Goal: Task Accomplishment & Management: Use online tool/utility

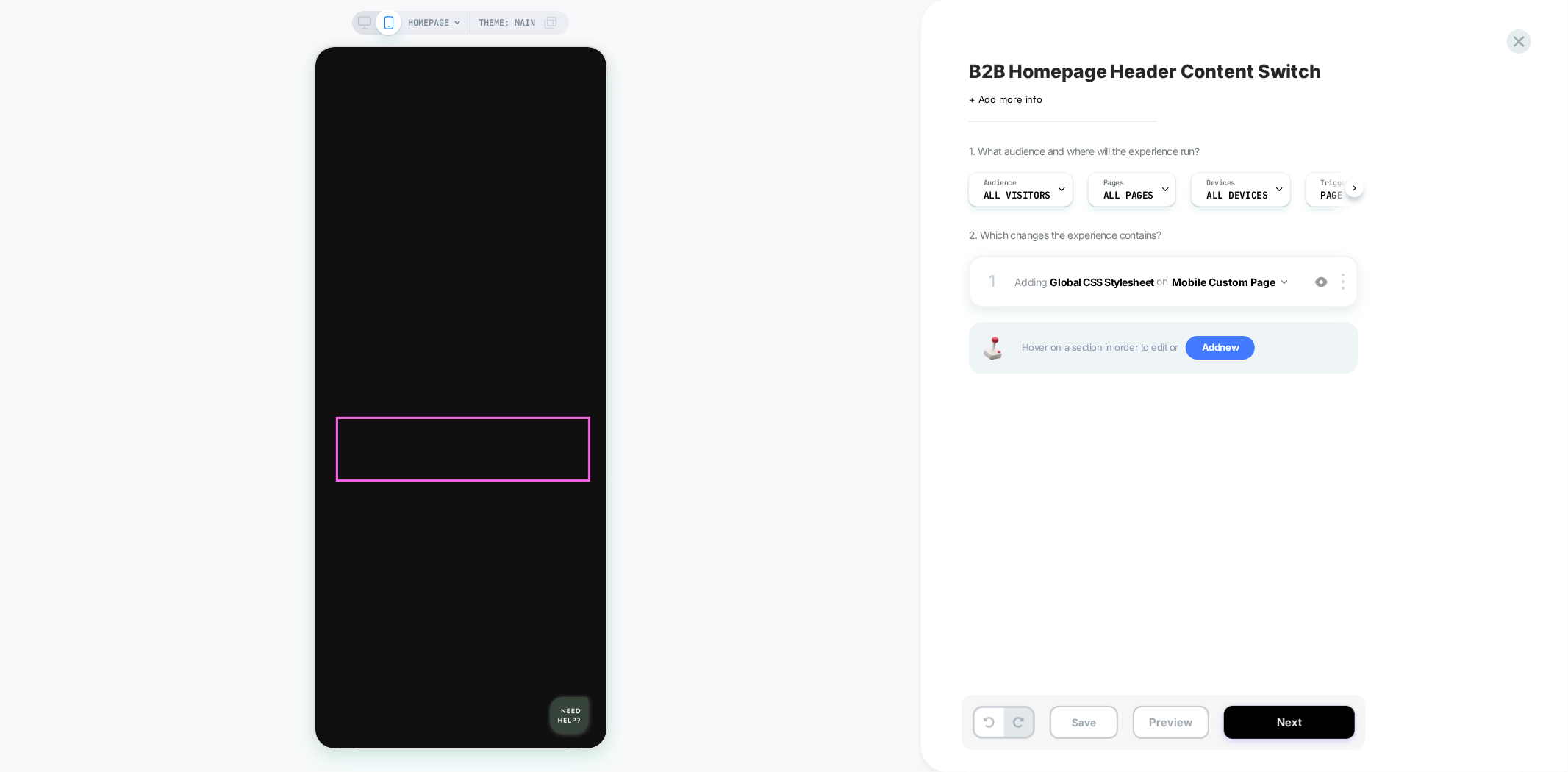
scroll to position [85, 0]
drag, startPoint x: 576, startPoint y: 97, endPoint x: 588, endPoint y: 129, distance: 34.2
type input "*"
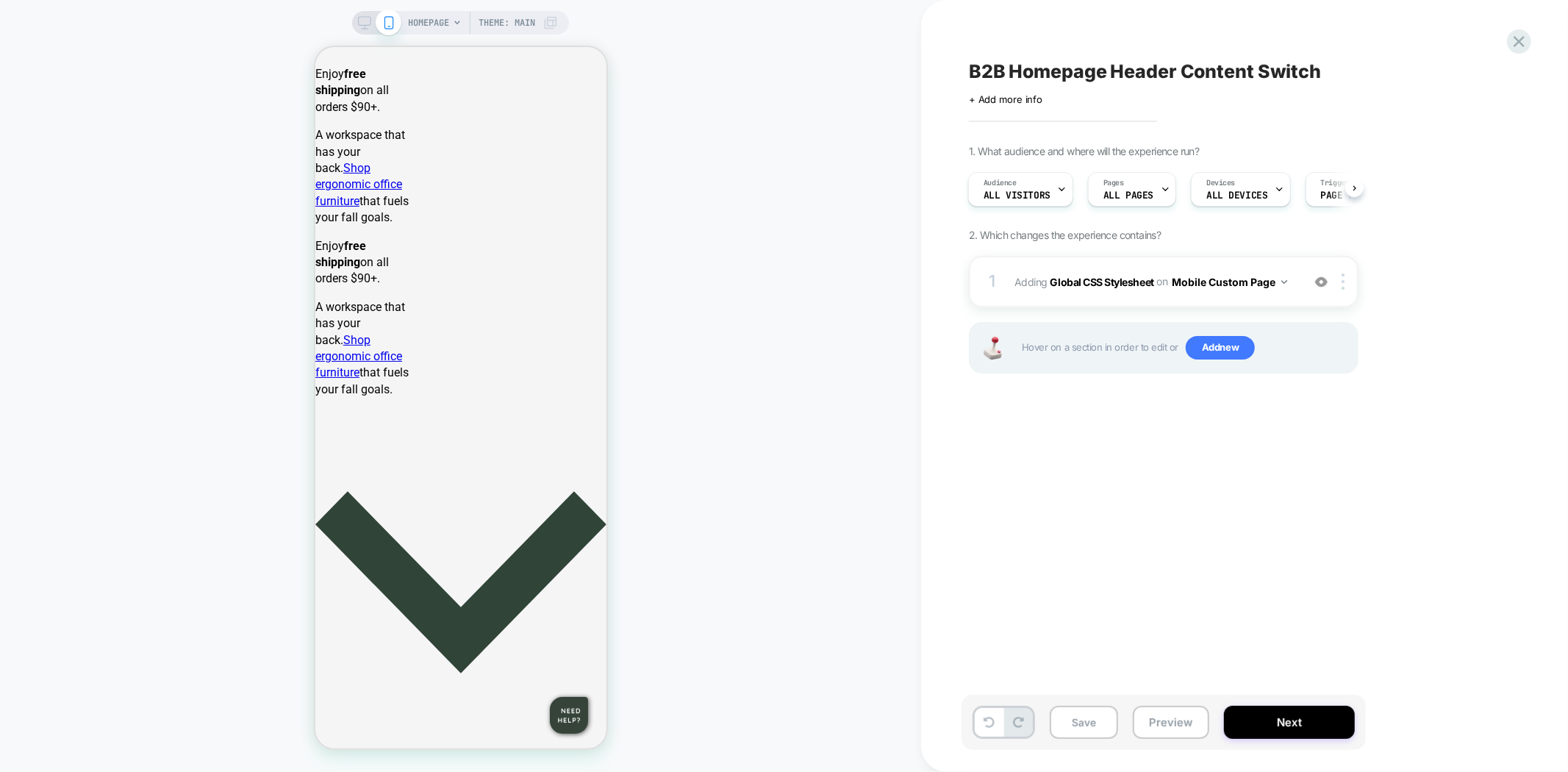
scroll to position [1307, 0]
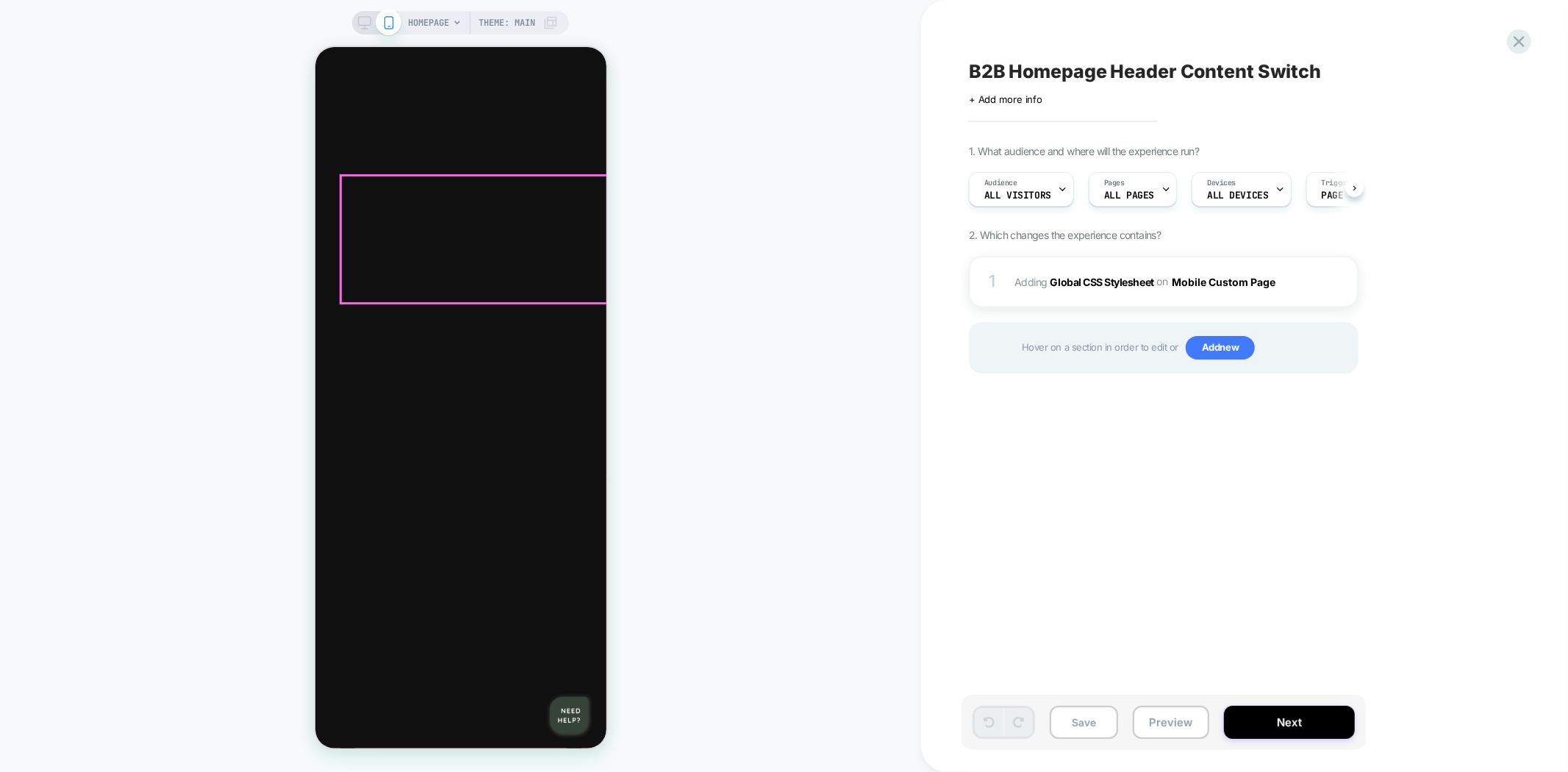
scroll to position [0, 1]
click at [582, 71] on div at bounding box center [583, 65] width 18 height 18
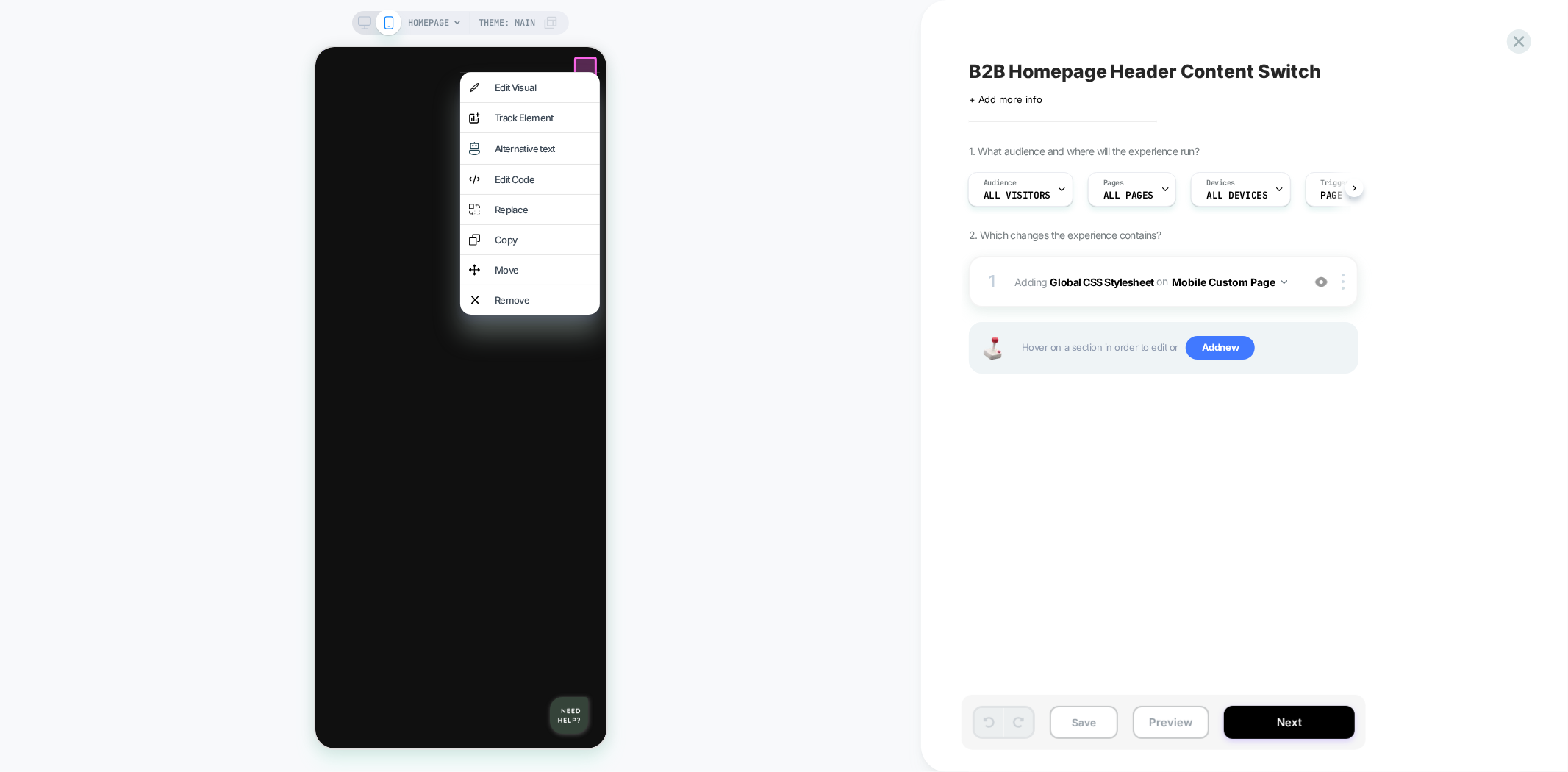
click at [702, 98] on div "HOMEPAGE Theme: MAIN" at bounding box center [460, 386] width 921 height 743
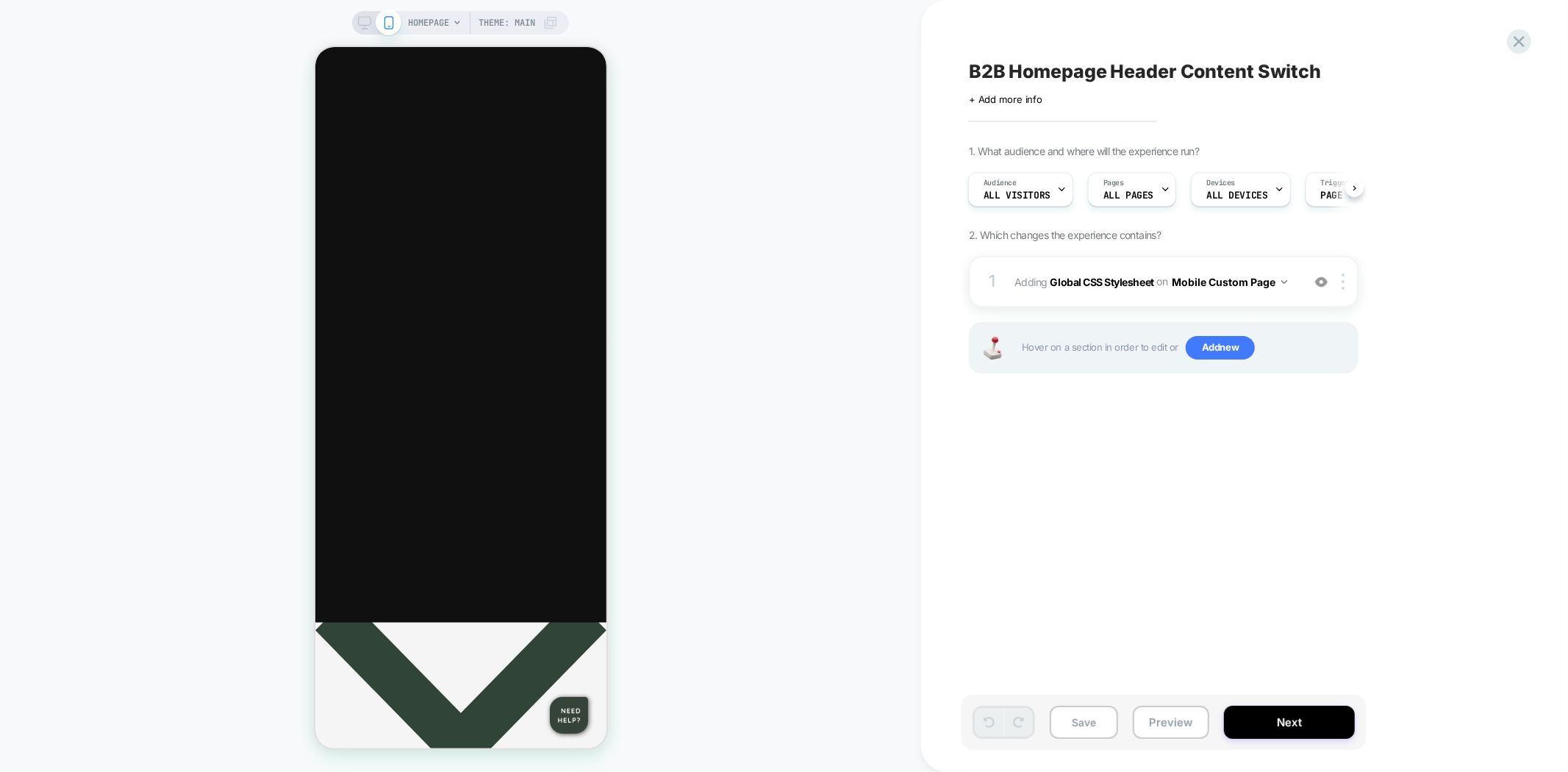
scroll to position [0, 0]
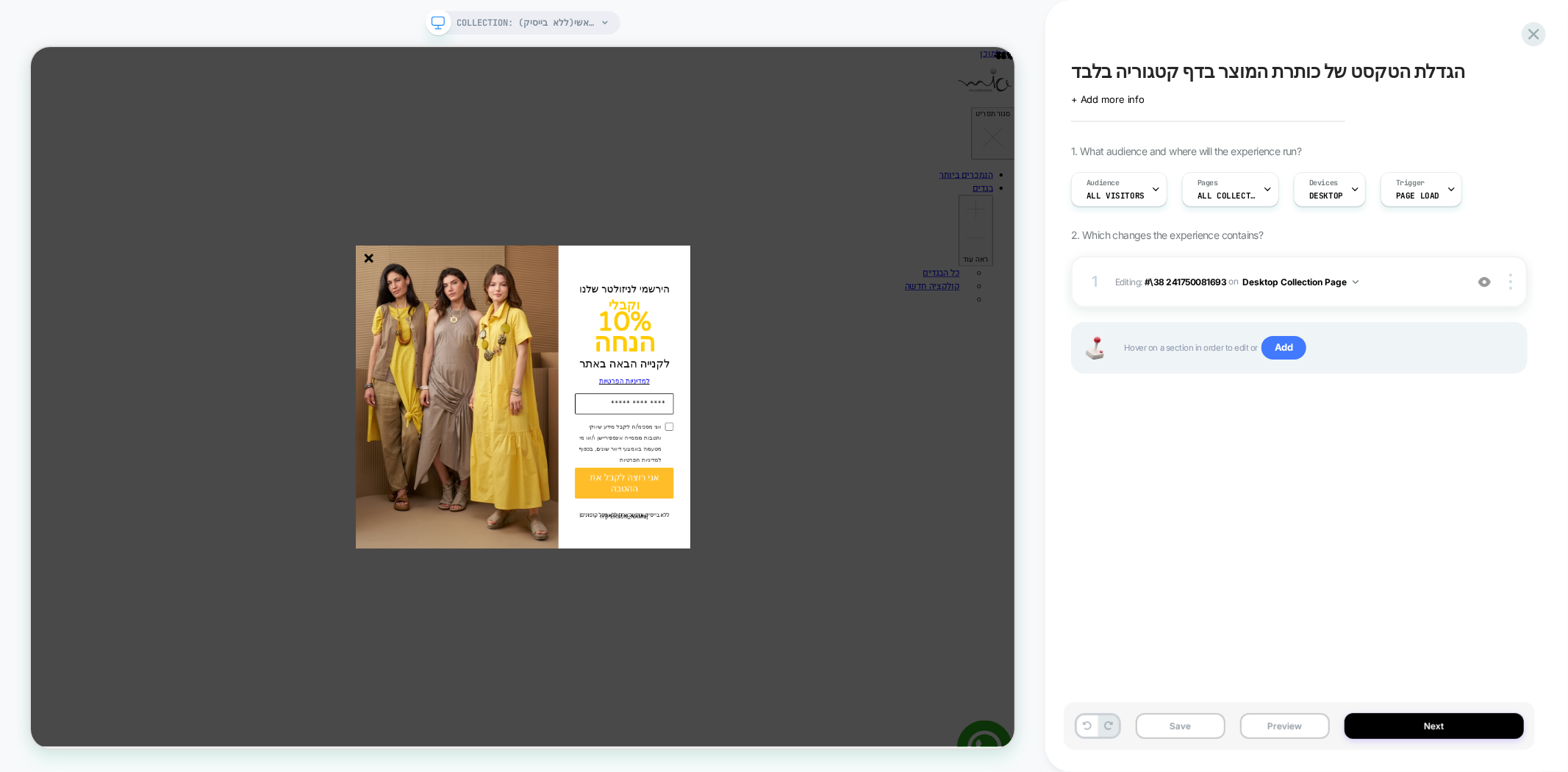
click at [480, 329] on line "סגור" at bounding box center [481, 327] width 10 height 10
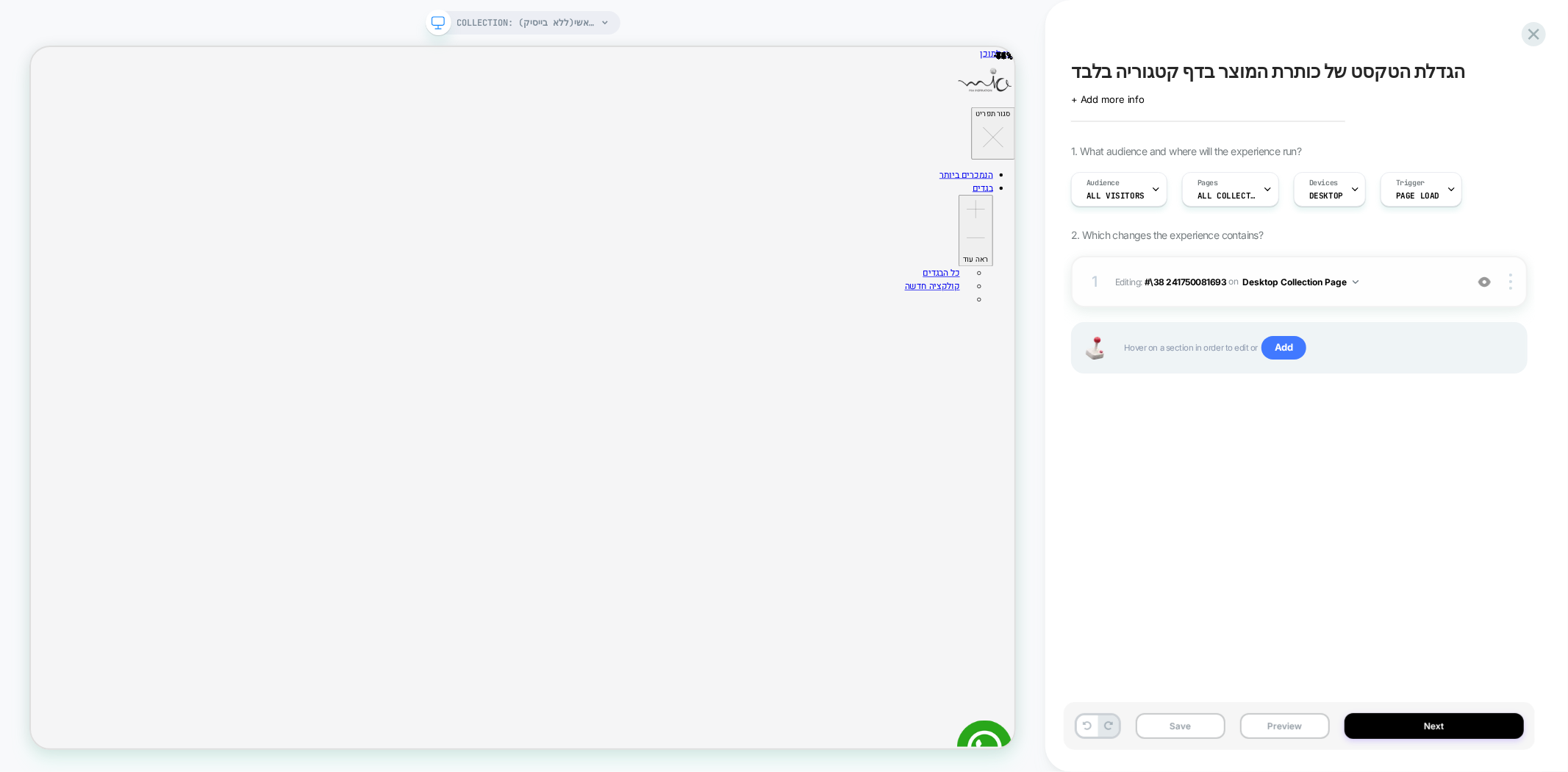
click at [1486, 283] on img at bounding box center [1484, 282] width 12 height 12
click at [1176, 280] on span "#\38 241750081693" at bounding box center [1185, 282] width 82 height 11
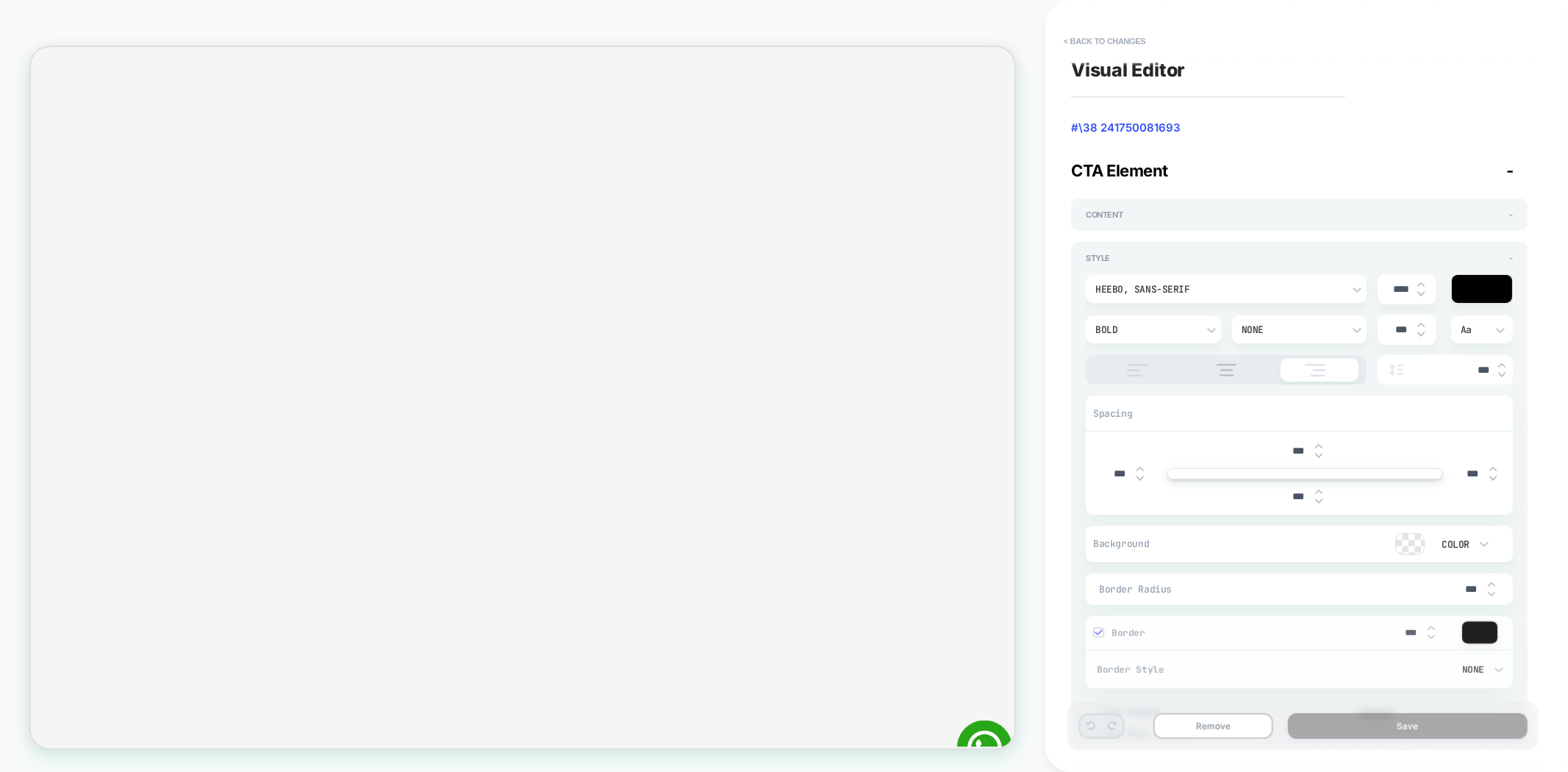
scroll to position [0, 1]
click at [1193, 206] on div "Content -" at bounding box center [1299, 214] width 456 height 32
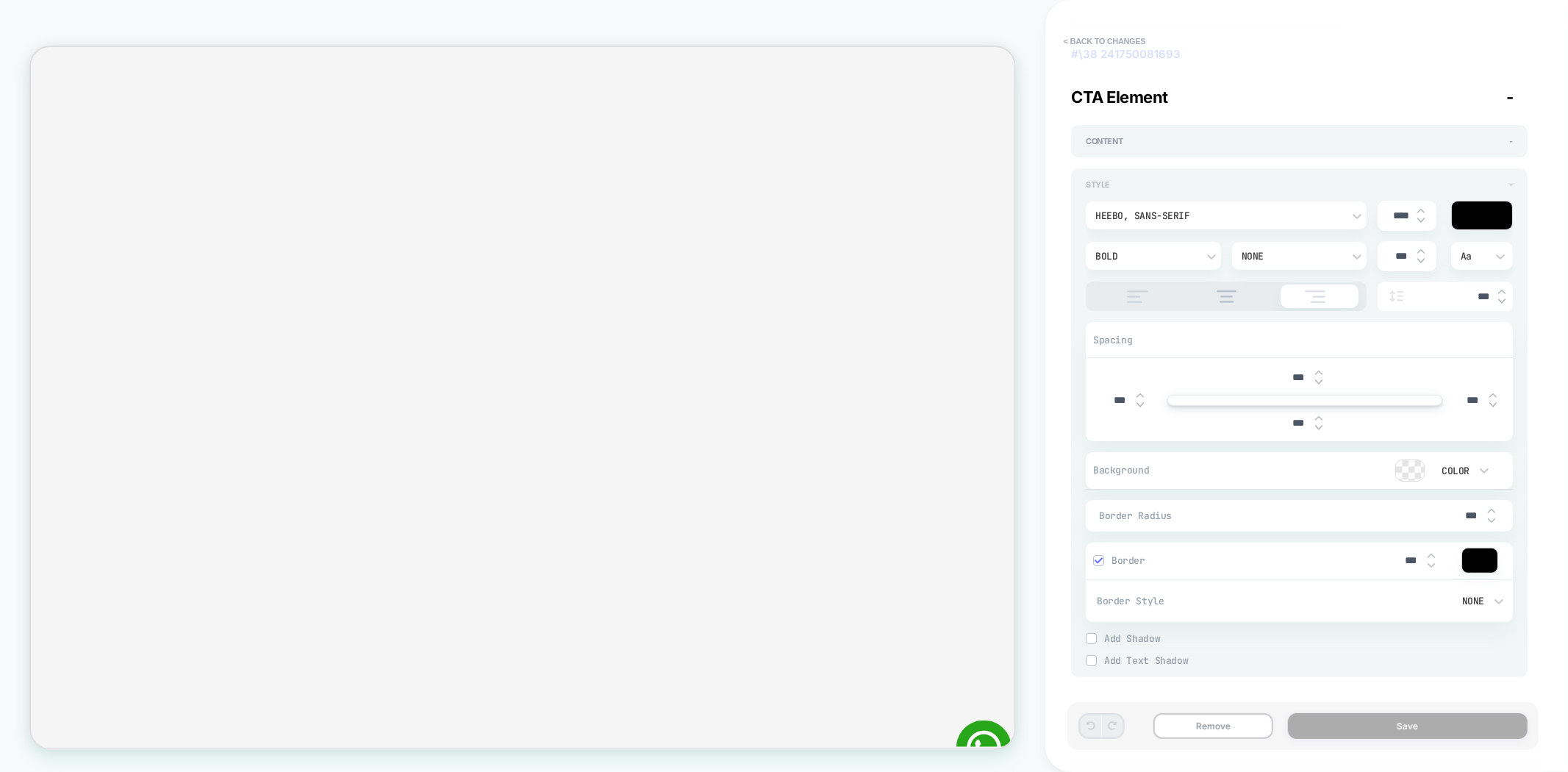
scroll to position [0, 0]
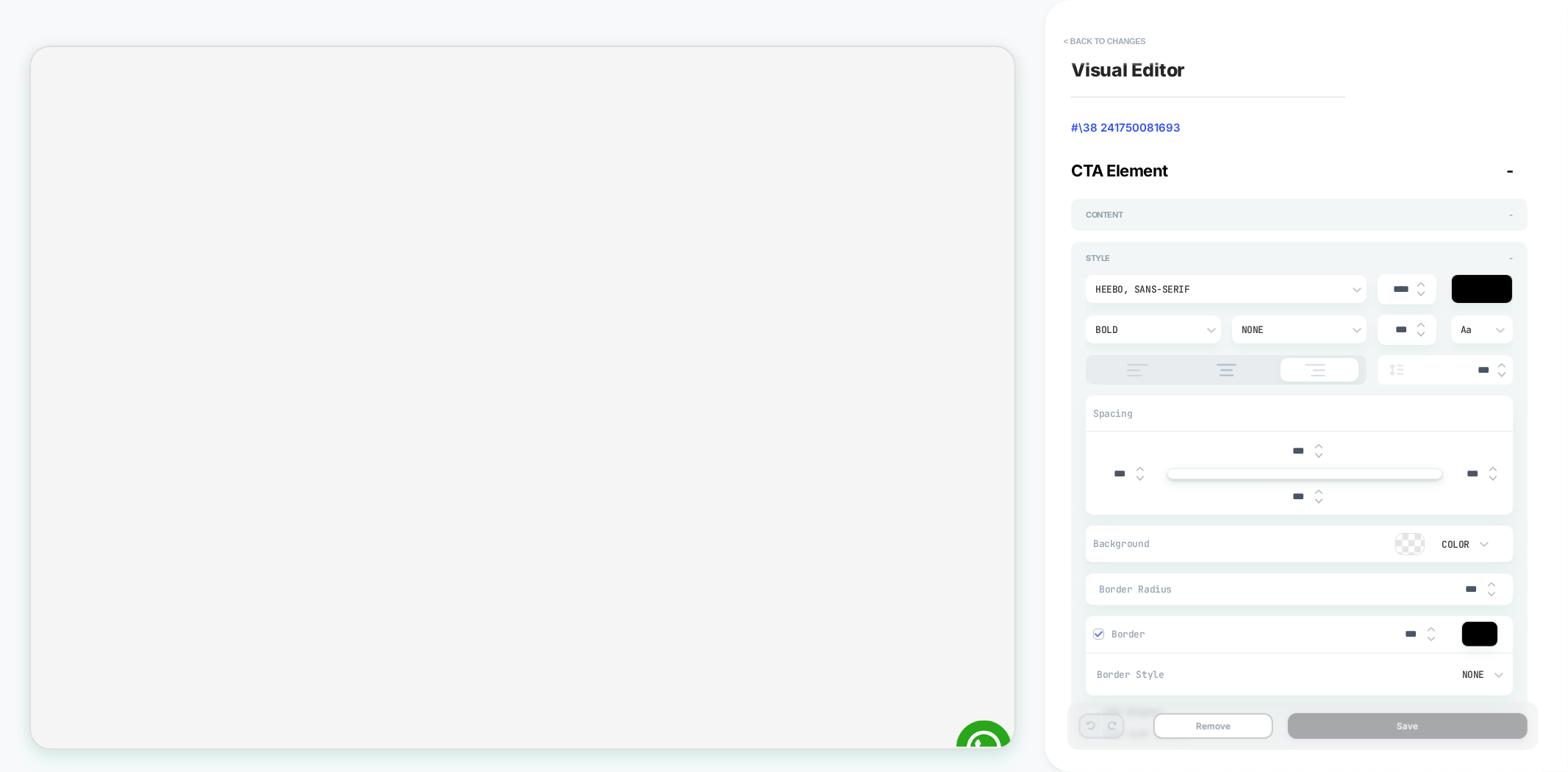
click at [1142, 224] on div "Content -" at bounding box center [1299, 214] width 456 height 32
click at [1103, 217] on span "Content" at bounding box center [1103, 214] width 37 height 10
click at [1107, 228] on div "Content +" at bounding box center [1299, 214] width 456 height 32
click at [1106, 213] on span "Content" at bounding box center [1103, 214] width 37 height 10
click at [1119, 251] on div "Style - Heebo, sans-serif **** Bold None *** Aa *** Spacing *** *** *** *** Bac…" at bounding box center [1299, 496] width 456 height 509
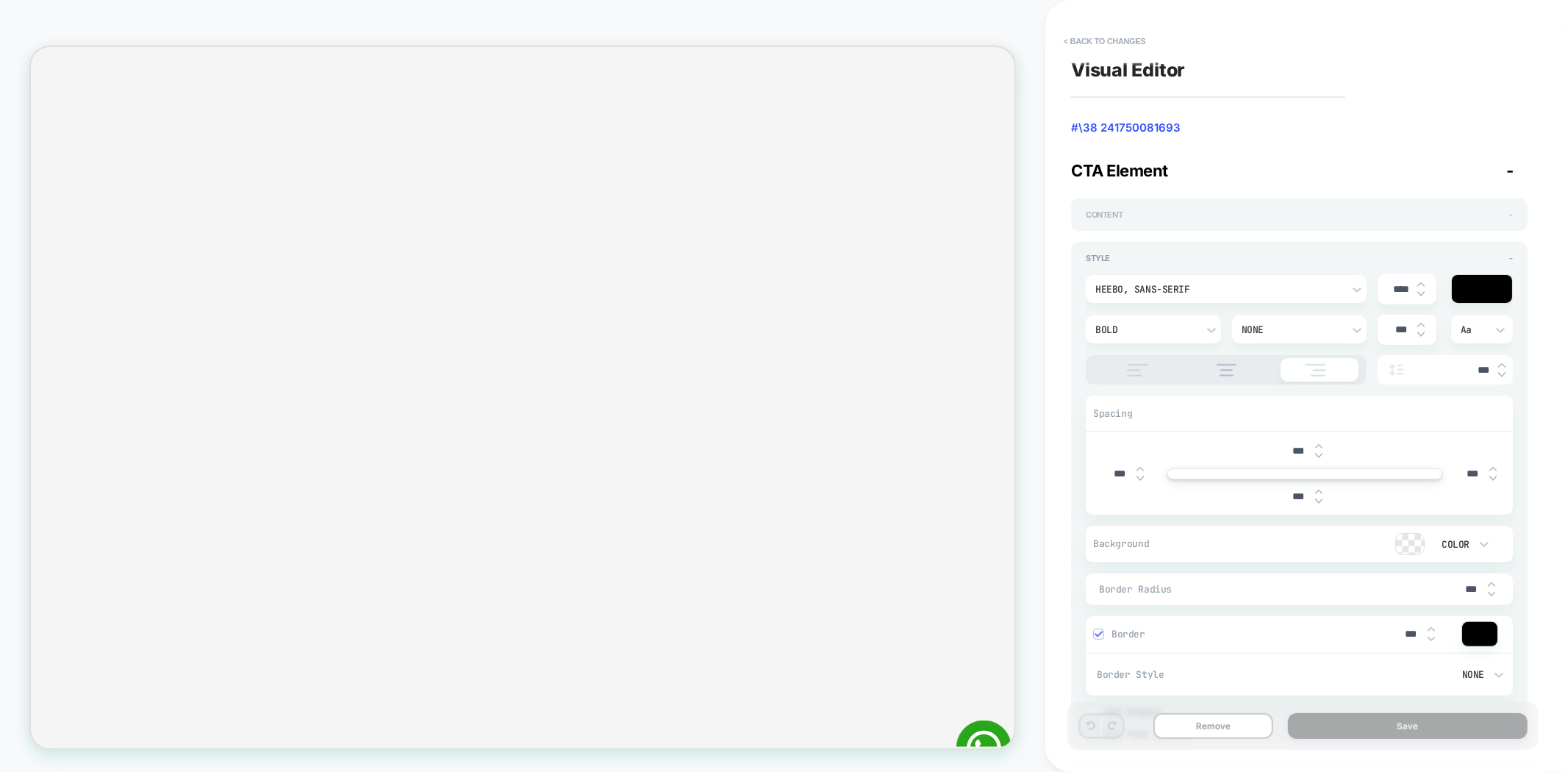
click at [1186, 217] on div "Content -" at bounding box center [1299, 214] width 427 height 10
drag, startPoint x: 1103, startPoint y: 34, endPoint x: 1099, endPoint y: 43, distance: 9.8
click at [1103, 35] on button "< Back to changes" at bounding box center [1104, 41] width 97 height 24
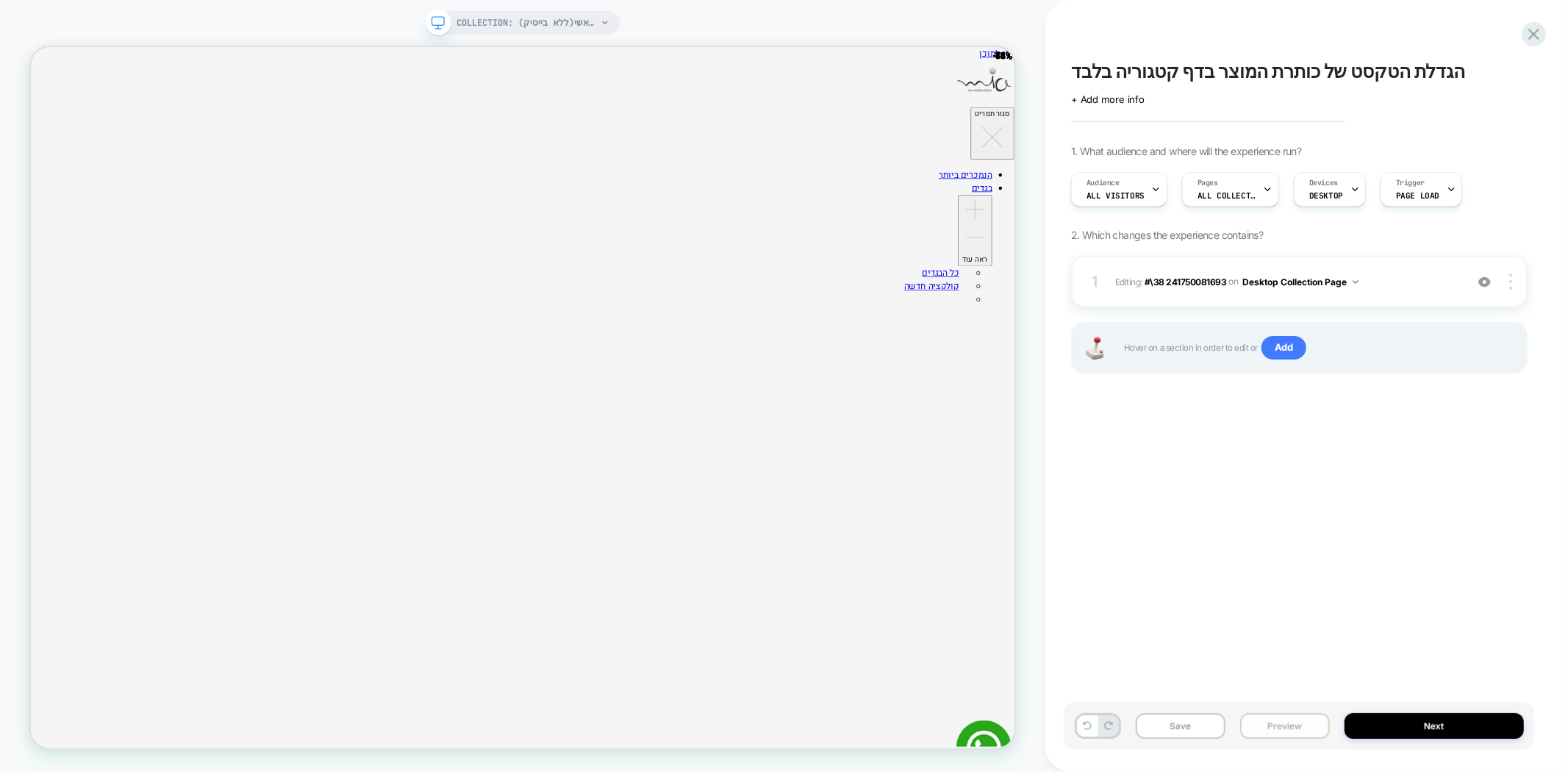
click at [1287, 718] on button "Preview" at bounding box center [1285, 726] width 90 height 26
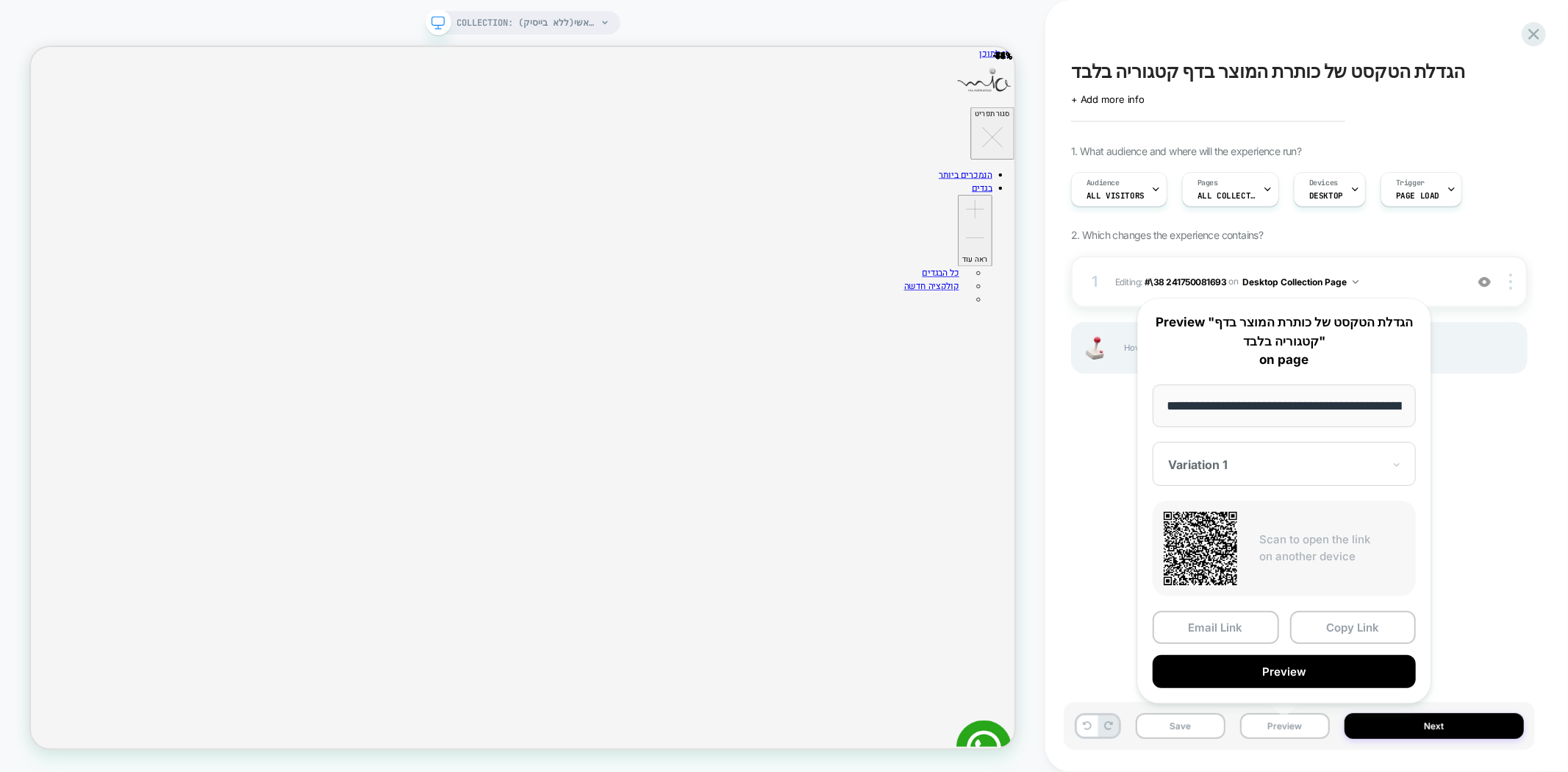
scroll to position [0, 253]
click at [1333, 674] on button "Preview" at bounding box center [1285, 672] width 264 height 33
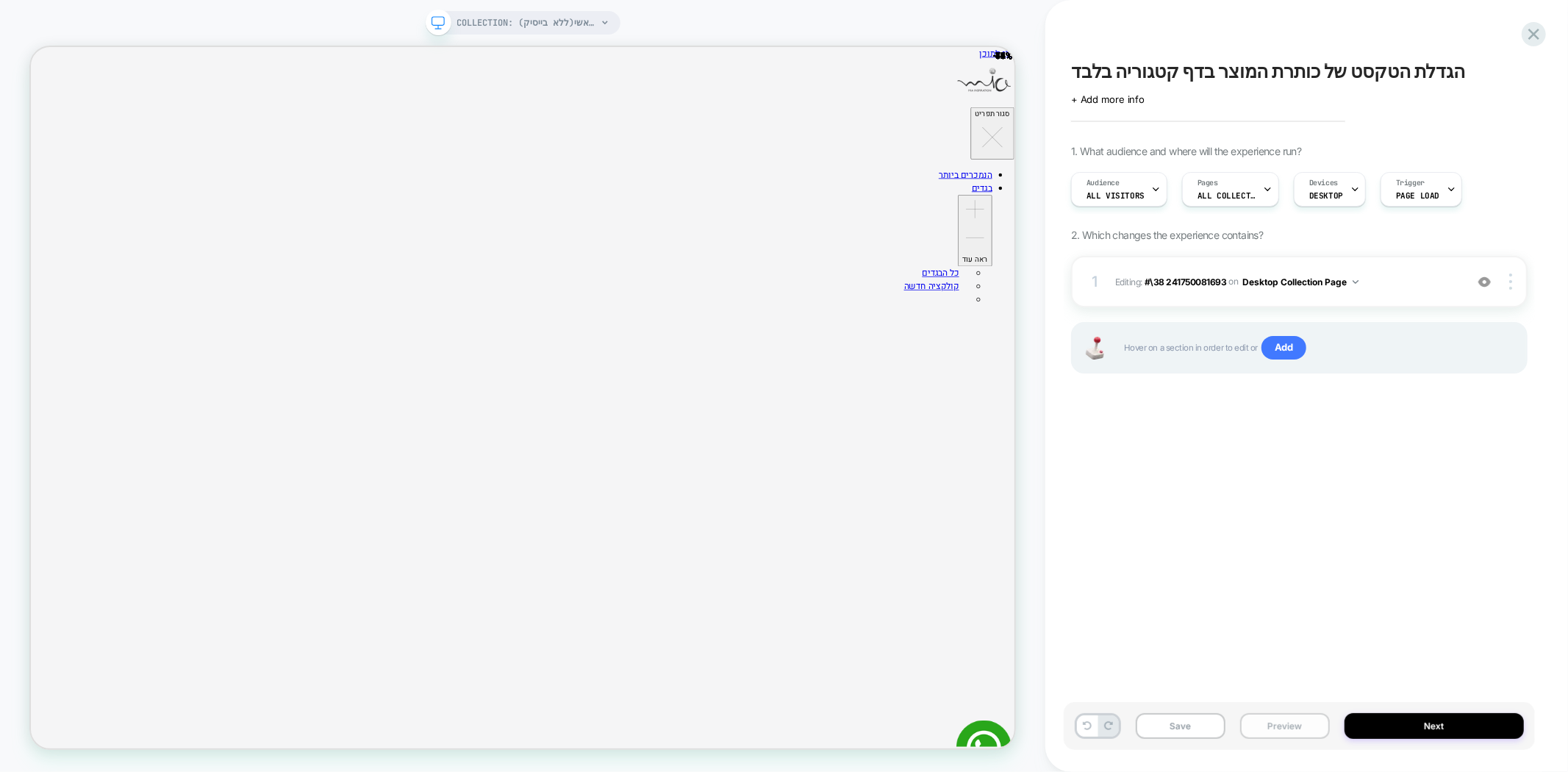
click at [1274, 728] on button "Preview" at bounding box center [1285, 726] width 90 height 26
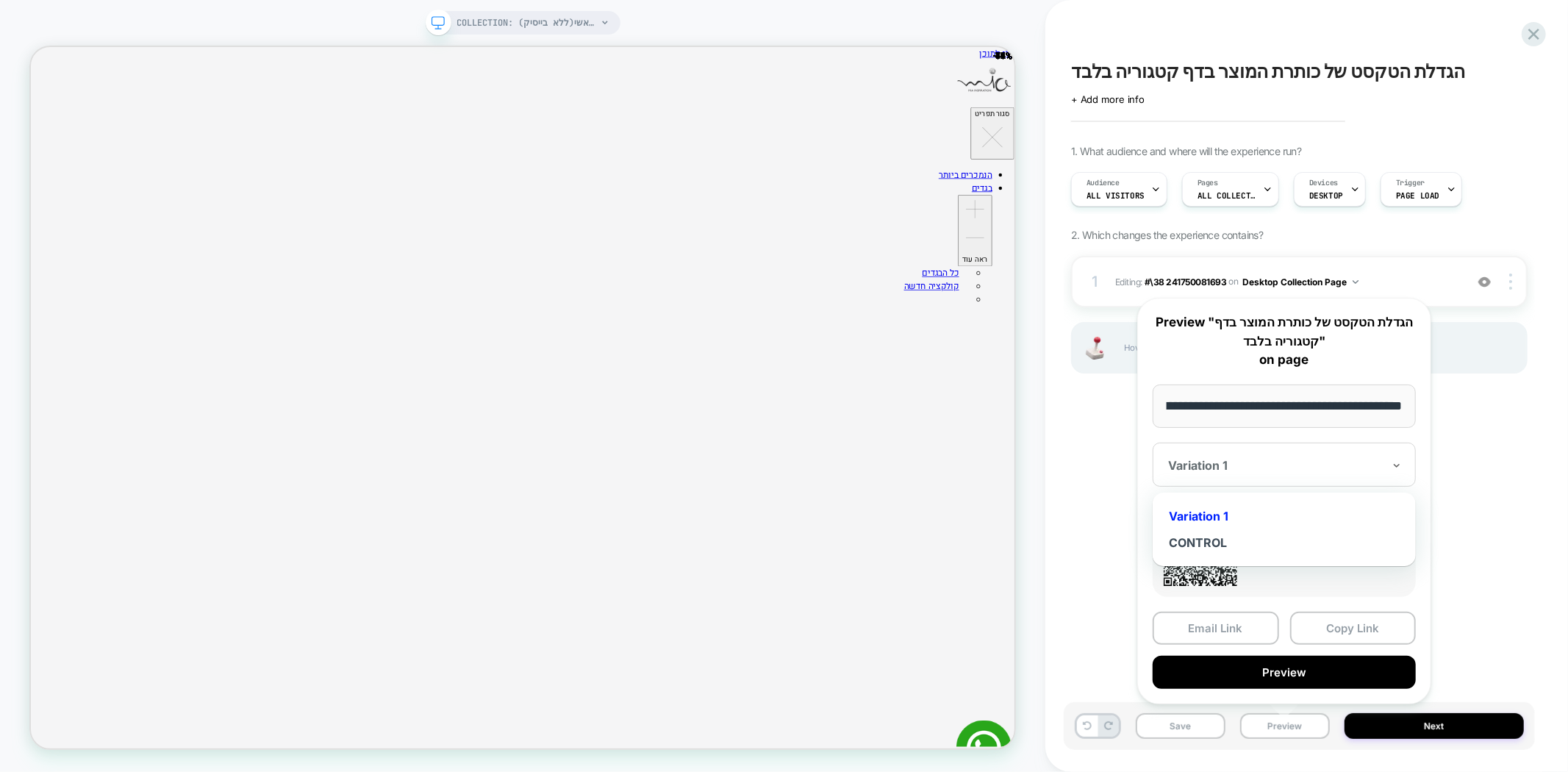
click at [1243, 466] on div at bounding box center [1275, 466] width 214 height 15
click at [1228, 548] on div "CONTROL" at bounding box center [1284, 542] width 248 height 27
click at [1348, 626] on button "Copy Link" at bounding box center [1353, 628] width 126 height 33
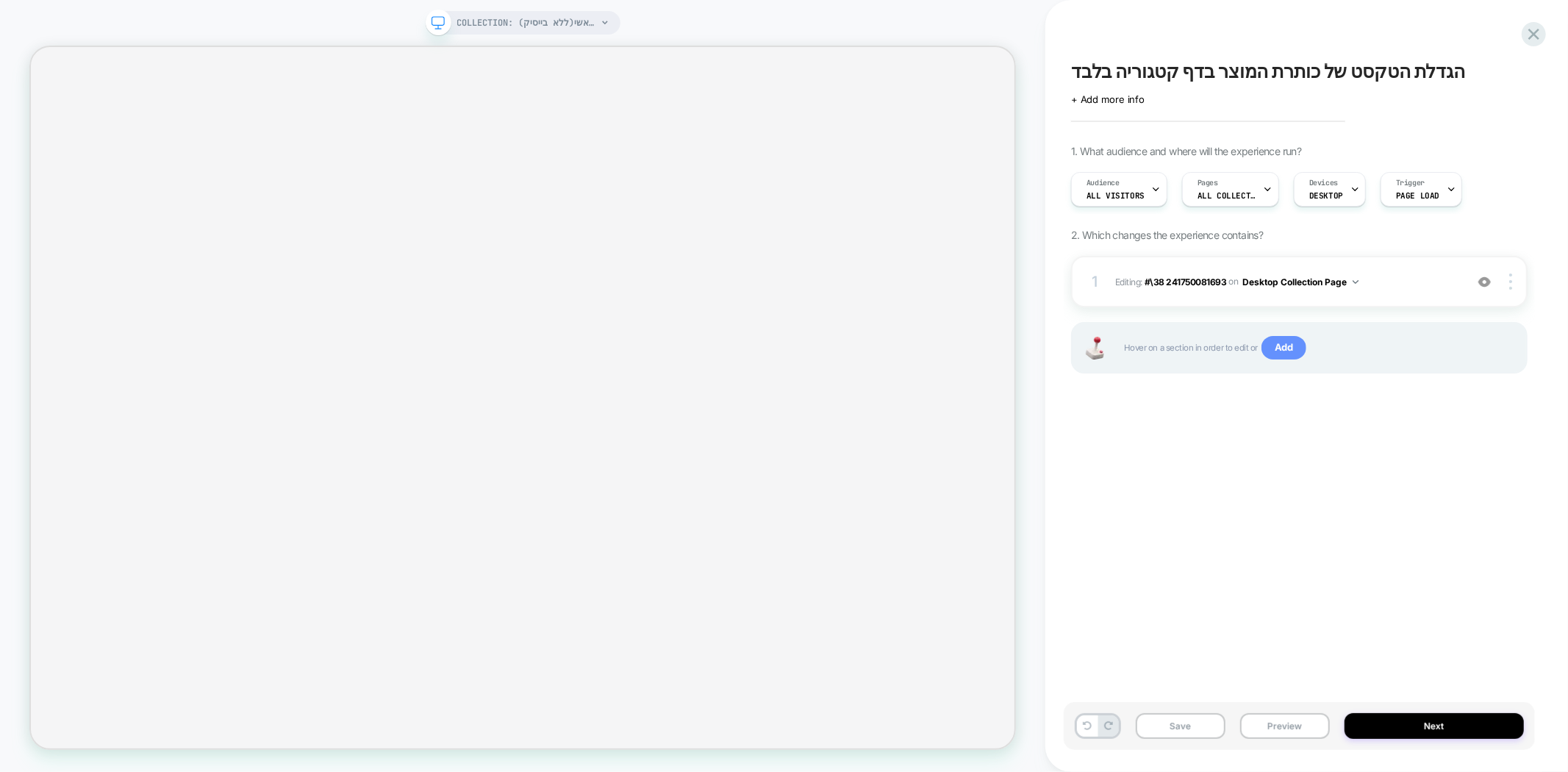
click at [1298, 356] on span "Add" at bounding box center [1283, 347] width 45 height 24
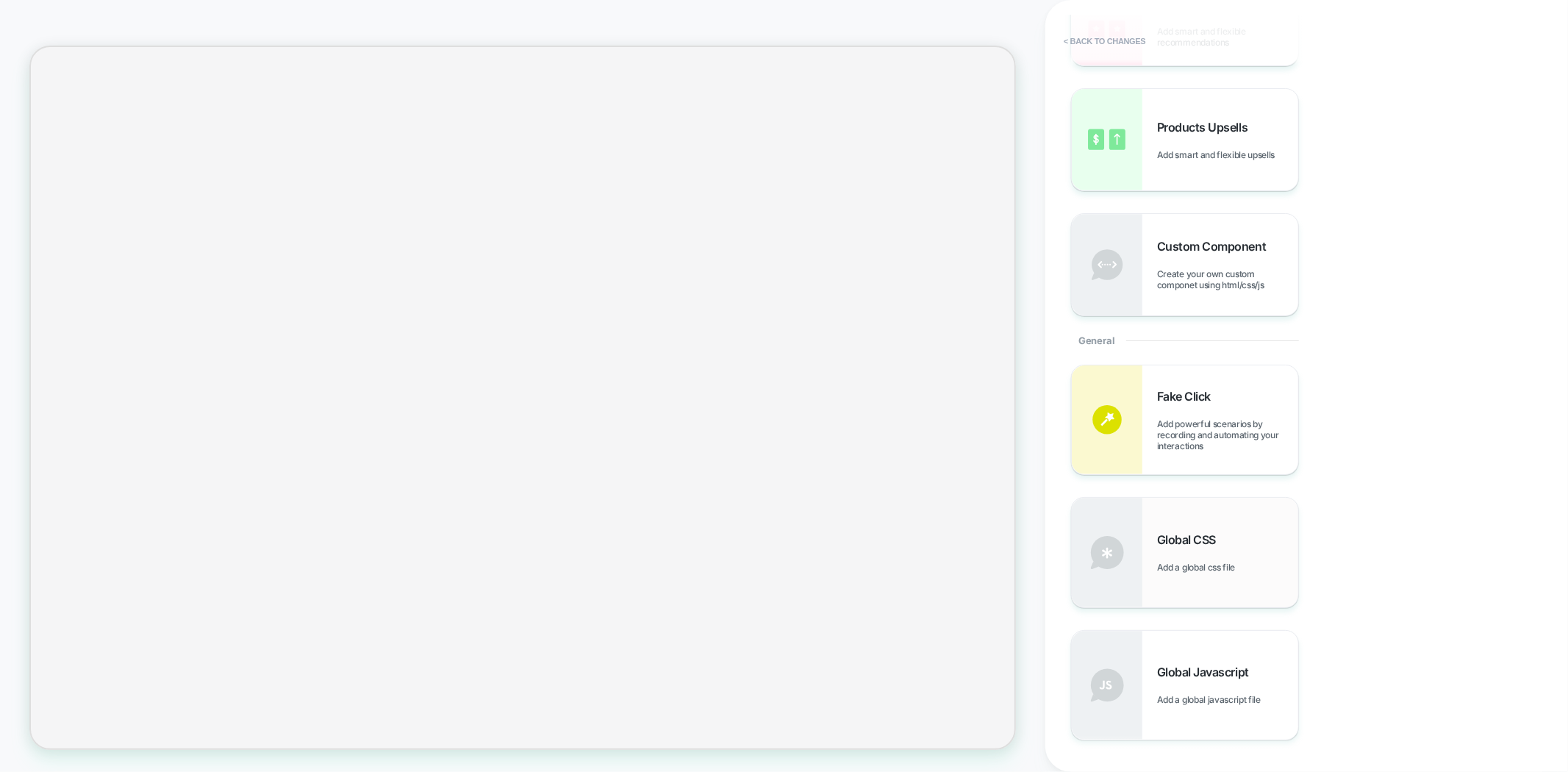
scroll to position [326, 0]
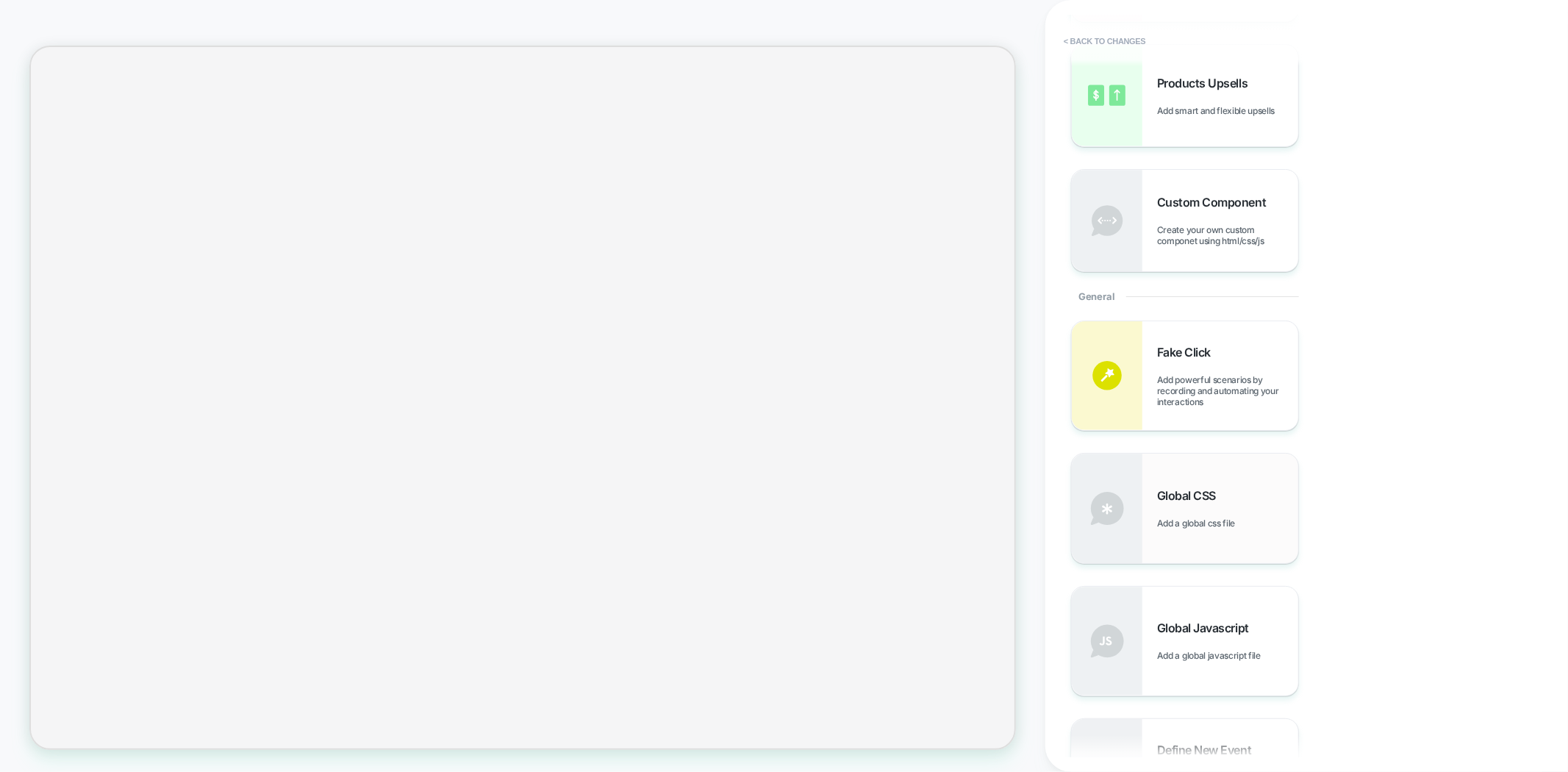
click at [1186, 496] on span "Global CSS" at bounding box center [1190, 496] width 66 height 15
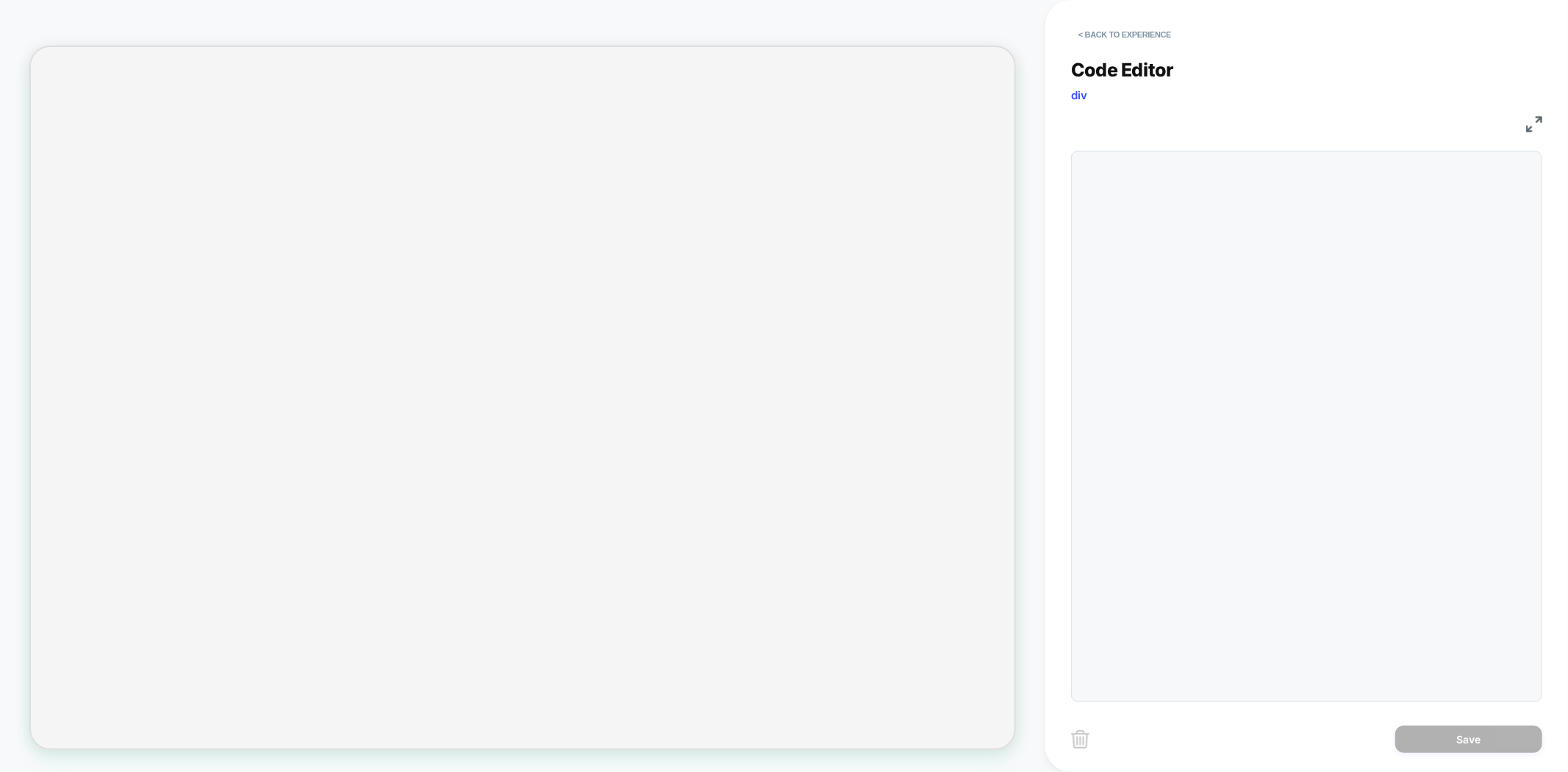
click at [1157, 264] on div at bounding box center [1306, 426] width 471 height 551
click at [1148, 208] on div at bounding box center [1335, 426] width 395 height 535
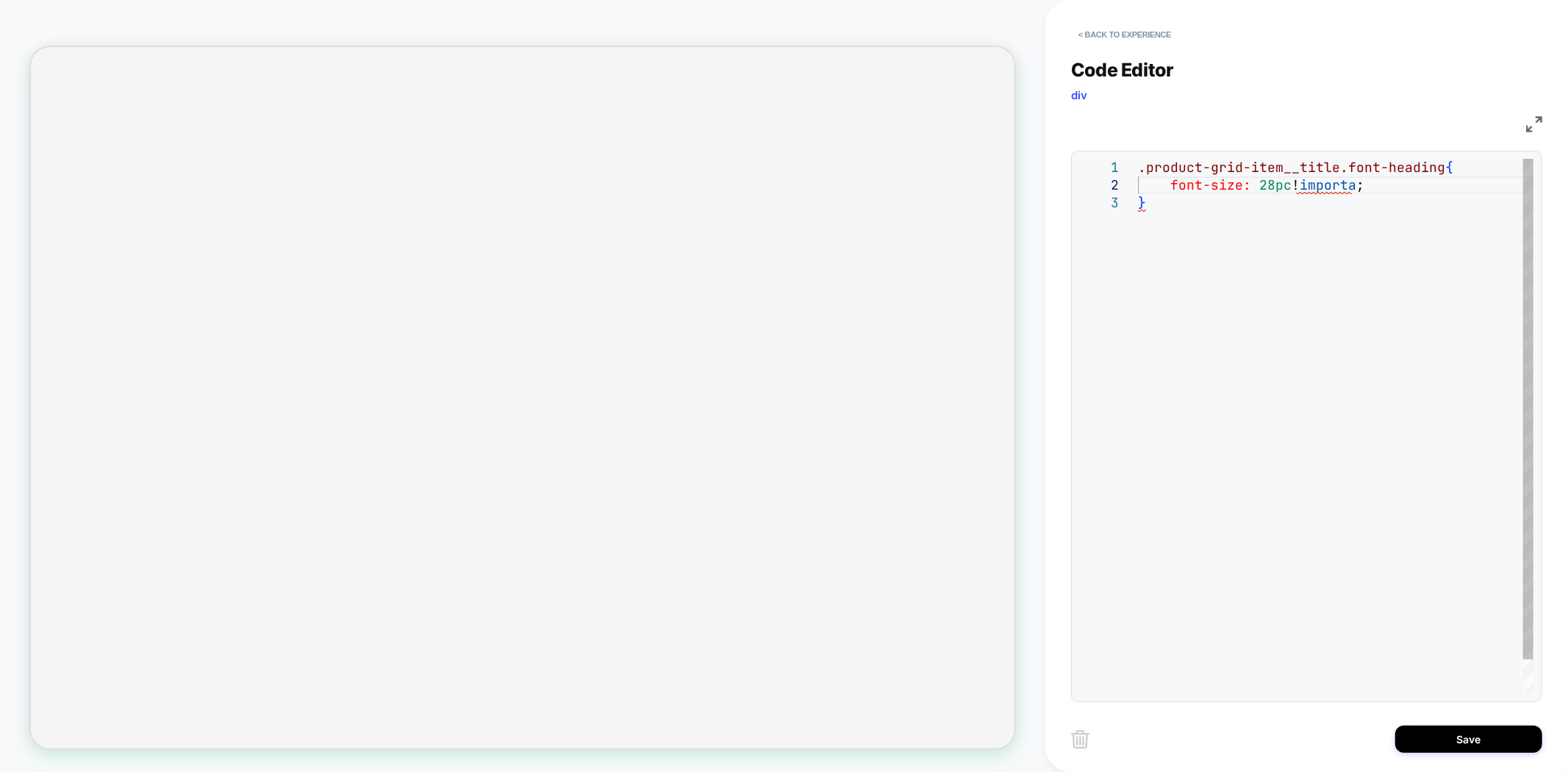
scroll to position [17, 229]
click at [1287, 187] on div ".product-grid-item__title.font-heading { font-size: 28pc !important ; }" at bounding box center [1335, 443] width 395 height 570
click at [1266, 186] on div ".product-grid-item__title.font-heading { font-size: 28px !important ; }" at bounding box center [1335, 443] width 395 height 570
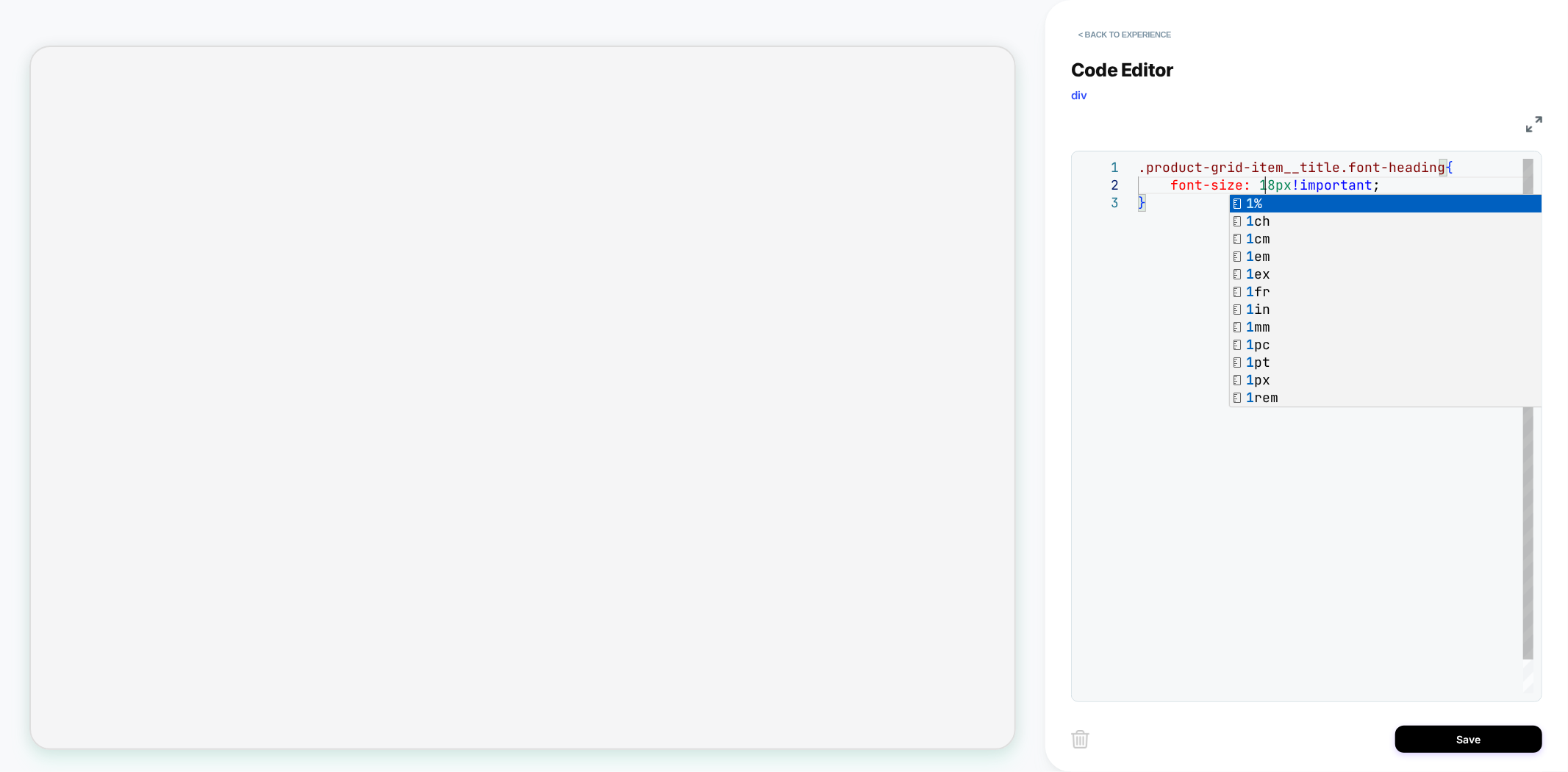
scroll to position [17, 127]
click at [1193, 246] on div ".product-grid-item__title.font-heading { font-size: 18px !important ; }" at bounding box center [1335, 443] width 395 height 570
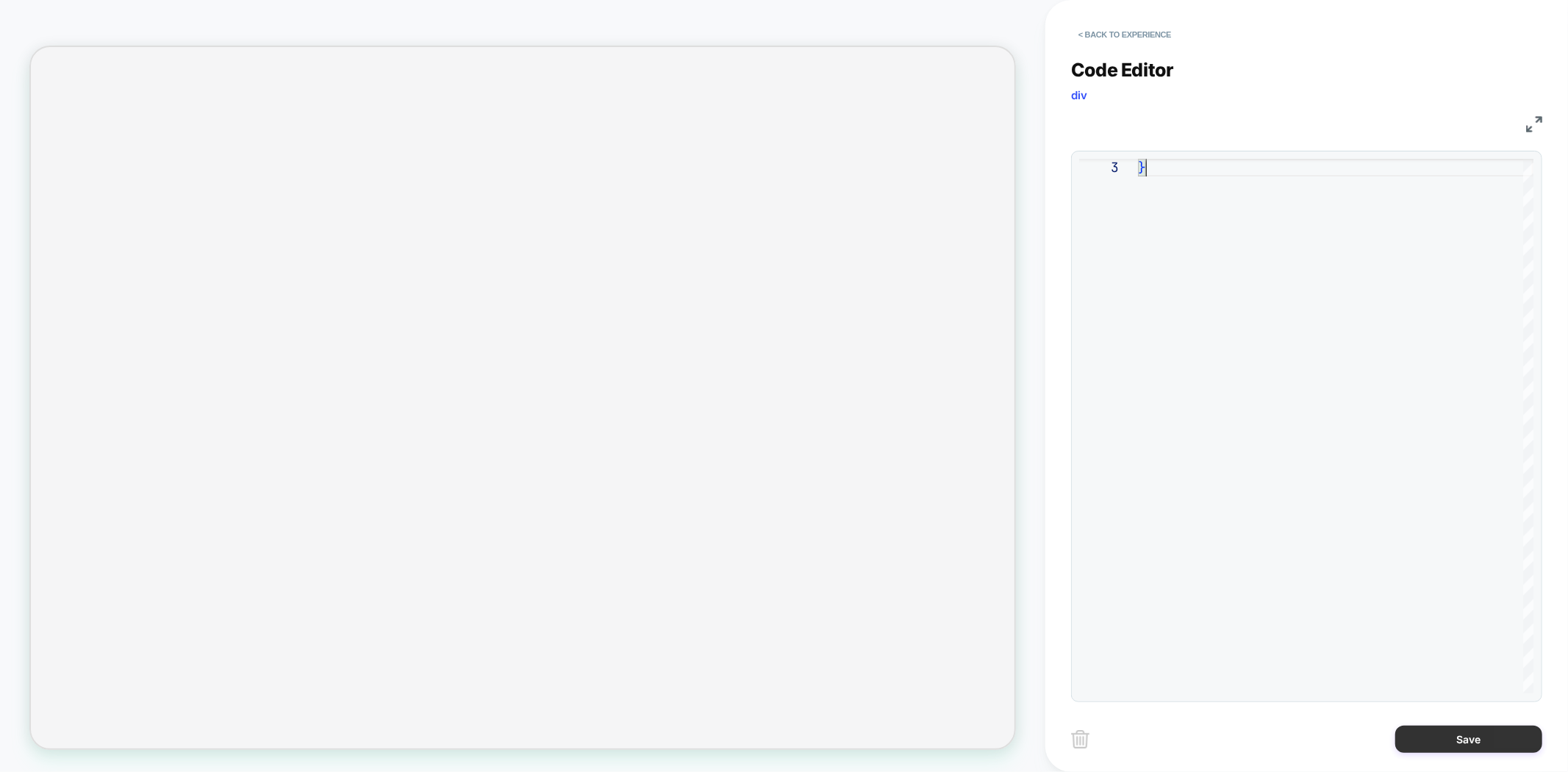
type textarea "**********"
click at [1428, 726] on button "Save" at bounding box center [1468, 739] width 147 height 28
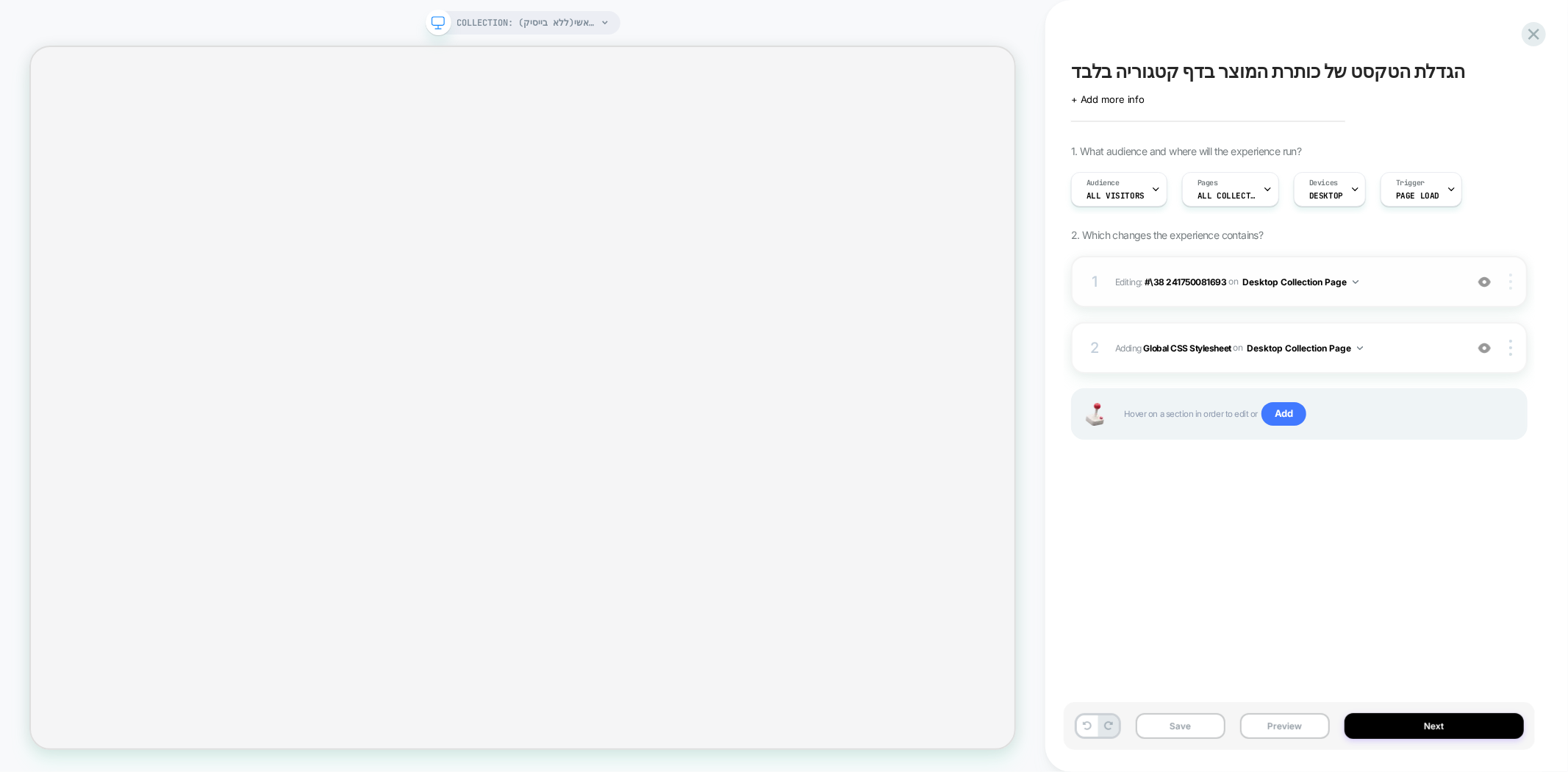
click at [1510, 284] on img at bounding box center [1510, 281] width 3 height 16
click at [1511, 284] on img at bounding box center [1510, 281] width 3 height 16
click at [1509, 286] on img at bounding box center [1510, 281] width 3 height 16
click at [1395, 319] on div "Delete" at bounding box center [1424, 322] width 131 height 40
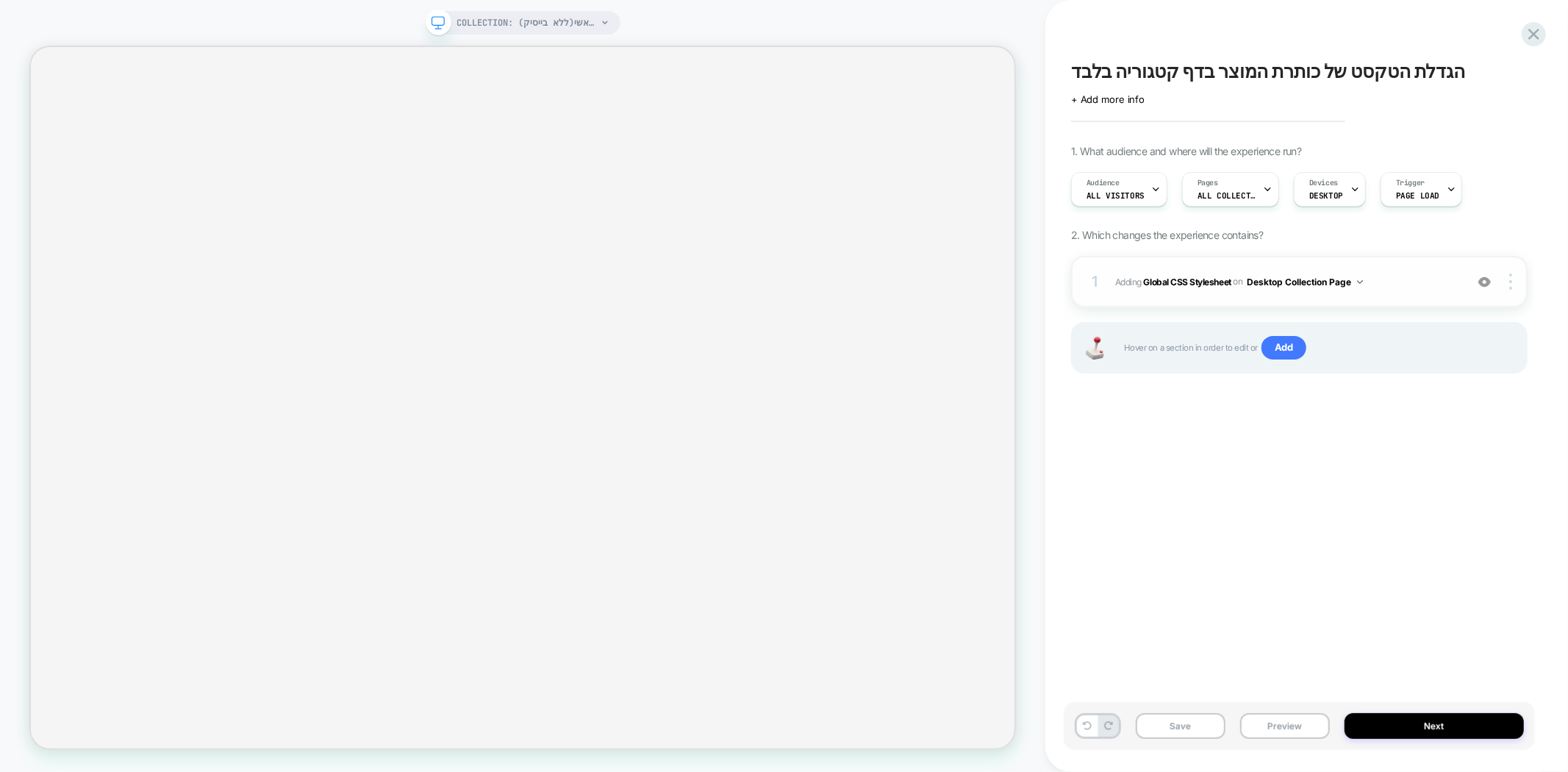
click at [1486, 283] on img at bounding box center [1484, 282] width 12 height 12
click at [1171, 731] on button "Save" at bounding box center [1180, 726] width 90 height 26
click at [1289, 732] on button "Preview" at bounding box center [1285, 726] width 90 height 26
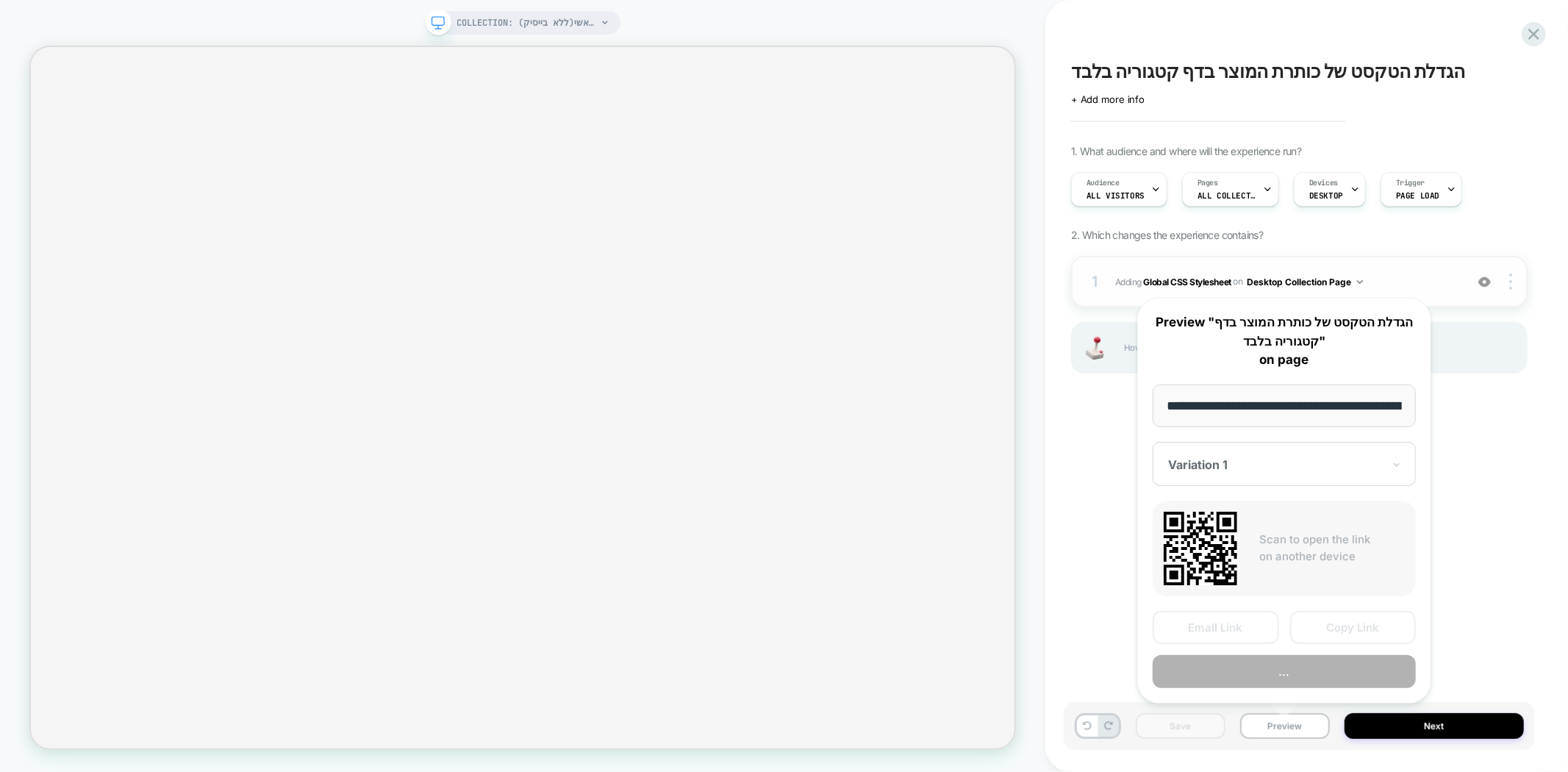
scroll to position [0, 253]
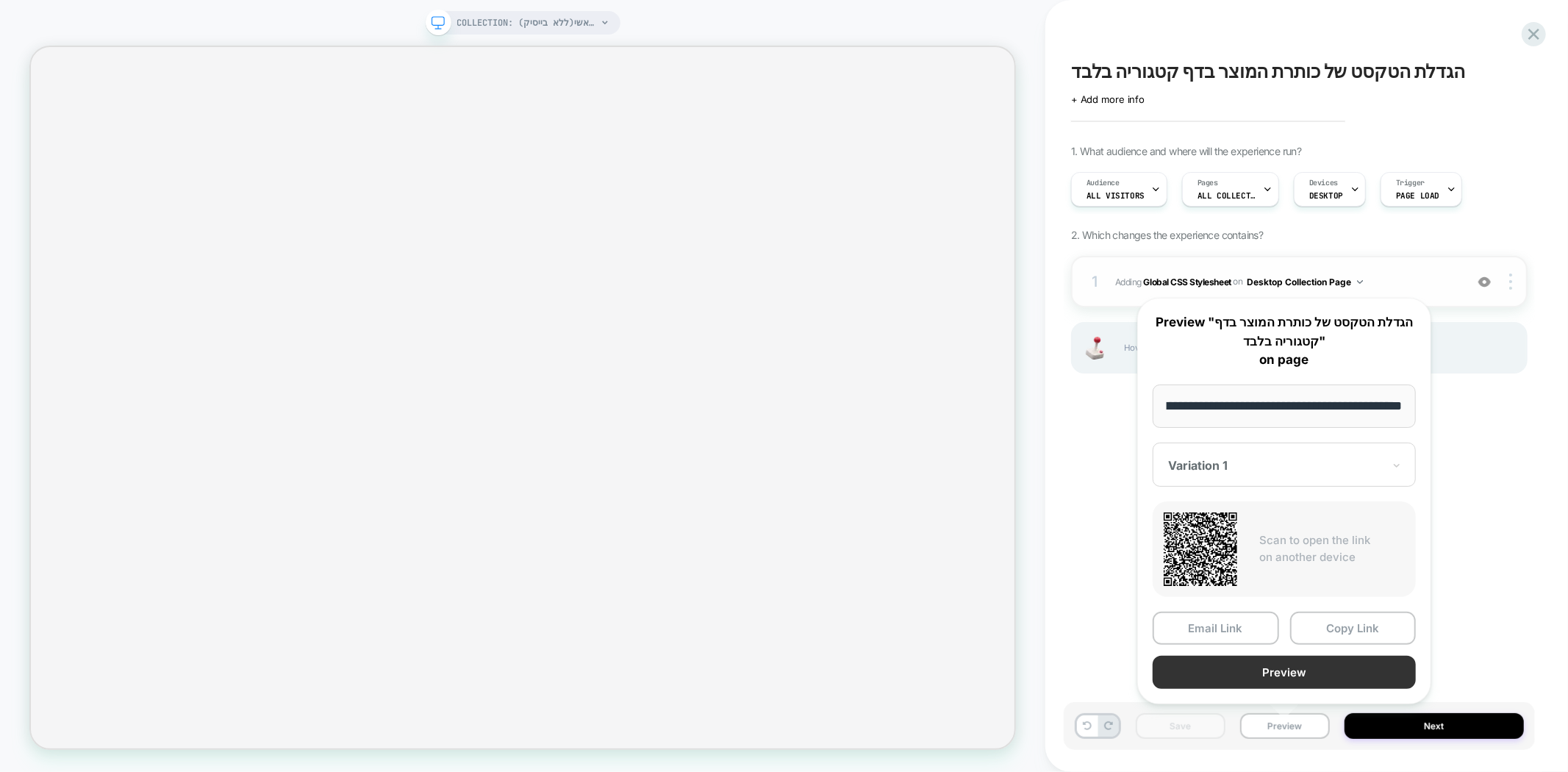
click at [1329, 668] on button "Preview" at bounding box center [1285, 672] width 264 height 33
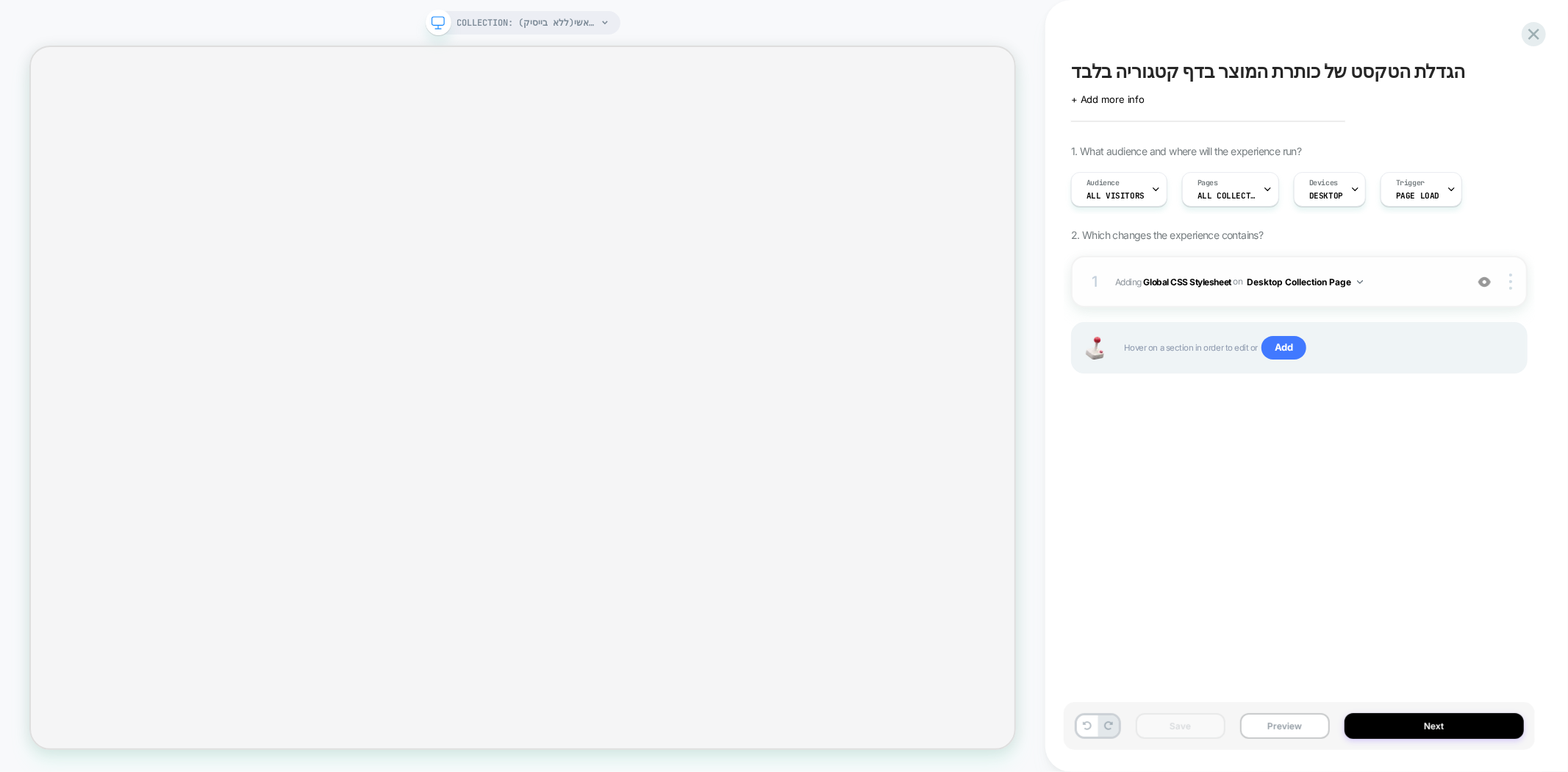
click at [1171, 69] on span "הגדלת הטקסט של כותרת המוצר בדף קטגוריה בלבד" at bounding box center [1268, 71] width 394 height 22
click at [1286, 725] on button "Preview" at bounding box center [1285, 726] width 90 height 26
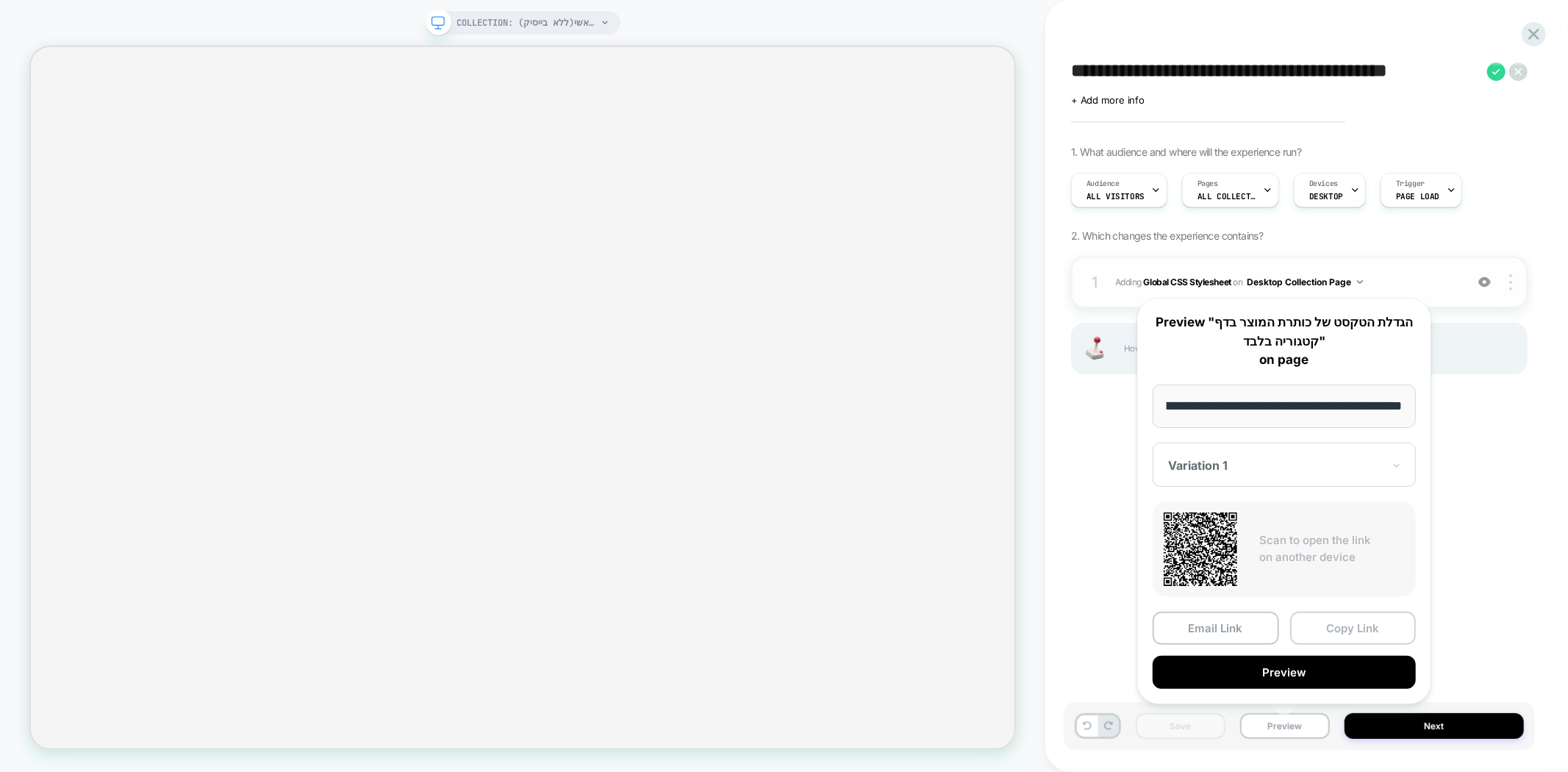
click at [1372, 629] on button "Copy Link" at bounding box center [1353, 628] width 126 height 33
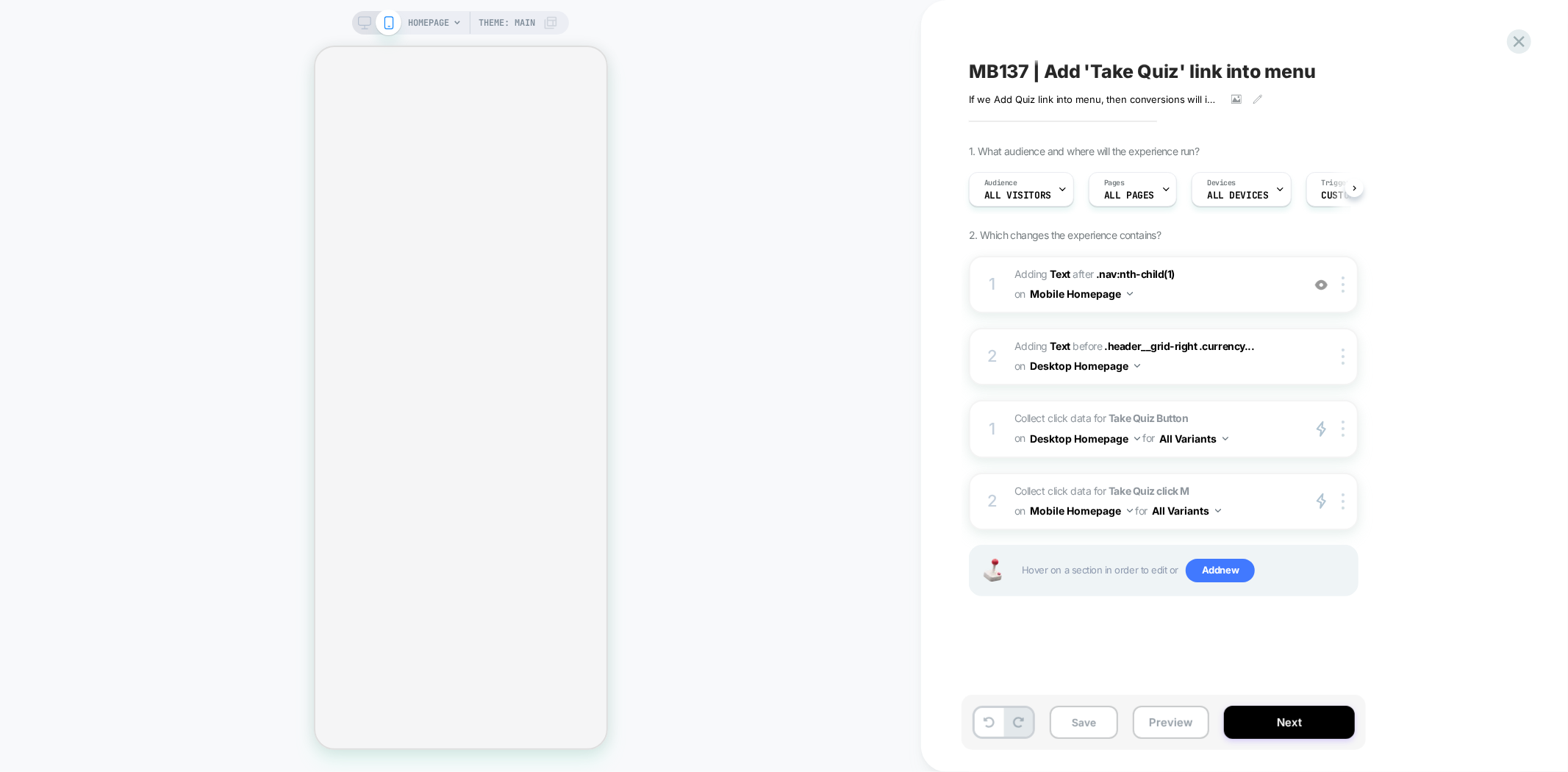
scroll to position [0, 1]
click at [1356, 190] on button at bounding box center [1354, 187] width 18 height 18
click at [1266, 193] on span "Custom Code" at bounding box center [1291, 195] width 61 height 10
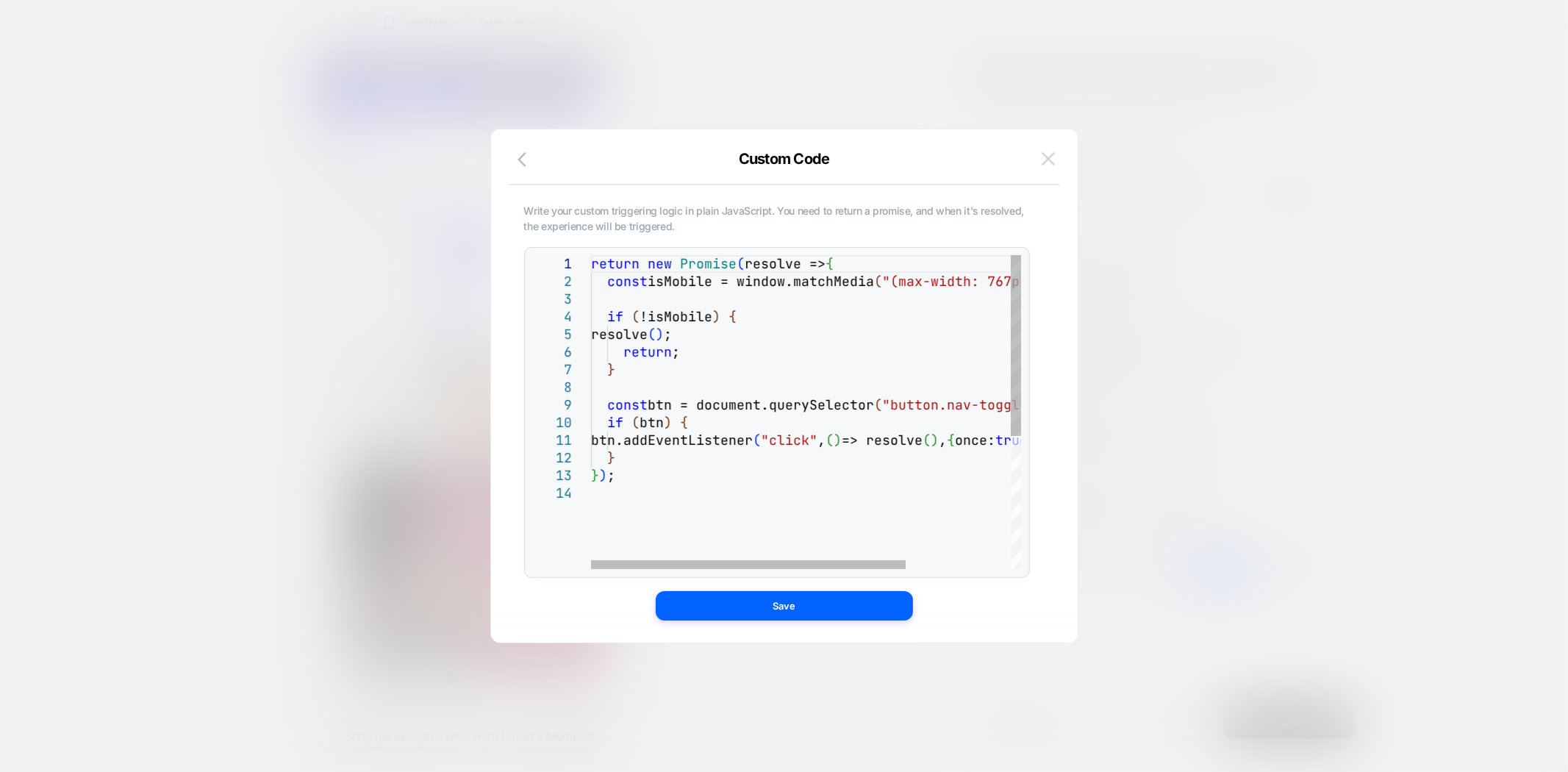
scroll to position [0, 0]
click at [1051, 152] on img at bounding box center [1048, 157] width 13 height 12
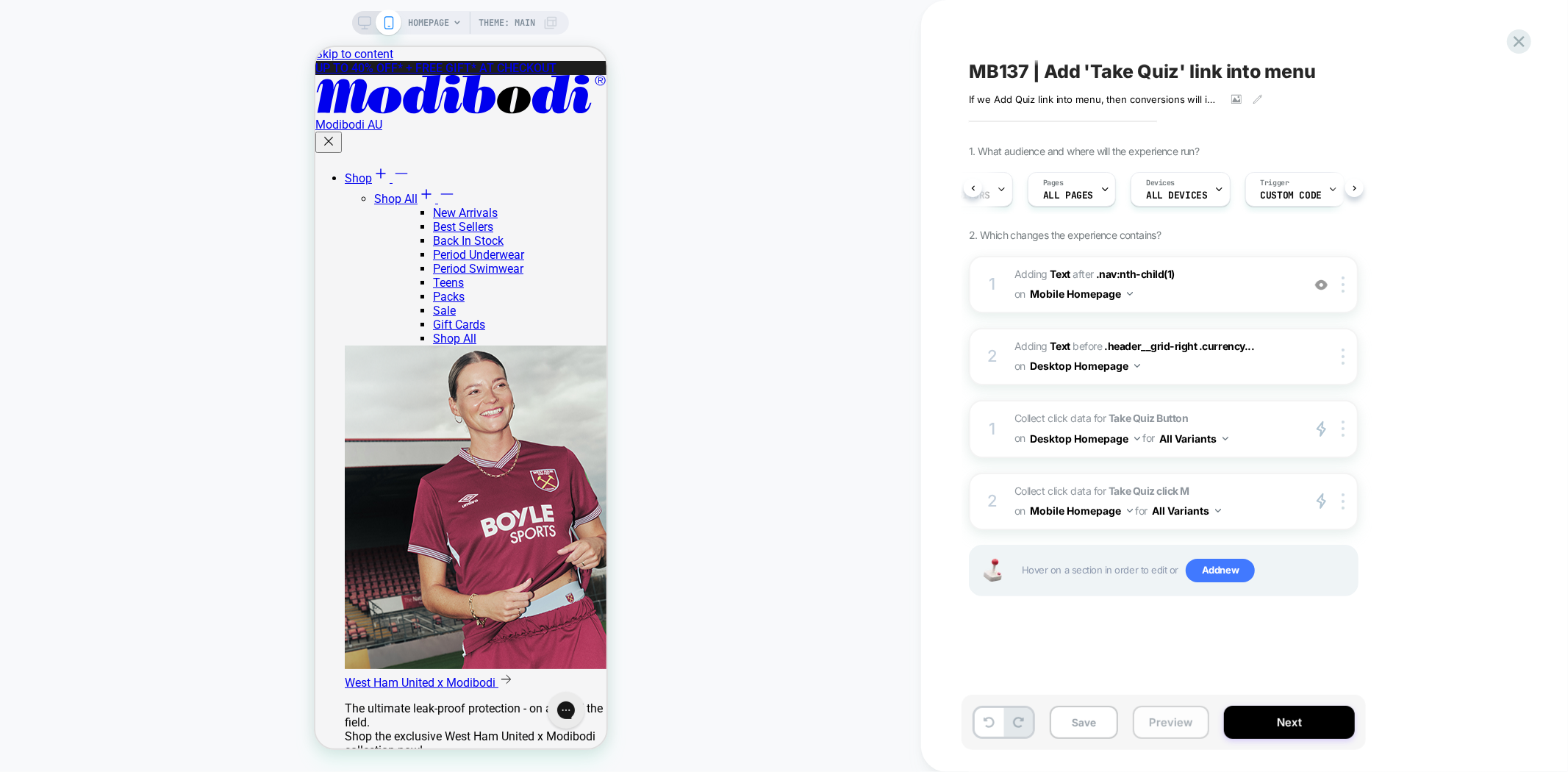
click at [1150, 729] on button "Preview" at bounding box center [1171, 722] width 77 height 33
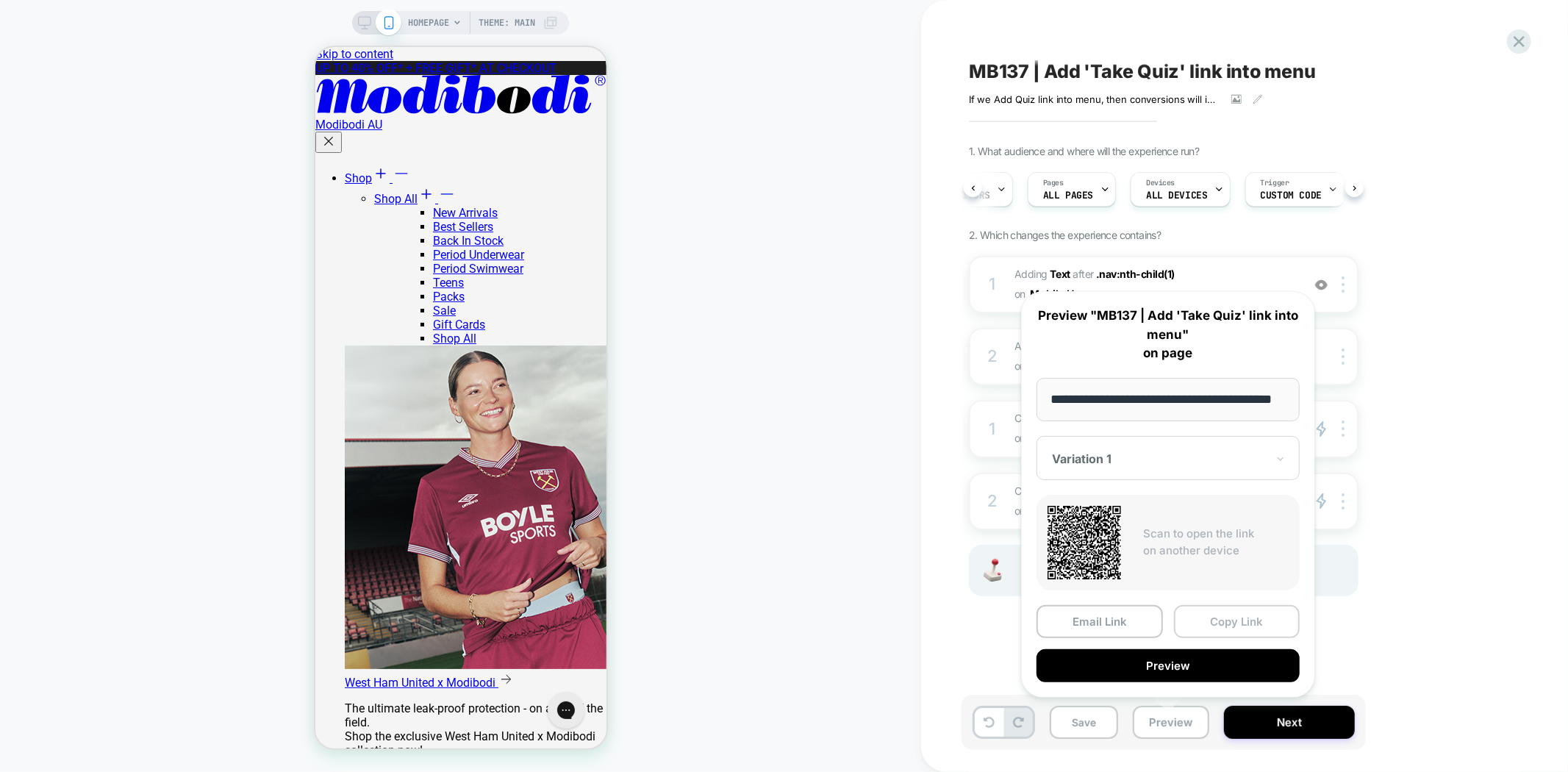
click at [1254, 623] on button "Copy Link" at bounding box center [1236, 621] width 126 height 33
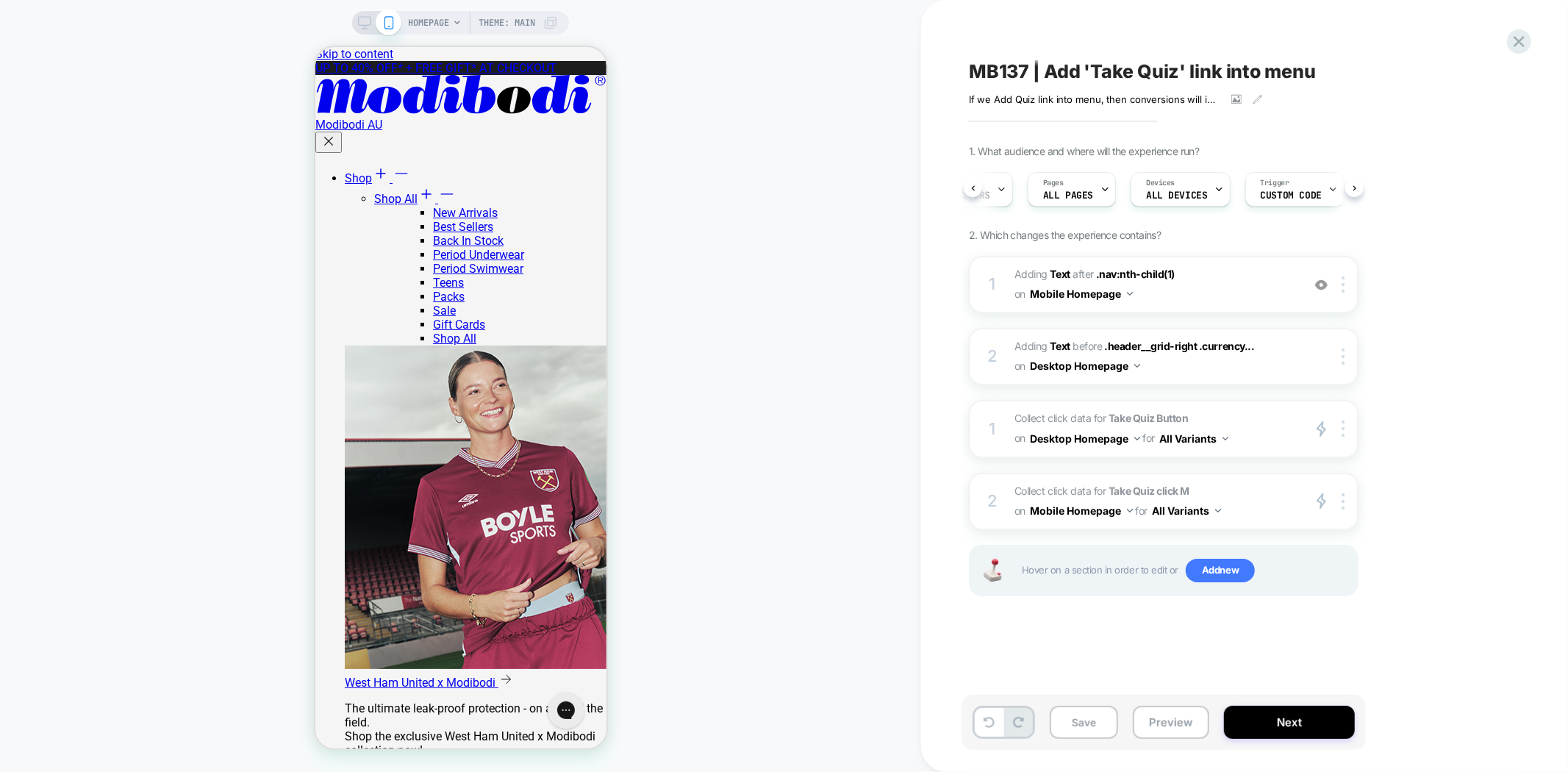
scroll to position [0, 64]
click at [1353, 188] on icon at bounding box center [1355, 188] width 6 height 6
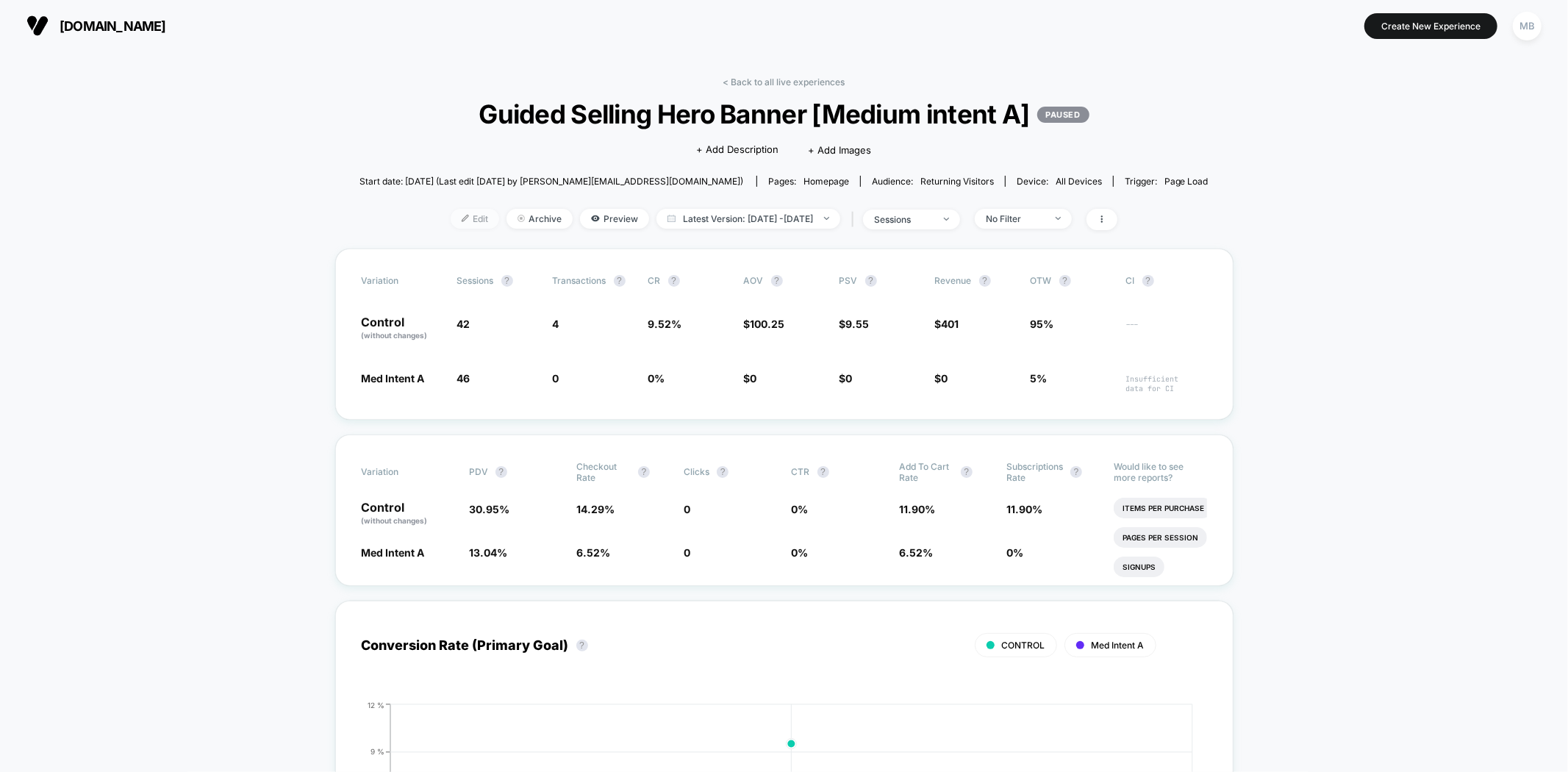
click at [450, 224] on span "Edit" at bounding box center [474, 218] width 48 height 20
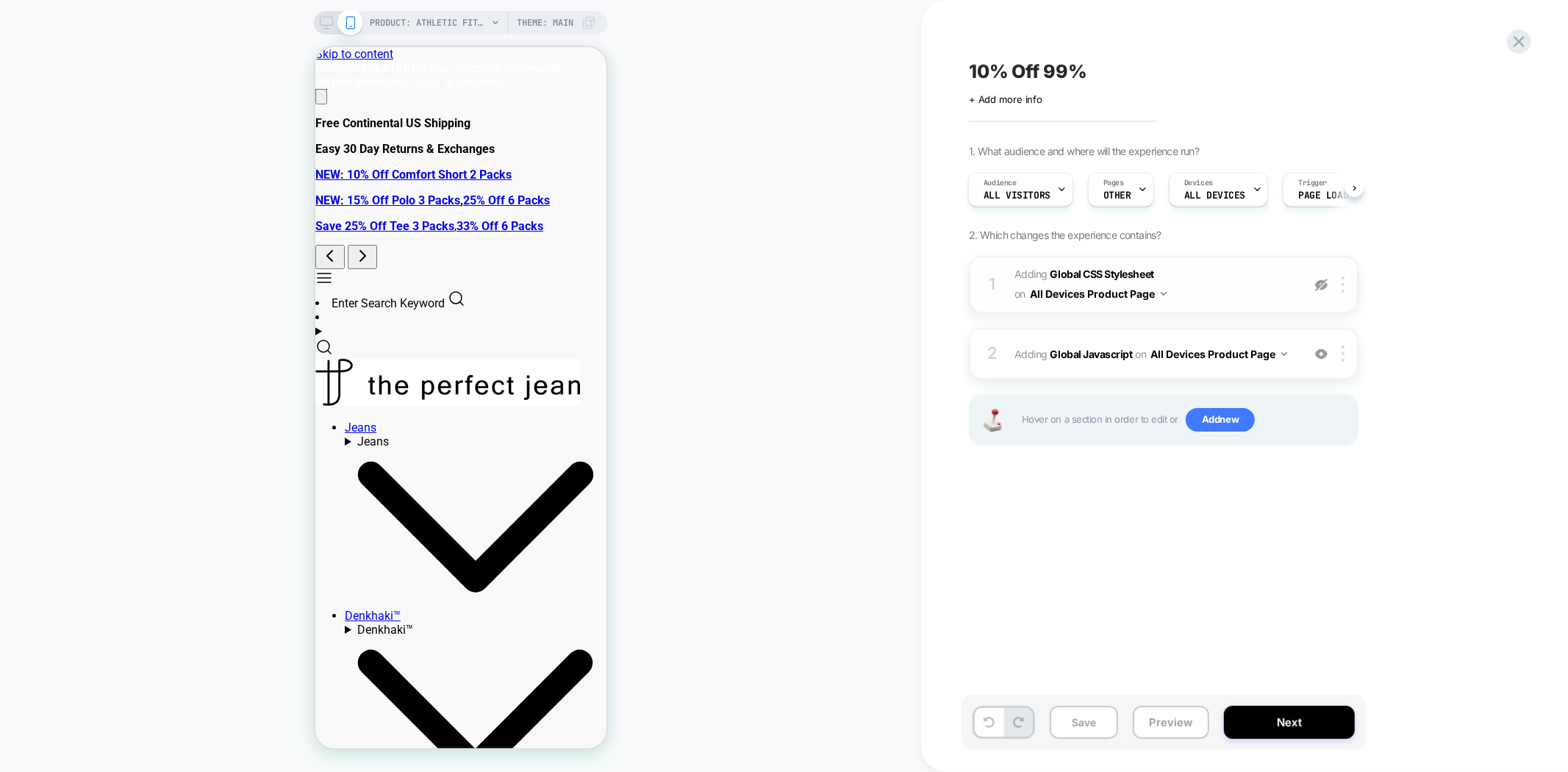
click at [1320, 285] on img at bounding box center [1321, 285] width 12 height 12
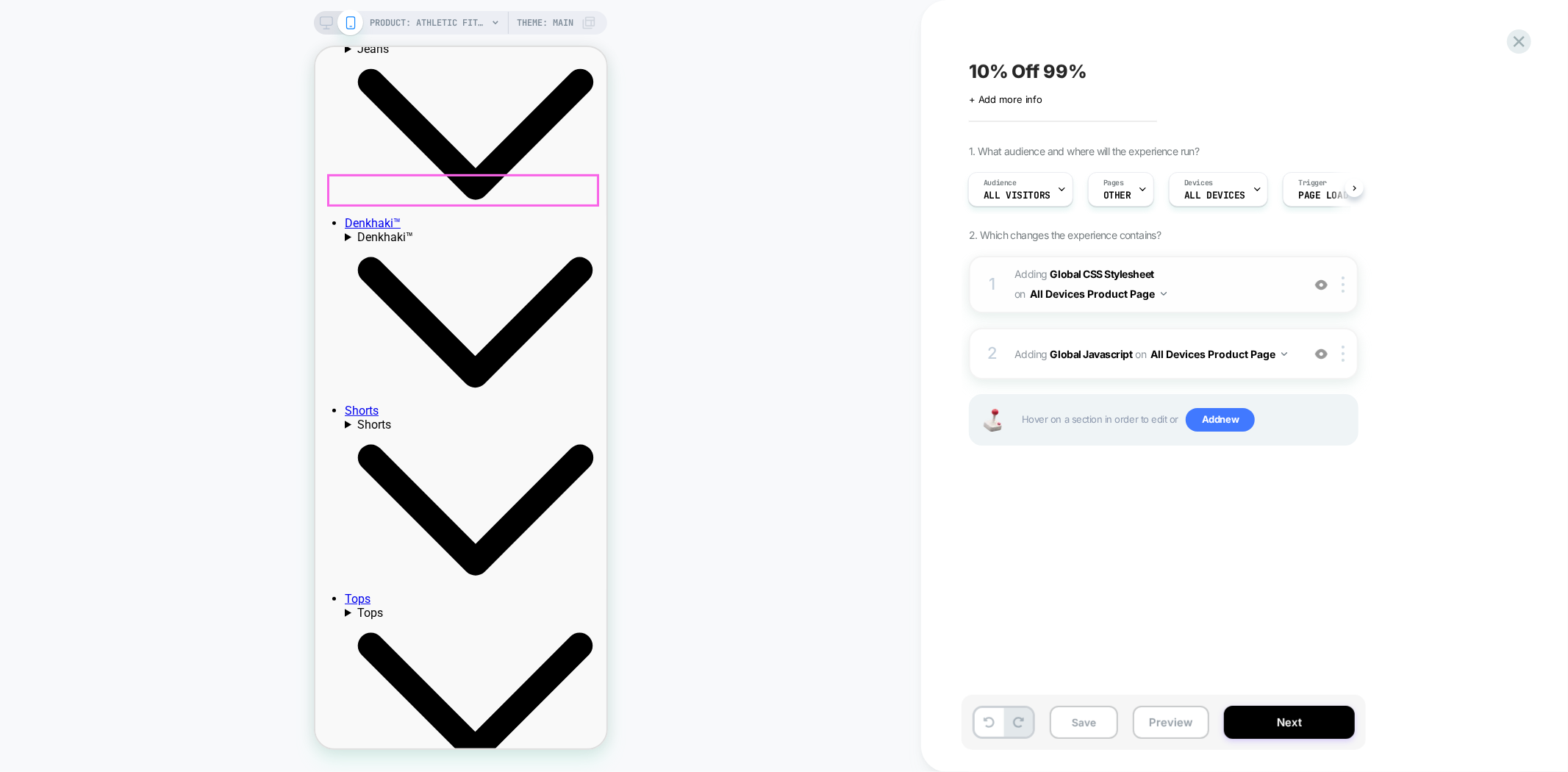
scroll to position [489, 0]
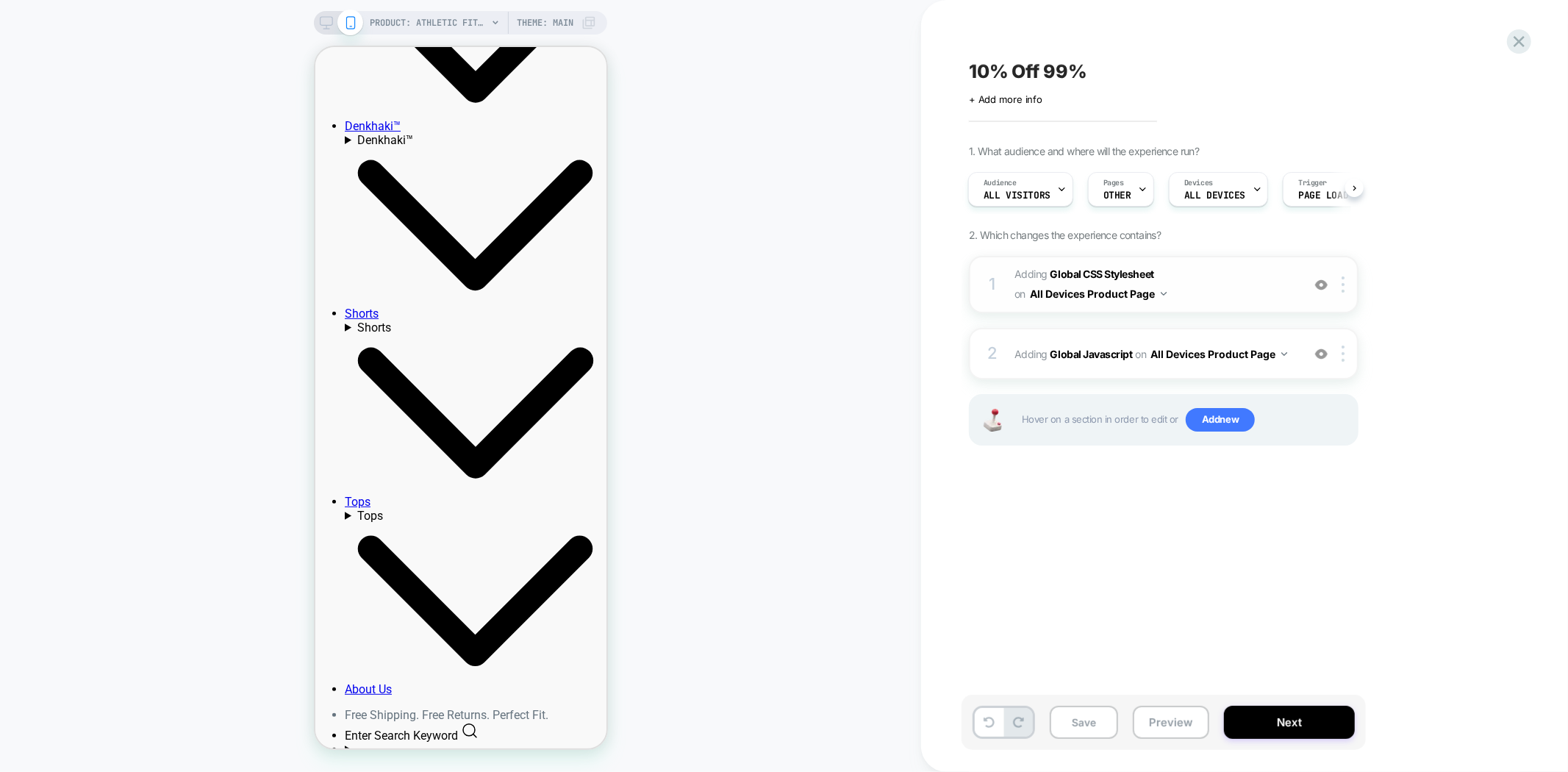
click at [1320, 281] on img at bounding box center [1321, 285] width 12 height 12
click at [1159, 723] on button "Preview" at bounding box center [1171, 722] width 77 height 33
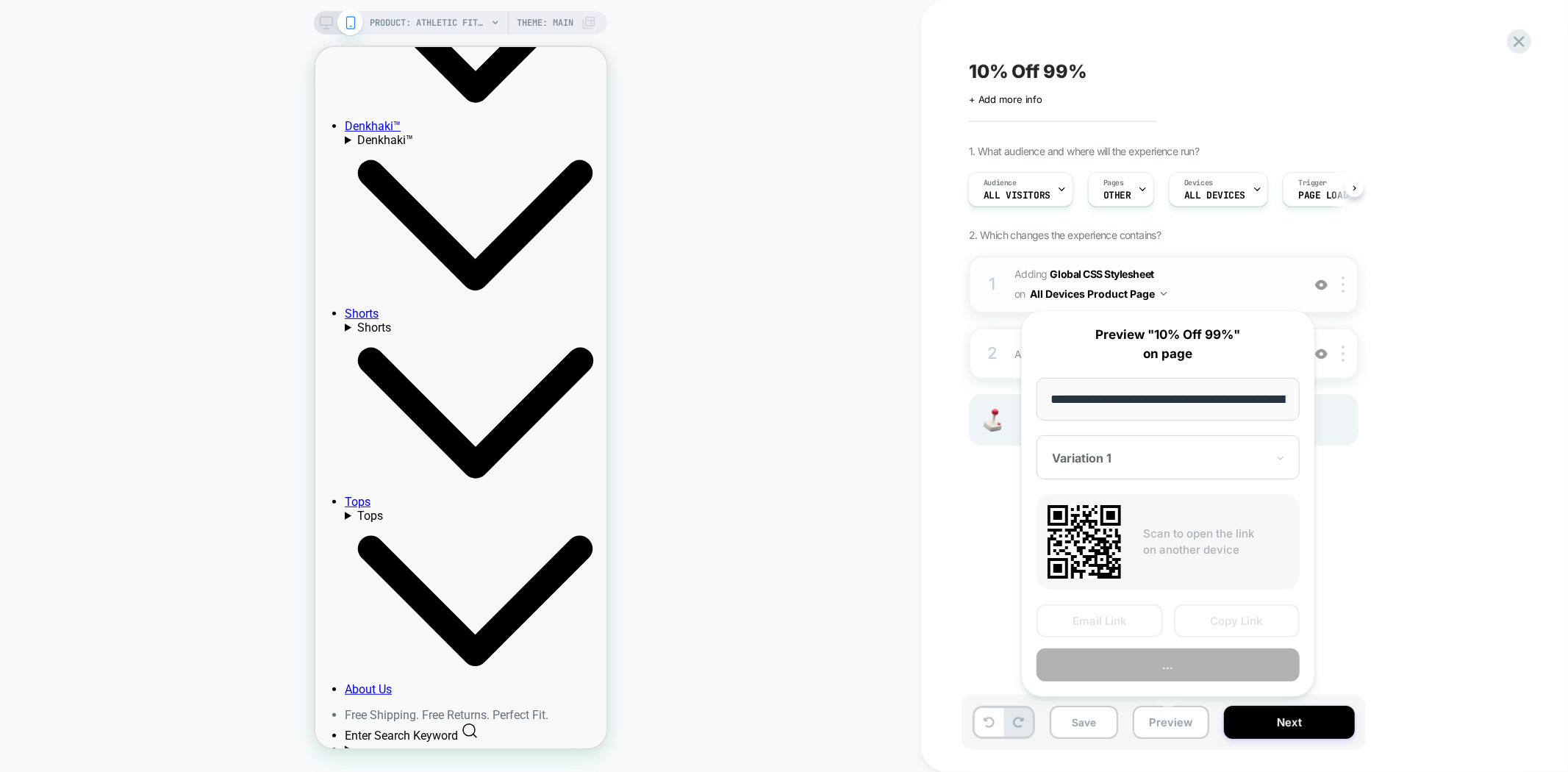
scroll to position [0, 256]
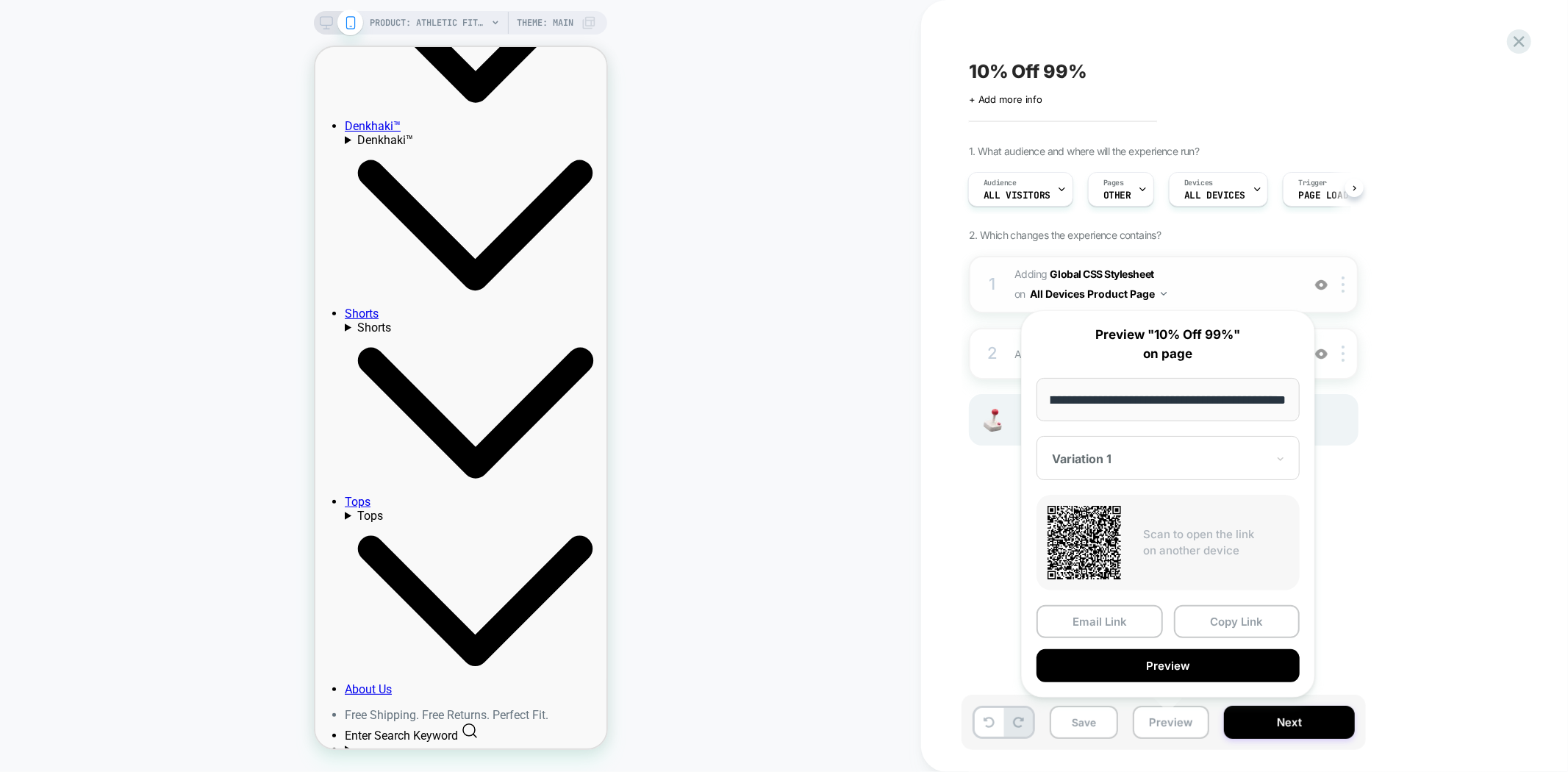
drag, startPoint x: 1211, startPoint y: 623, endPoint x: 1202, endPoint y: 611, distance: 15.0
click at [1212, 623] on button "Copy Link" at bounding box center [1236, 621] width 126 height 33
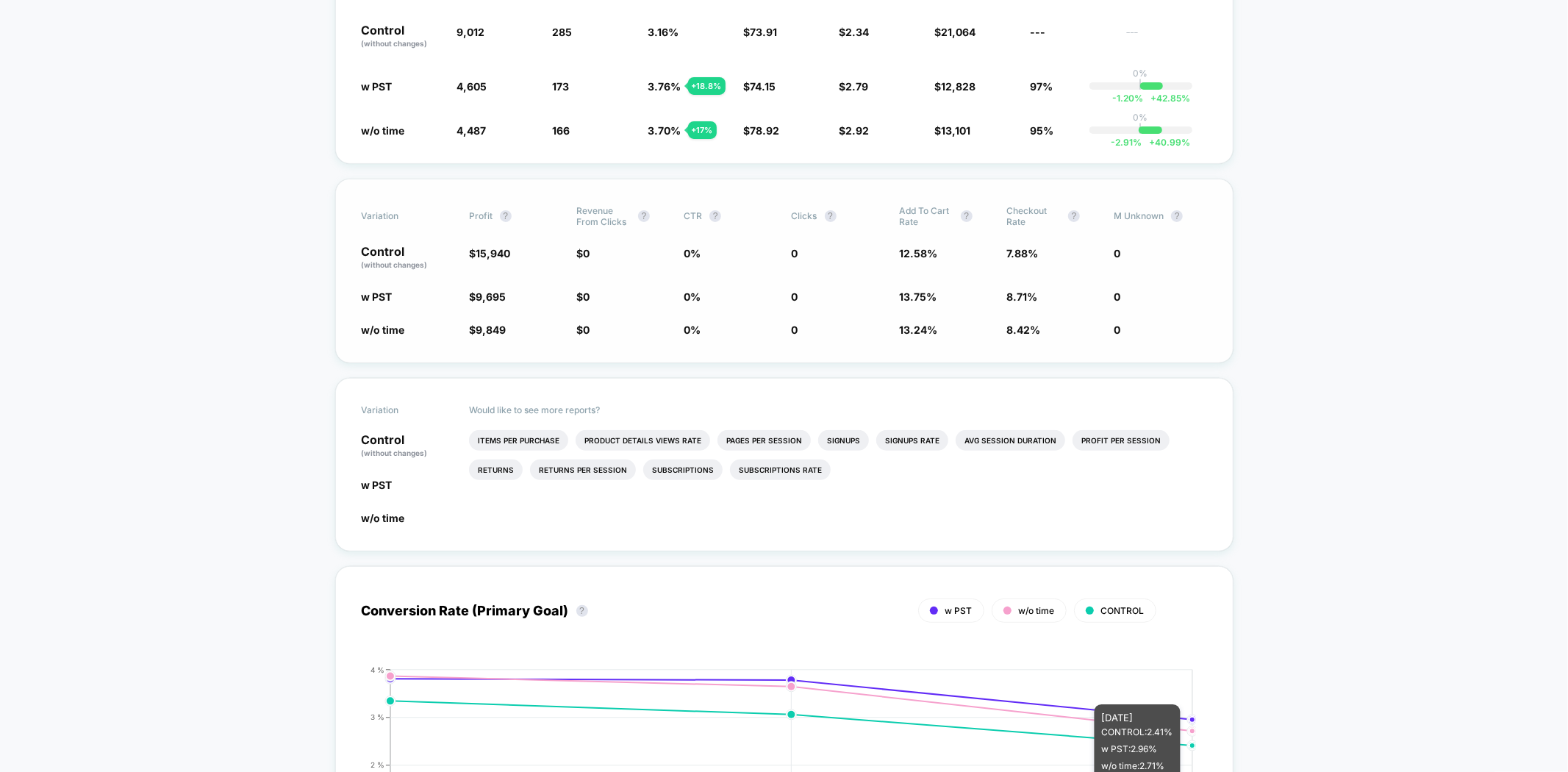
scroll to position [163, 0]
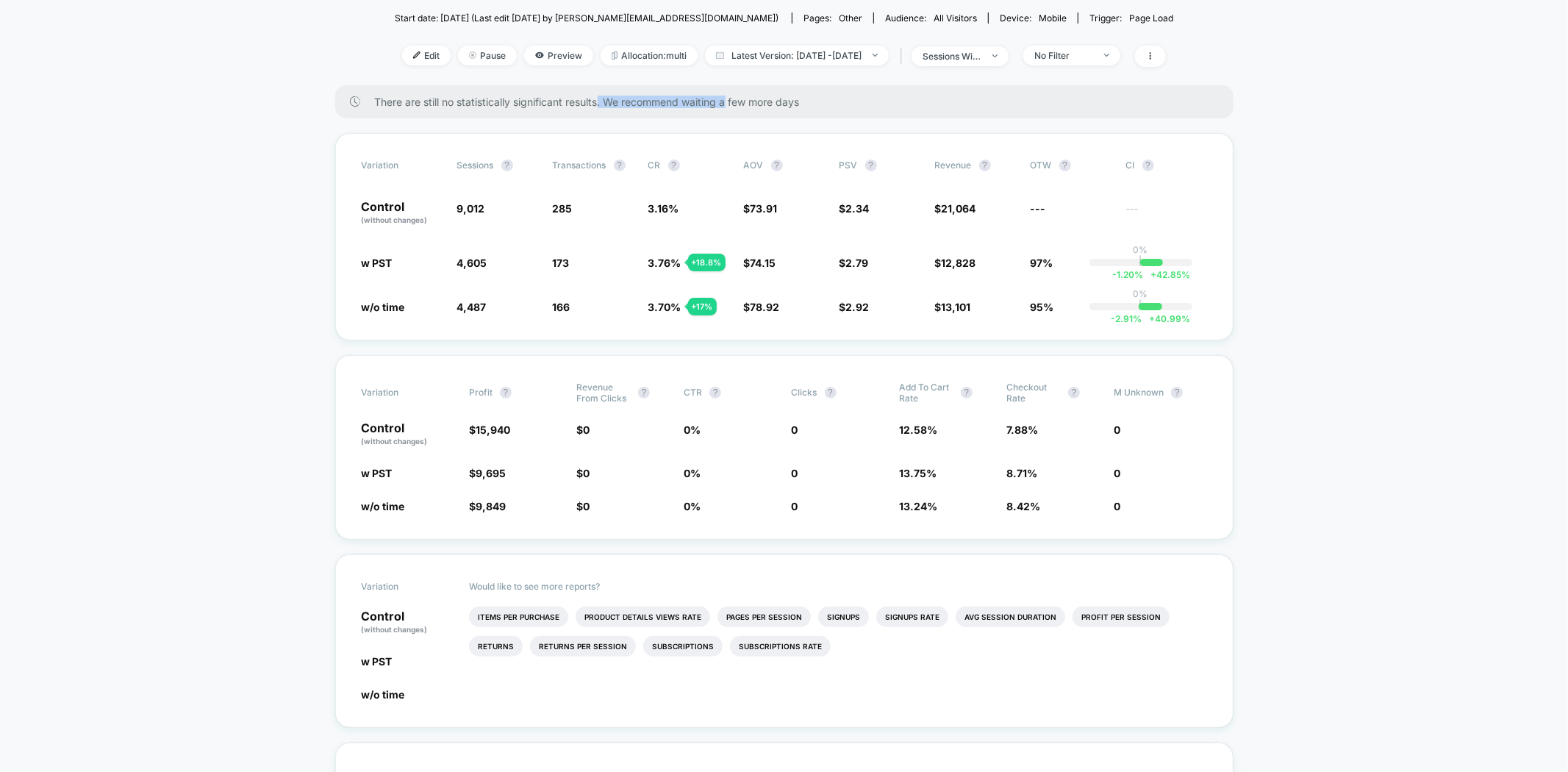
drag, startPoint x: 599, startPoint y: 108, endPoint x: 731, endPoint y: 116, distance: 132.2
click at [731, 116] on div "There are still no statistically significant results. We recommend waiting a fe…" at bounding box center [784, 101] width 898 height 33
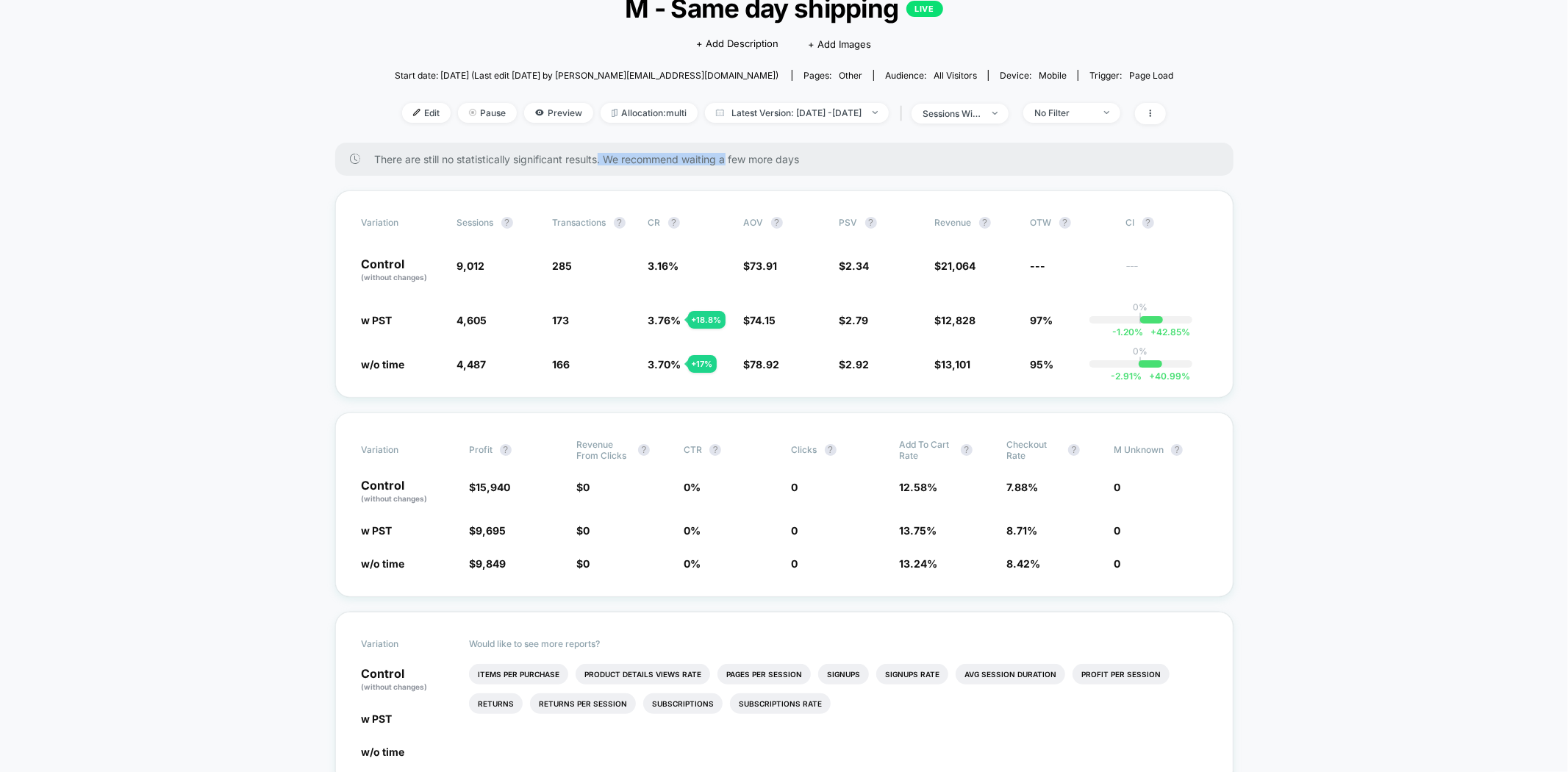
scroll to position [0, 0]
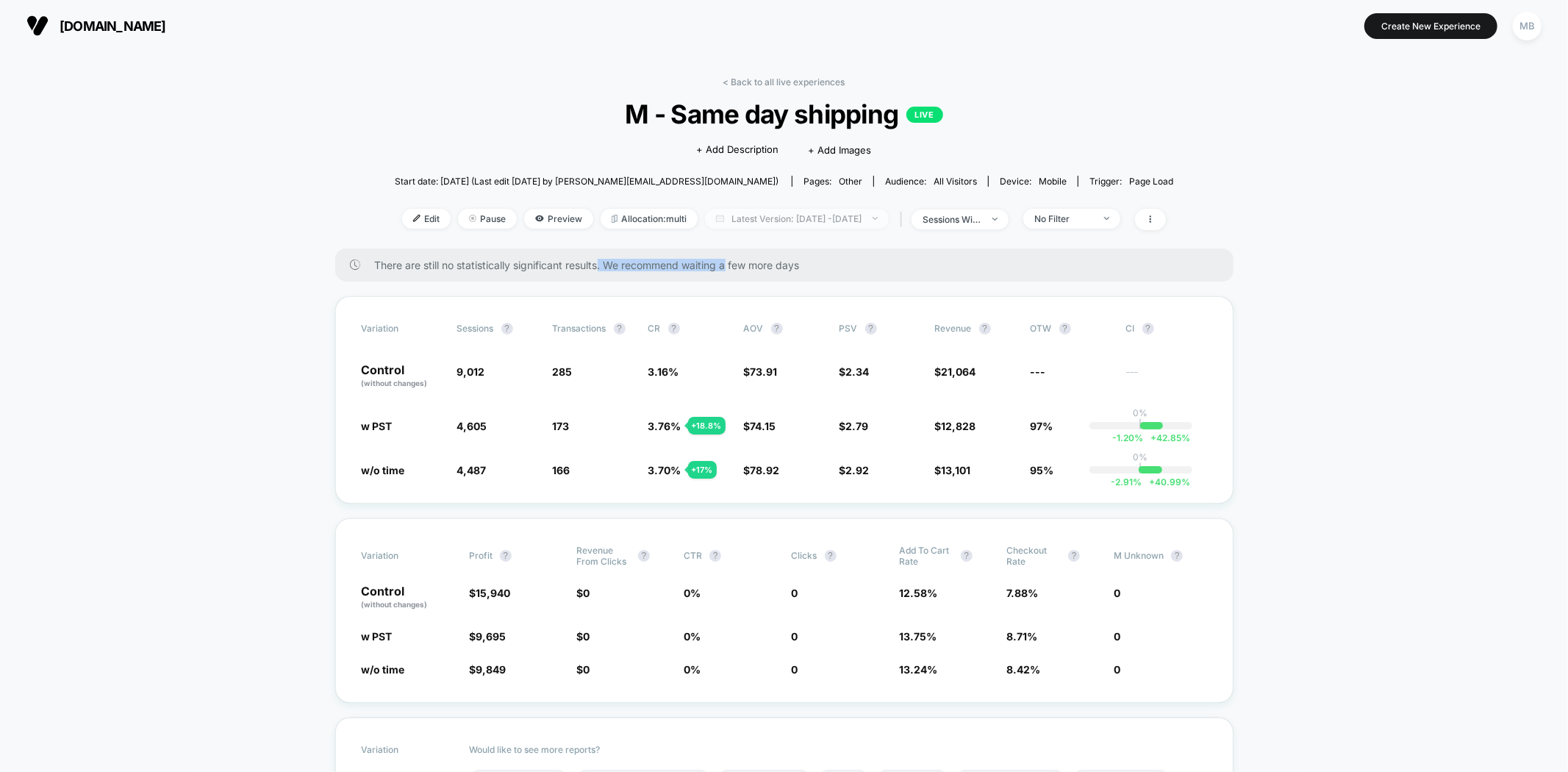
click at [819, 213] on span "Latest Version: Sep 16, 2025 - Sep 28, 2025" at bounding box center [797, 218] width 184 height 20
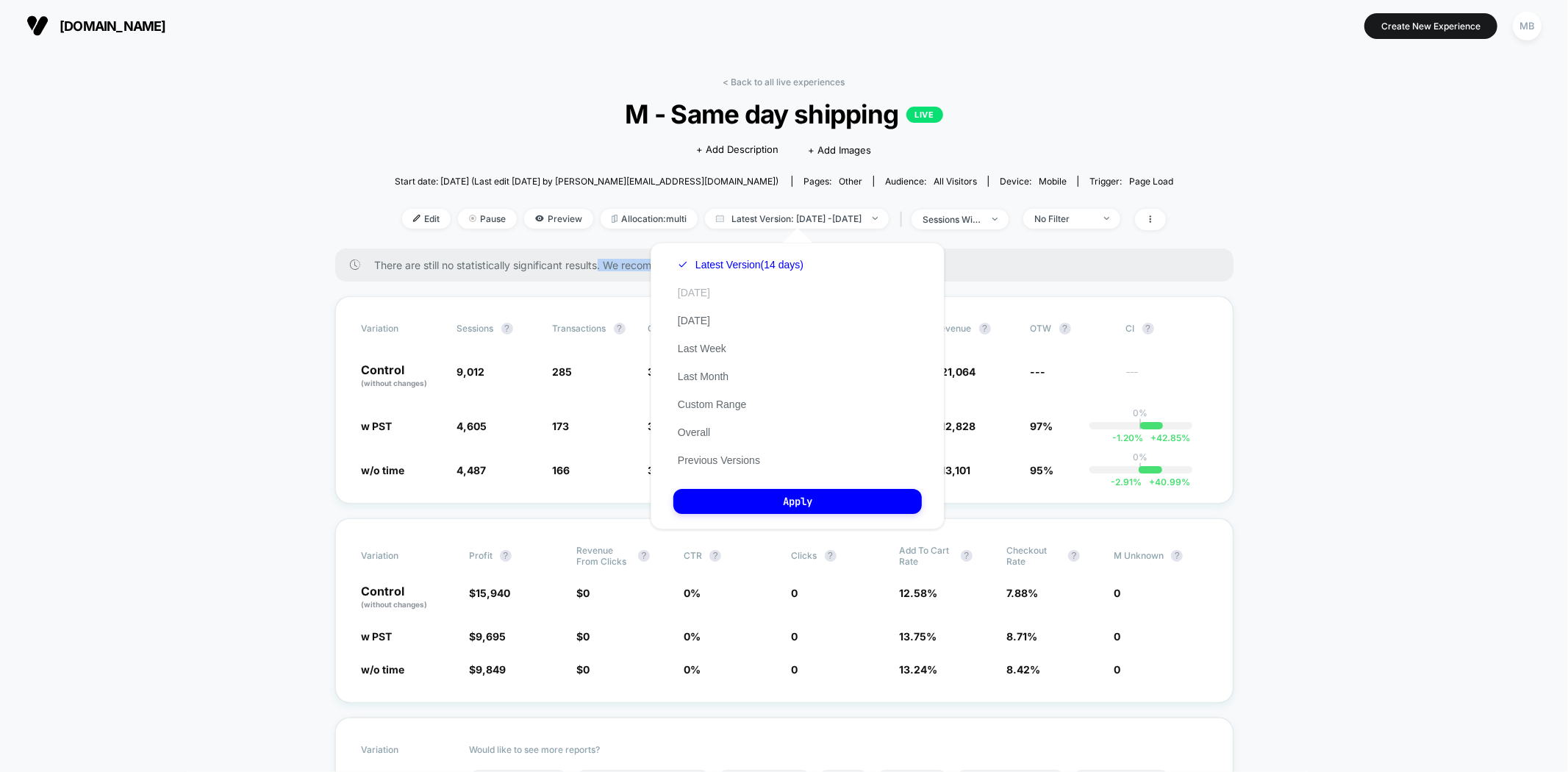
click at [699, 291] on button "Today" at bounding box center [693, 293] width 41 height 13
click at [752, 495] on button "Apply" at bounding box center [797, 502] width 248 height 25
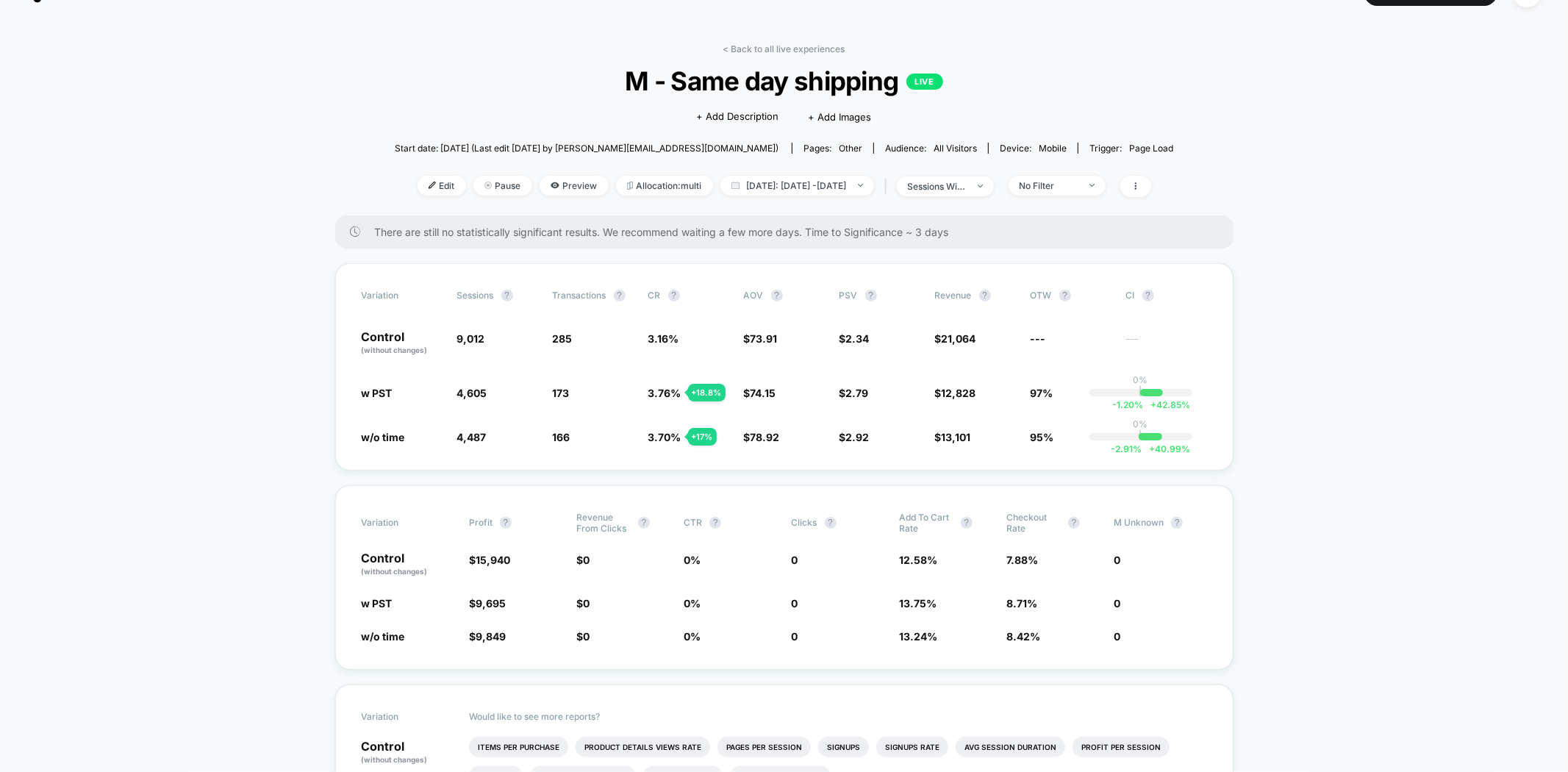
scroll to position [82, 0]
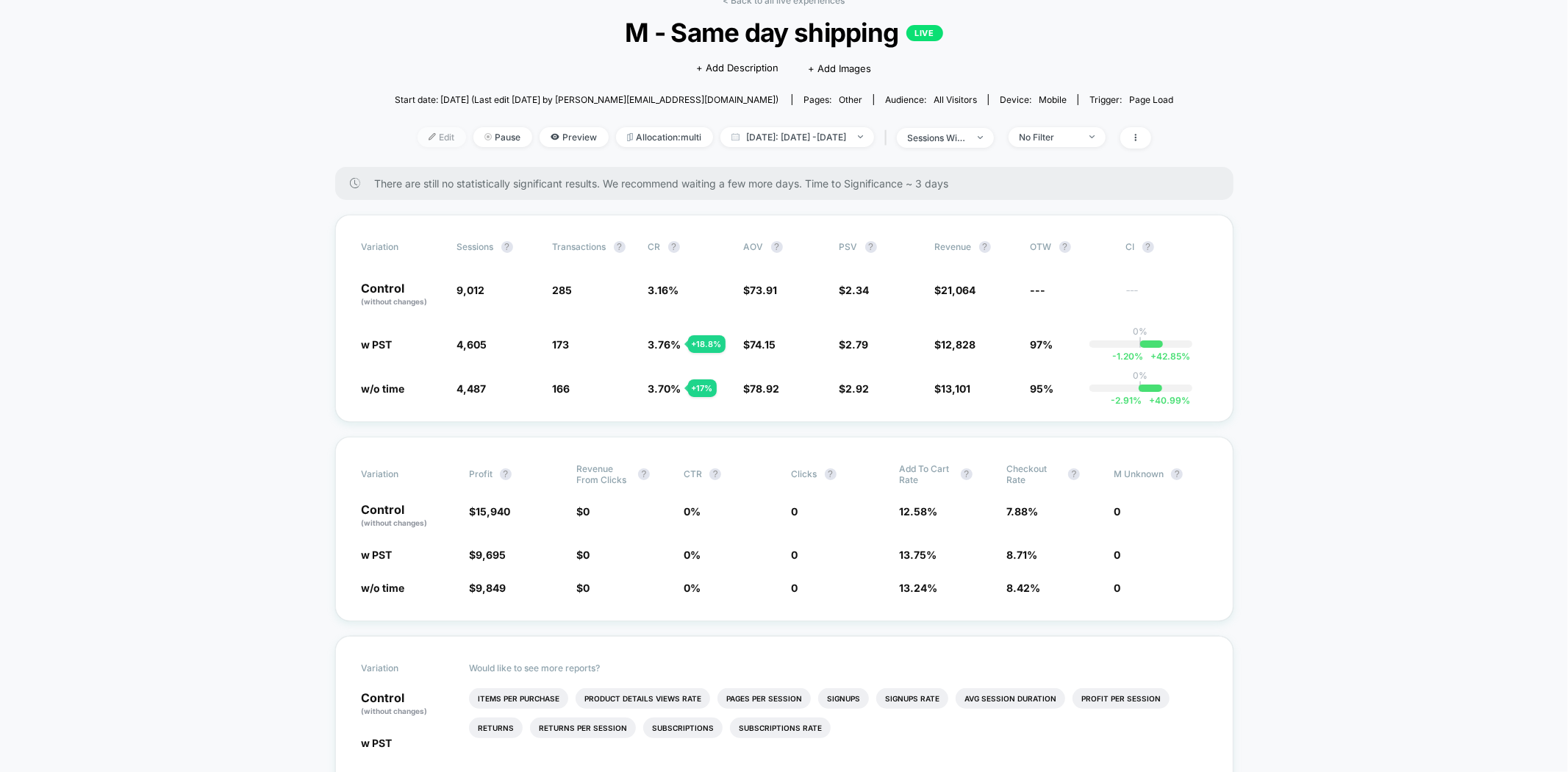
click at [417, 139] on span "Edit" at bounding box center [441, 137] width 48 height 20
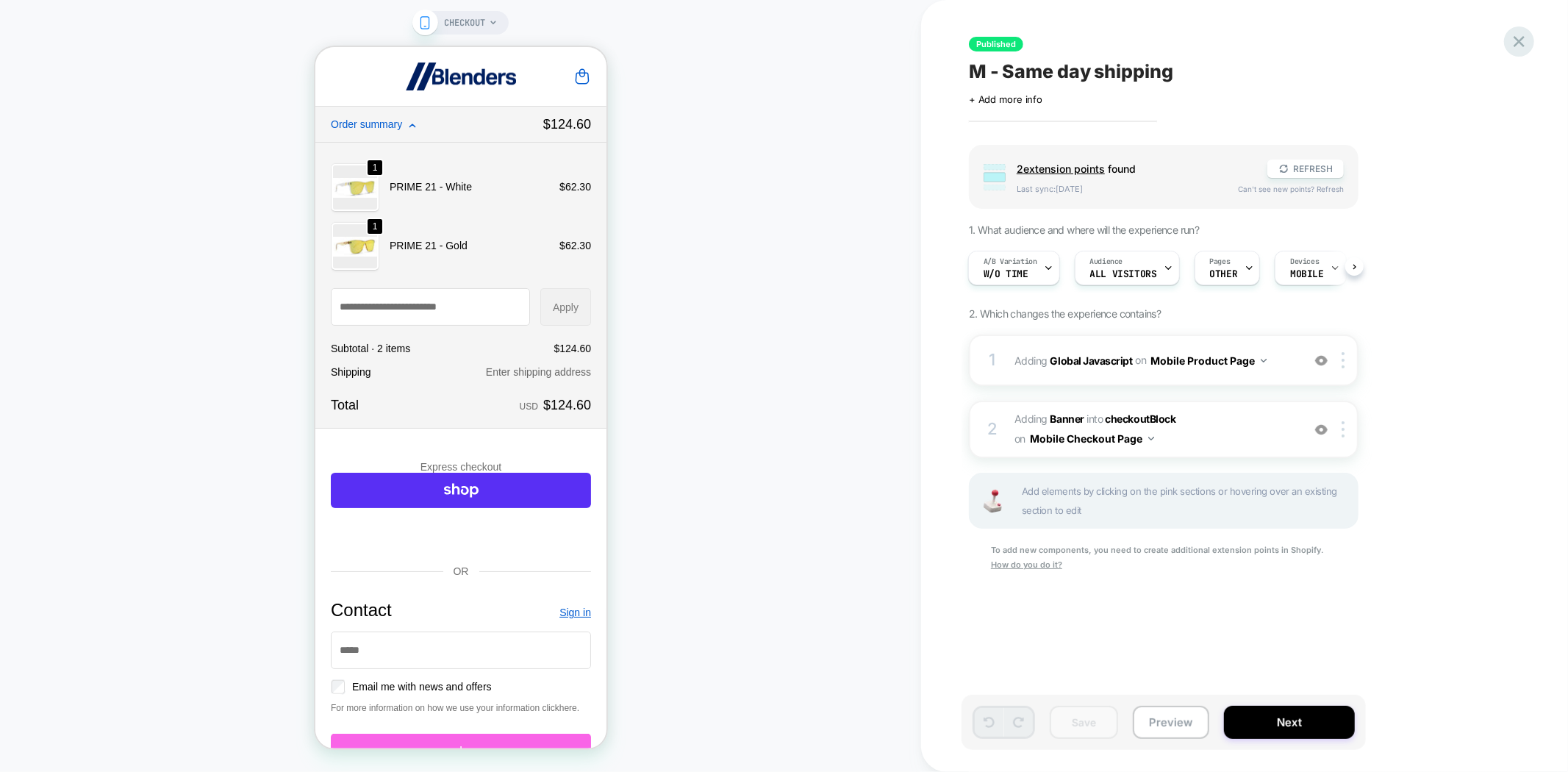
click at [1519, 42] on icon at bounding box center [1519, 42] width 11 height 11
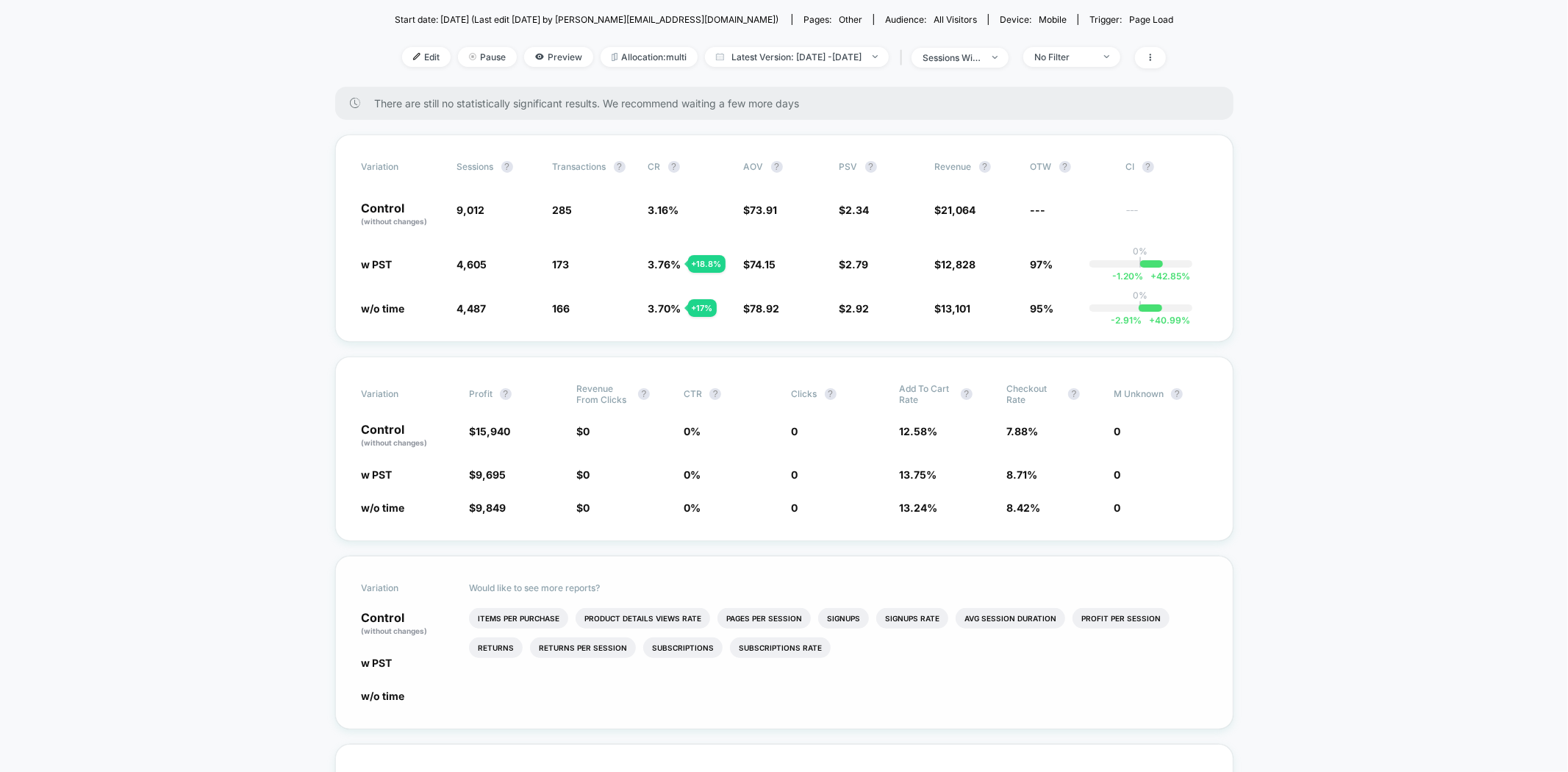
scroll to position [163, 0]
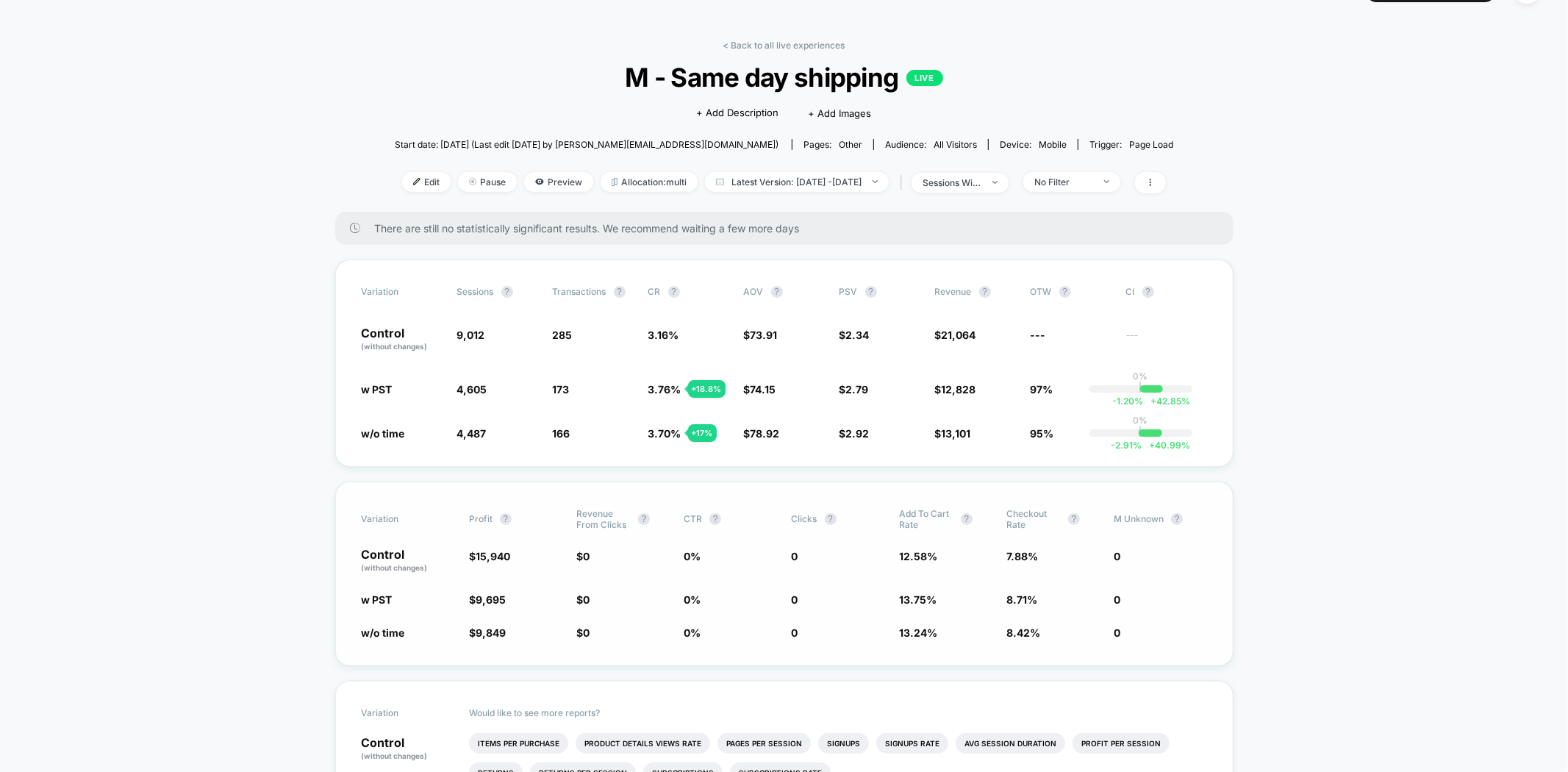
scroll to position [0, 0]
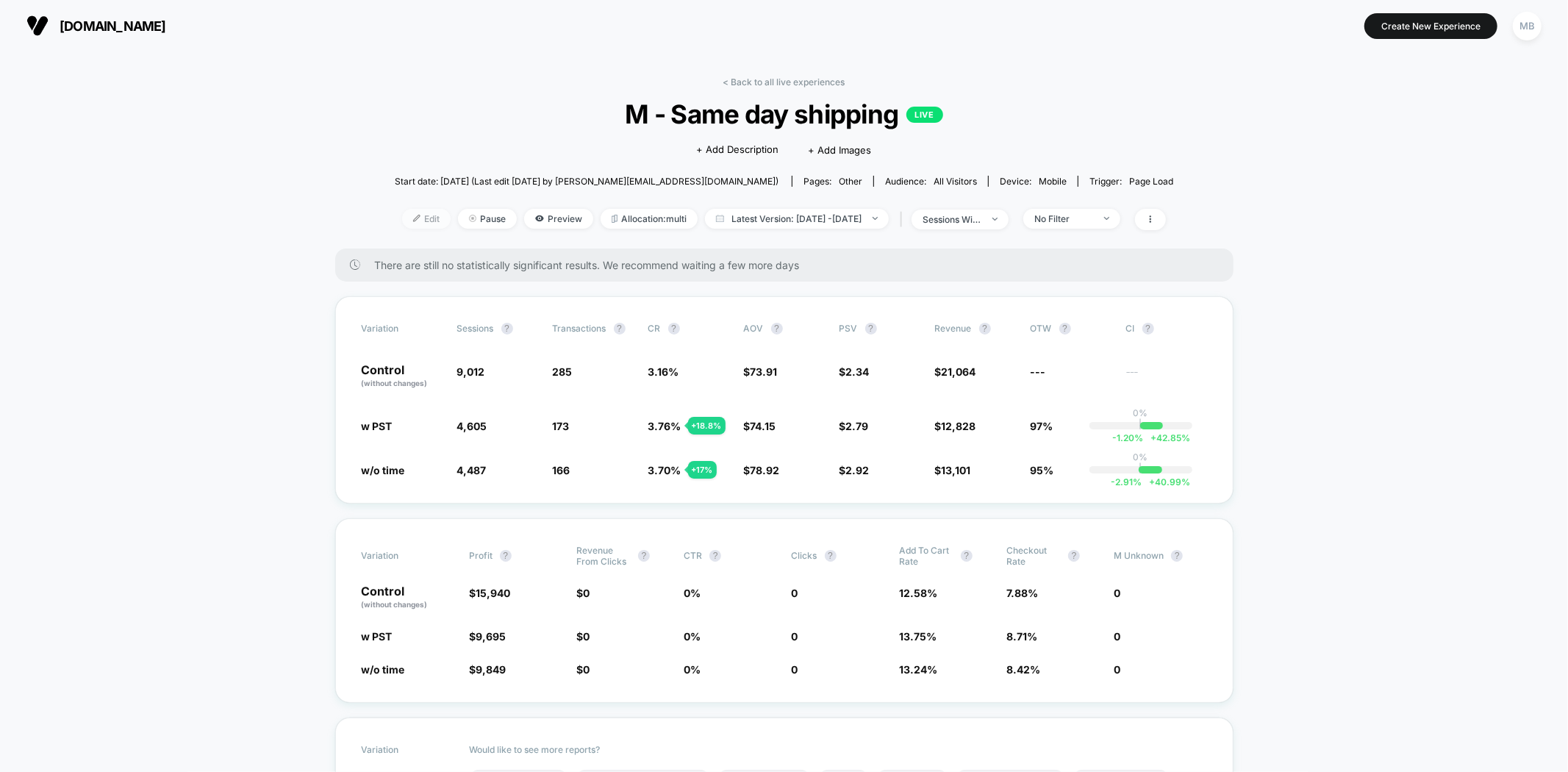
click at [402, 215] on span "Edit" at bounding box center [426, 218] width 48 height 20
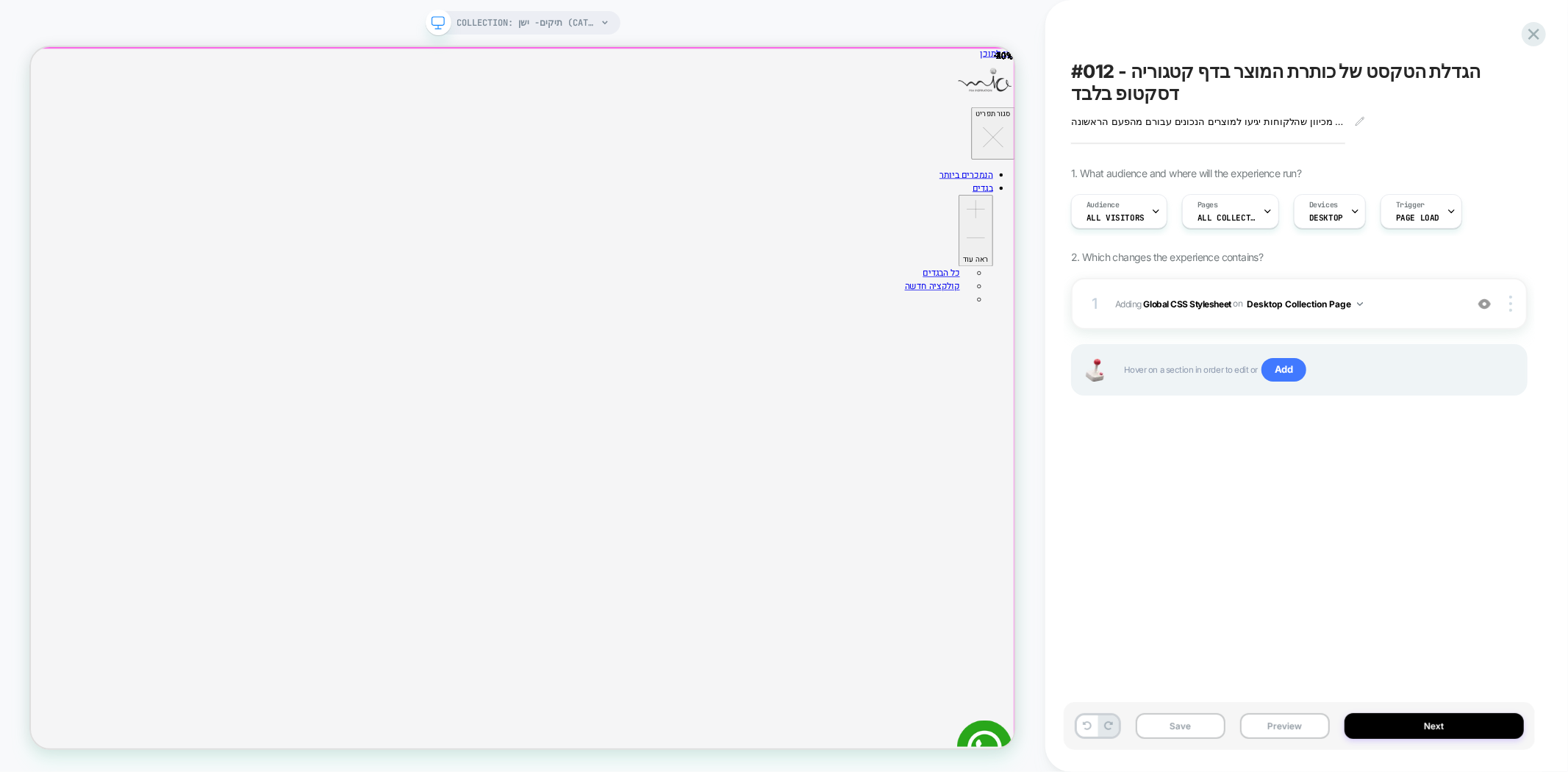
drag, startPoint x: 938, startPoint y: 284, endPoint x: 1004, endPoint y: 307, distance: 69.9
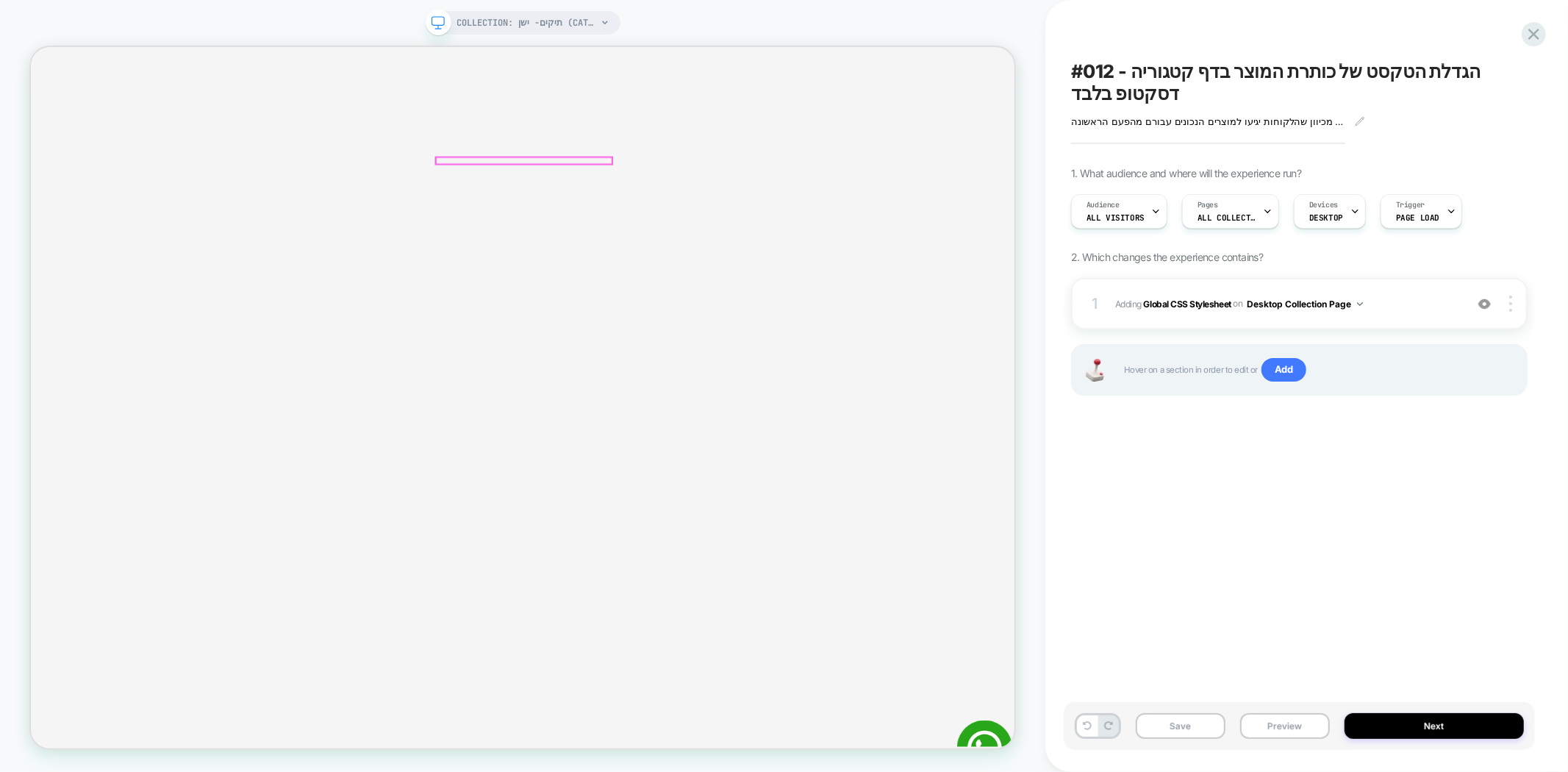
scroll to position [653, 0]
click at [1272, 734] on button "Preview" at bounding box center [1285, 726] width 90 height 26
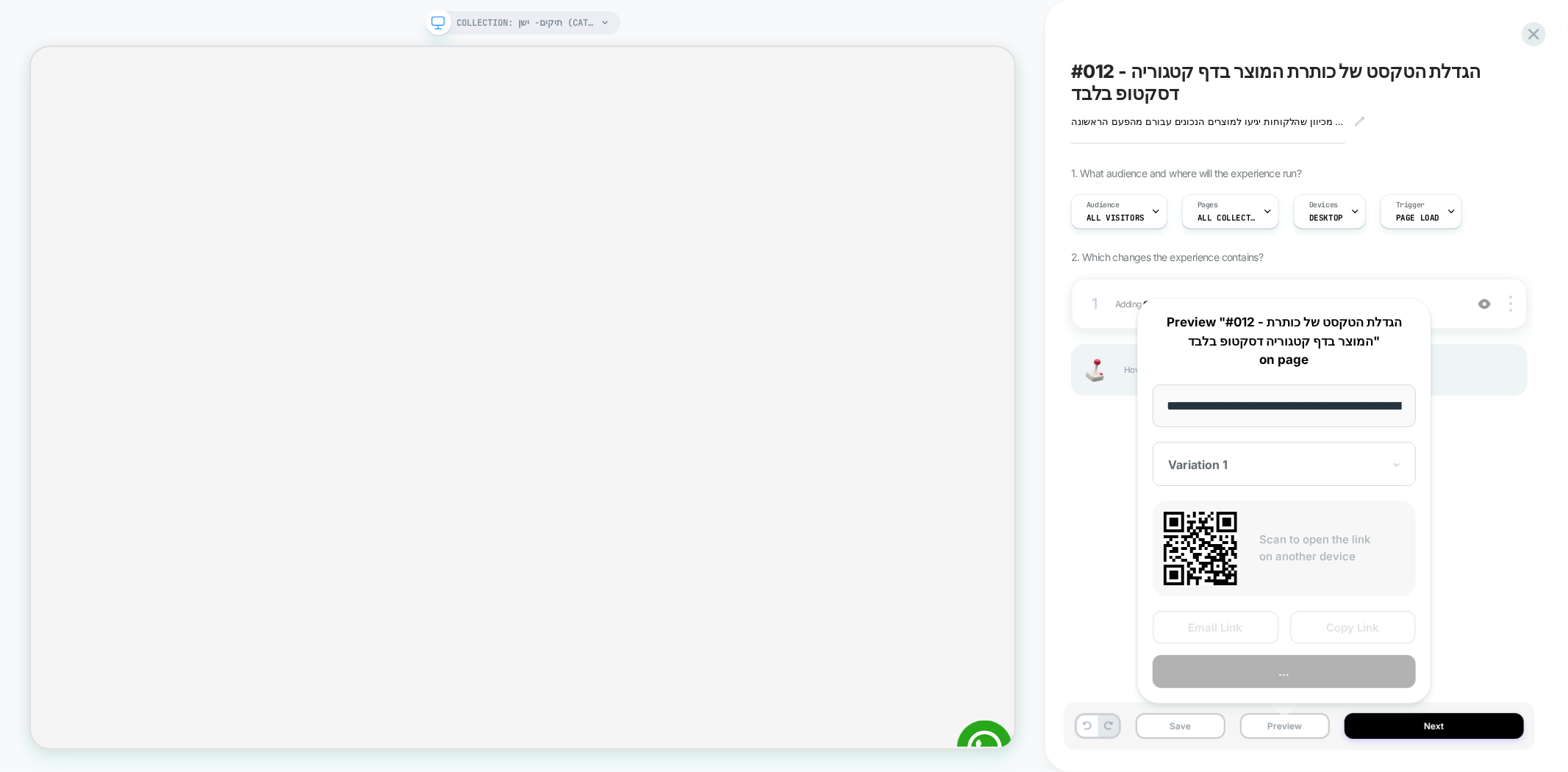
scroll to position [0, 227]
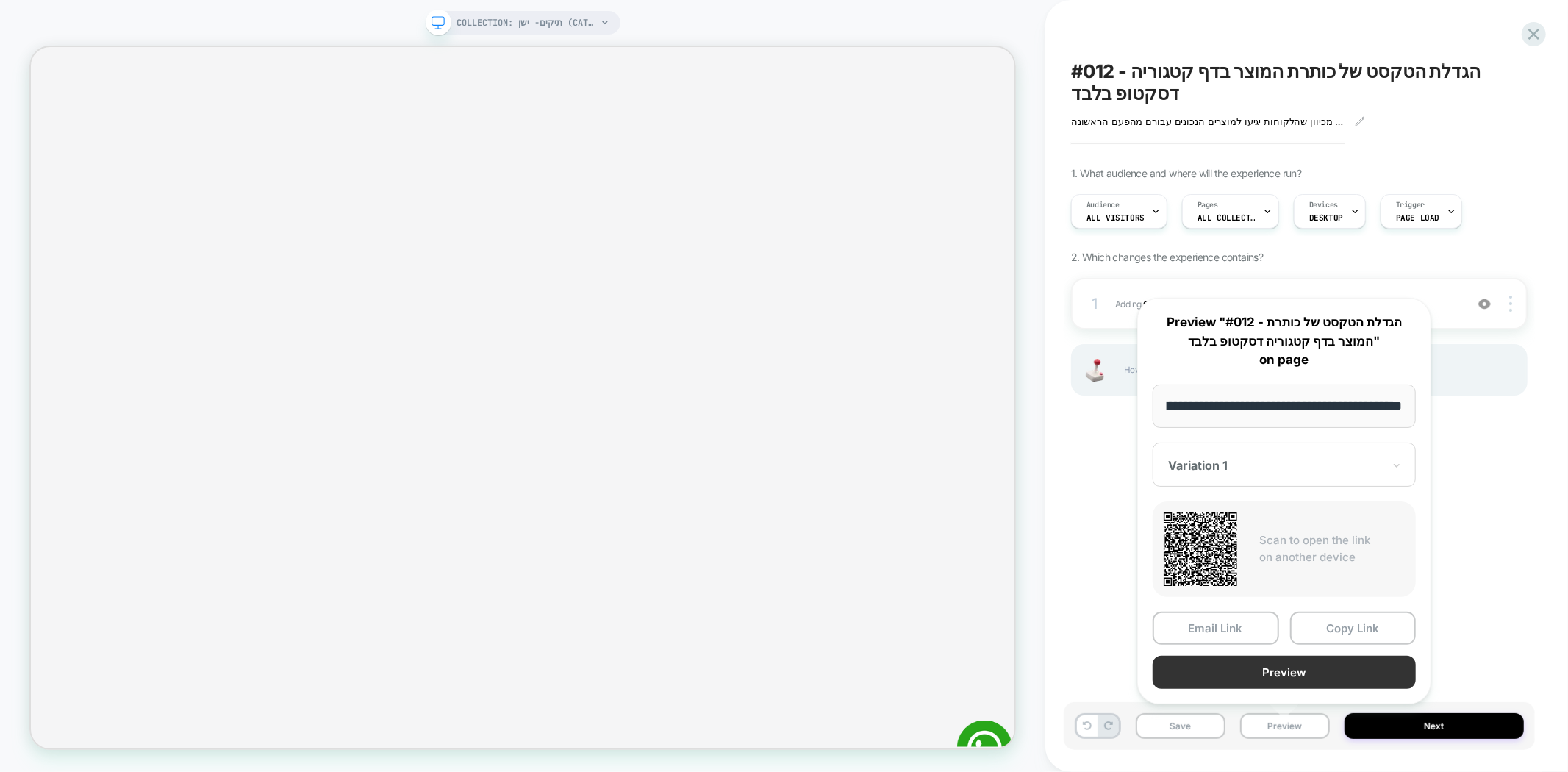
click at [1290, 665] on button "Preview" at bounding box center [1285, 672] width 264 height 33
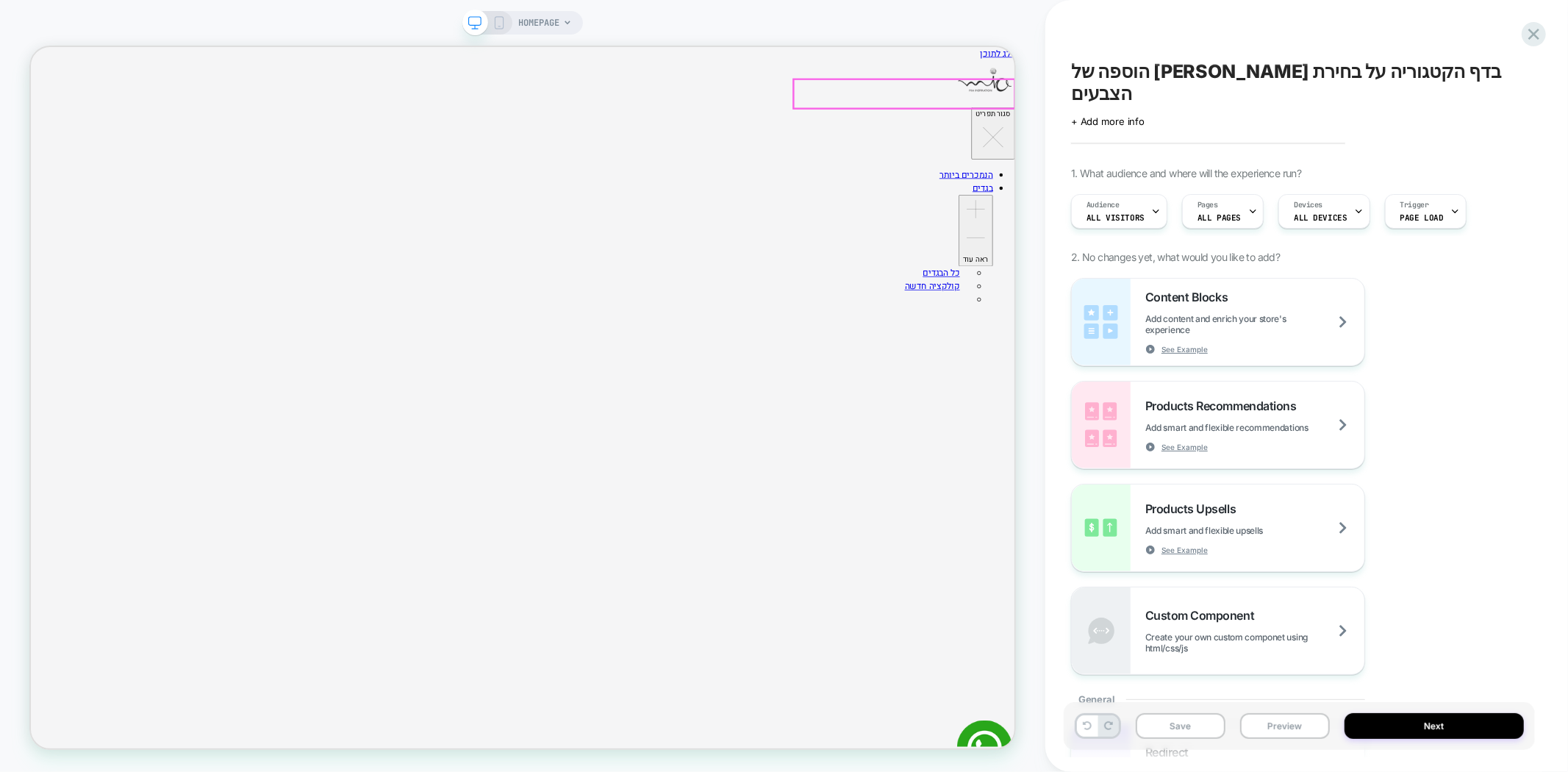
drag, startPoint x: 1332, startPoint y: 119, endPoint x: 1323, endPoint y: 120, distance: 9.1
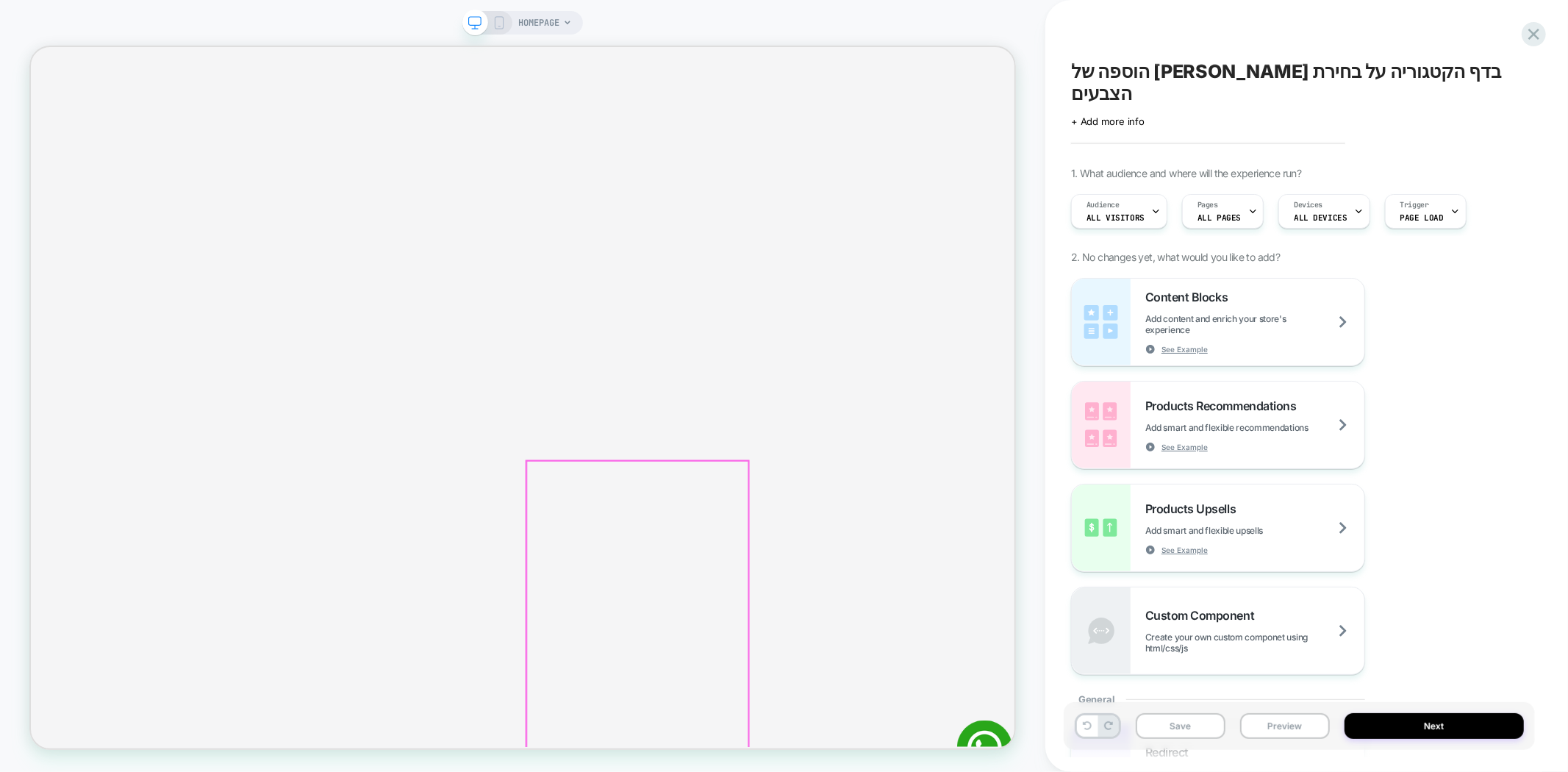
scroll to position [981, 0]
click at [1263, 718] on button "Preview" at bounding box center [1285, 726] width 90 height 26
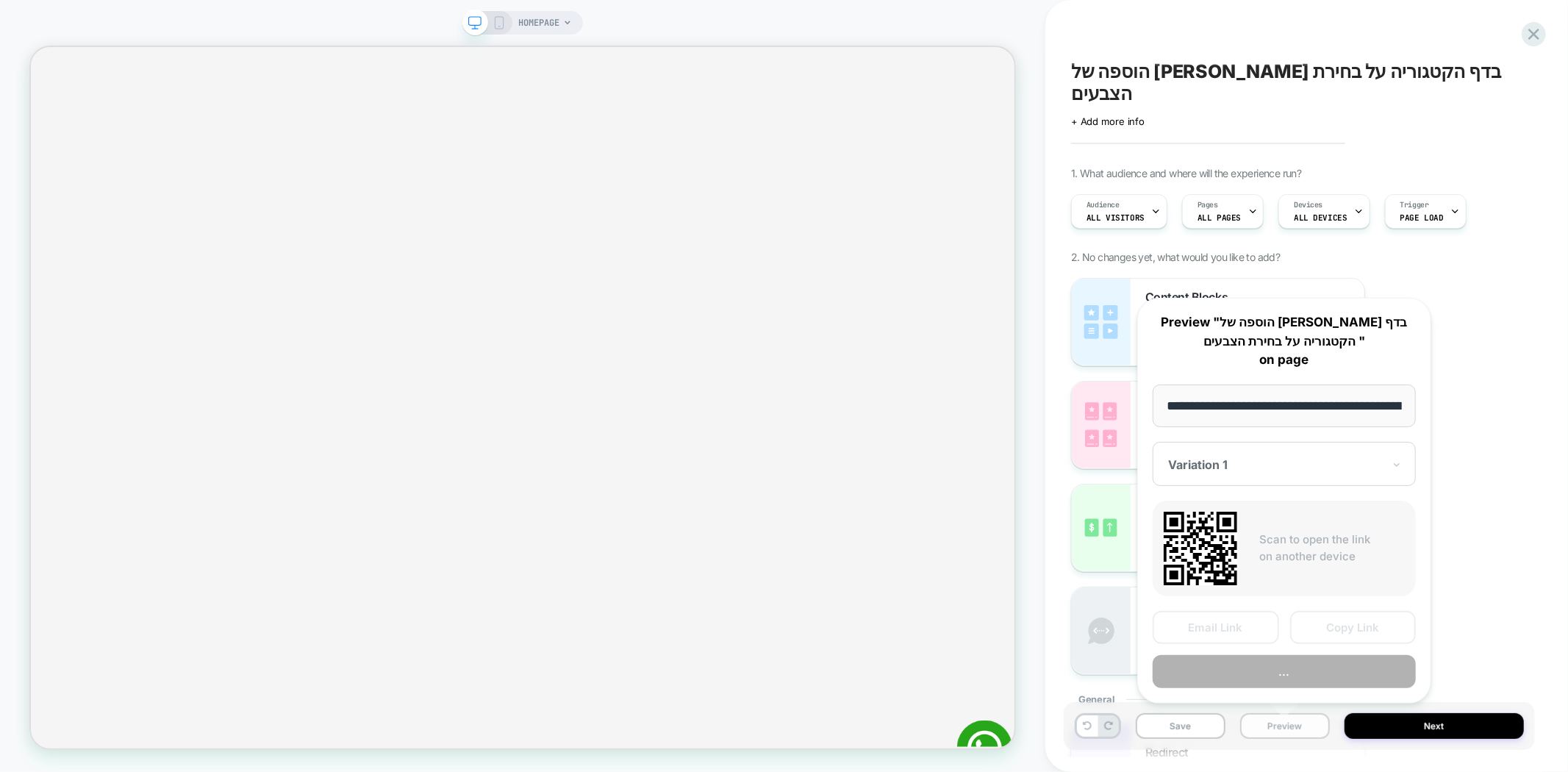
scroll to position [0, 70]
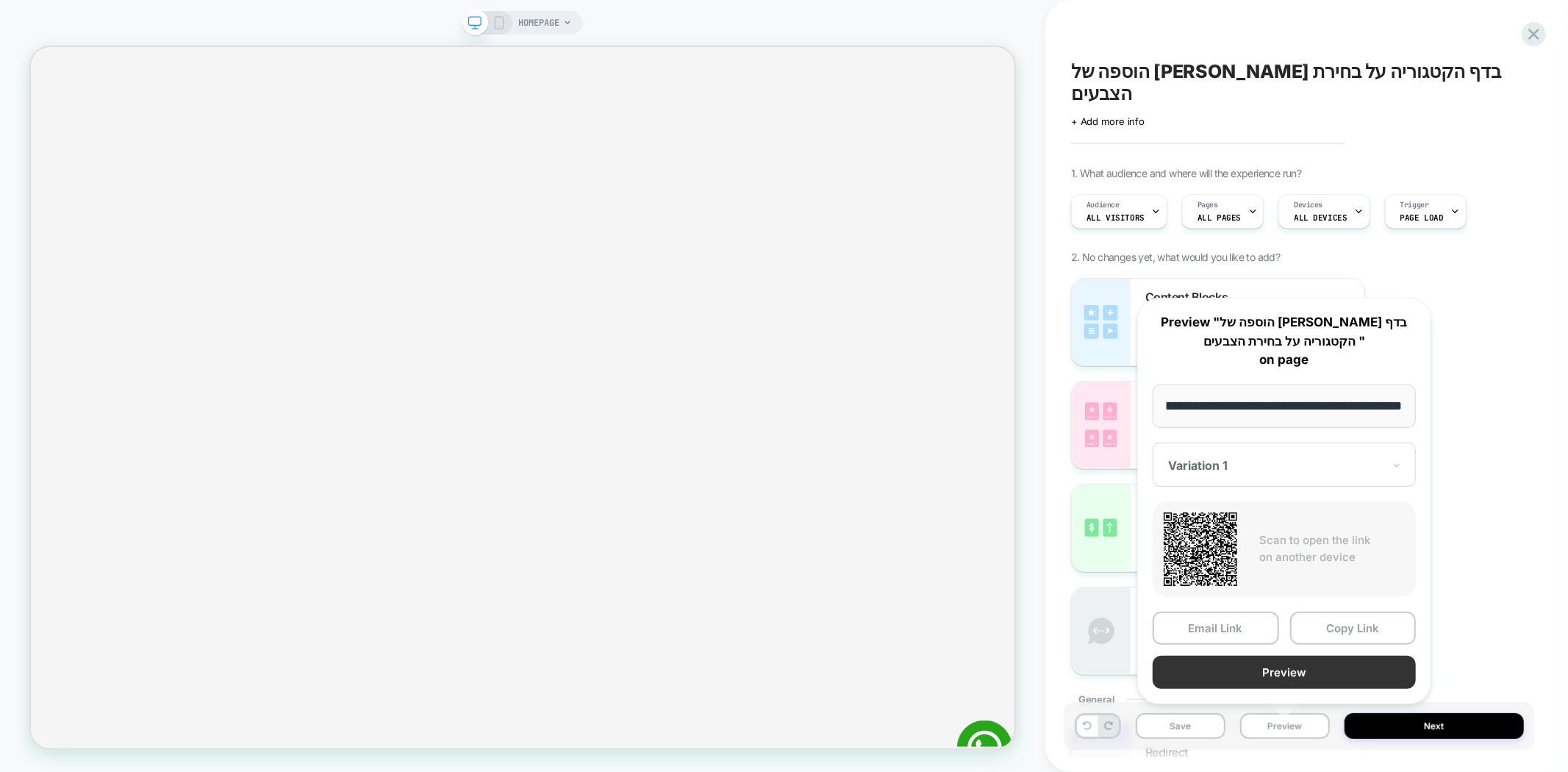
click at [1285, 672] on button "Preview" at bounding box center [1285, 672] width 264 height 33
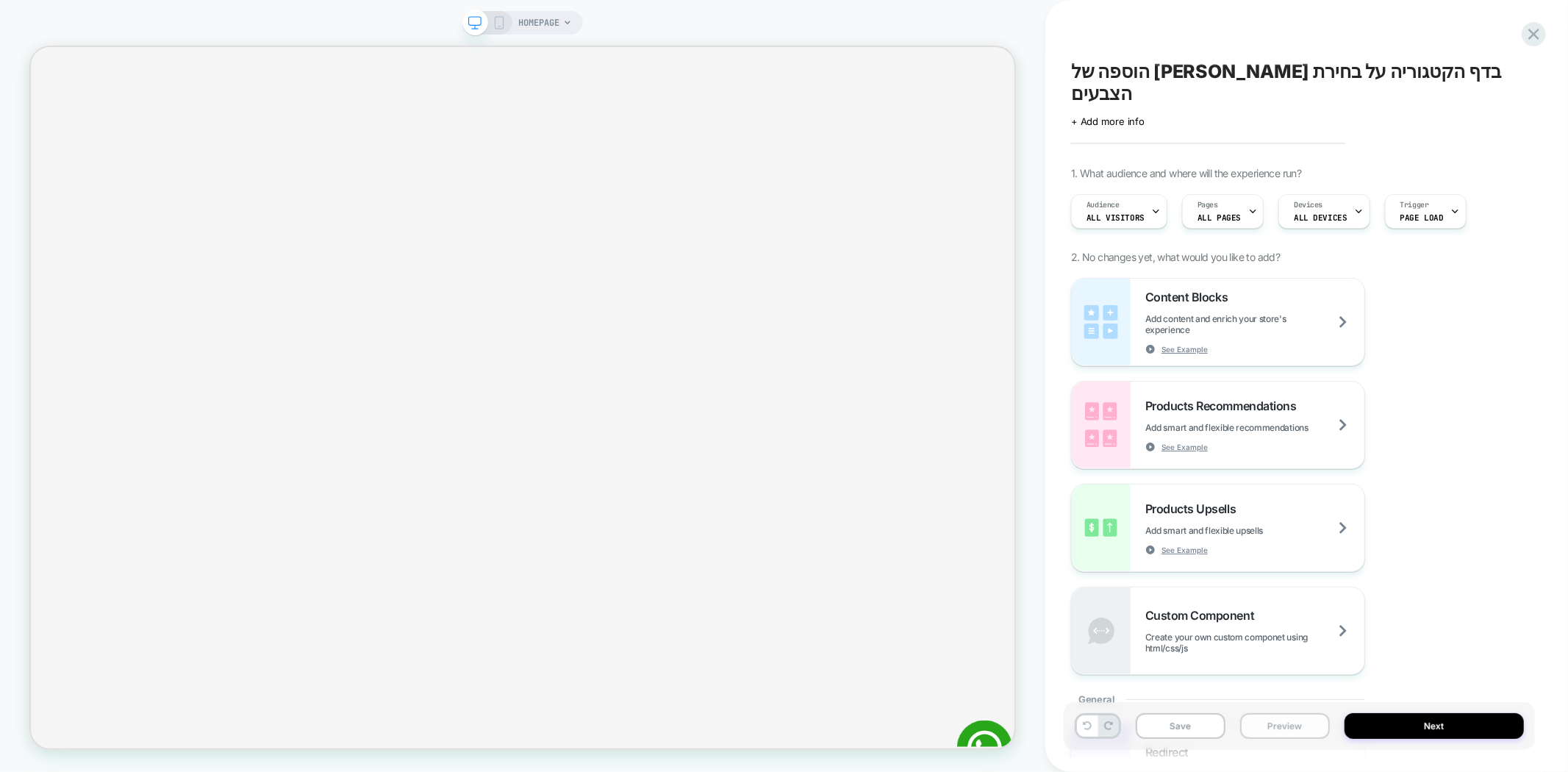
click at [1288, 731] on button "Preview" at bounding box center [1285, 726] width 90 height 26
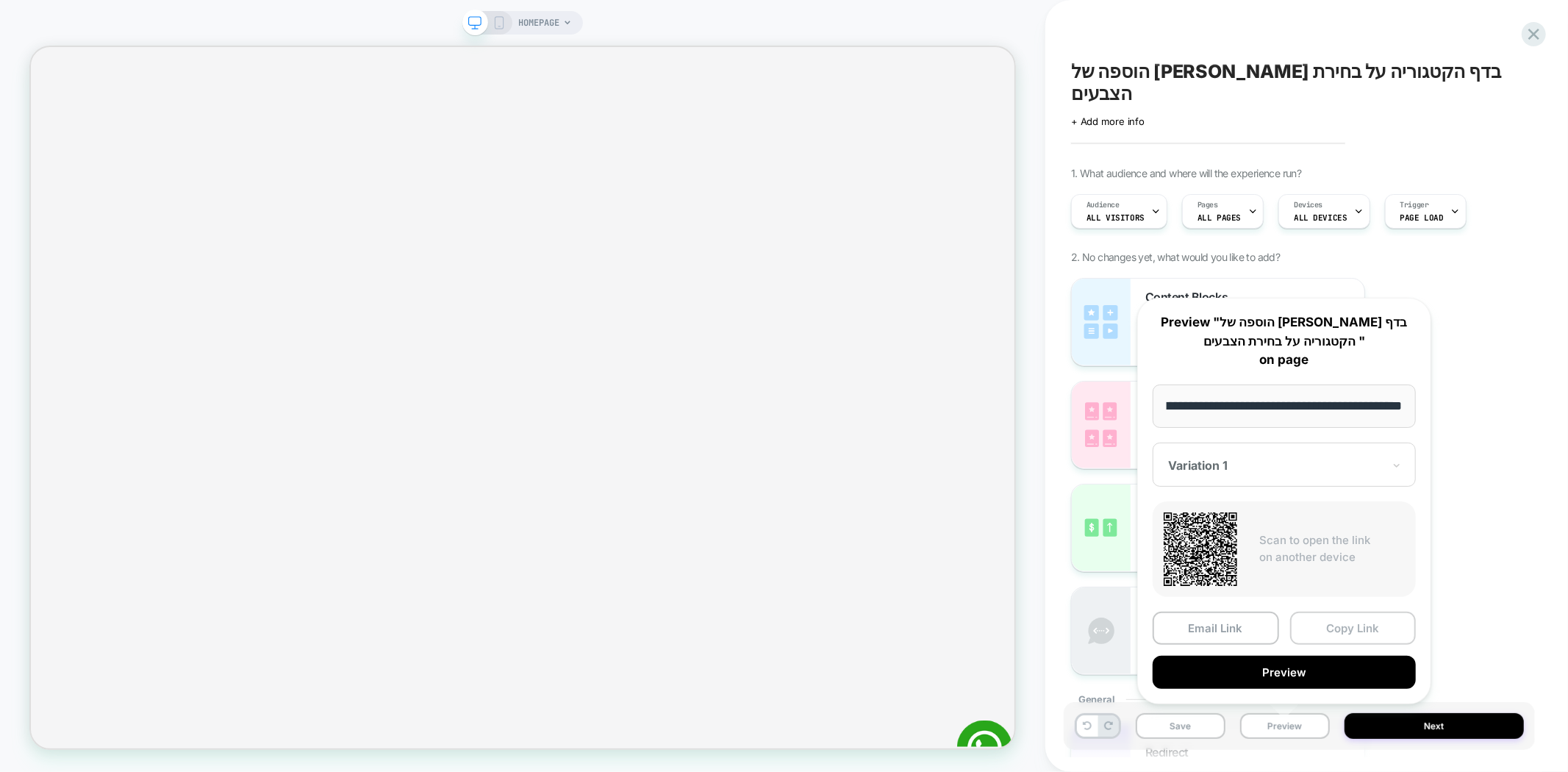
click at [1363, 621] on button "Copy Link" at bounding box center [1353, 628] width 126 height 33
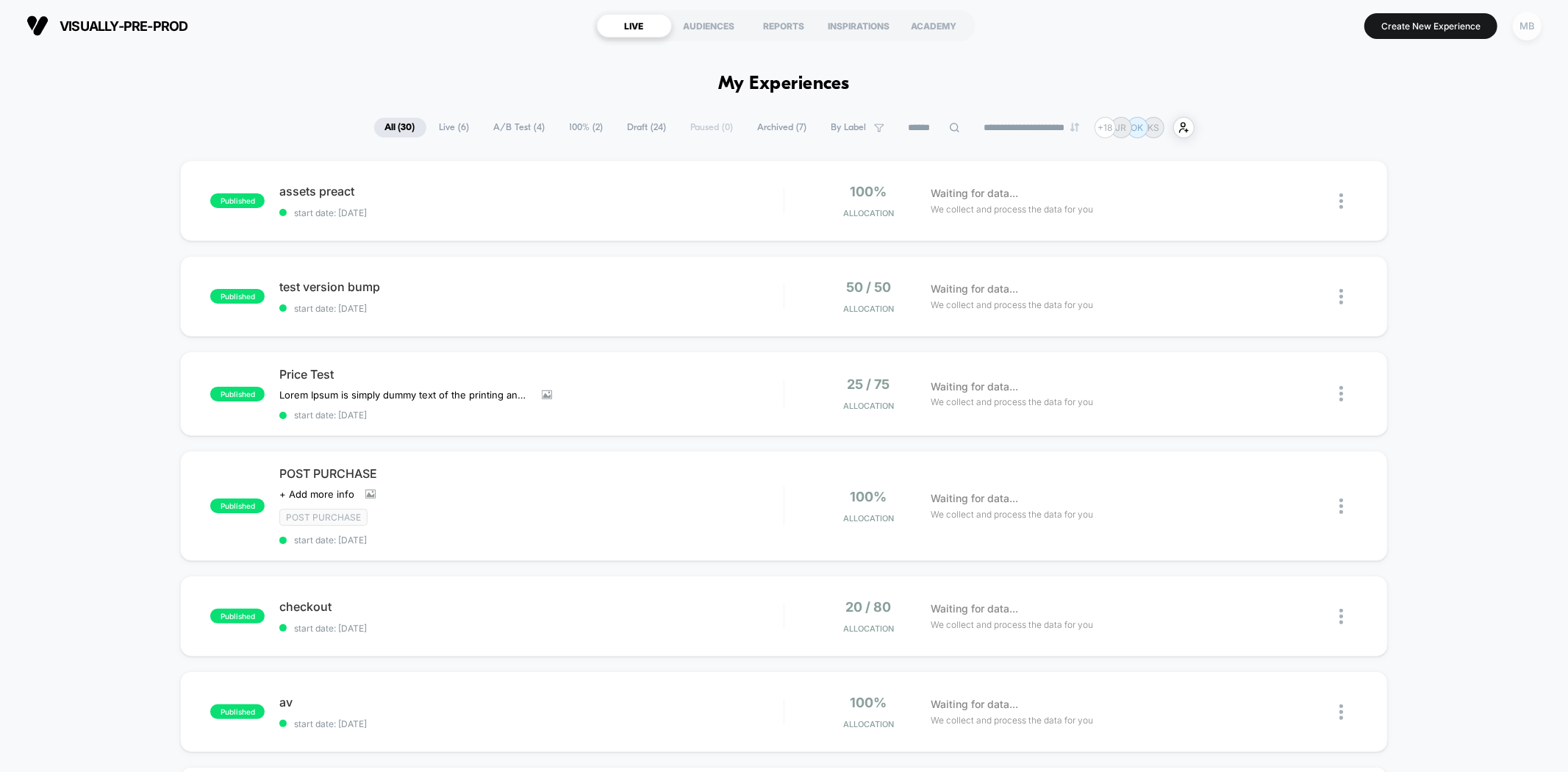
click at [1519, 32] on div "MB" at bounding box center [1527, 26] width 28 height 28
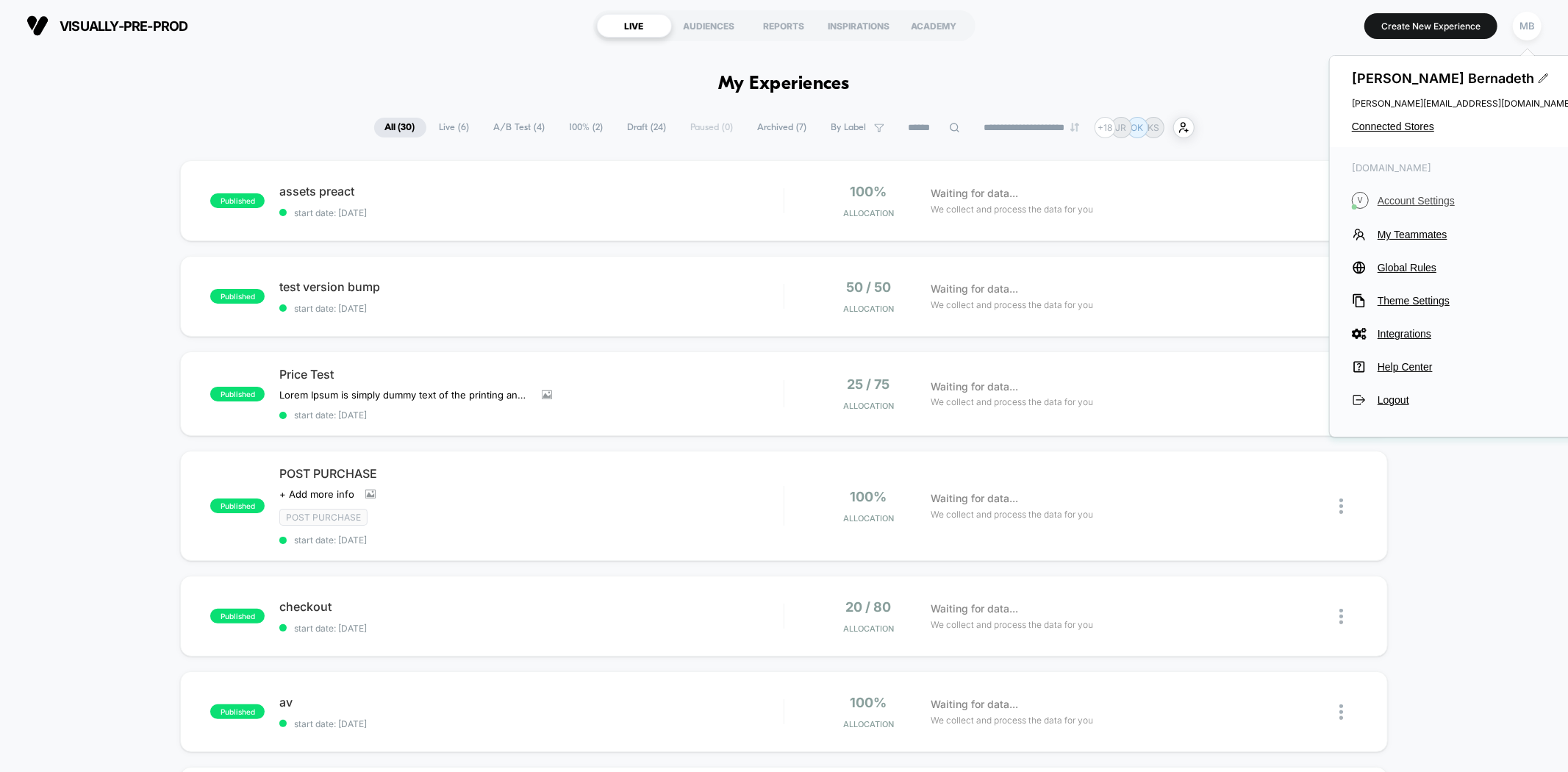
click at [1414, 192] on button "V Account Settings" at bounding box center [1462, 200] width 221 height 17
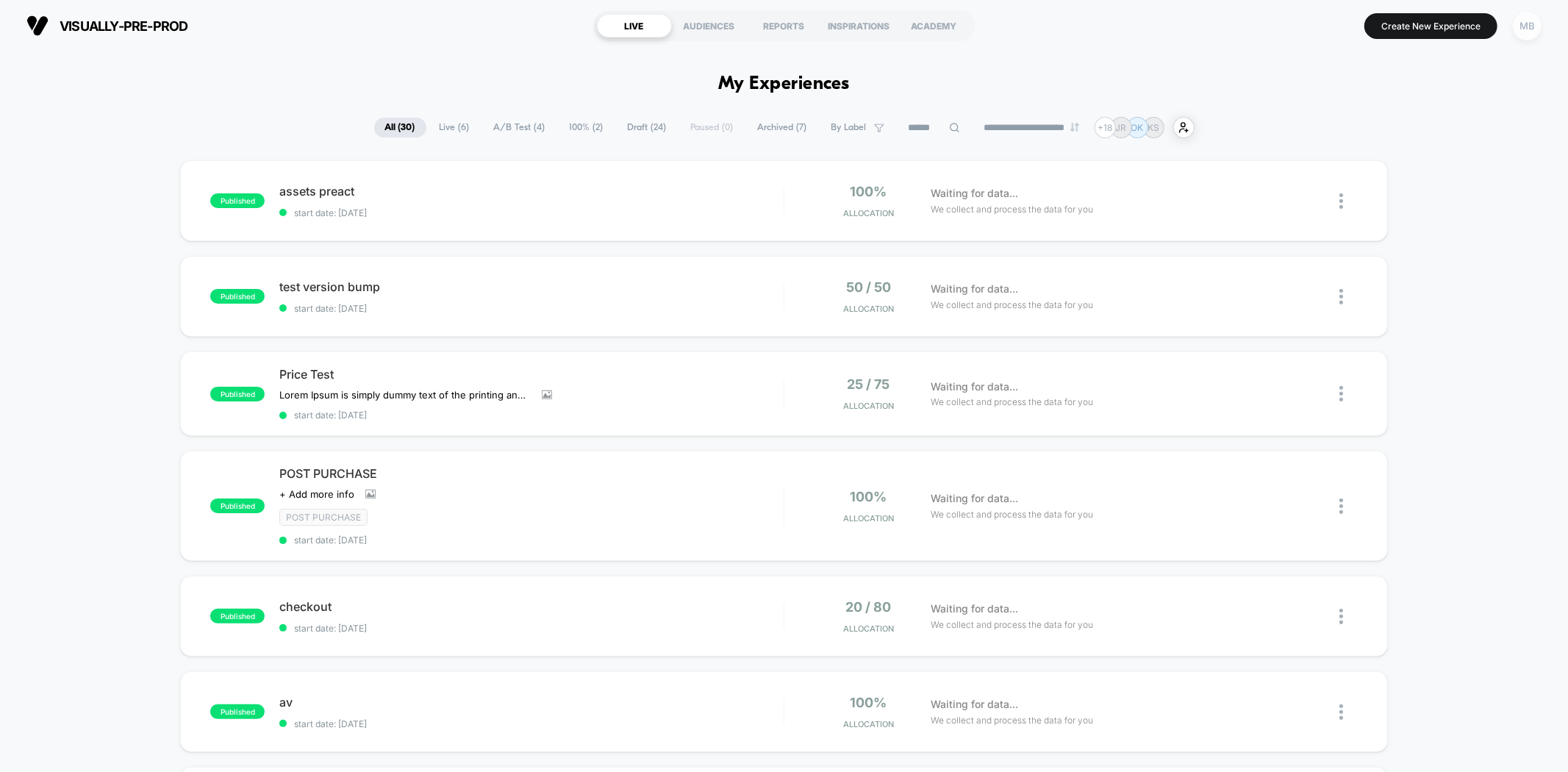
click at [1525, 28] on div "MB" at bounding box center [1527, 26] width 28 height 28
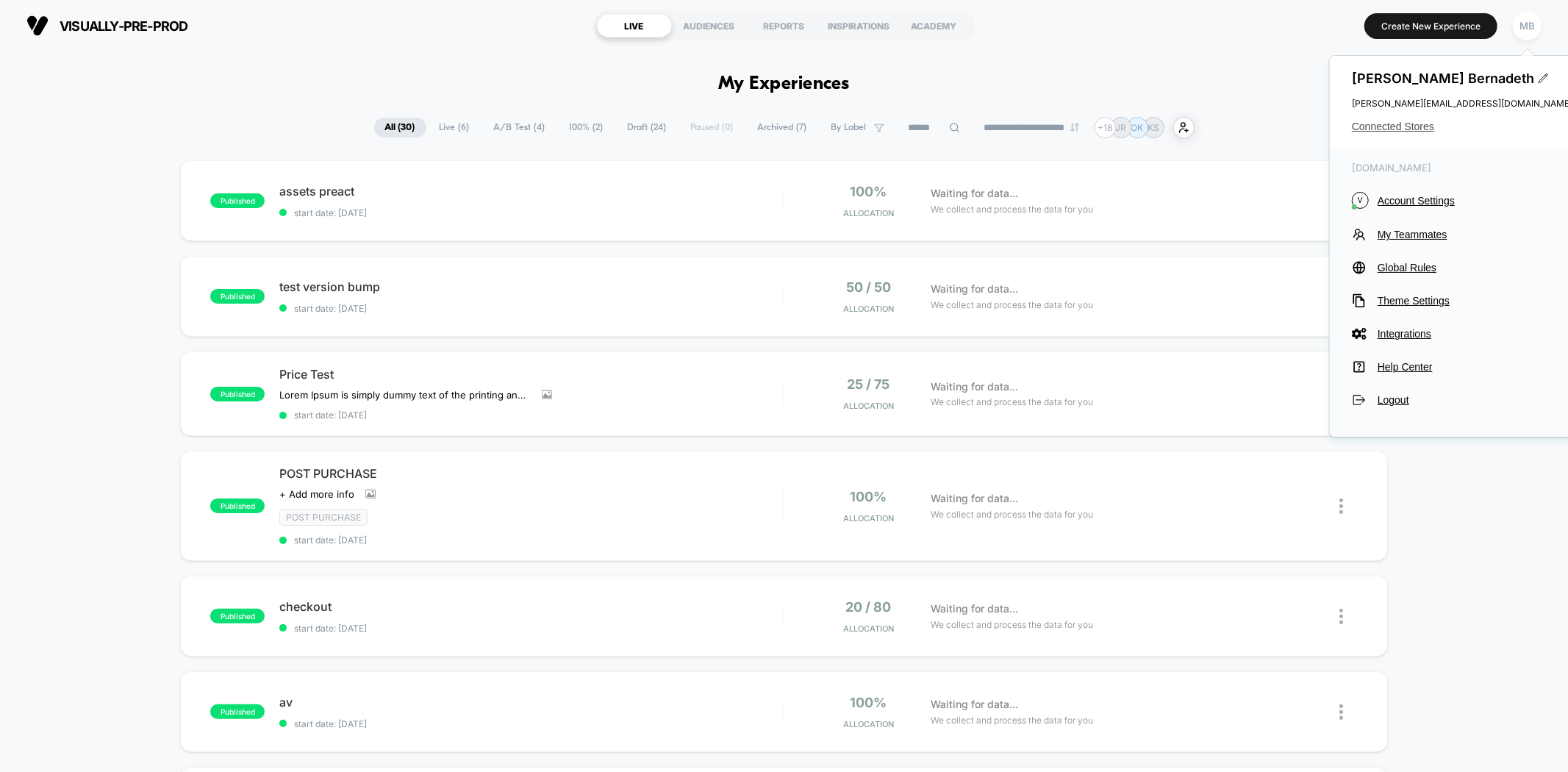
click at [1412, 126] on span "Connected Stores" at bounding box center [1462, 126] width 221 height 11
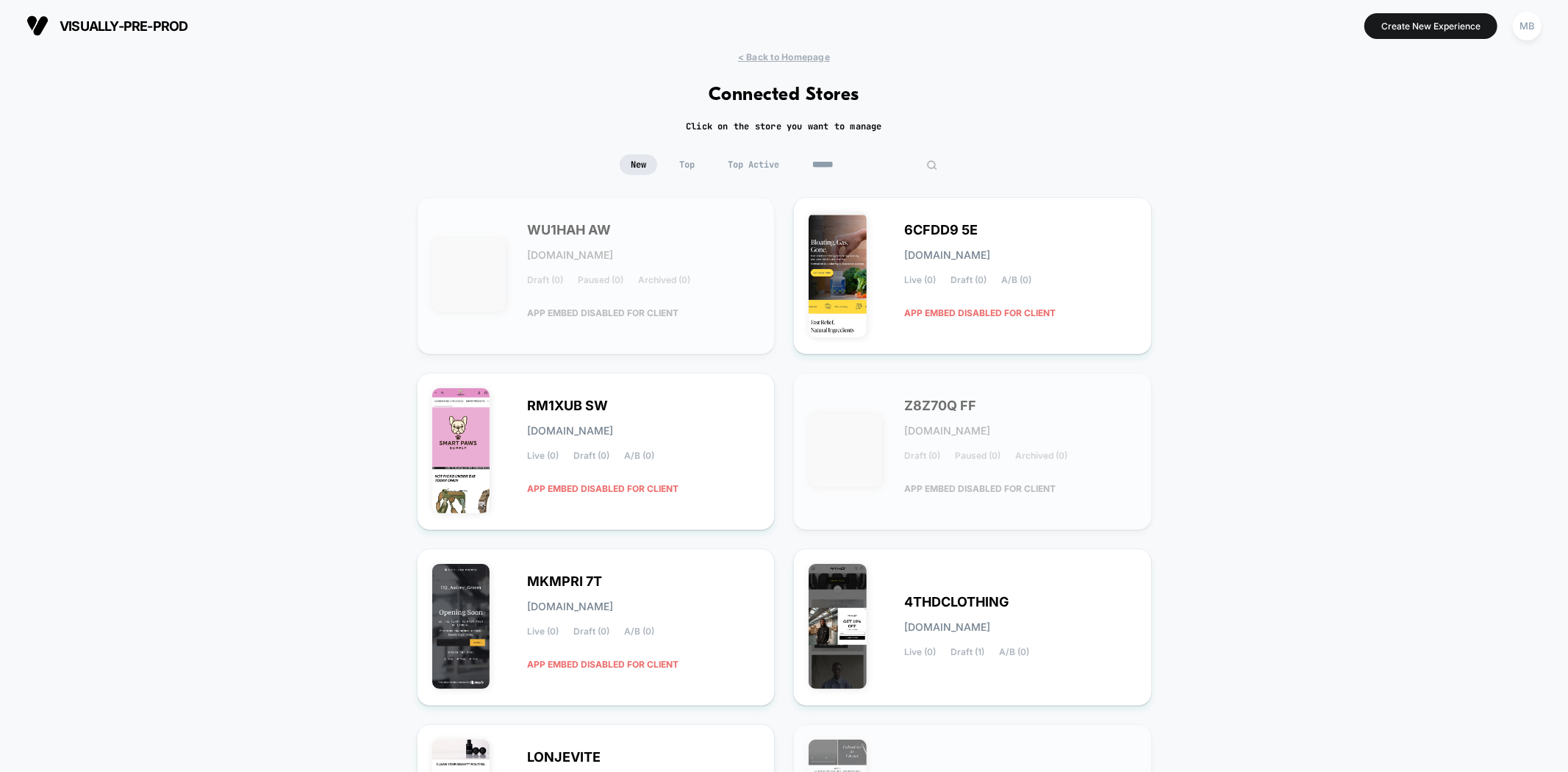
click at [894, 172] on input at bounding box center [874, 165] width 147 height 21
paste input "******"
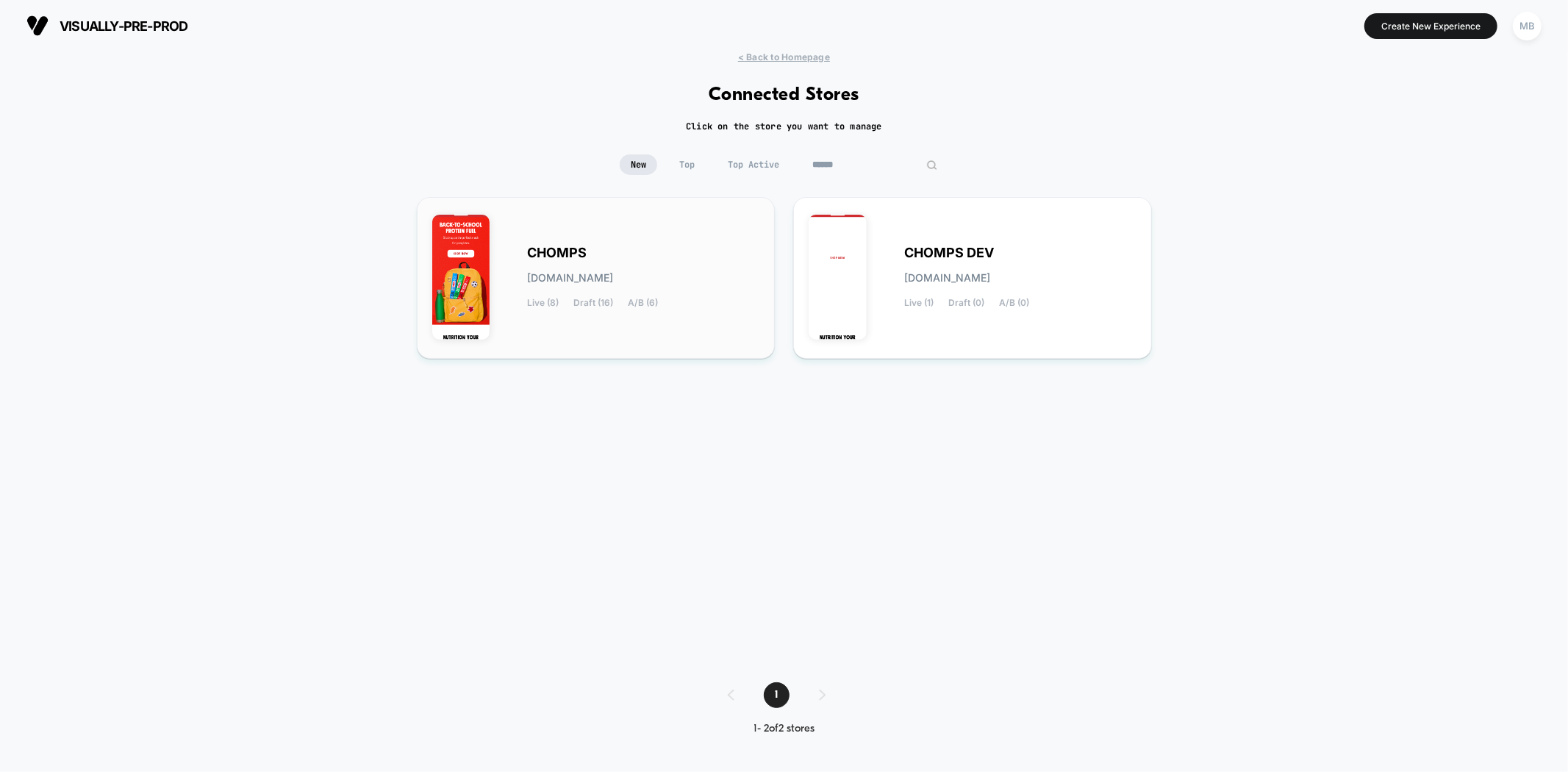
type input "******"
click at [687, 339] on div "CHOMPS [DOMAIN_NAME] Live (8) Draft (16) A/B (6)" at bounding box center [596, 278] width 328 height 131
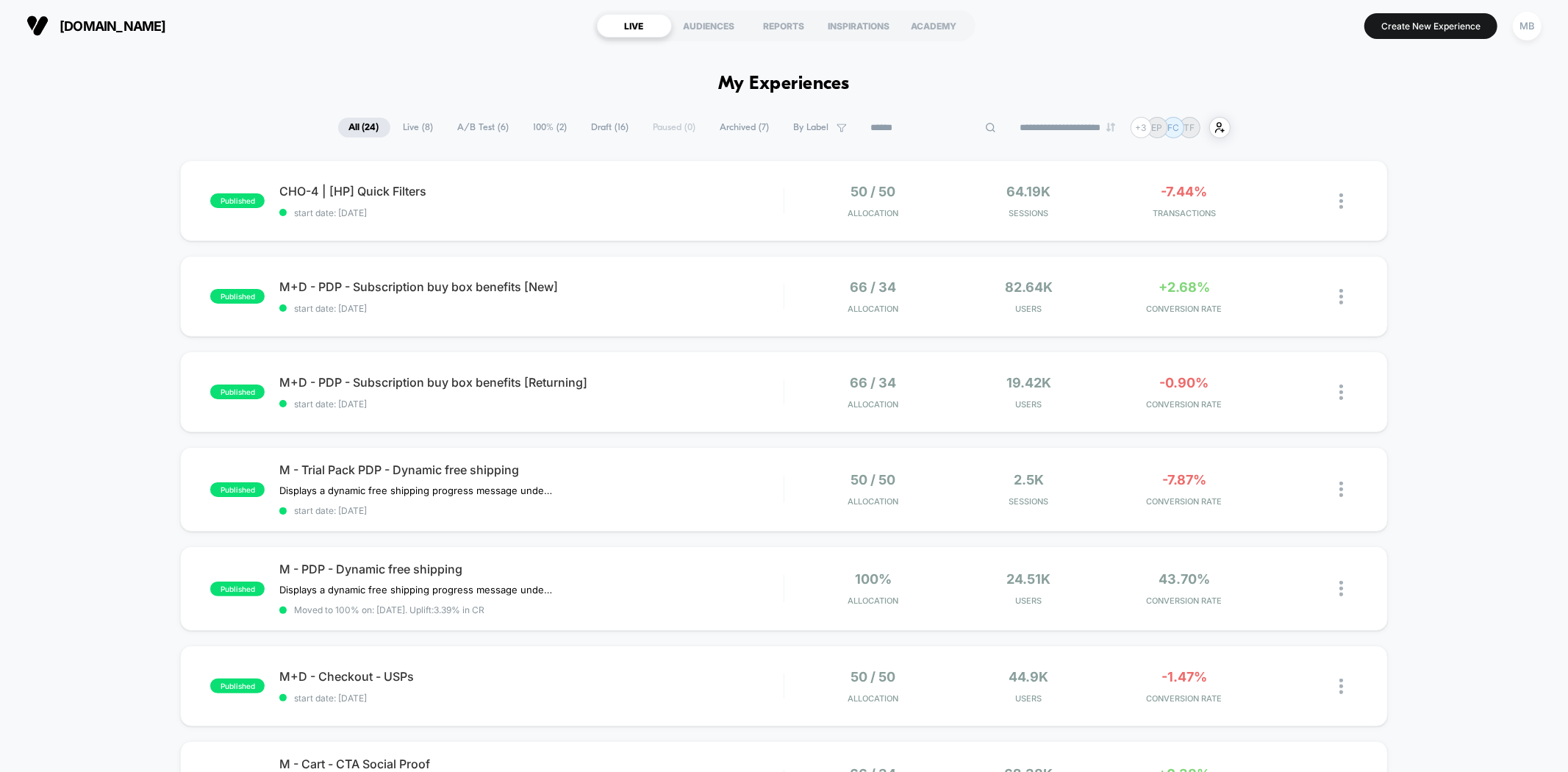
click at [927, 129] on input at bounding box center [933, 128] width 147 height 18
paste input "**********"
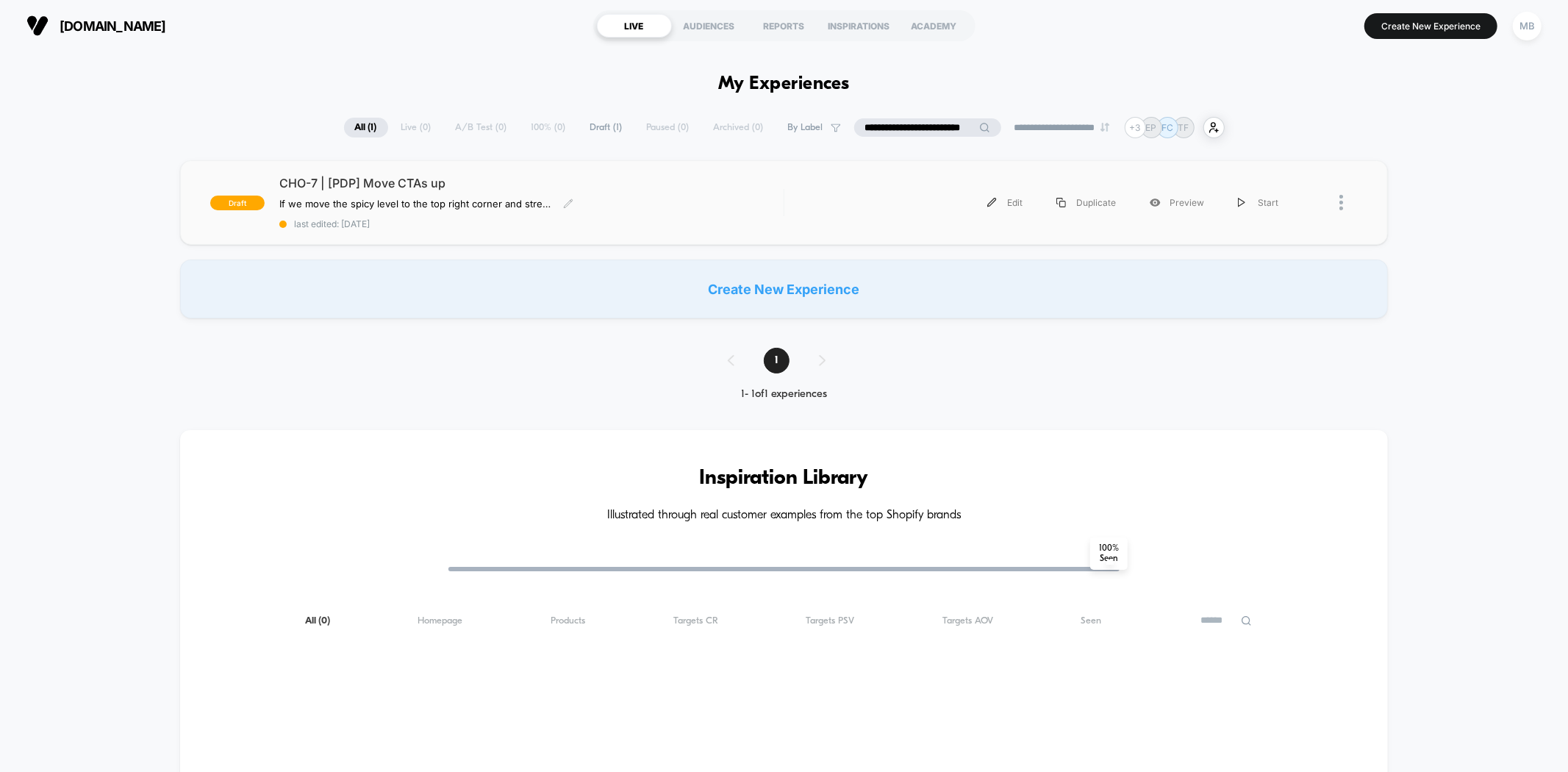
type input "**********"
click at [593, 211] on div "CHO-7 | [PDP] Move CTAs up If we move the spicy level to the top right corner a…" at bounding box center [531, 202] width 503 height 54
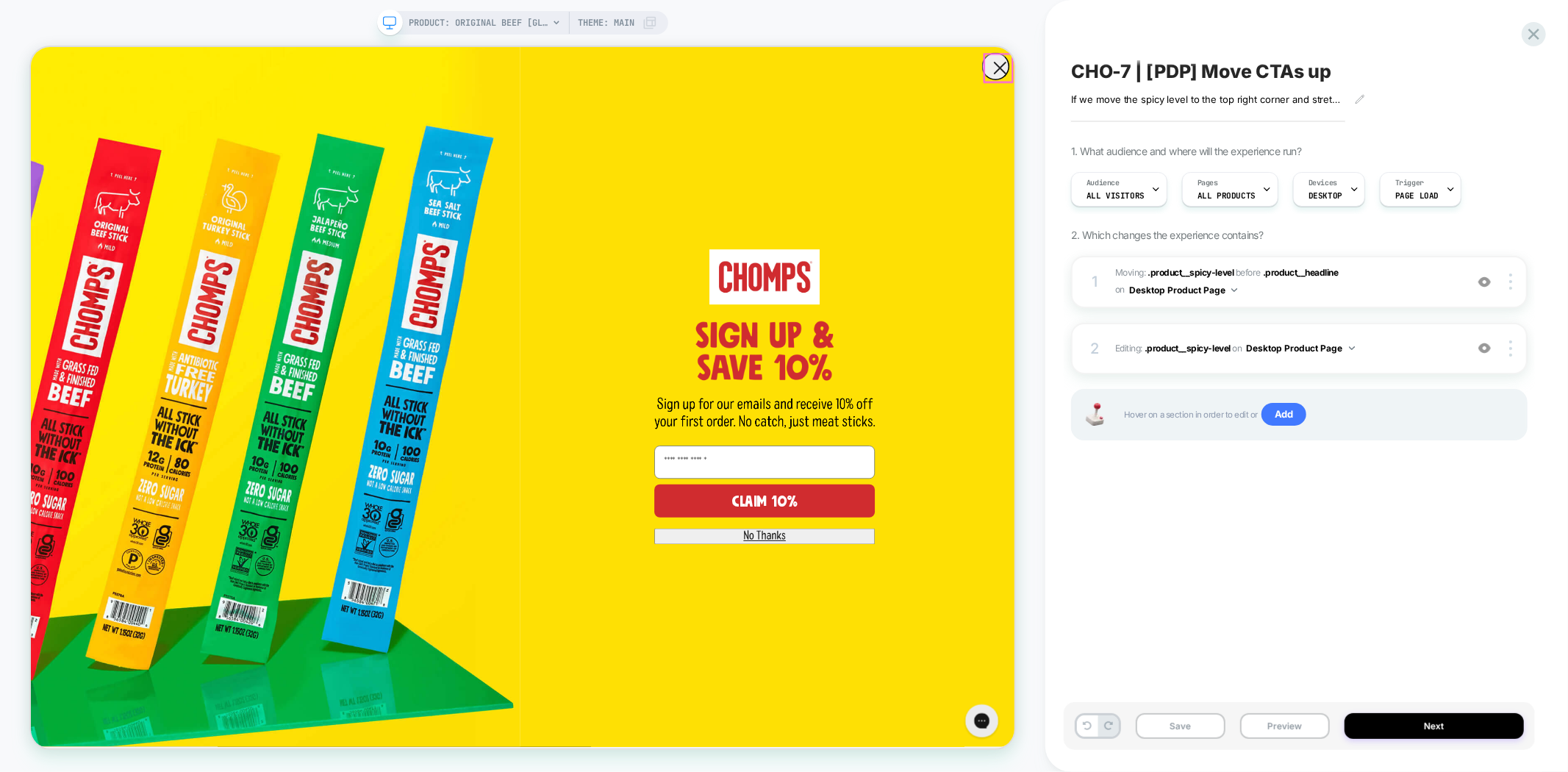
click at [1314, 73] on circle "Close dialog" at bounding box center [1322, 74] width 35 height 35
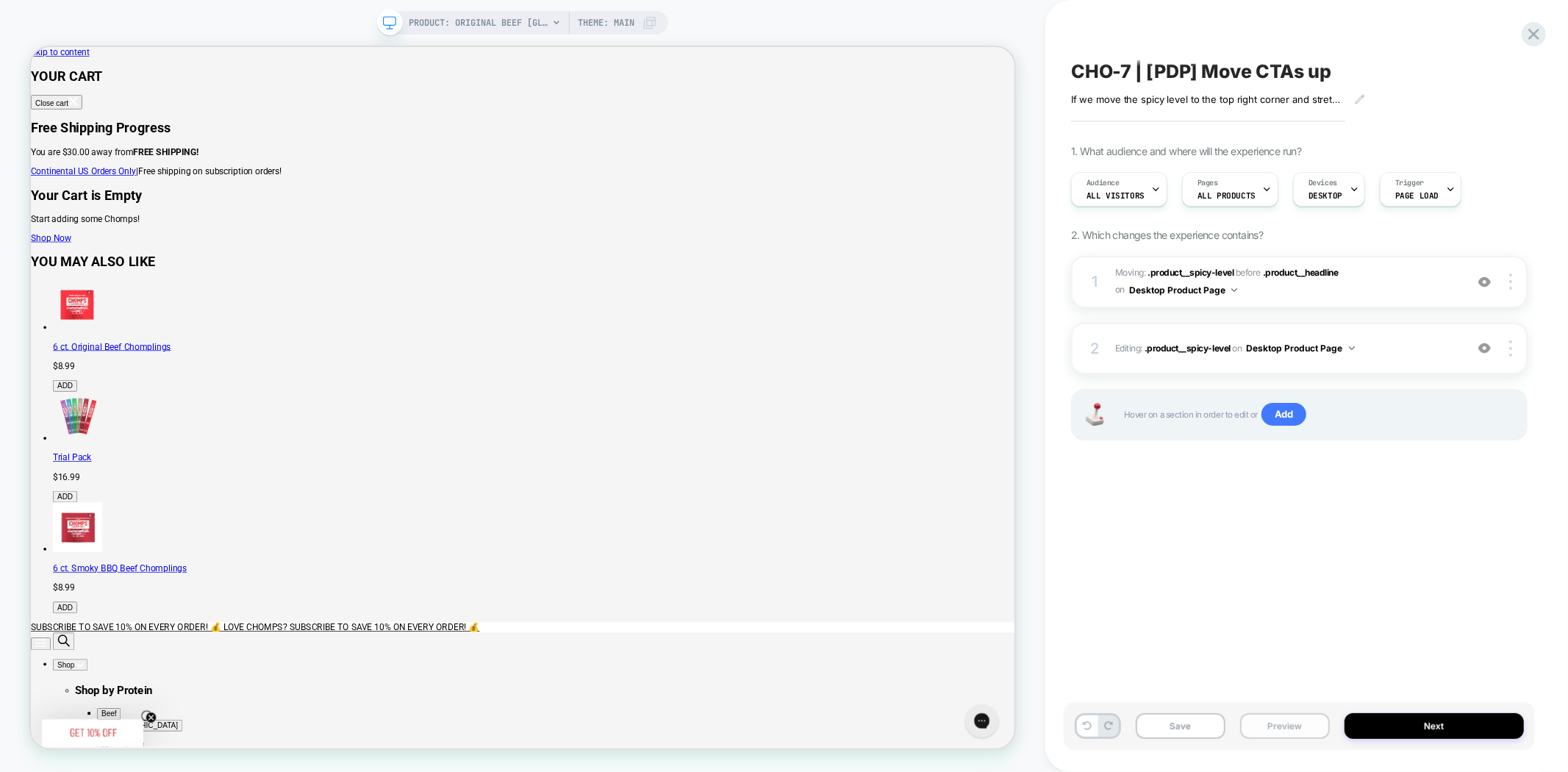
click at [1294, 731] on button "Preview" at bounding box center [1285, 726] width 90 height 26
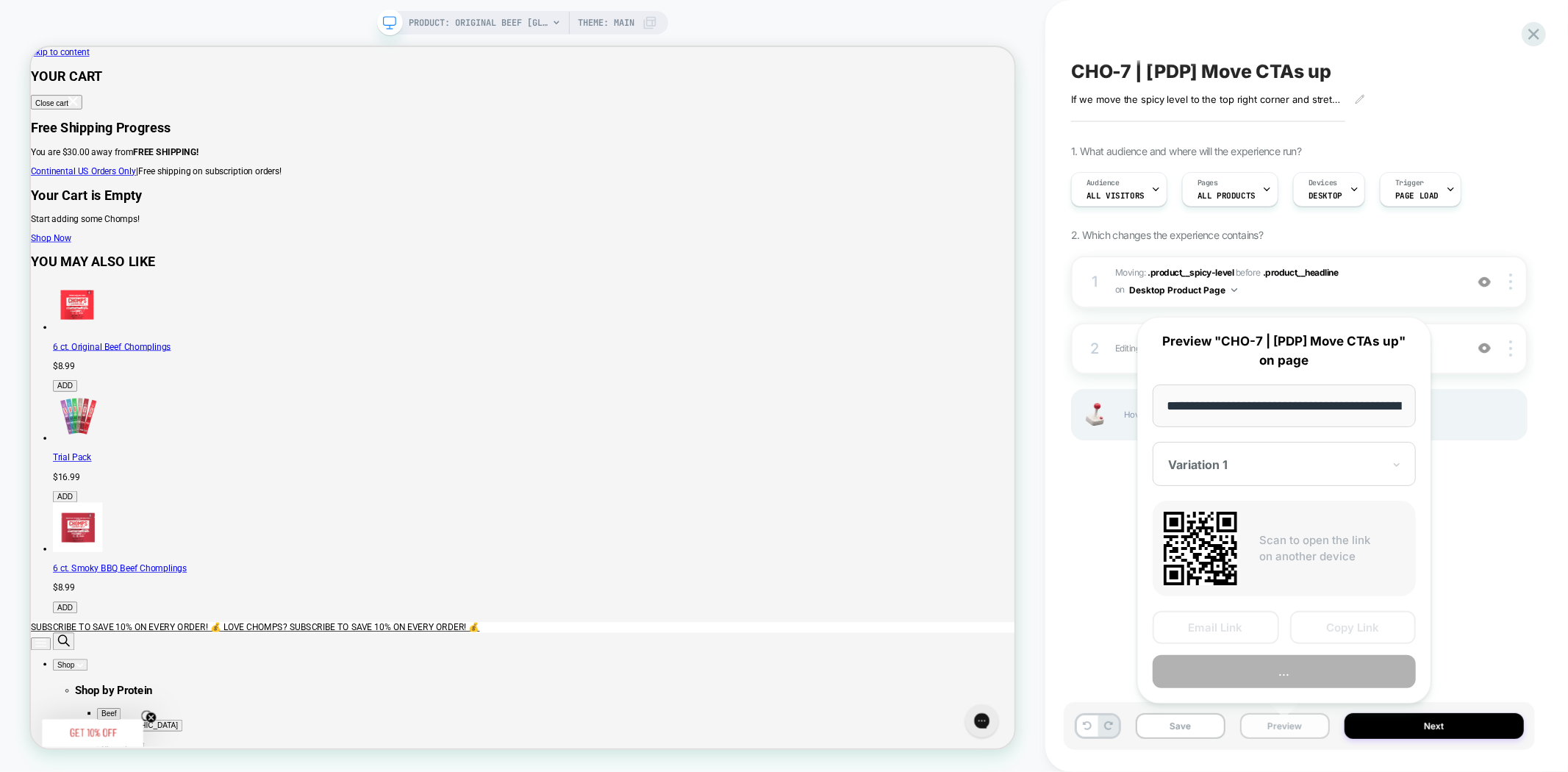
scroll to position [0, 302]
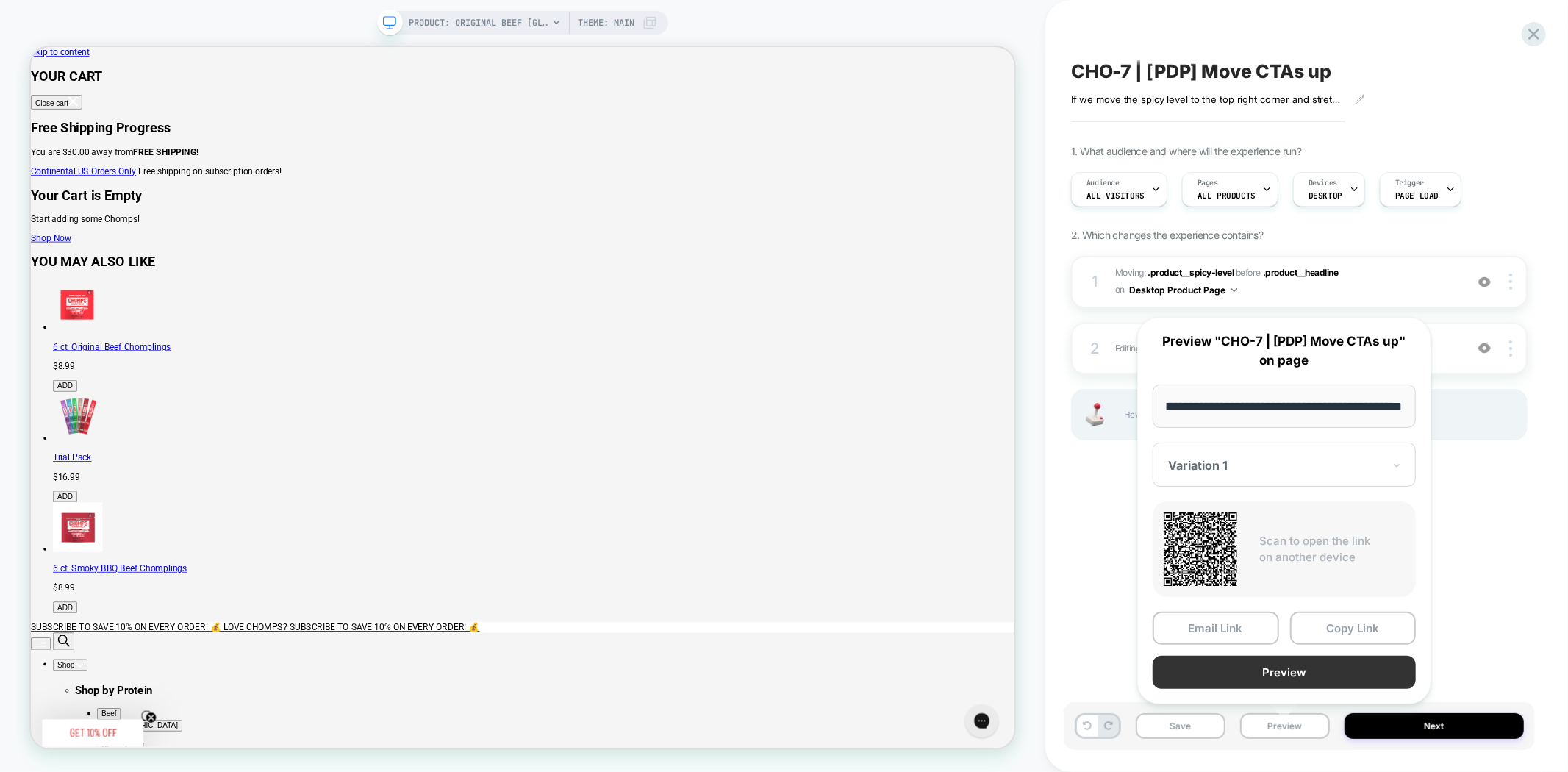
click at [1330, 673] on button "Preview" at bounding box center [1285, 672] width 264 height 33
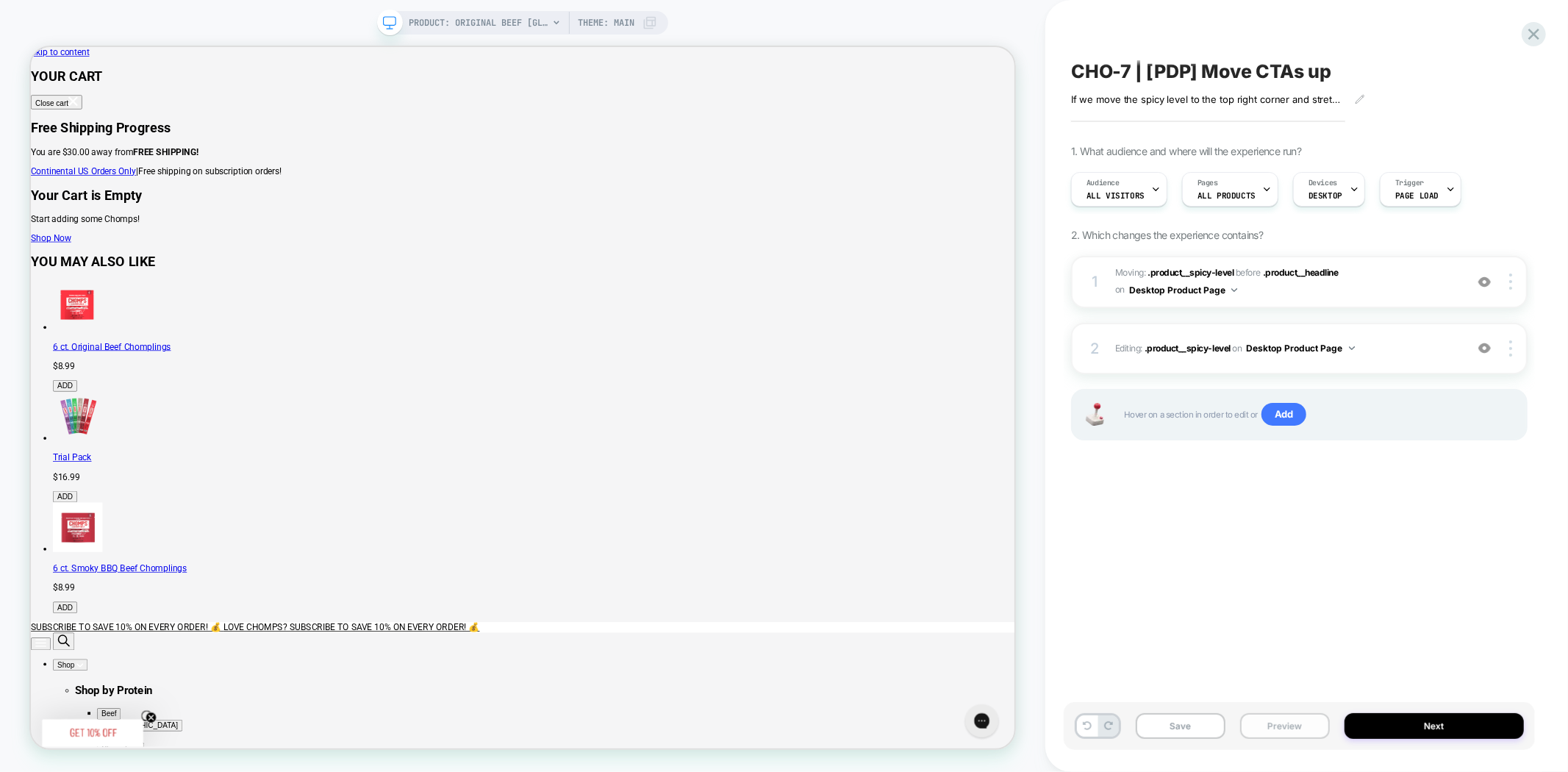
click at [1284, 731] on button "Preview" at bounding box center [1285, 726] width 90 height 26
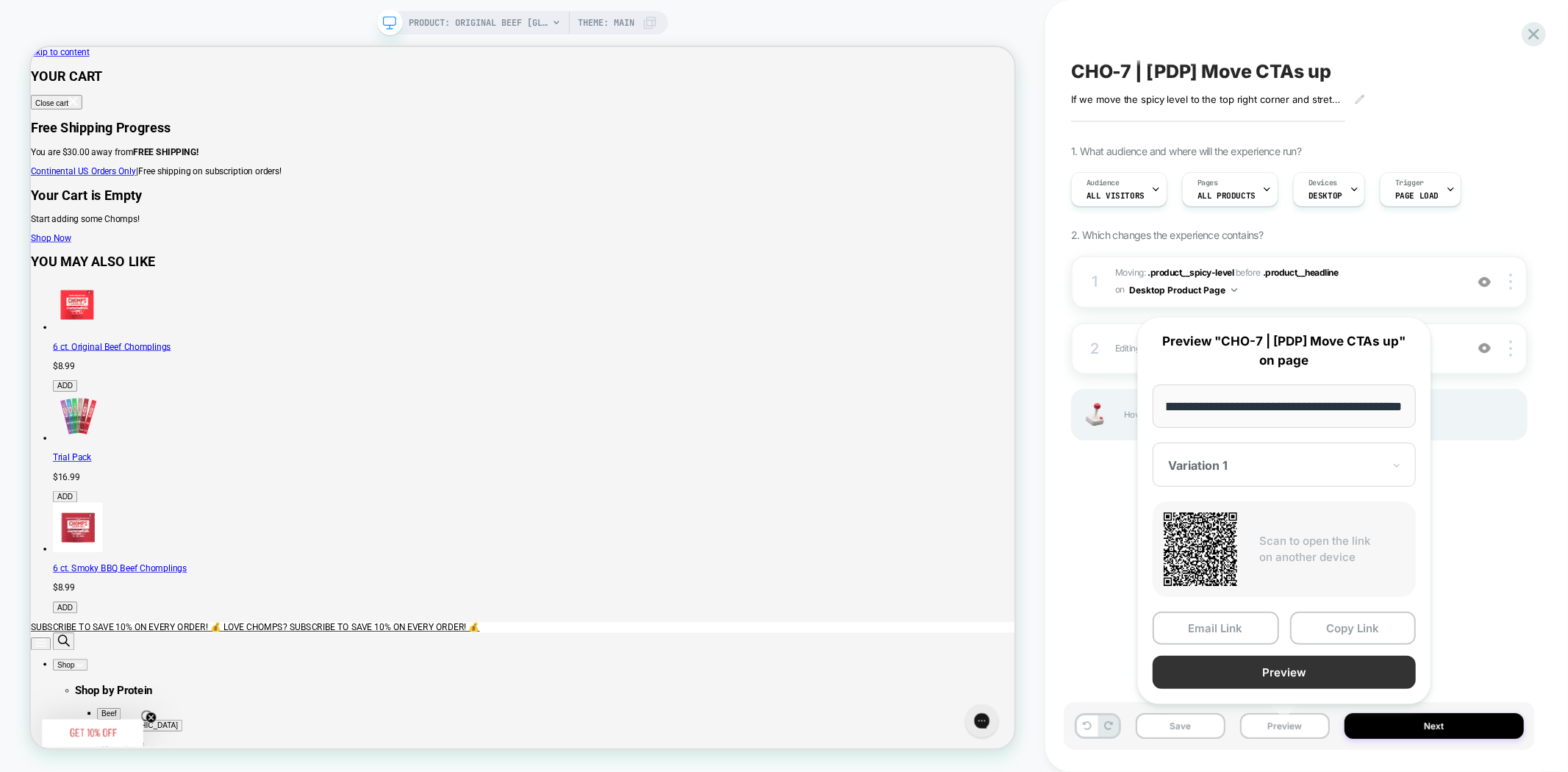
click at [1305, 674] on button "Preview" at bounding box center [1285, 672] width 264 height 33
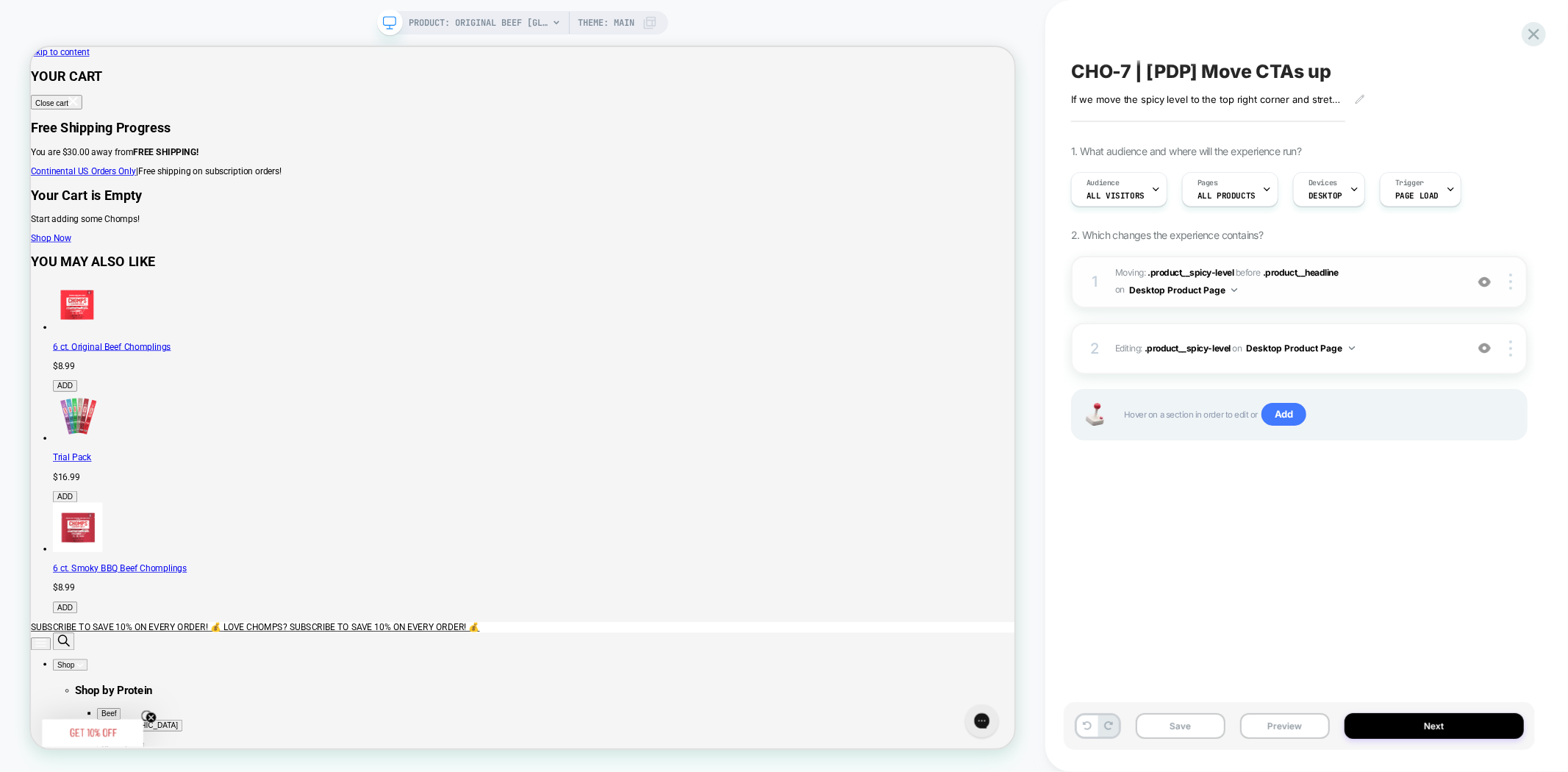
click at [1486, 281] on img at bounding box center [1484, 282] width 12 height 12
click at [1486, 283] on img at bounding box center [1484, 282] width 12 height 12
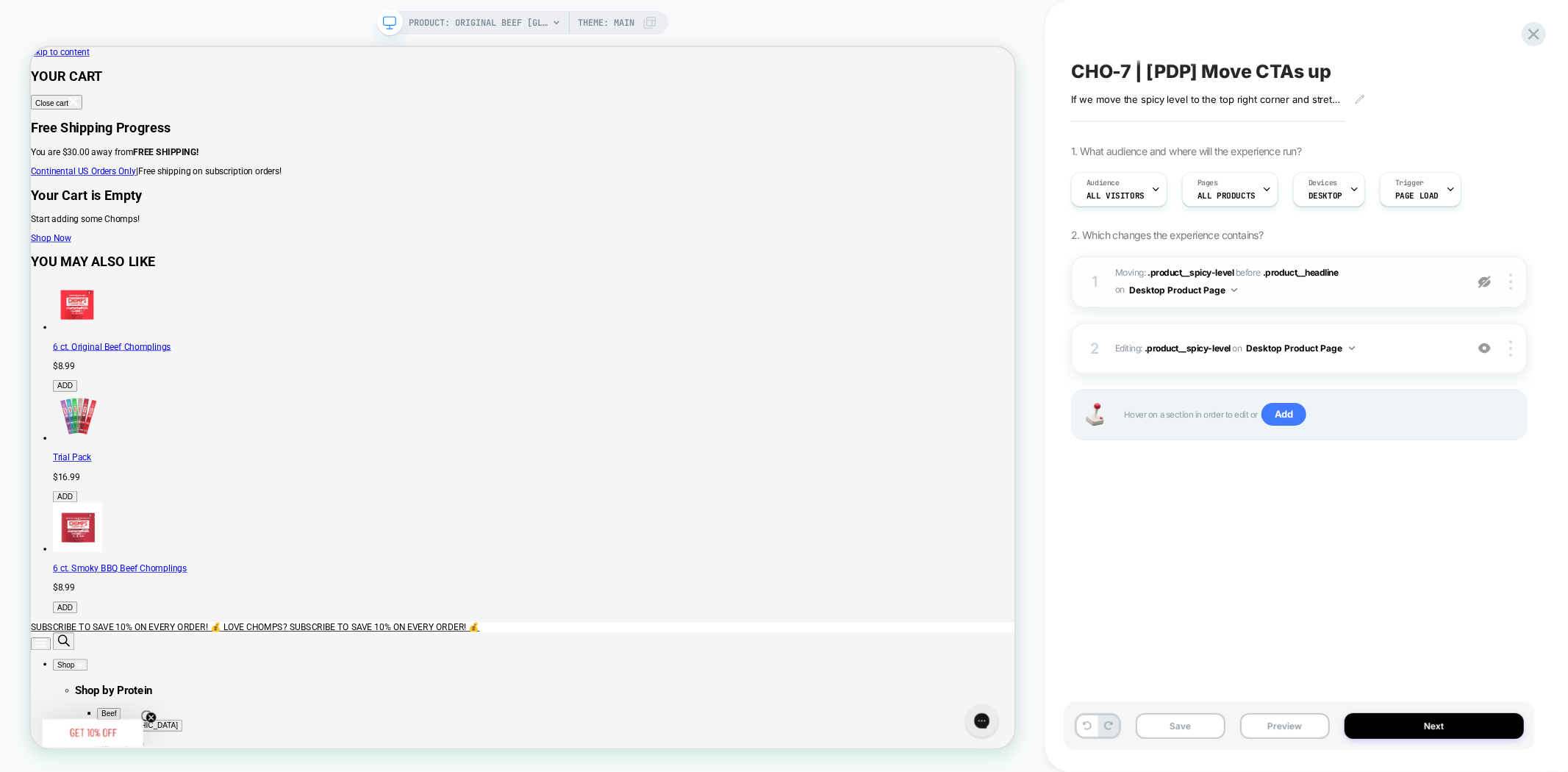
click at [1486, 284] on img at bounding box center [1484, 282] width 12 height 12
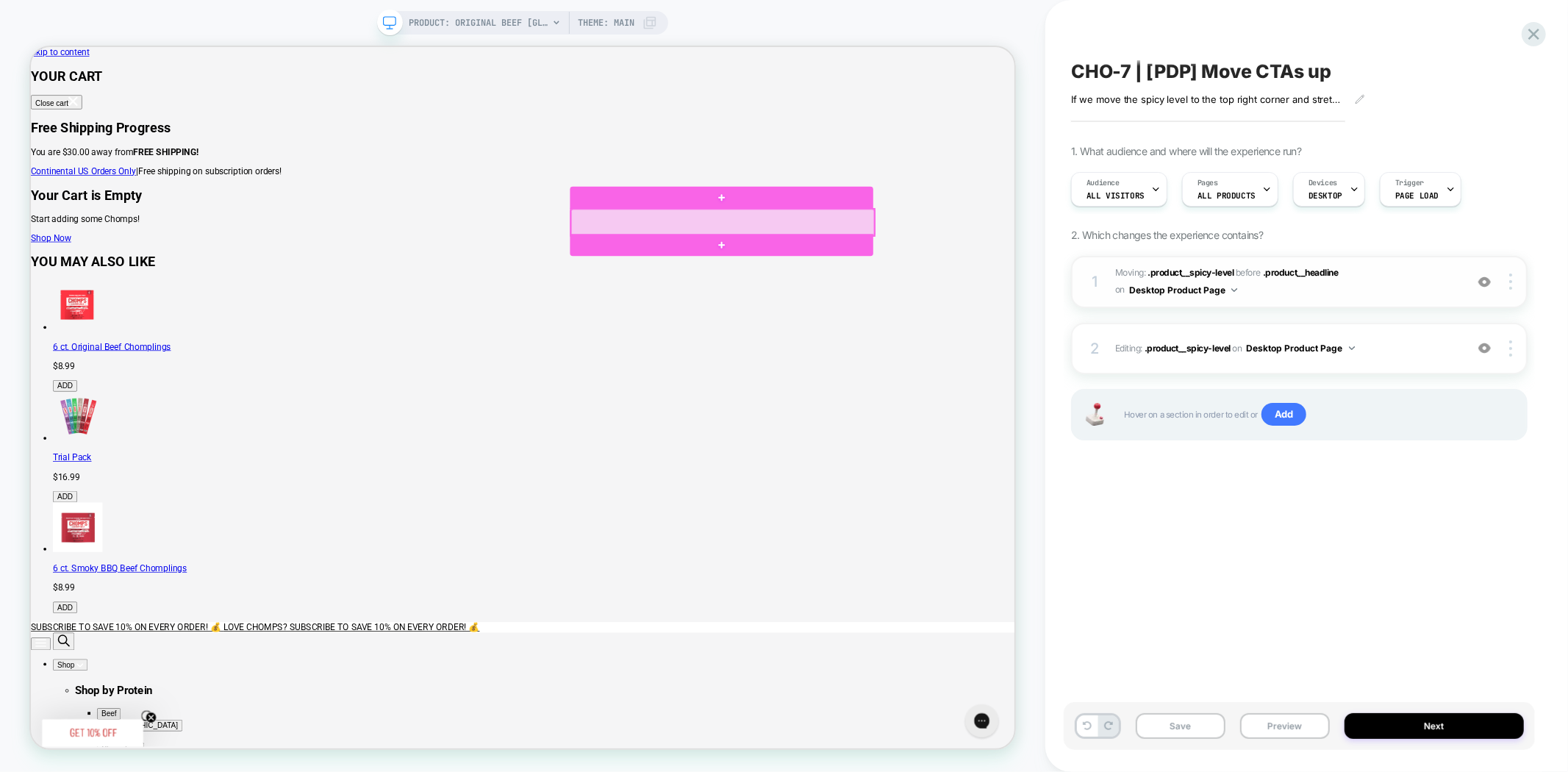
click at [921, 284] on div at bounding box center [953, 280] width 404 height 35
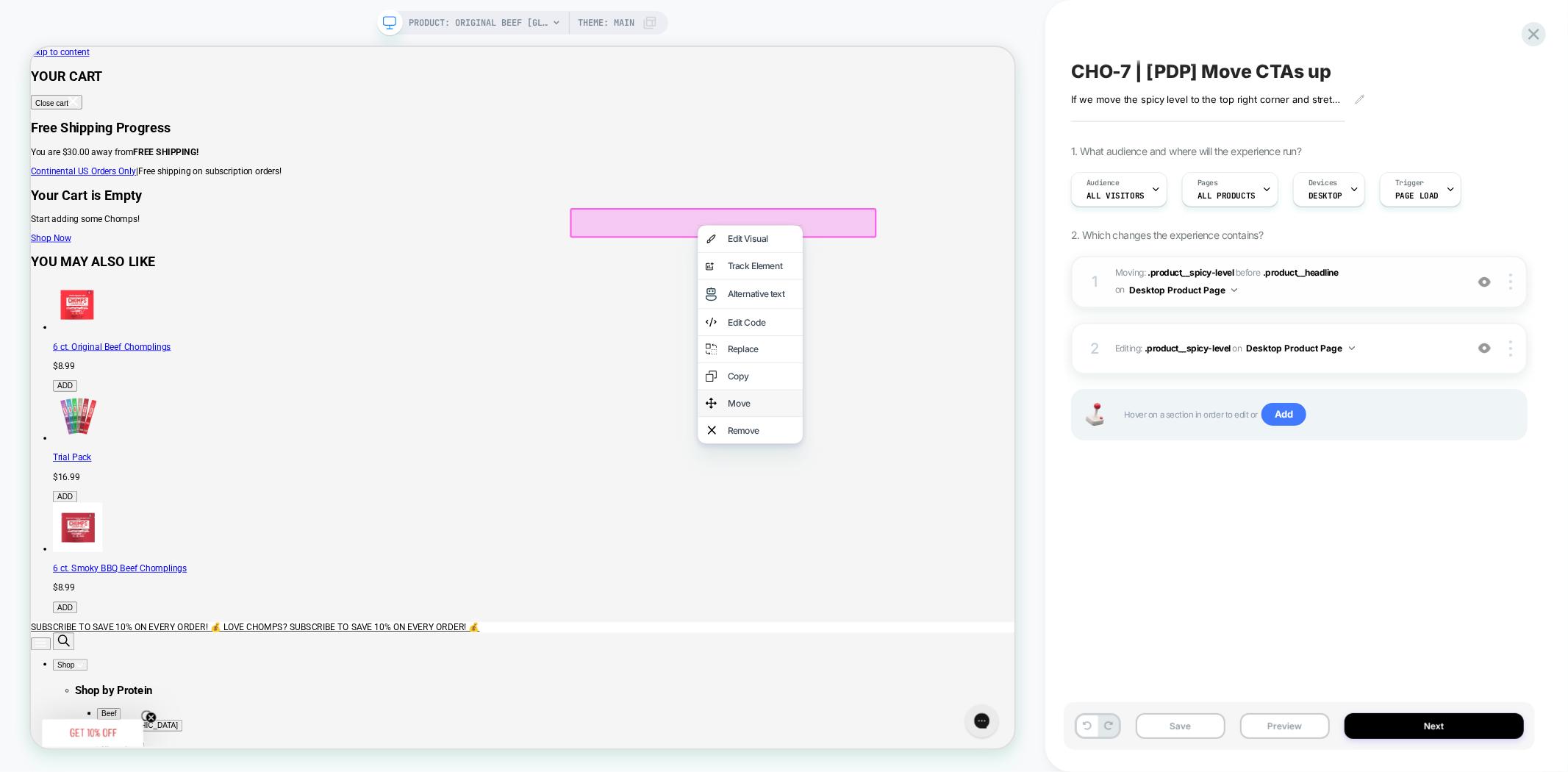
click at [993, 528] on div "Move" at bounding box center [1005, 522] width 90 height 15
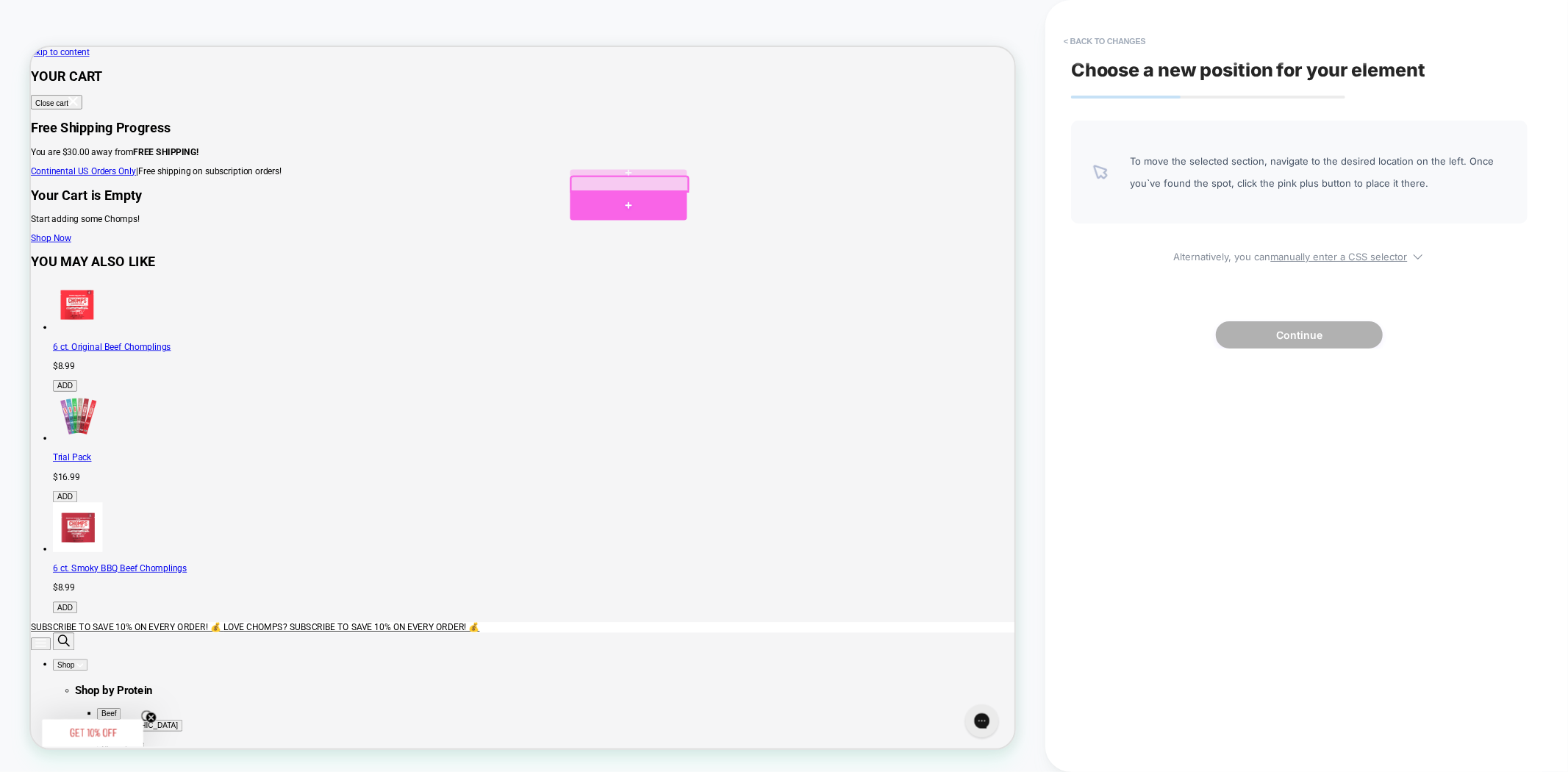
click at [832, 244] on div at bounding box center [828, 257] width 155 height 40
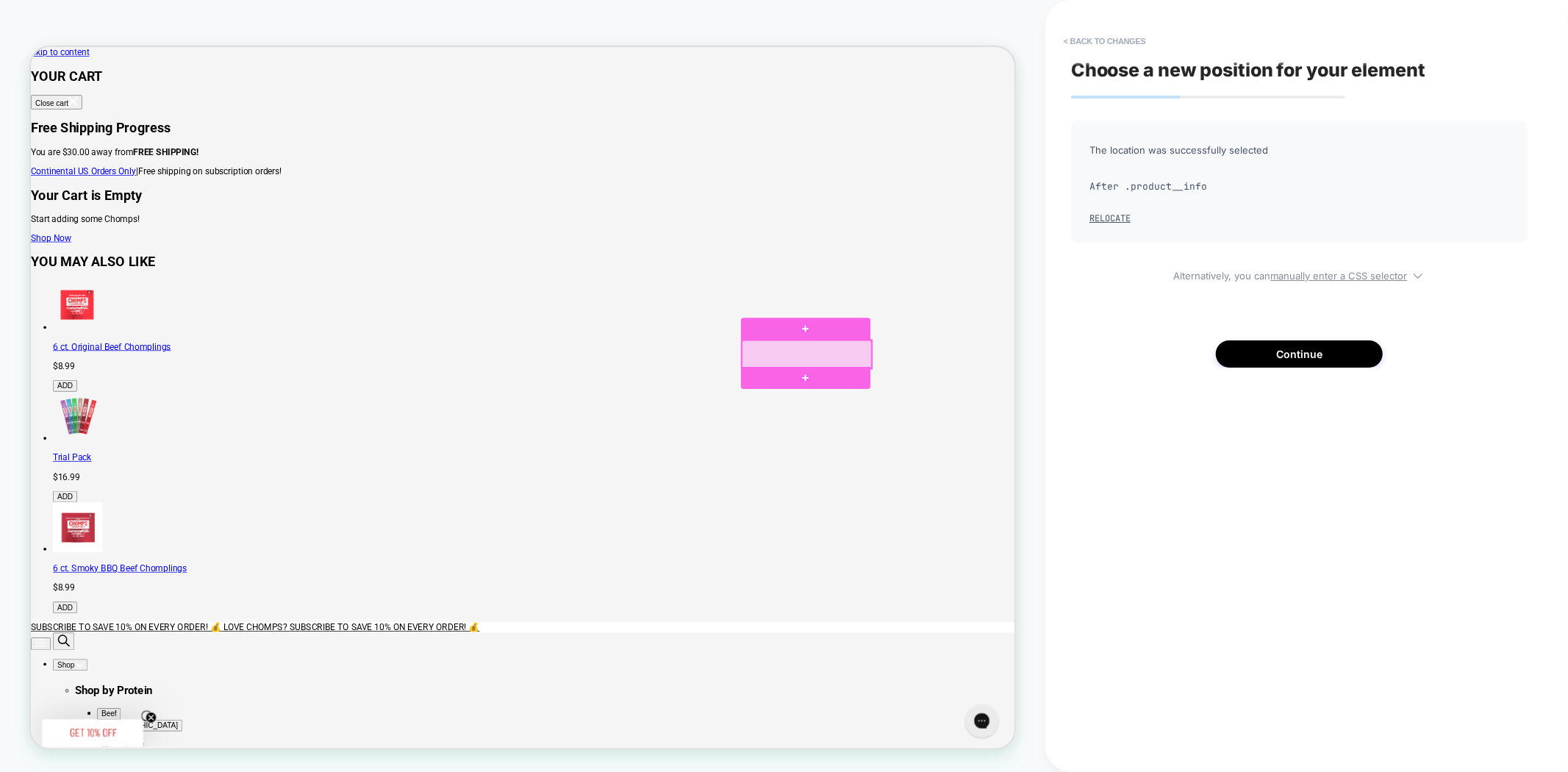
click at [1137, 460] on div at bounding box center [1066, 456] width 173 height 38
click at [1048, 454] on div at bounding box center [1066, 456] width 173 height 38
click at [1108, 38] on button "< Back to changes" at bounding box center [1104, 41] width 97 height 24
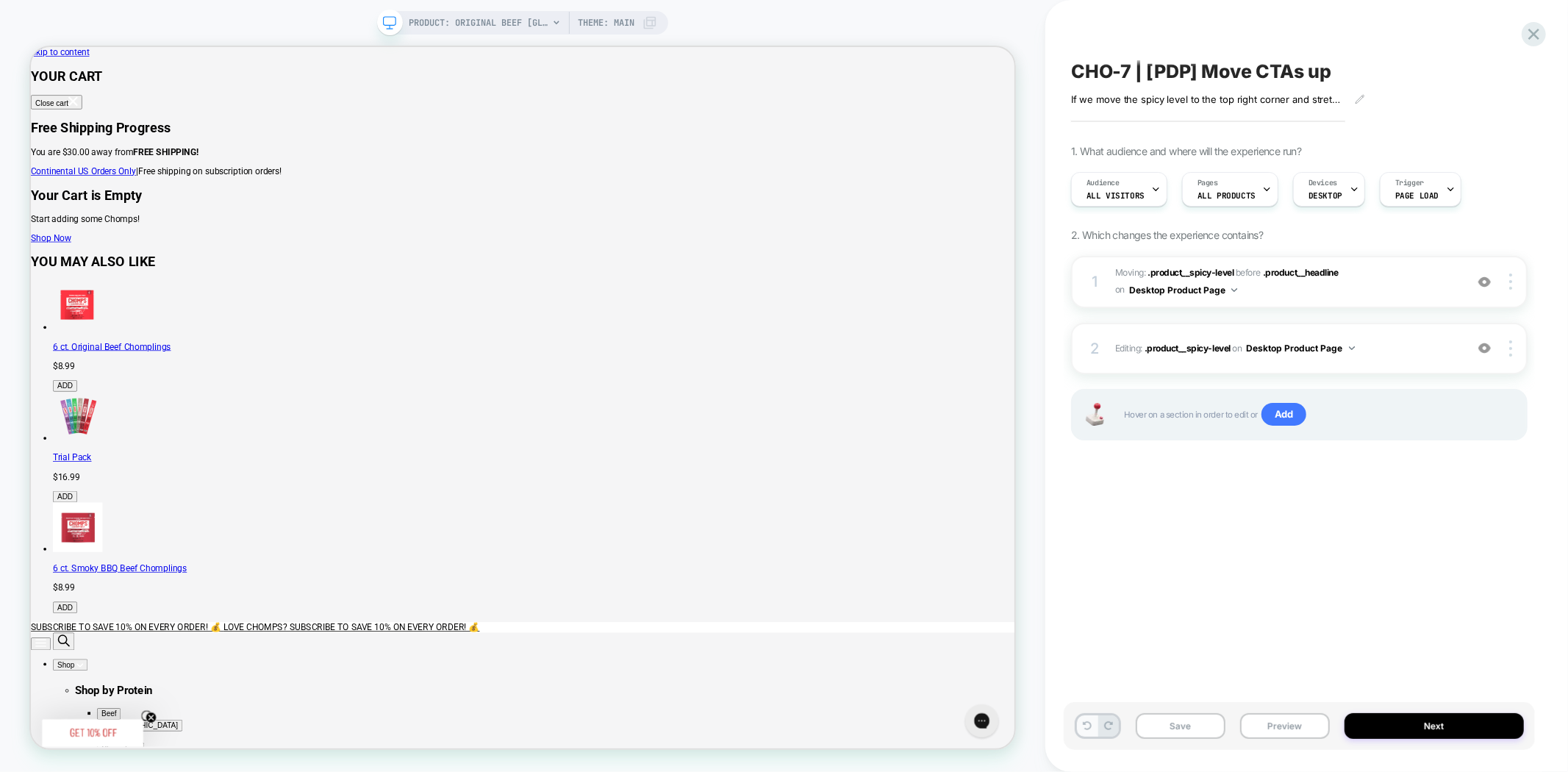
click at [1088, 722] on icon at bounding box center [1086, 726] width 9 height 9
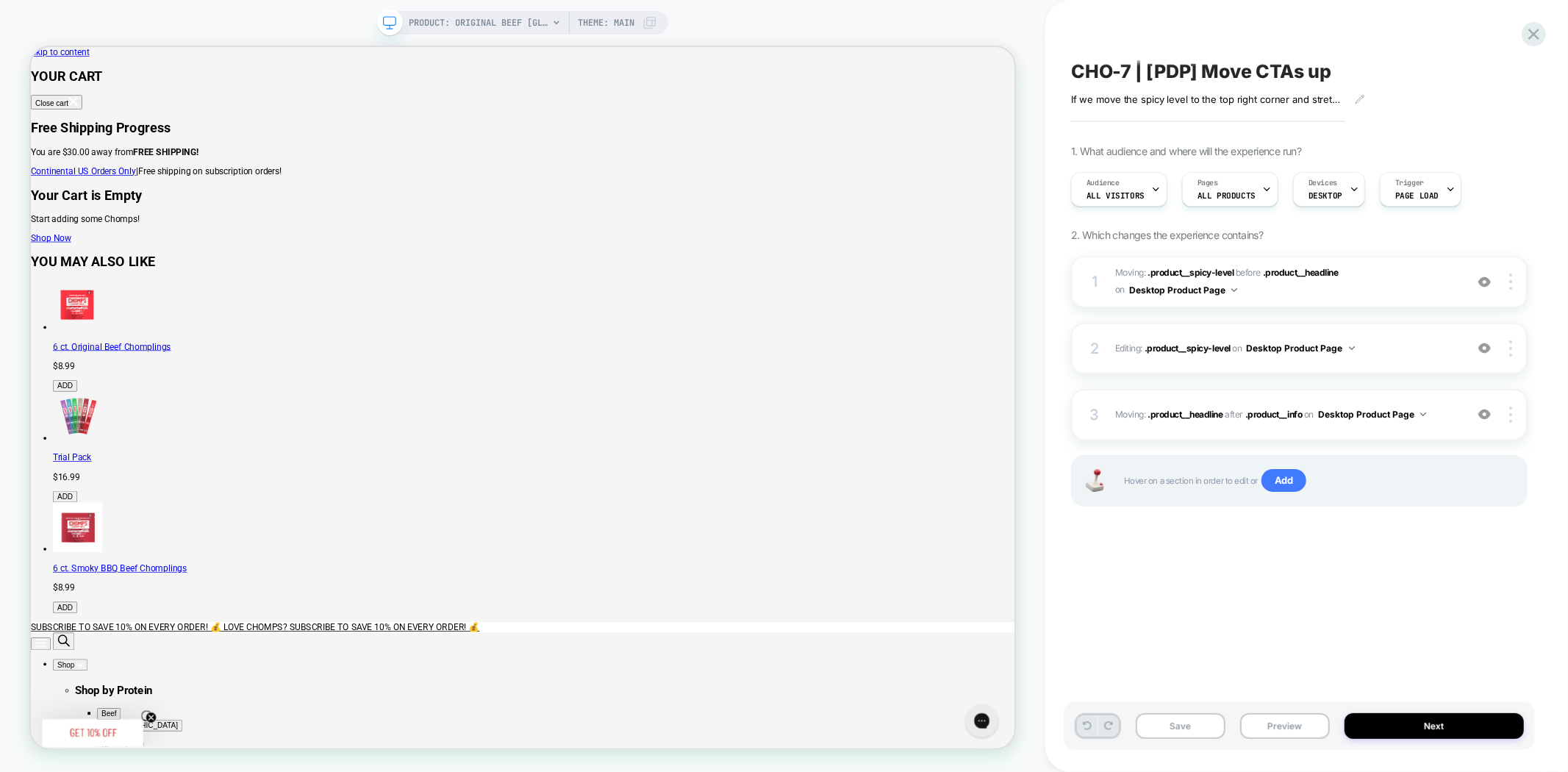
click at [1088, 722] on icon at bounding box center [1086, 726] width 9 height 9
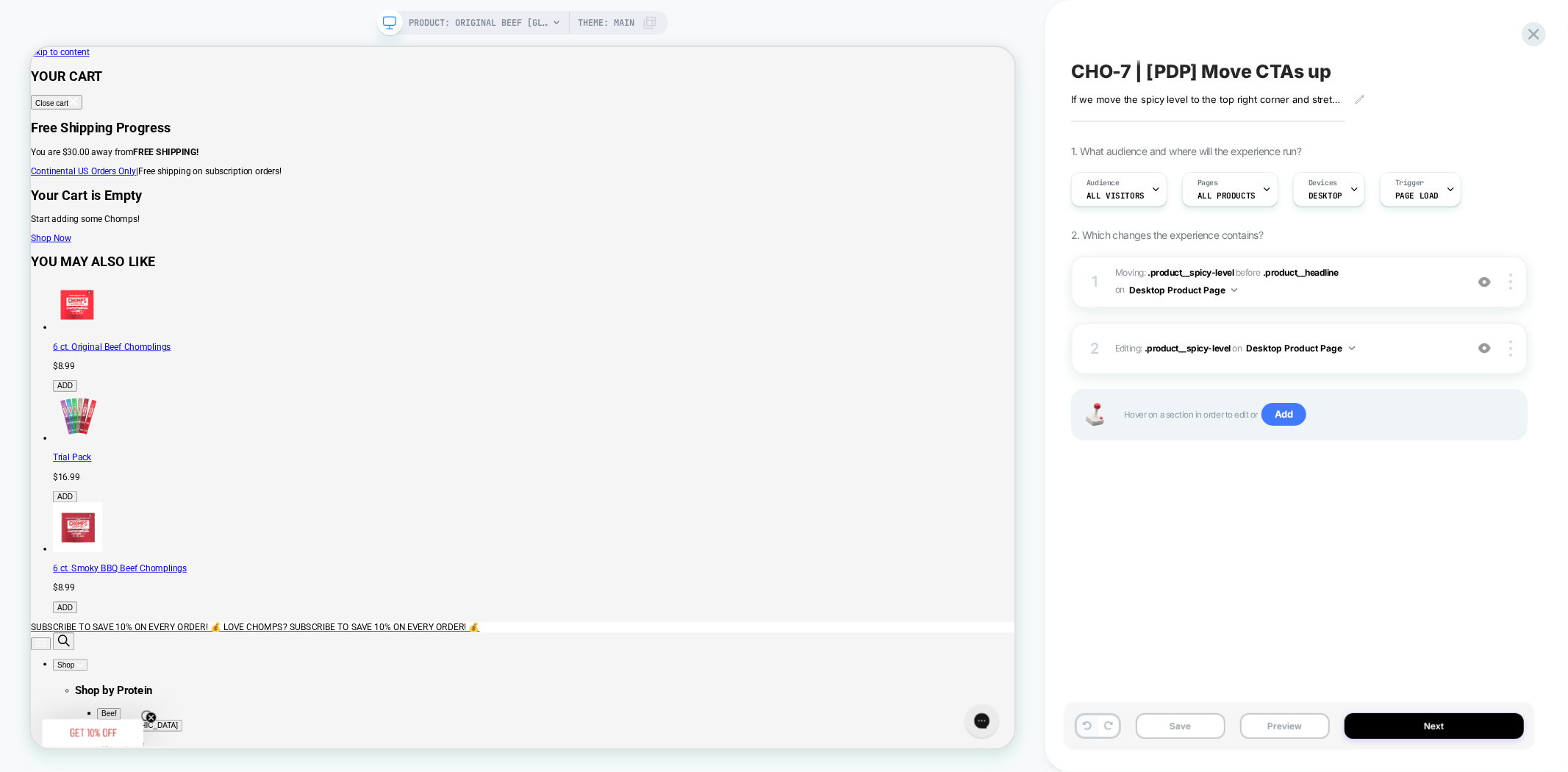
click at [1088, 722] on icon at bounding box center [1086, 726] width 9 height 9
click at [1085, 723] on icon at bounding box center [1086, 726] width 9 height 9
click at [1543, 34] on icon at bounding box center [1533, 34] width 20 height 20
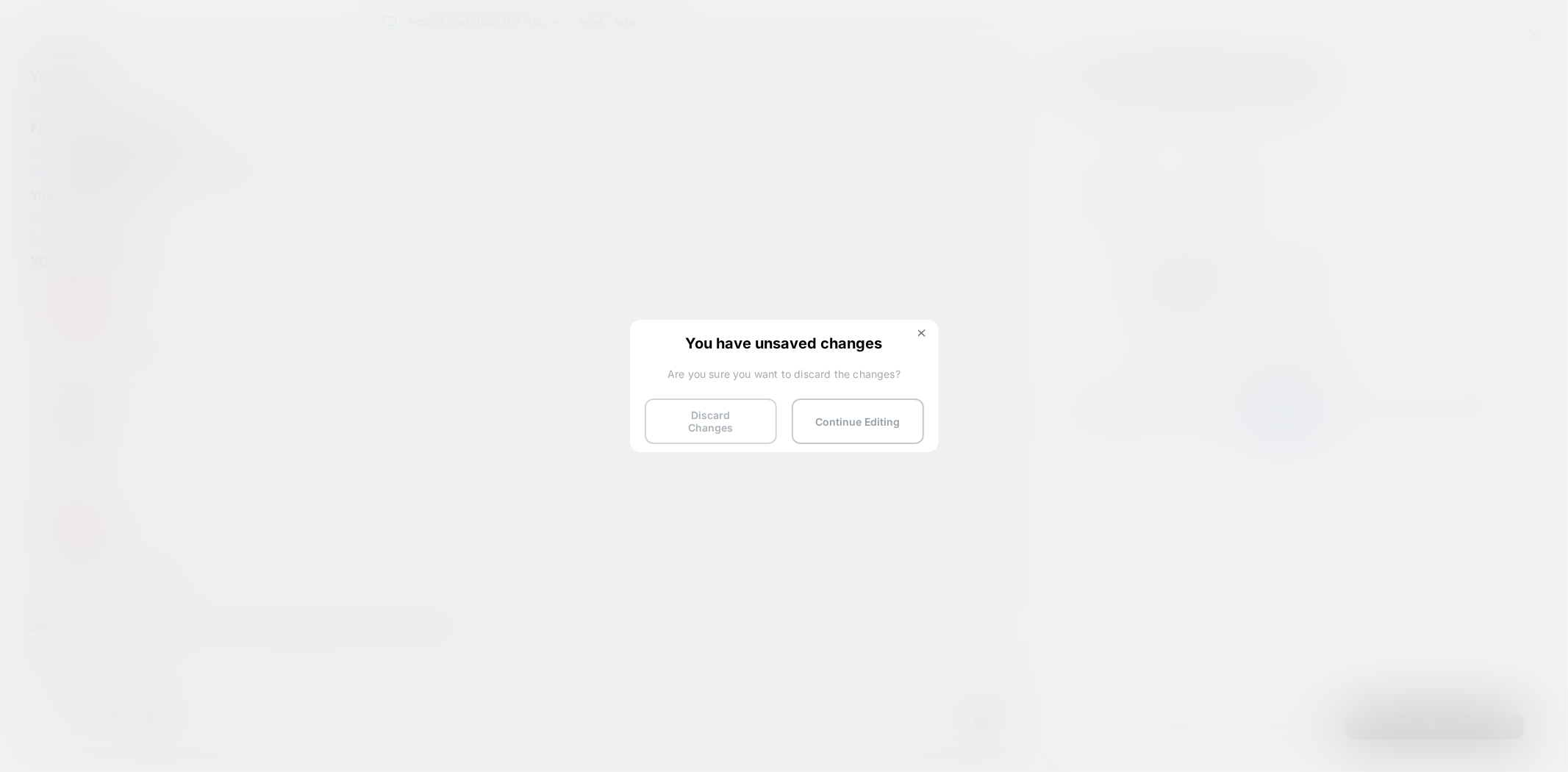
click at [713, 420] on button "Discard Changes" at bounding box center [711, 421] width 133 height 46
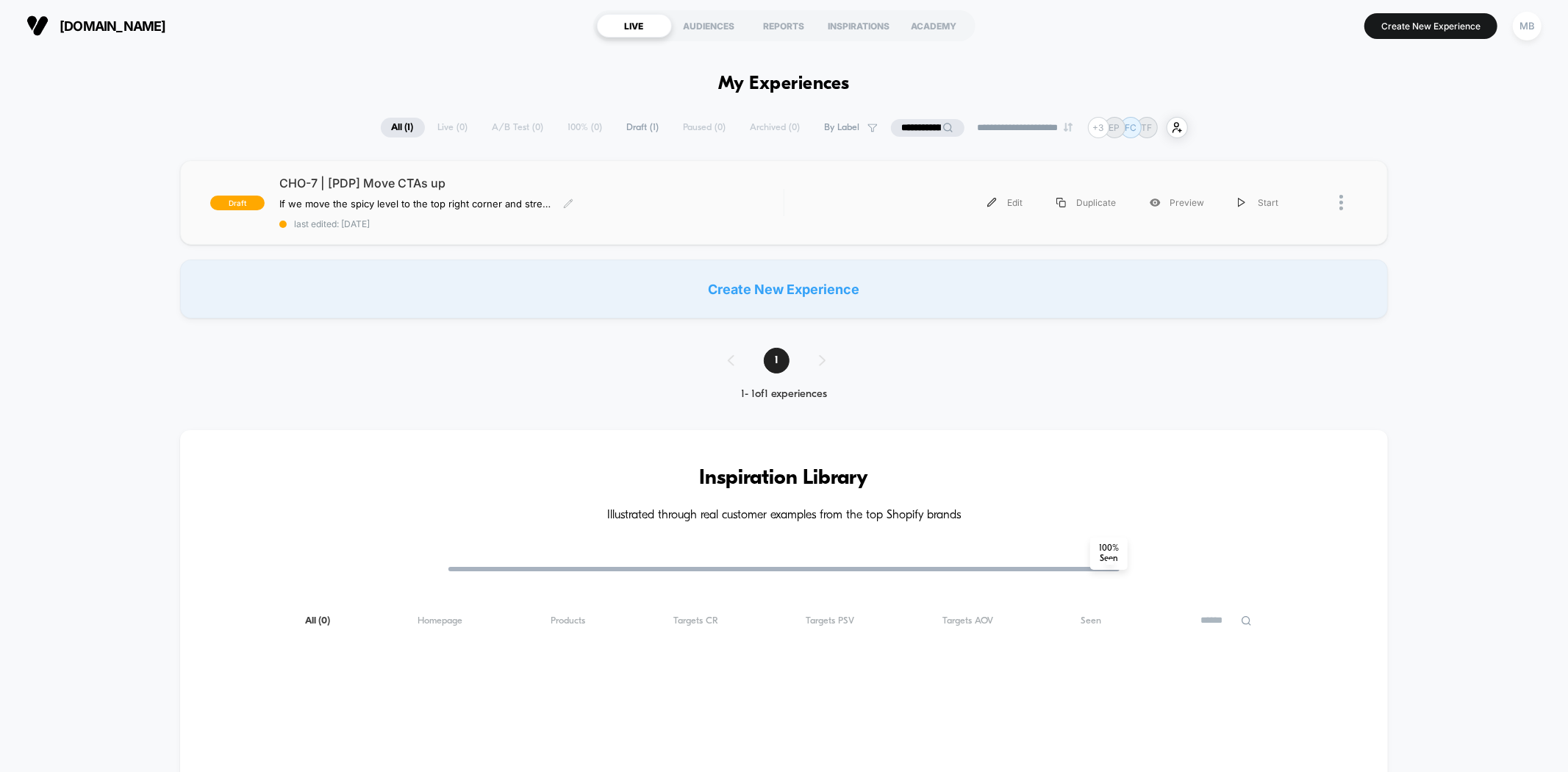
click at [731, 209] on div "CHO-7 | [PDP] Move CTAs up If we move the spicy level to the top right corner a…" at bounding box center [531, 202] width 503 height 54
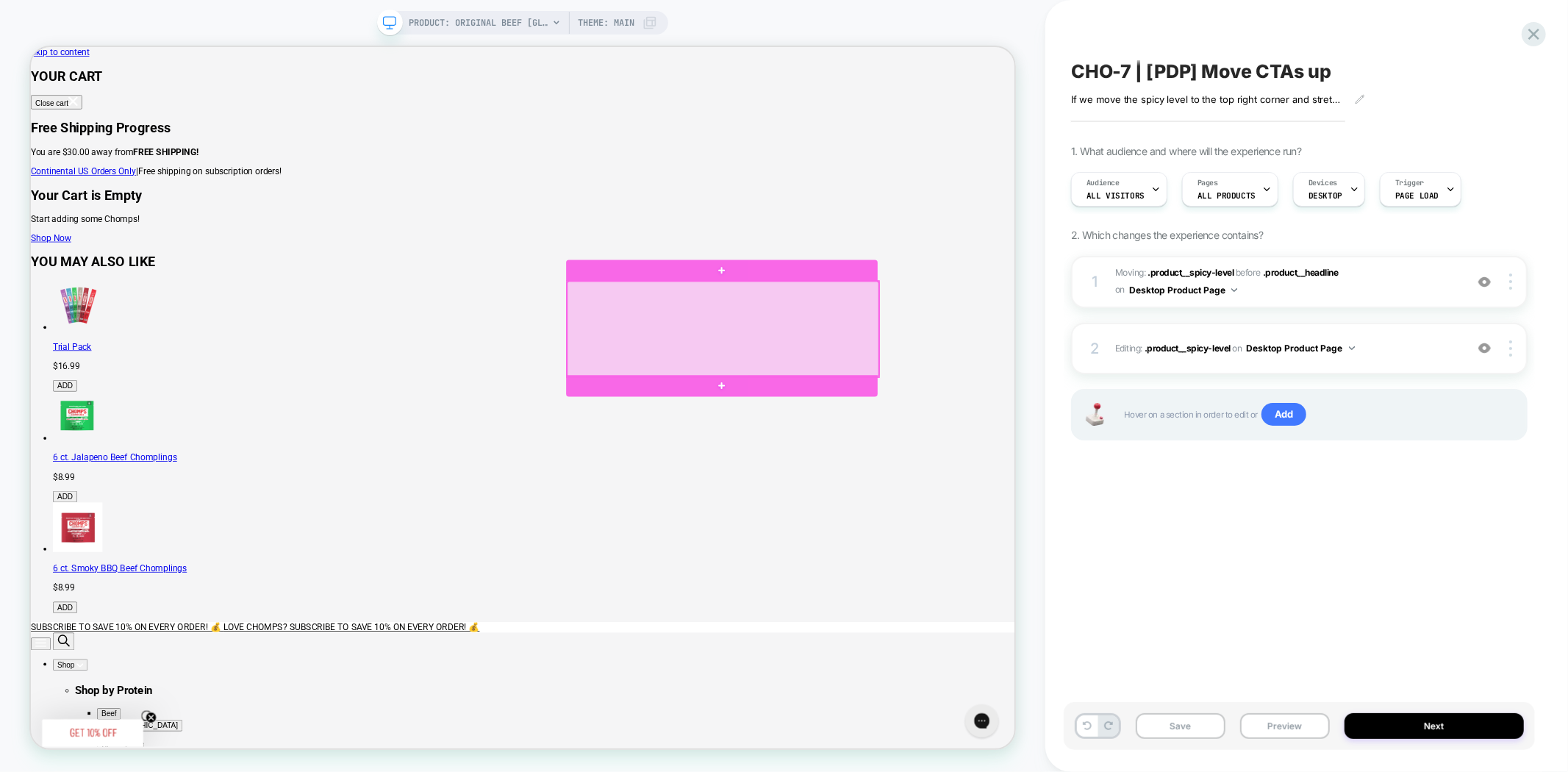
click at [997, 421] on div at bounding box center [954, 422] width 415 height 127
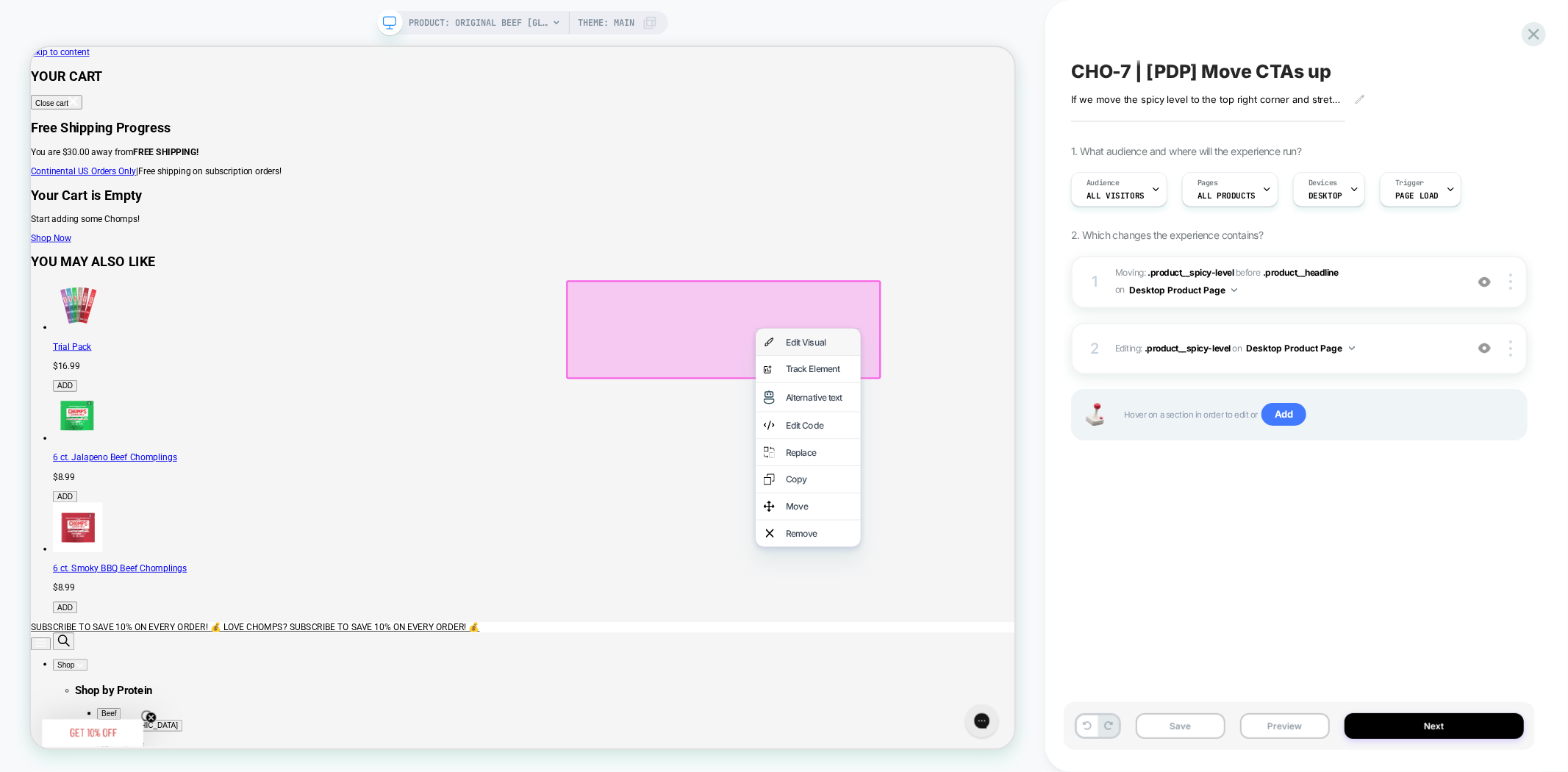
click at [1027, 439] on div "Edit Visual" at bounding box center [1067, 439] width 139 height 35
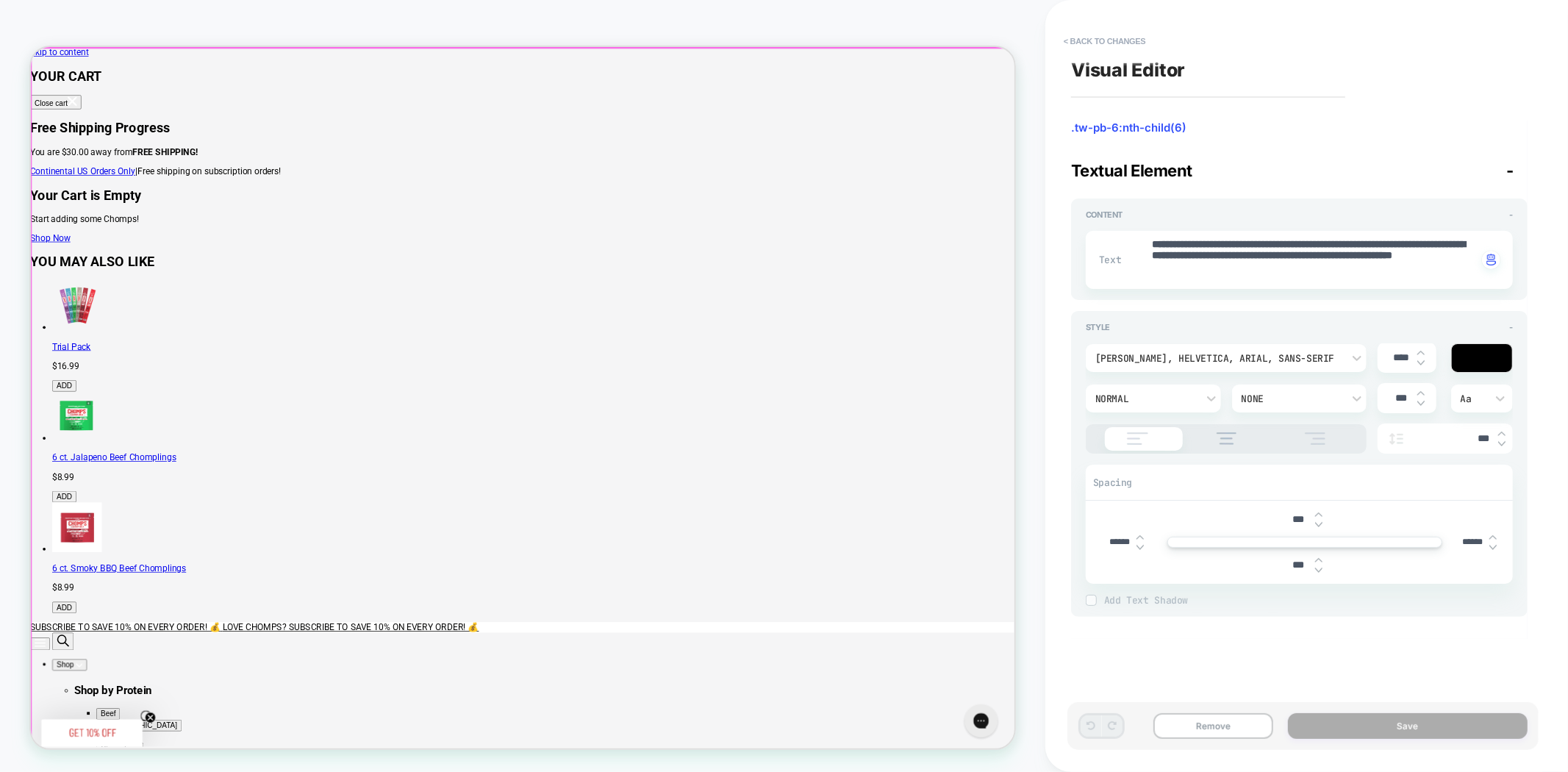
scroll to position [0, 264]
drag, startPoint x: 1121, startPoint y: 542, endPoint x: 1101, endPoint y: 542, distance: 20.0
click at [1101, 542] on div "******" at bounding box center [1126, 542] width 59 height 30
type textarea "*"
type input "***"
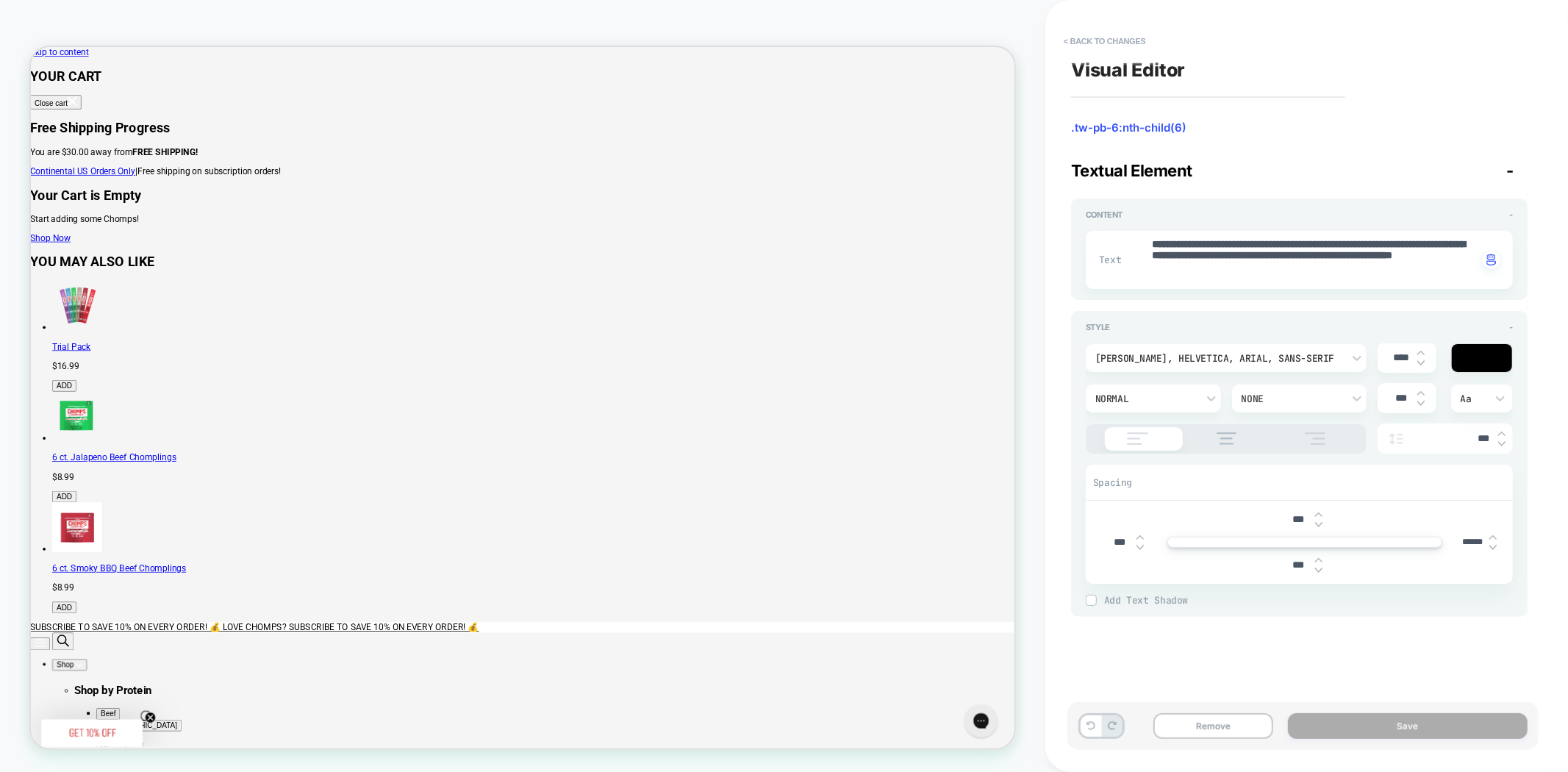
type textarea "*"
type input "***"
drag, startPoint x: 1481, startPoint y: 542, endPoint x: 1457, endPoint y: 542, distance: 24.0
click at [1457, 542] on input "******" at bounding box center [1472, 542] width 33 height 11
type textarea "*"
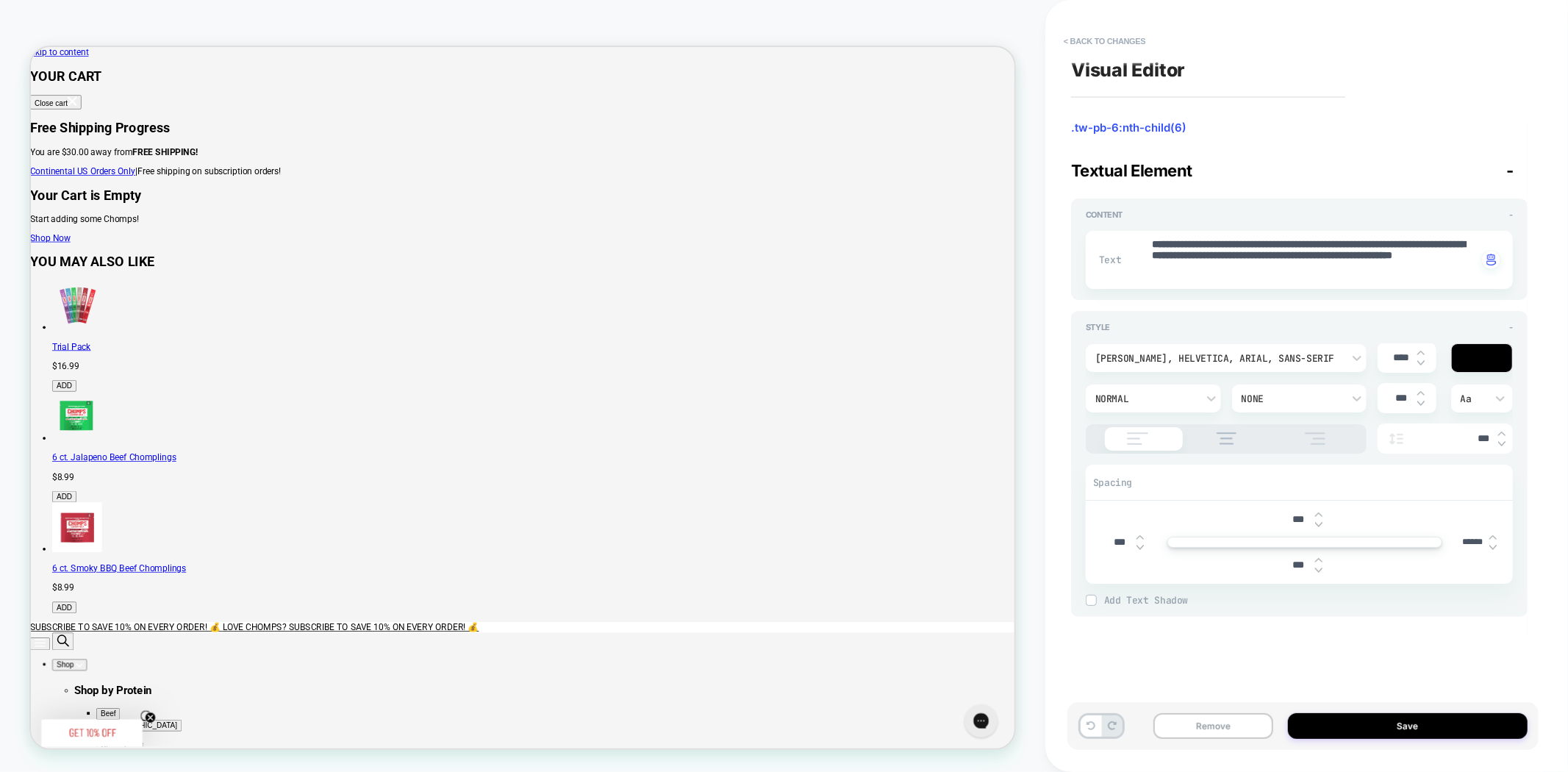
type input "***"
type textarea "*"
type input "***"
click at [1476, 643] on div "**********" at bounding box center [1299, 386] width 471 height 743
click at [1092, 43] on button "< Back to changes" at bounding box center [1104, 41] width 97 height 24
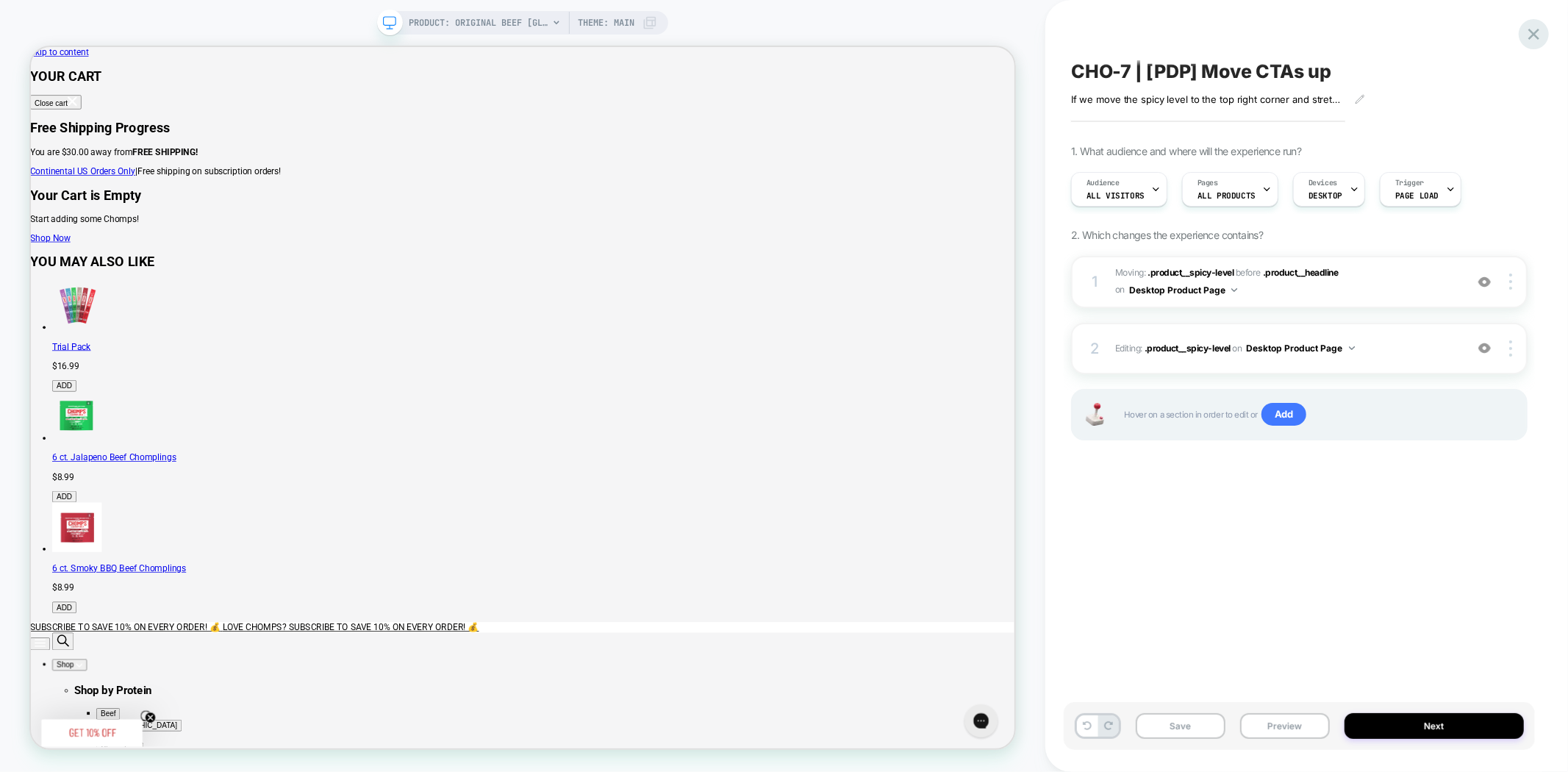
click at [1532, 41] on icon at bounding box center [1533, 34] width 20 height 20
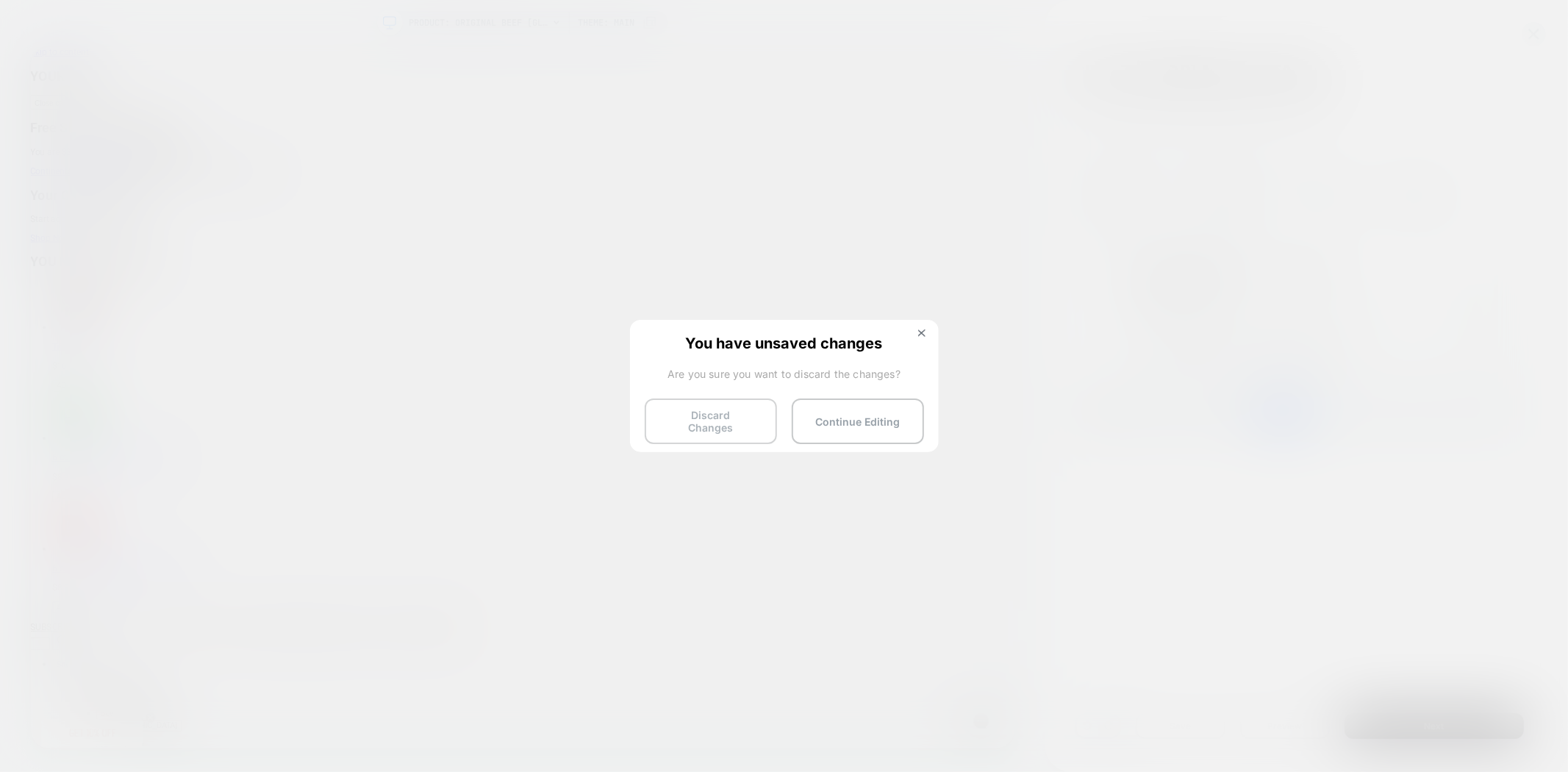
click at [717, 423] on button "Discard Changes" at bounding box center [711, 421] width 133 height 46
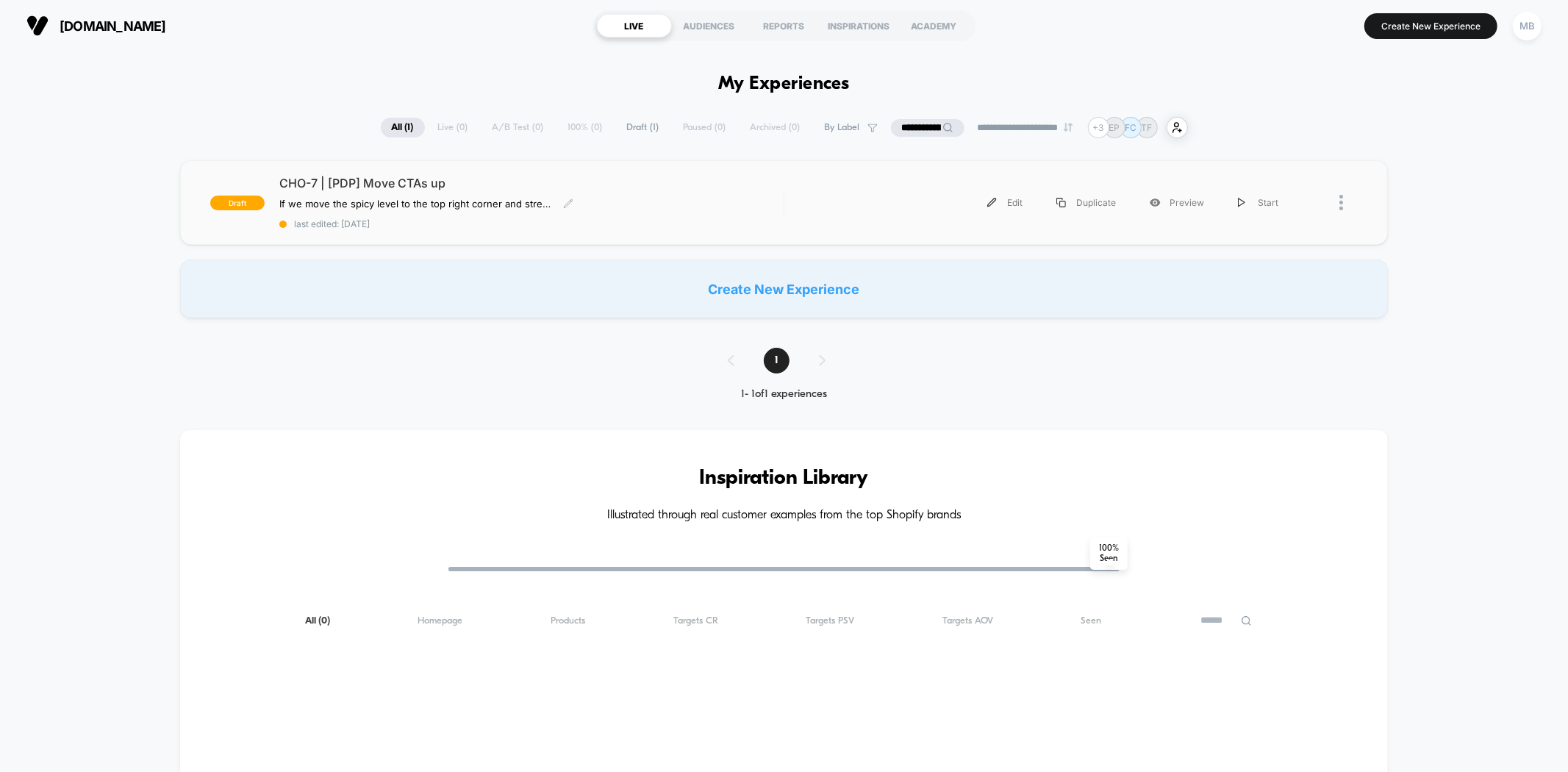
click at [688, 207] on div "CHO-7 | [PDP] Move CTAs up If we move the spicy level to the top right corner a…" at bounding box center [531, 202] width 503 height 54
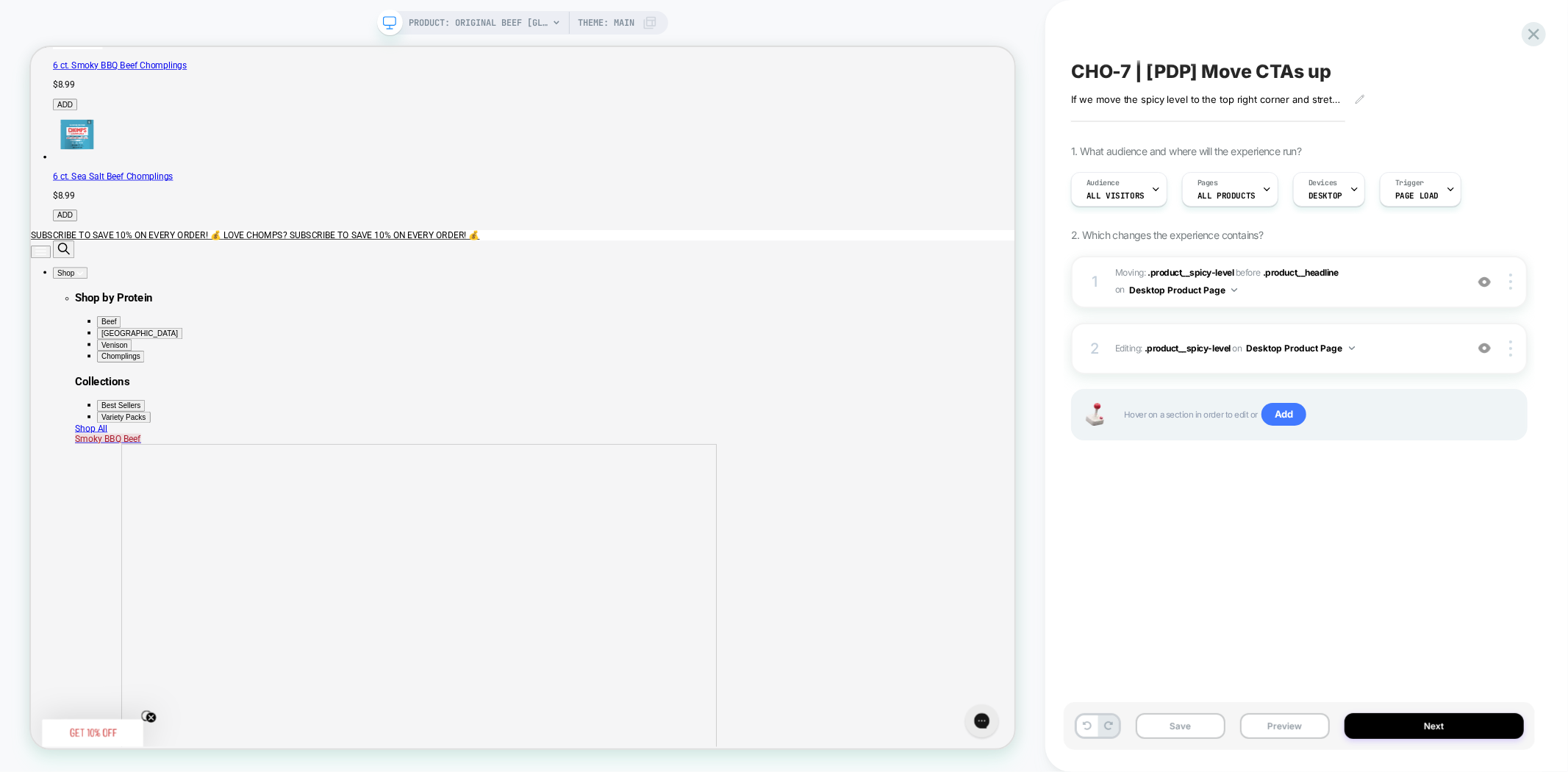
scroll to position [32, 0]
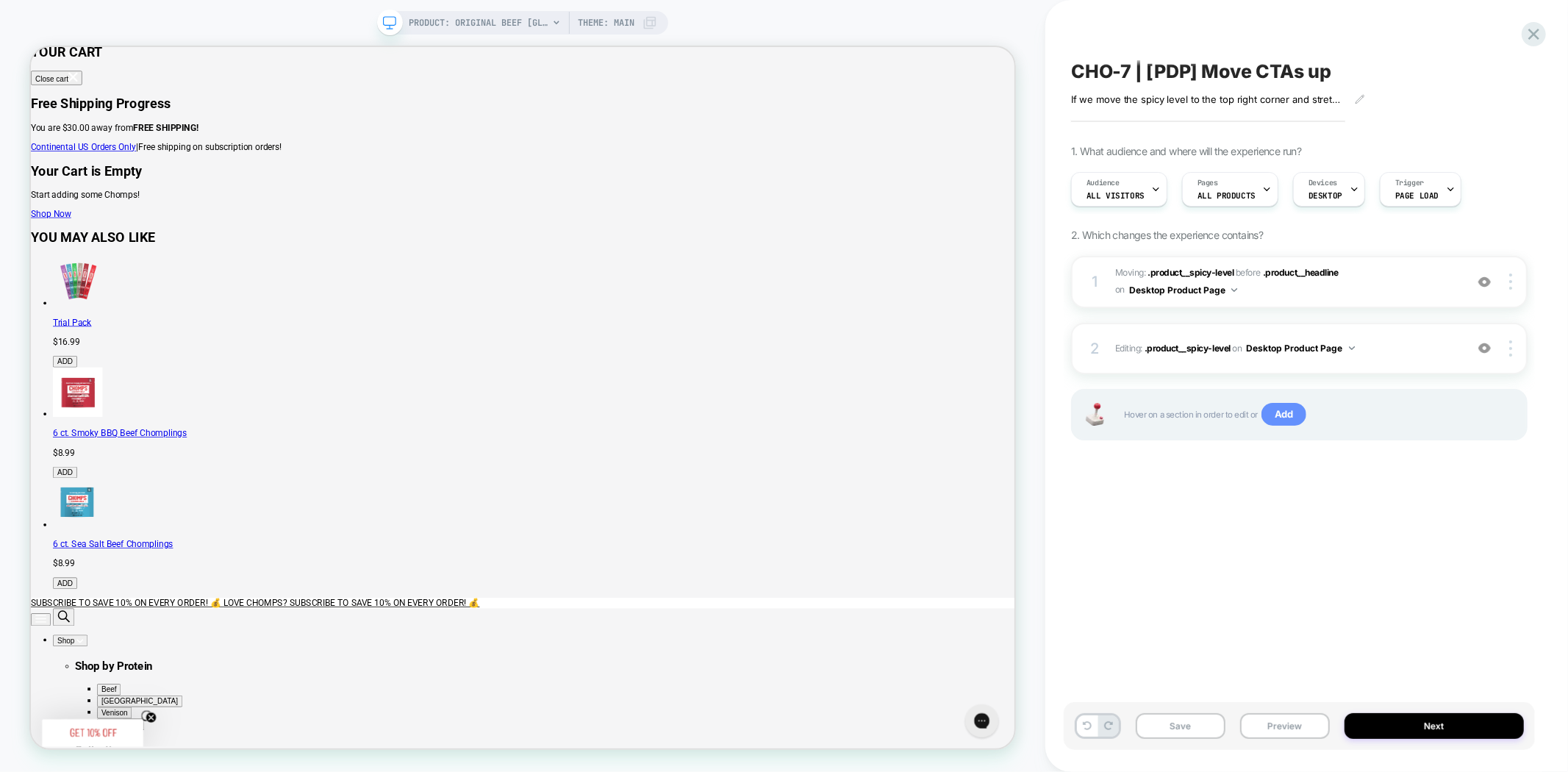
click at [1290, 419] on span "Add" at bounding box center [1283, 414] width 45 height 24
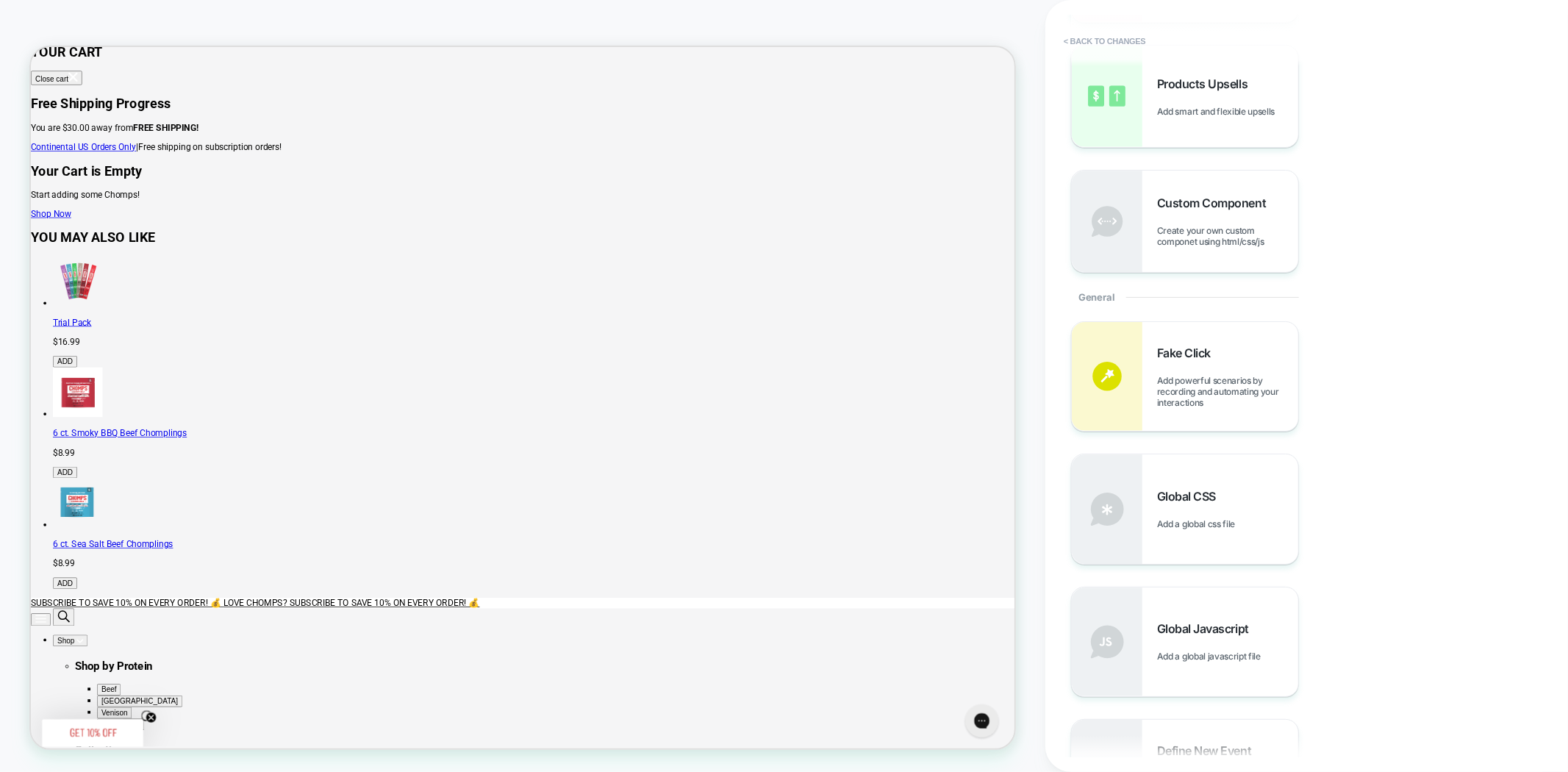
scroll to position [326, 0]
click at [1184, 516] on div "Global CSS Add a global css file" at bounding box center [1227, 508] width 141 height 41
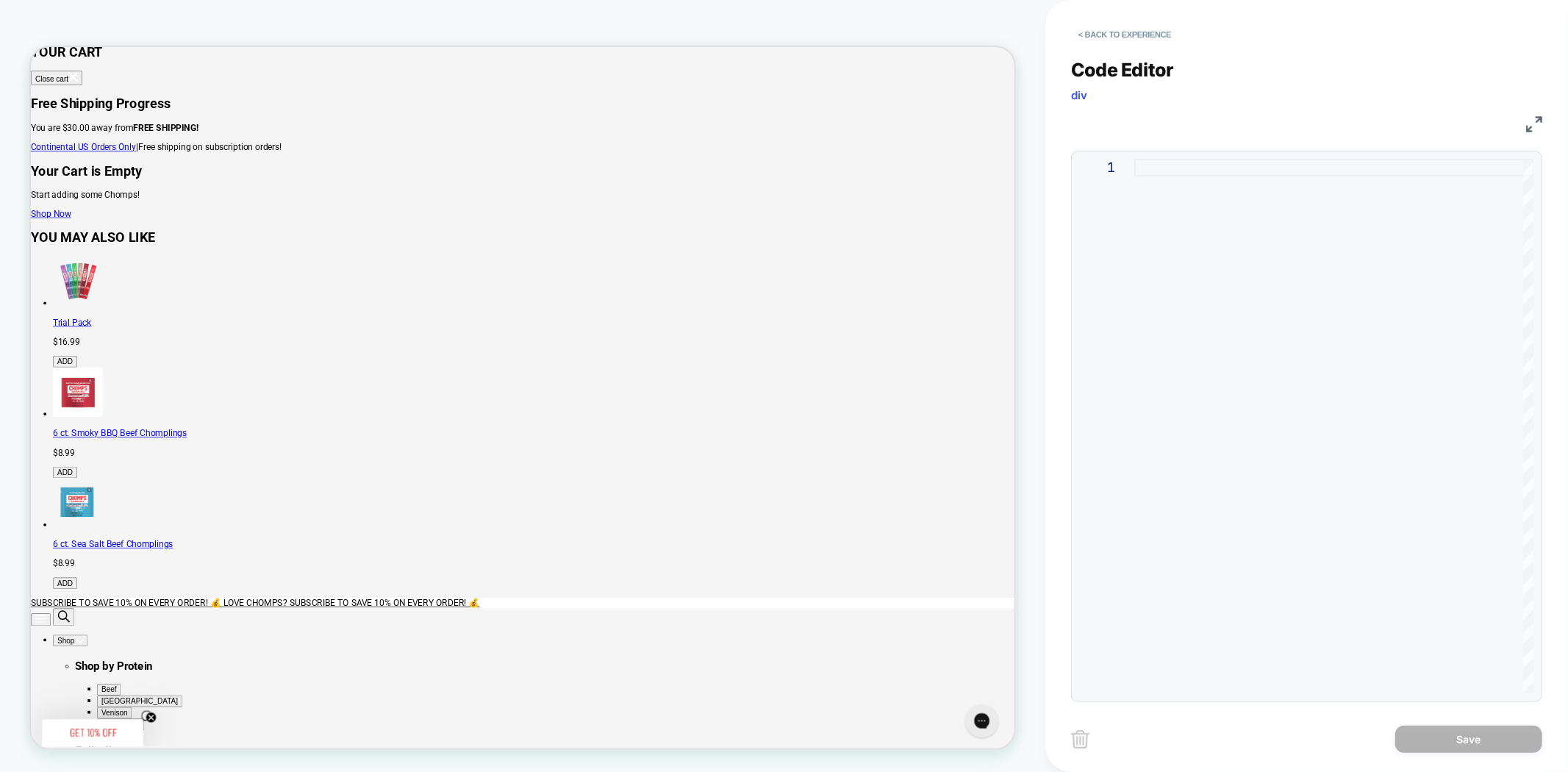
click at [1170, 238] on div at bounding box center [1333, 426] width 399 height 535
type textarea "**********"
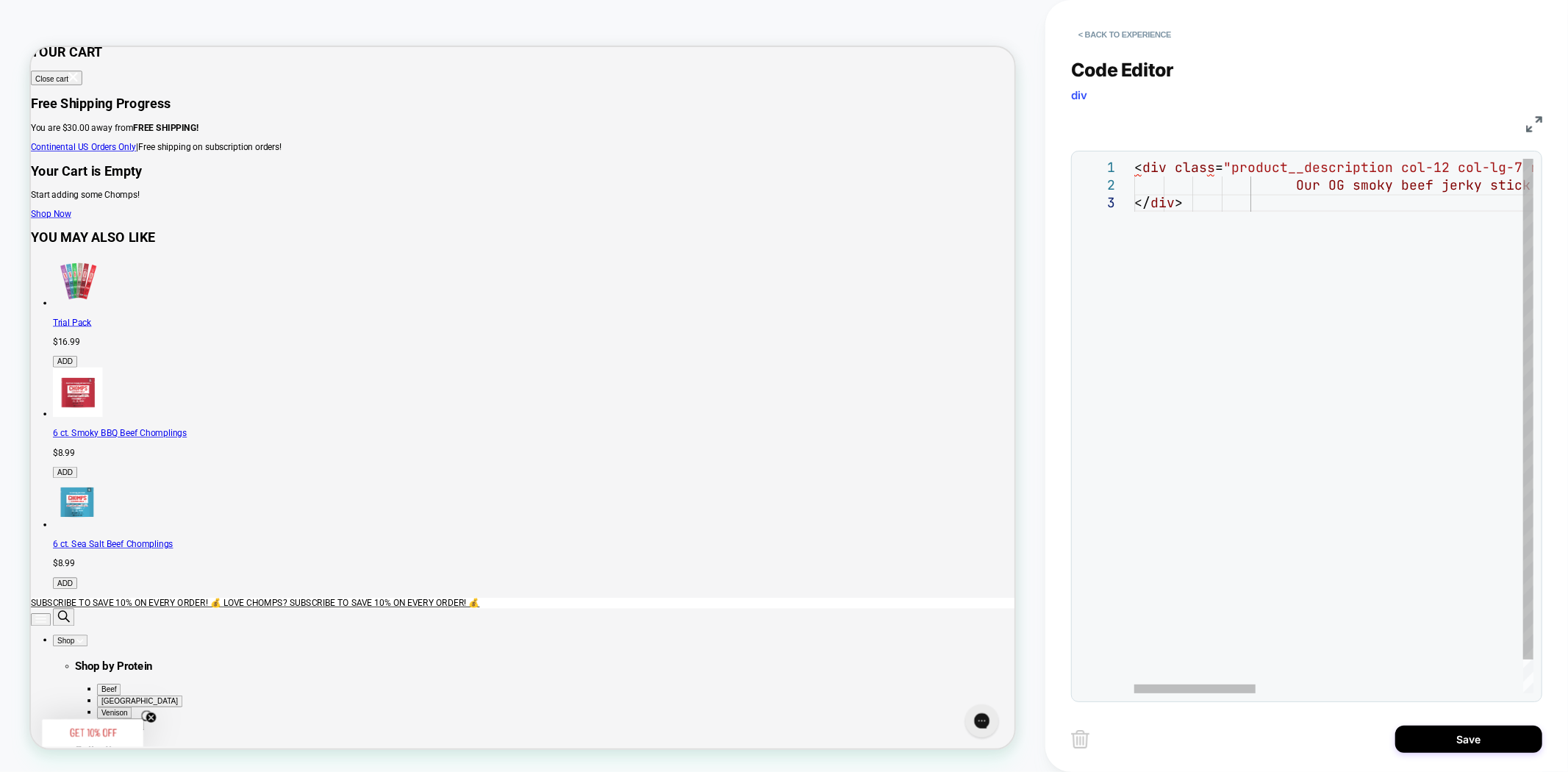
click at [1533, 126] on img at bounding box center [1534, 124] width 16 height 16
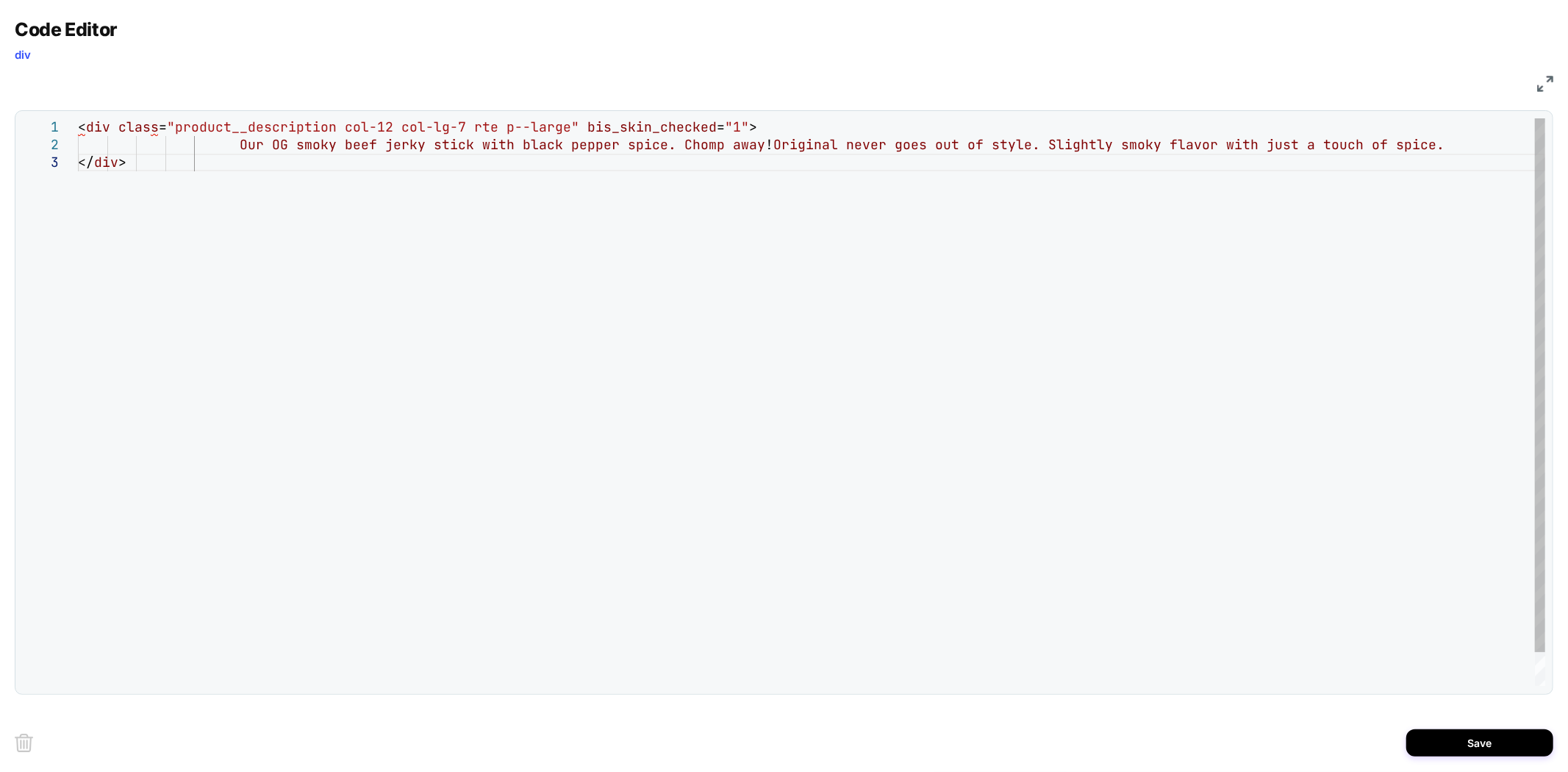
scroll to position [0, 189]
click at [1091, 267] on div "< div class = "product__description col-12 col-lg-7 rte p--large " bis_skin_che…" at bounding box center [811, 420] width 1468 height 603
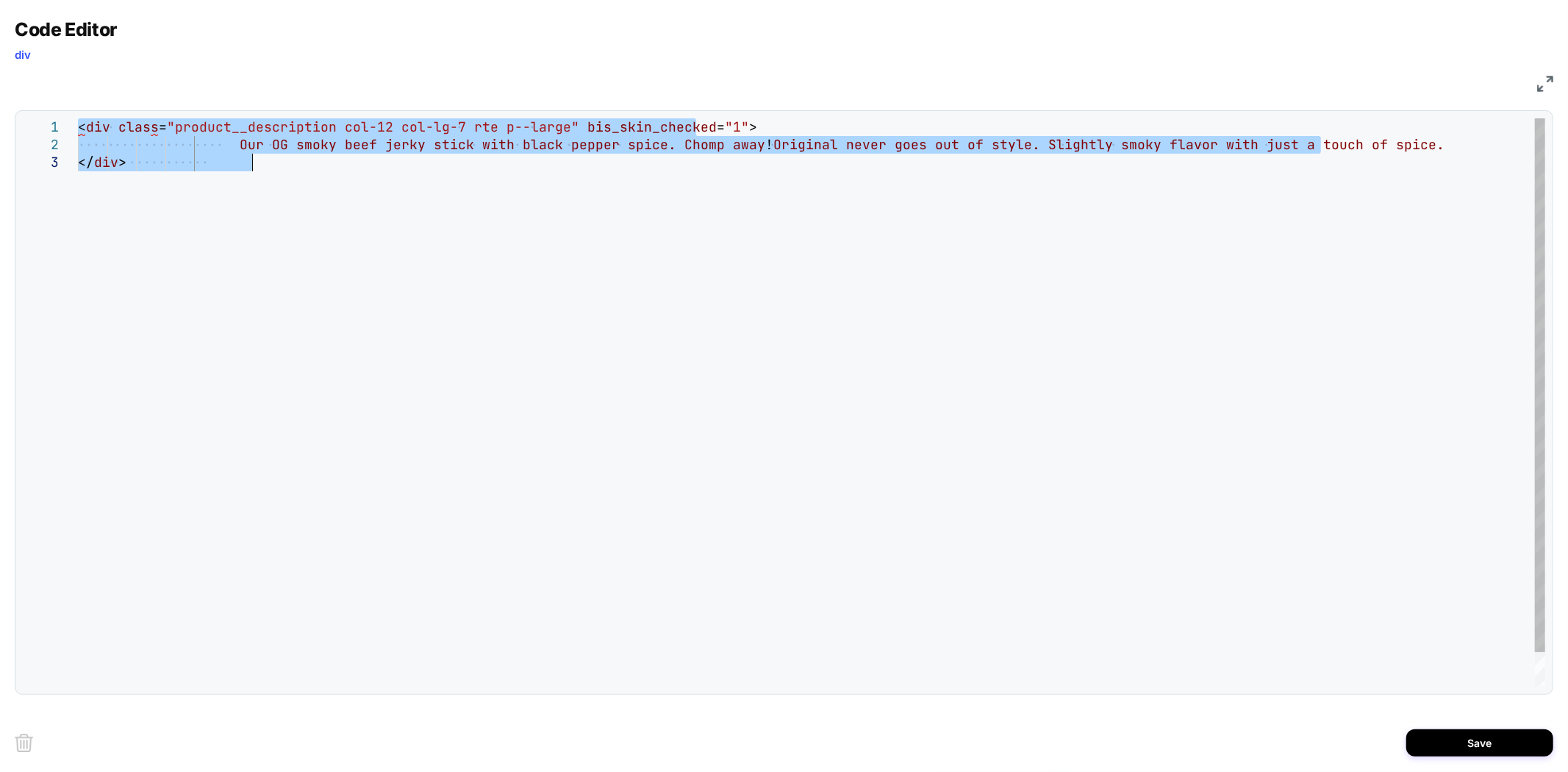
scroll to position [0, 0]
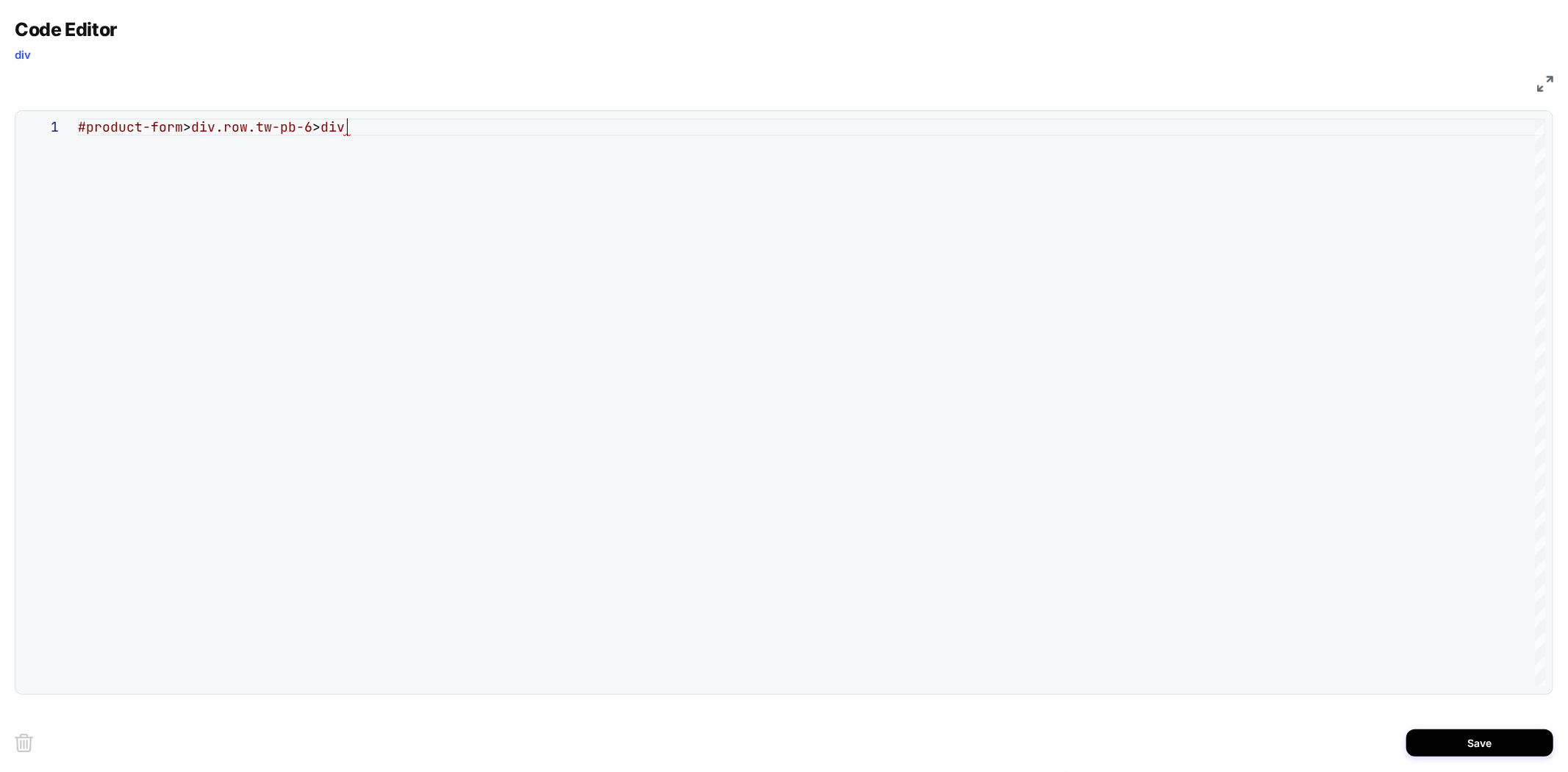
click at [394, 140] on div "#product-form > div.row.tw-pb-6 > div" at bounding box center [811, 402] width 1468 height 568
click at [394, 126] on div "#product-form > div.row.tw-pb-6 > div" at bounding box center [811, 402] width 1468 height 568
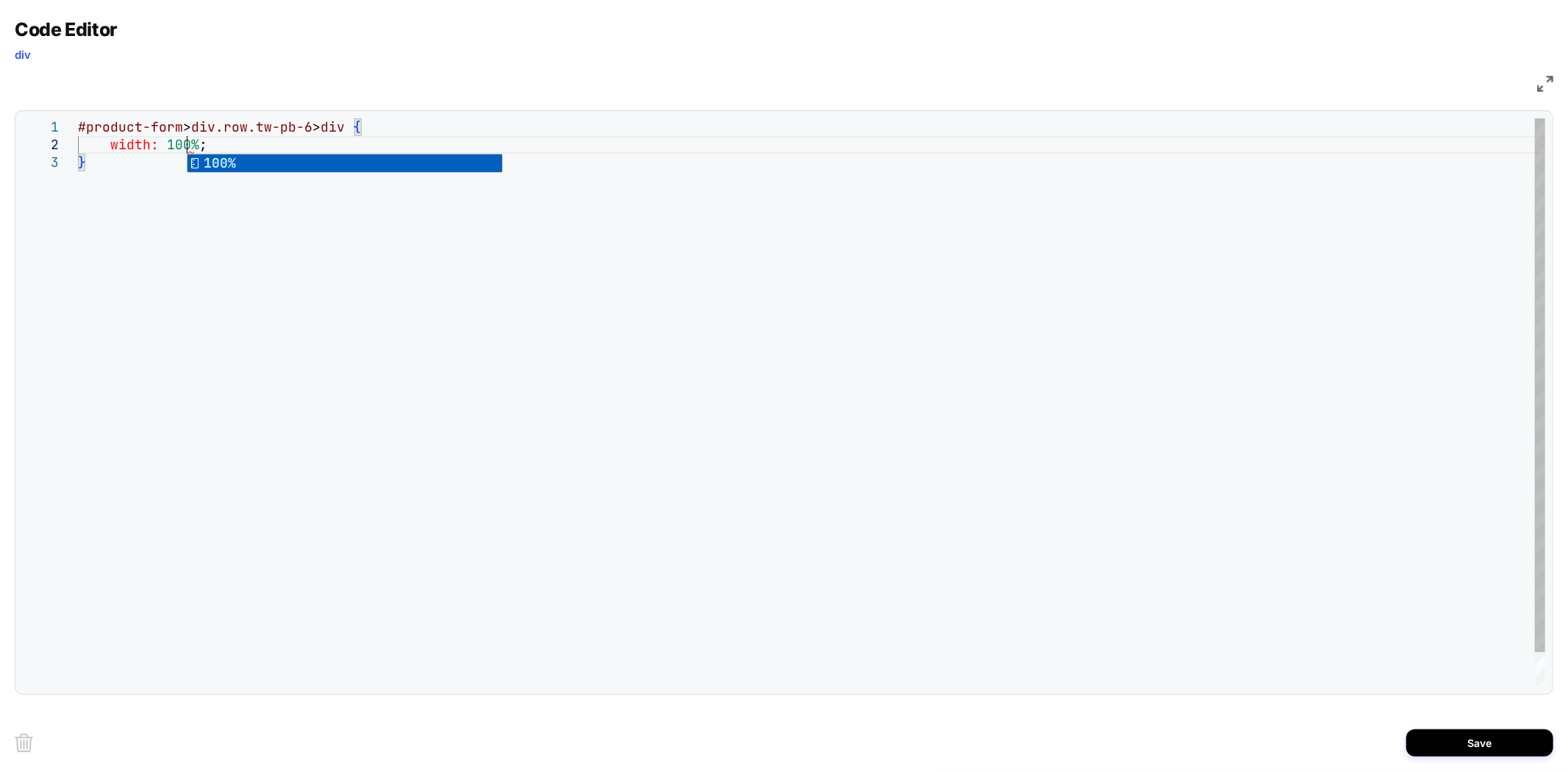
scroll to position [16, 118]
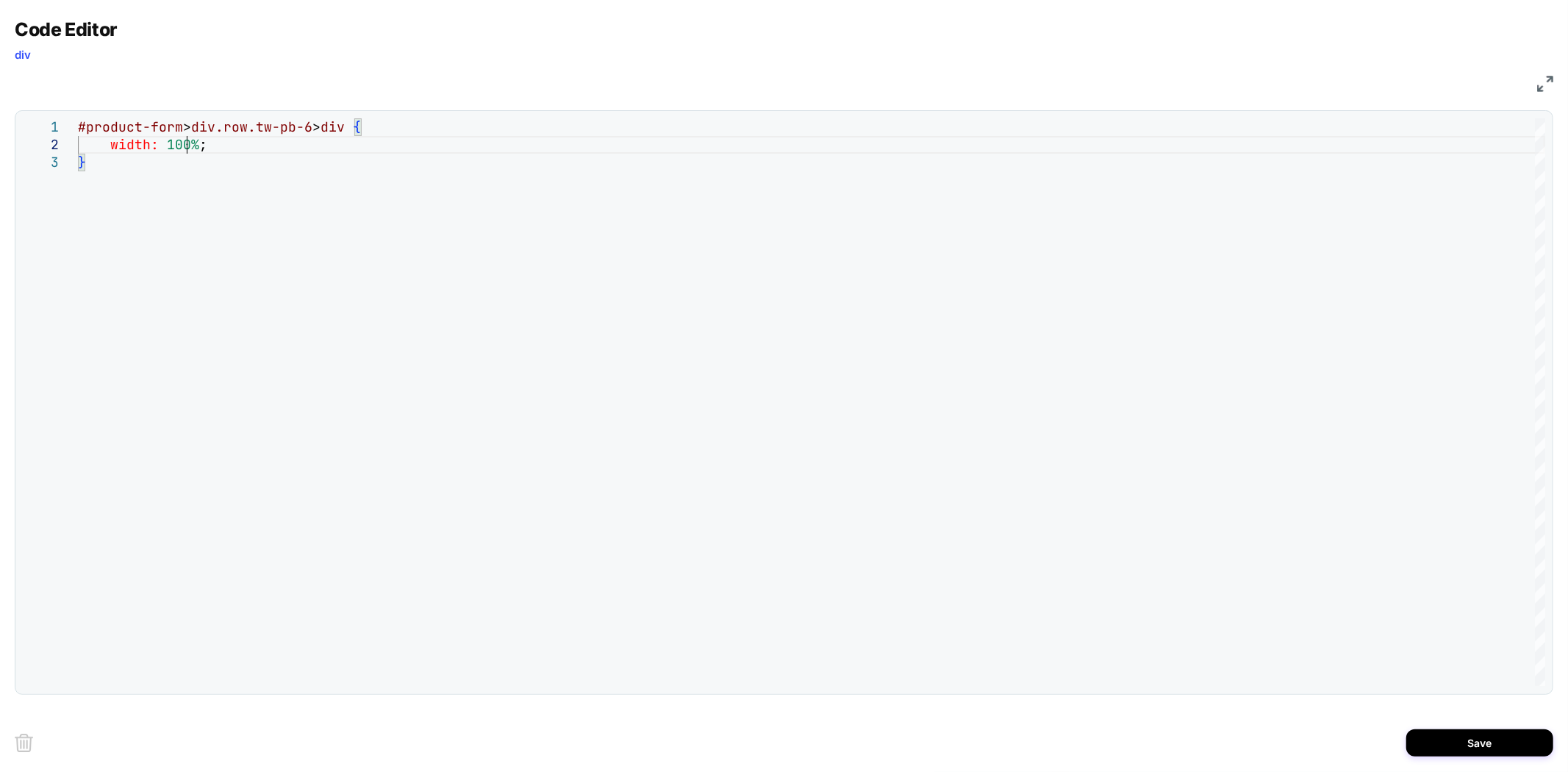
type textarea "**********"
click at [1540, 83] on img at bounding box center [1544, 83] width 16 height 16
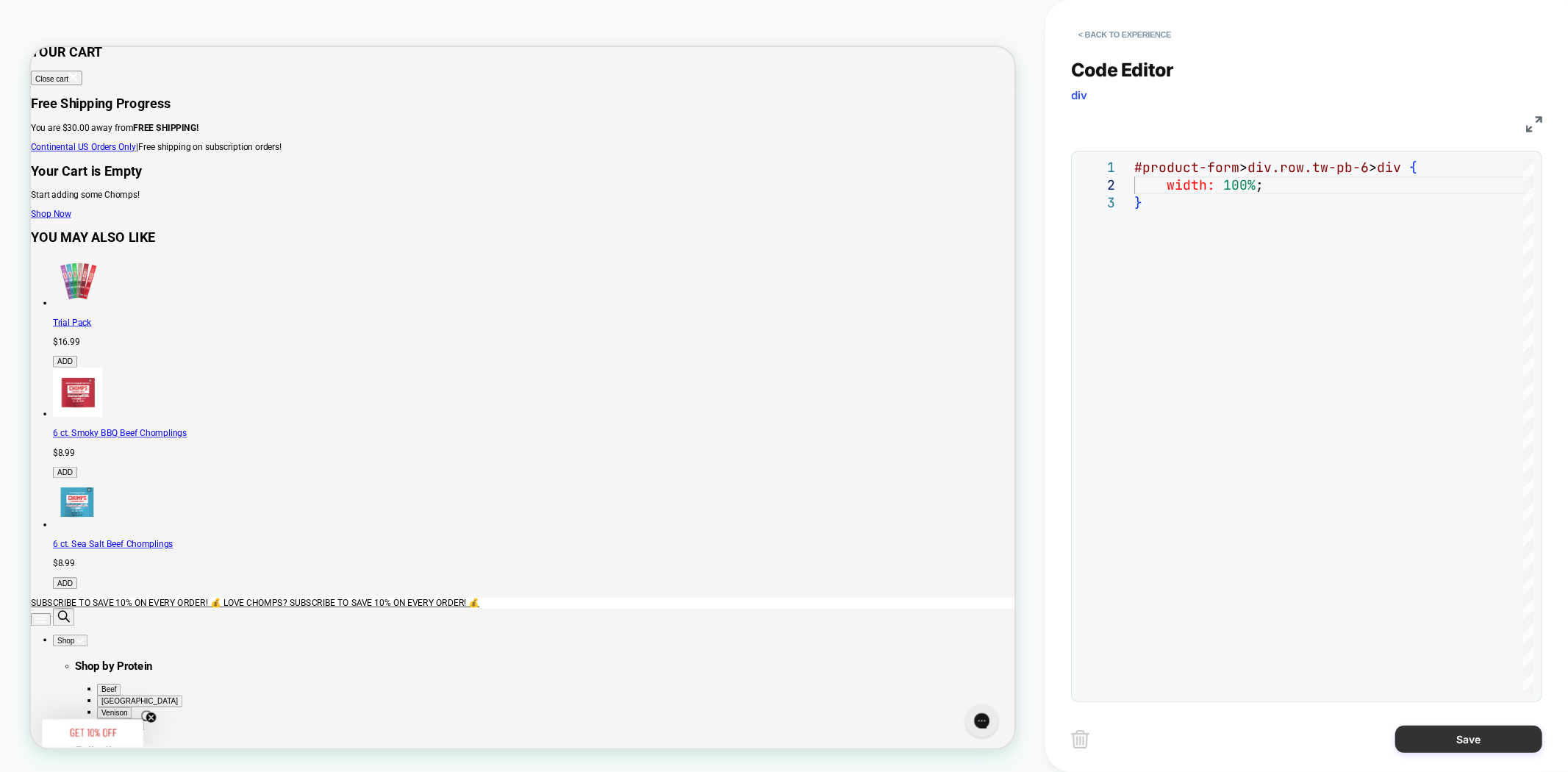
click at [1444, 736] on button "Save" at bounding box center [1468, 739] width 147 height 28
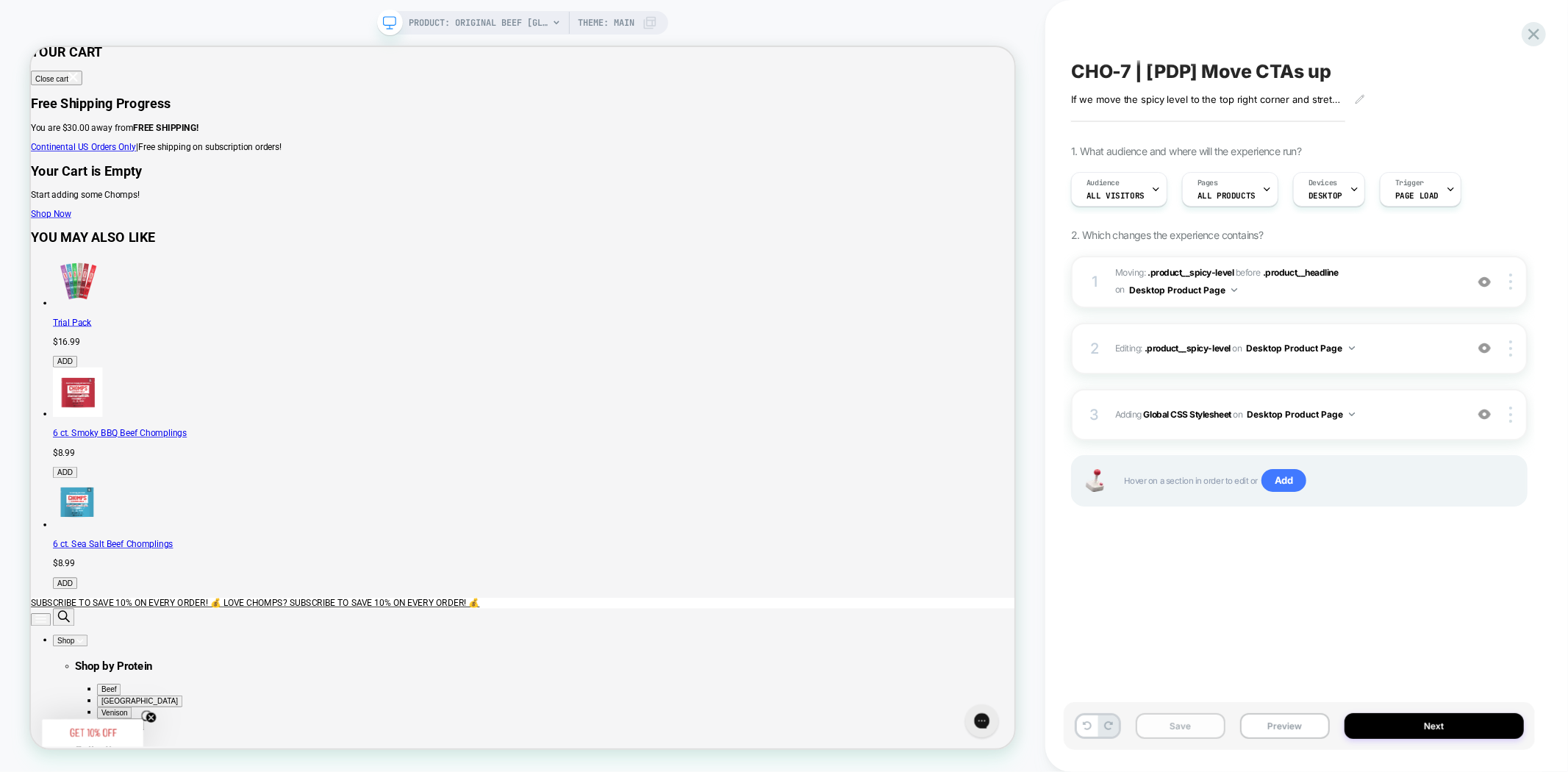
click at [1199, 722] on button "Save" at bounding box center [1180, 726] width 90 height 26
click at [1481, 345] on img at bounding box center [1484, 348] width 12 height 12
click at [1481, 346] on img at bounding box center [1484, 348] width 12 height 12
click at [1482, 350] on img at bounding box center [1484, 348] width 12 height 12
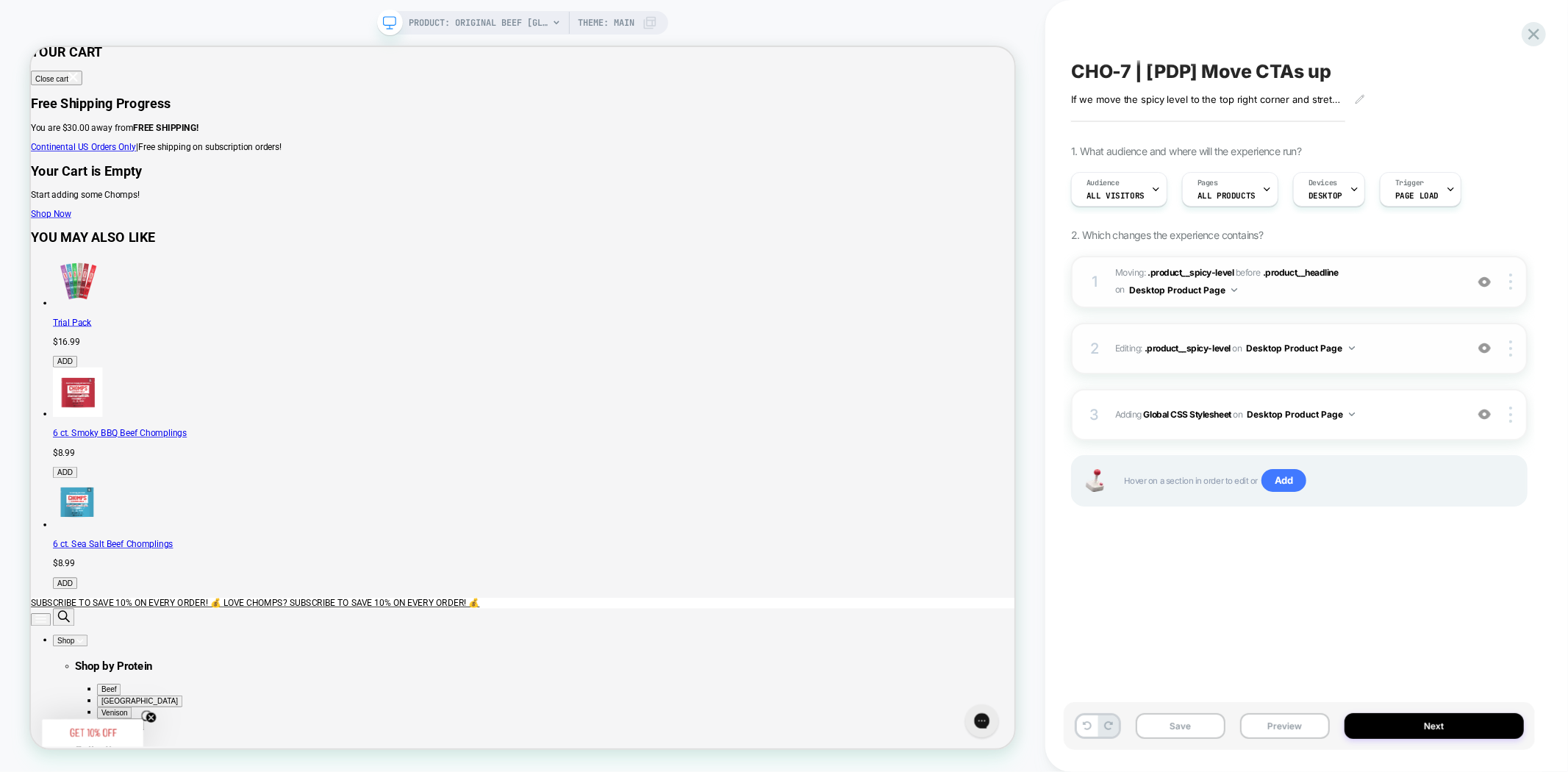
click at [1486, 287] on div at bounding box center [1484, 281] width 27 height 16
click at [1486, 285] on img at bounding box center [1484, 282] width 12 height 12
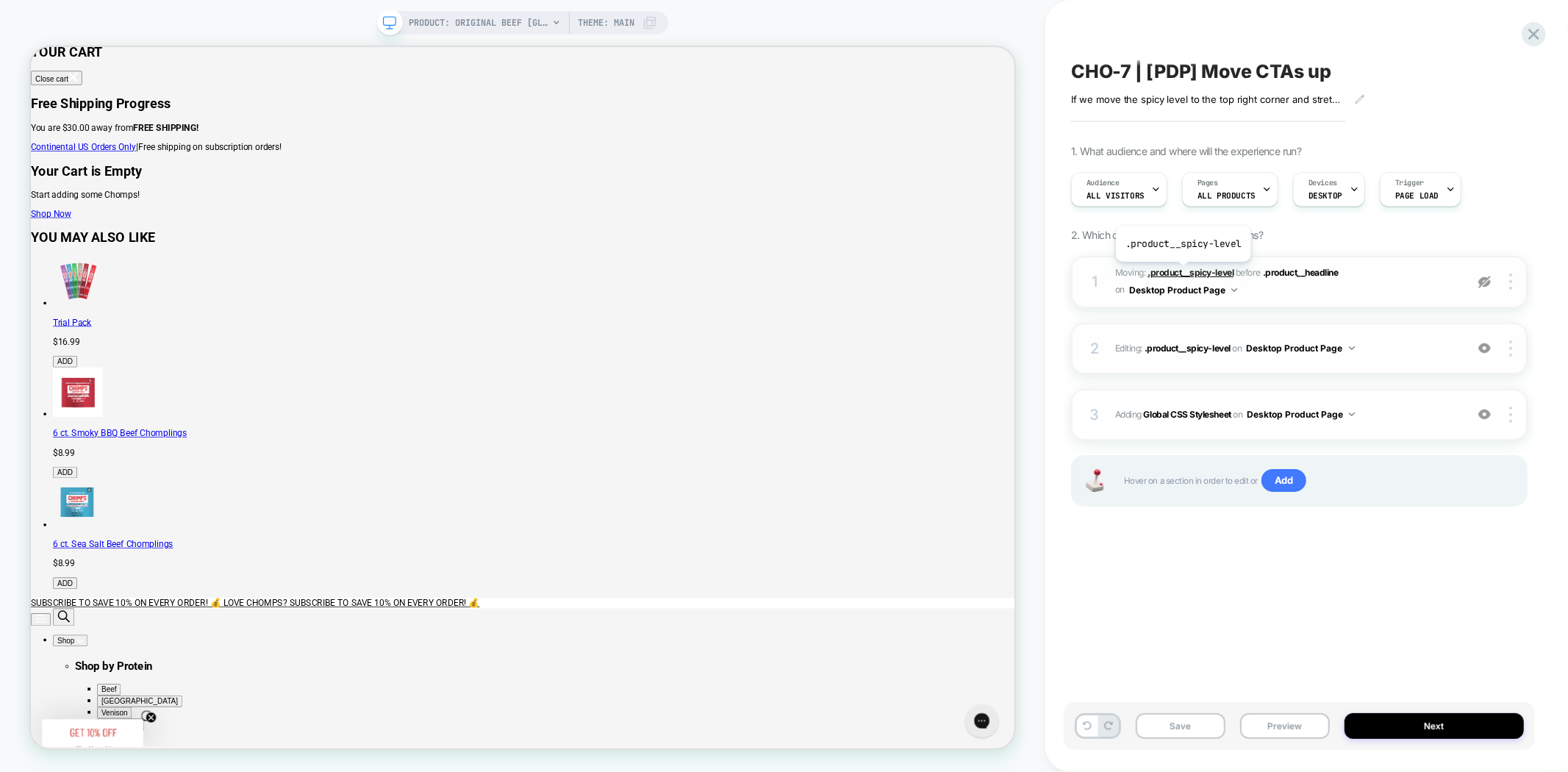
click at [1182, 273] on span ".product__spicy-level" at bounding box center [1190, 272] width 86 height 11
click at [1181, 273] on span ".product__spicy-level" at bounding box center [1190, 272] width 86 height 11
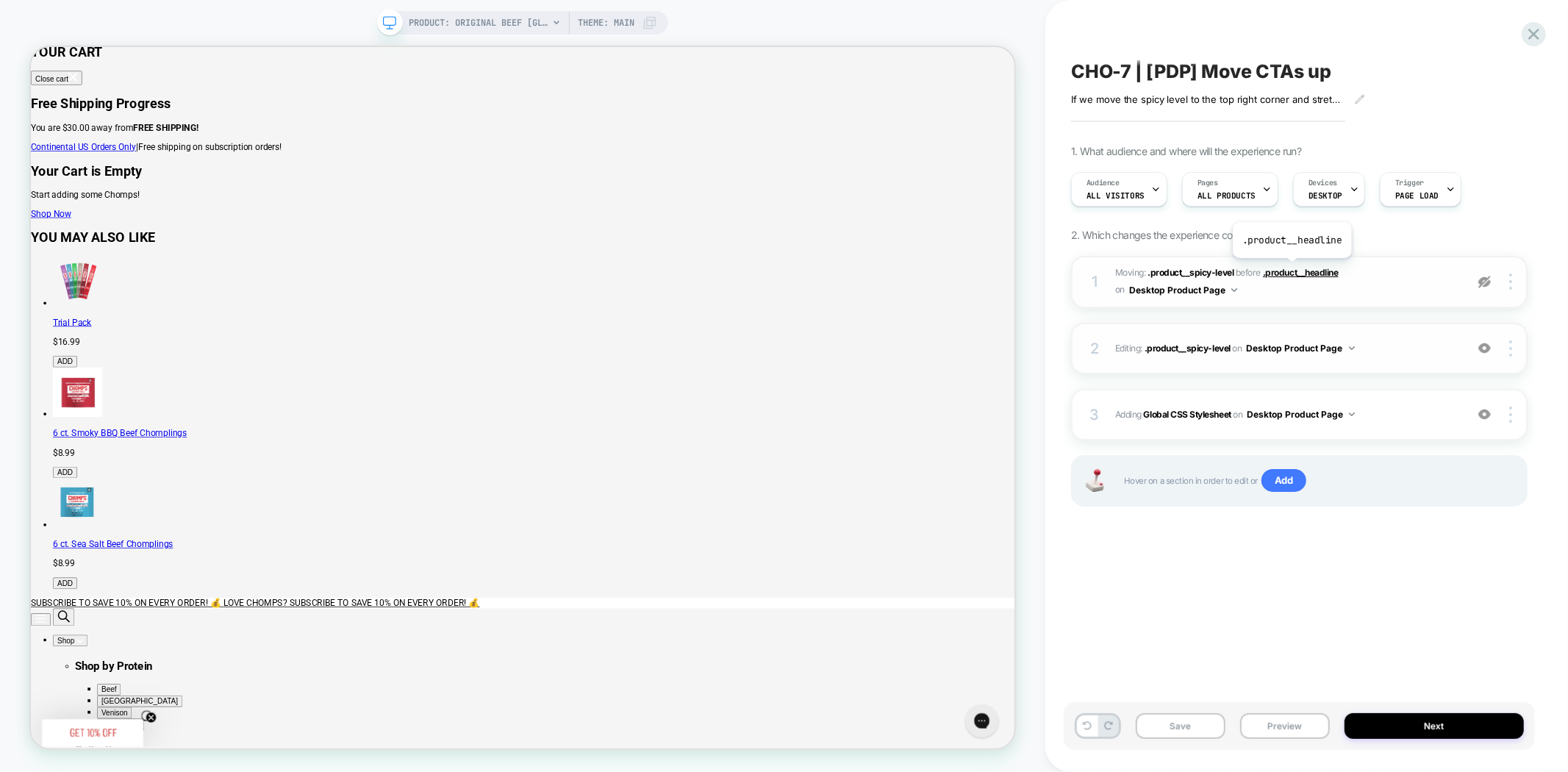
click at [1290, 269] on span ".product__headline" at bounding box center [1301, 272] width 76 height 11
click at [1483, 278] on img at bounding box center [1484, 282] width 12 height 12
click at [1173, 267] on span ".product__spicy-level" at bounding box center [1190, 272] width 86 height 11
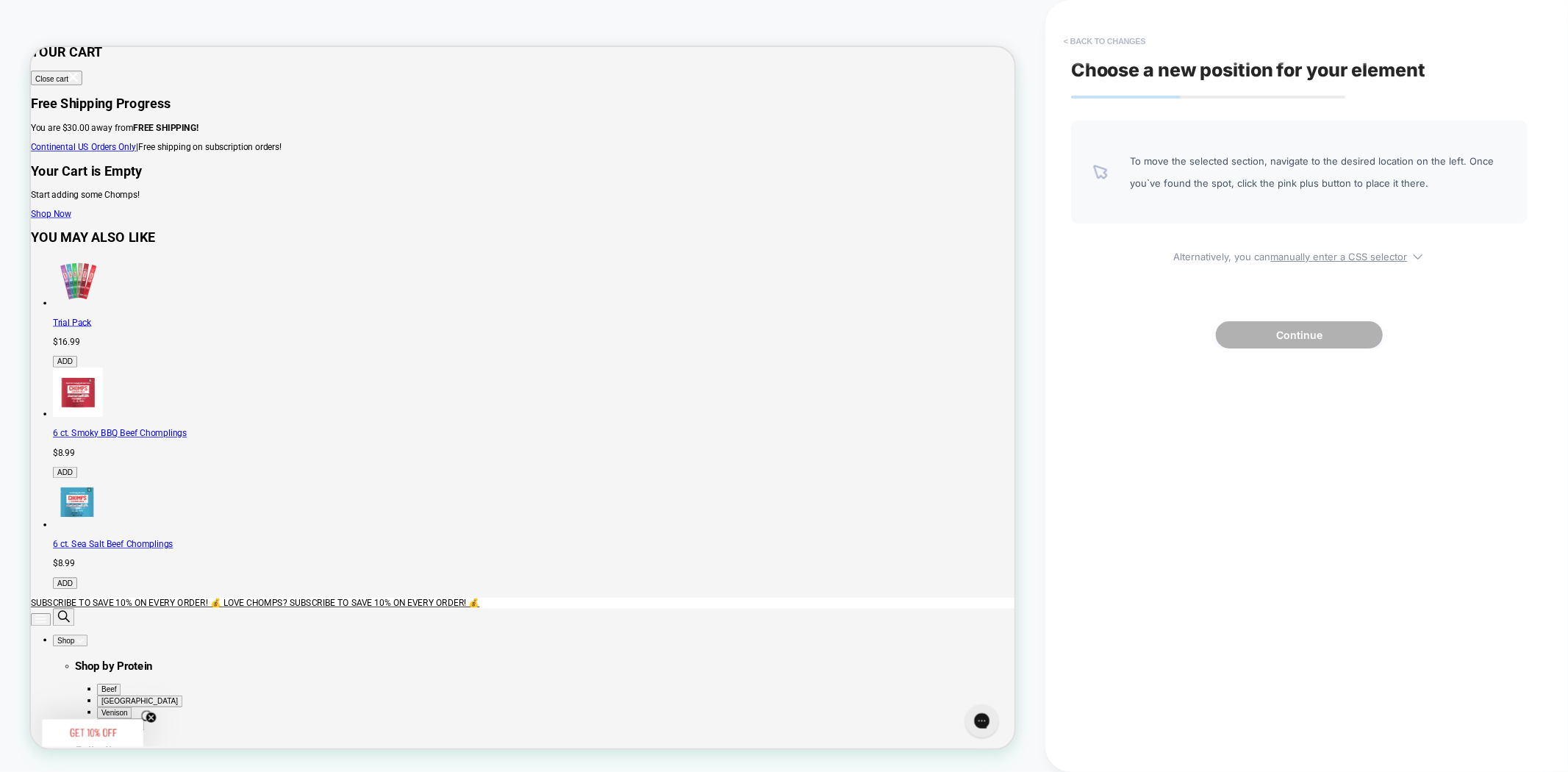
click at [1091, 38] on button "< Back to changes" at bounding box center [1104, 41] width 97 height 24
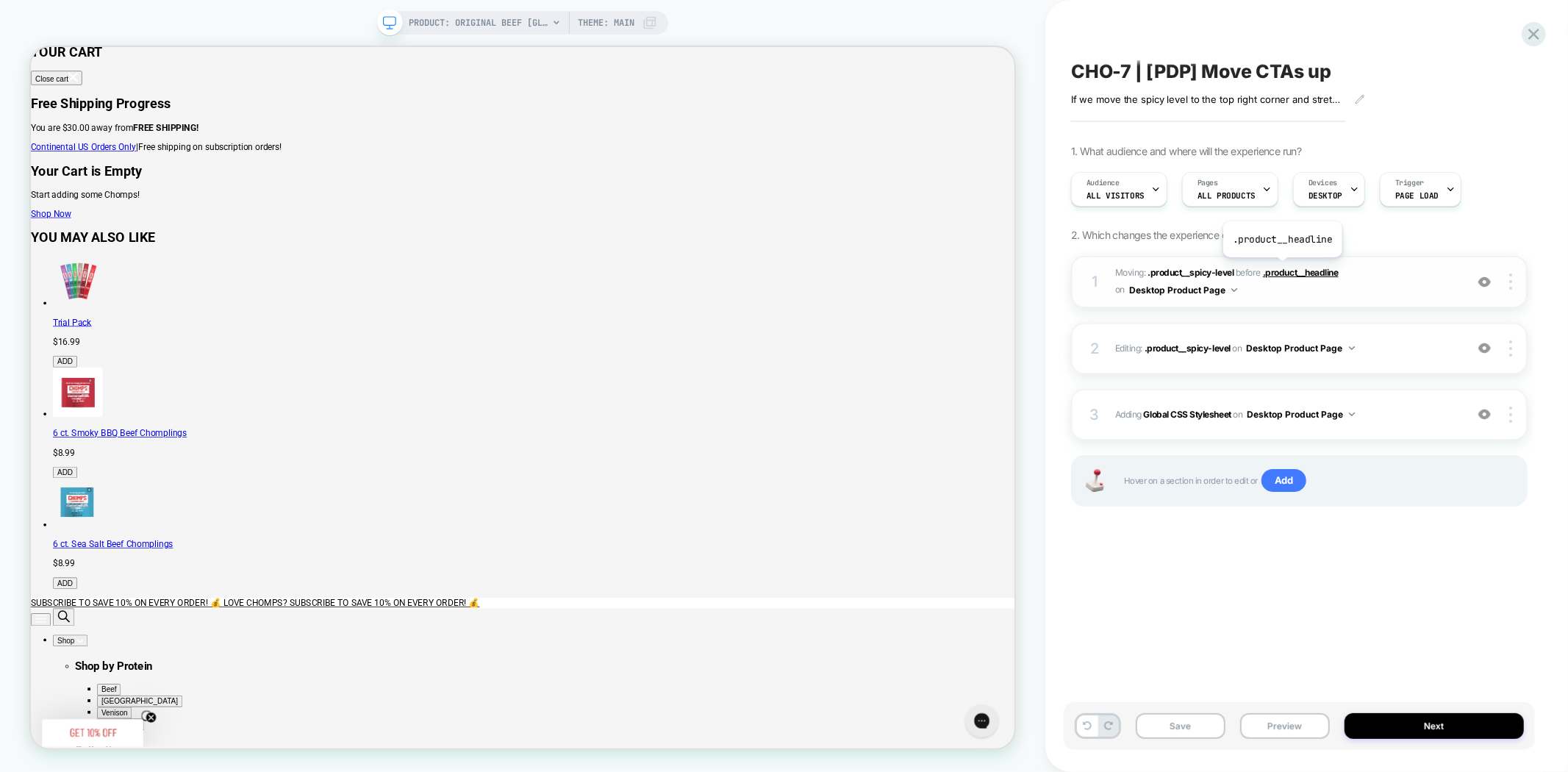
click at [1281, 268] on span ".product__headline" at bounding box center [1301, 272] width 76 height 11
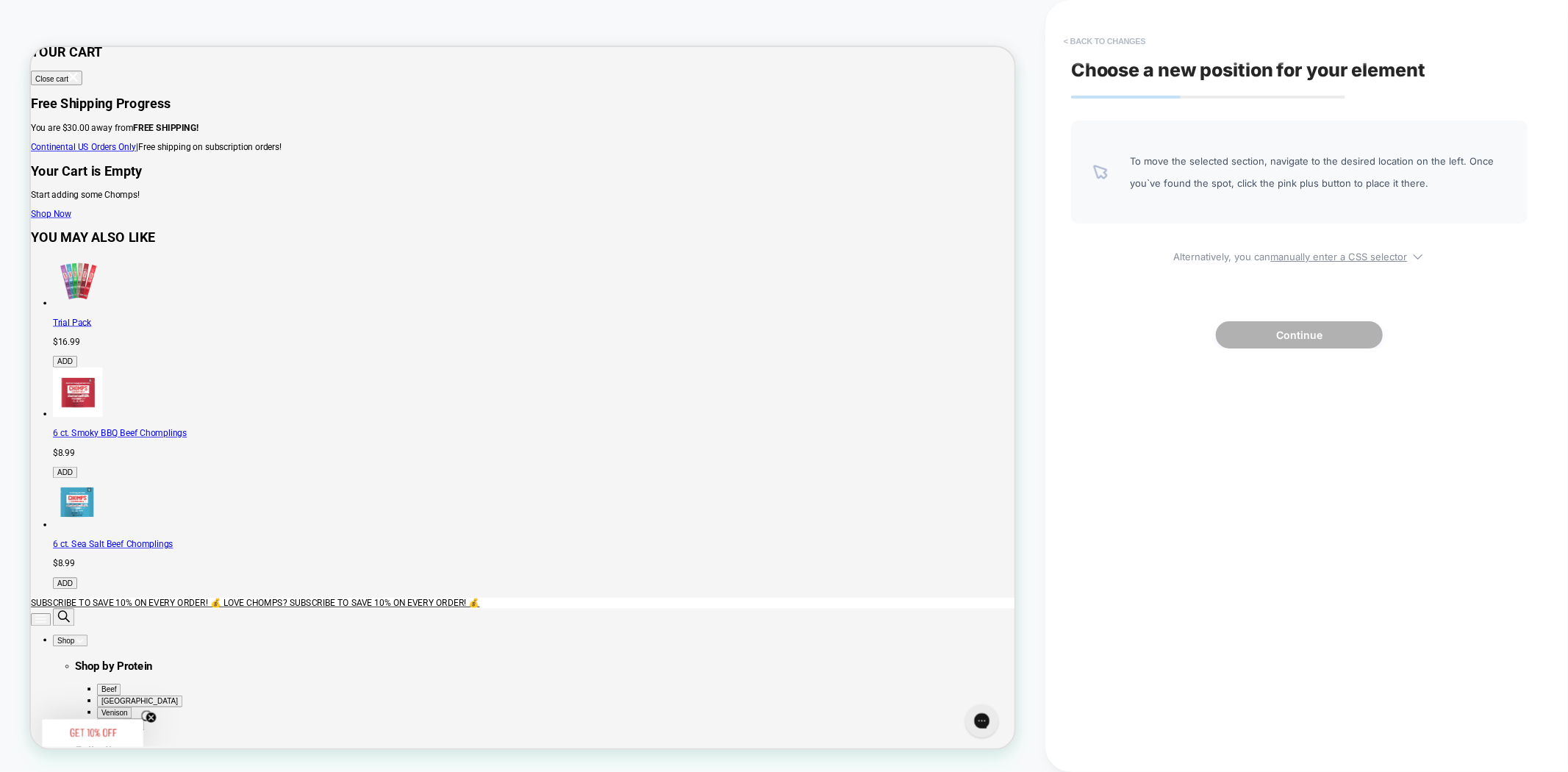
click at [1098, 41] on button "< Back to changes" at bounding box center [1104, 41] width 97 height 24
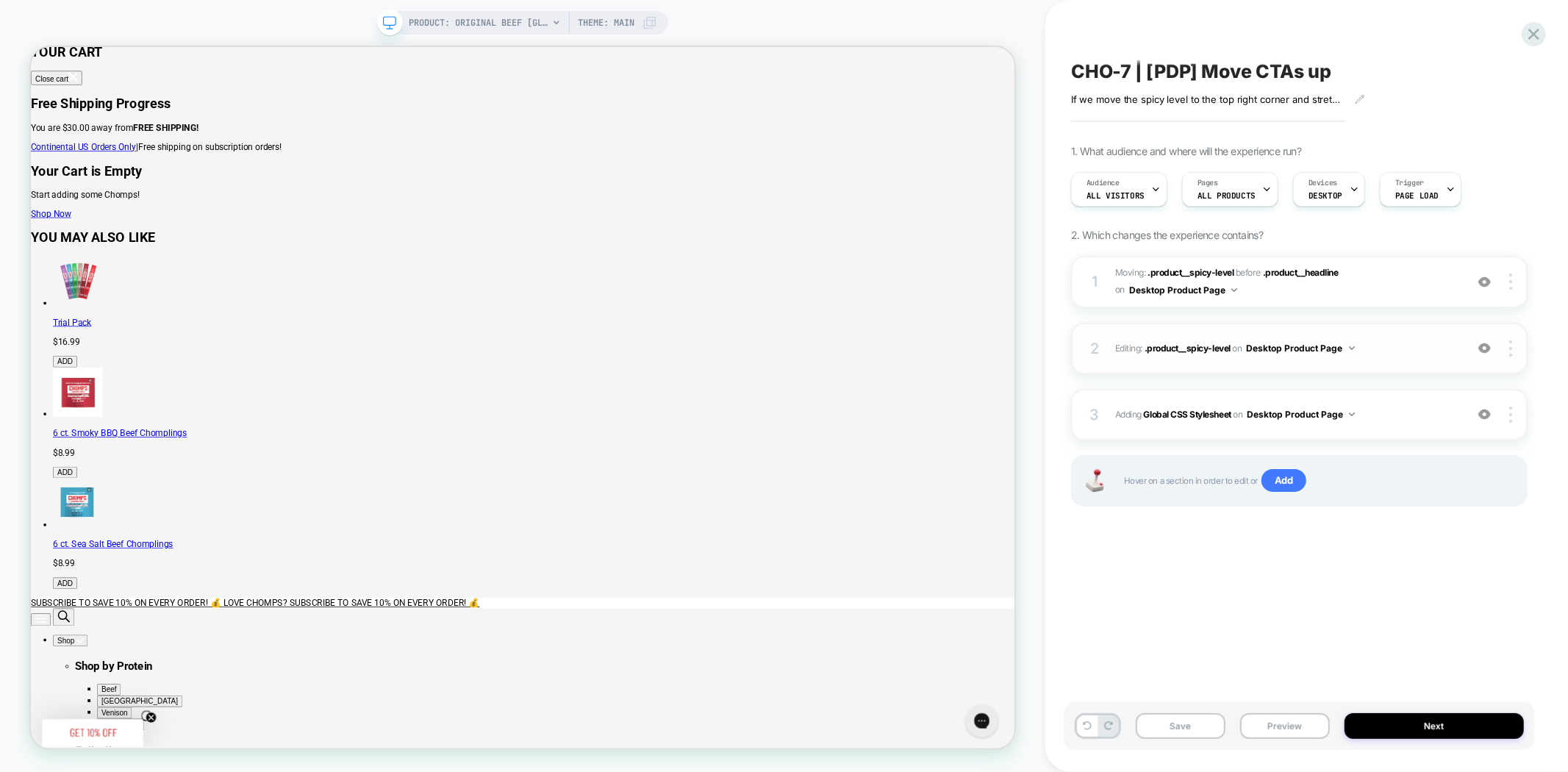
click at [1129, 344] on span "Editing : .product__spicy-level .product__spicy-level on Desktop Product Page" at bounding box center [1285, 347] width 342 height 18
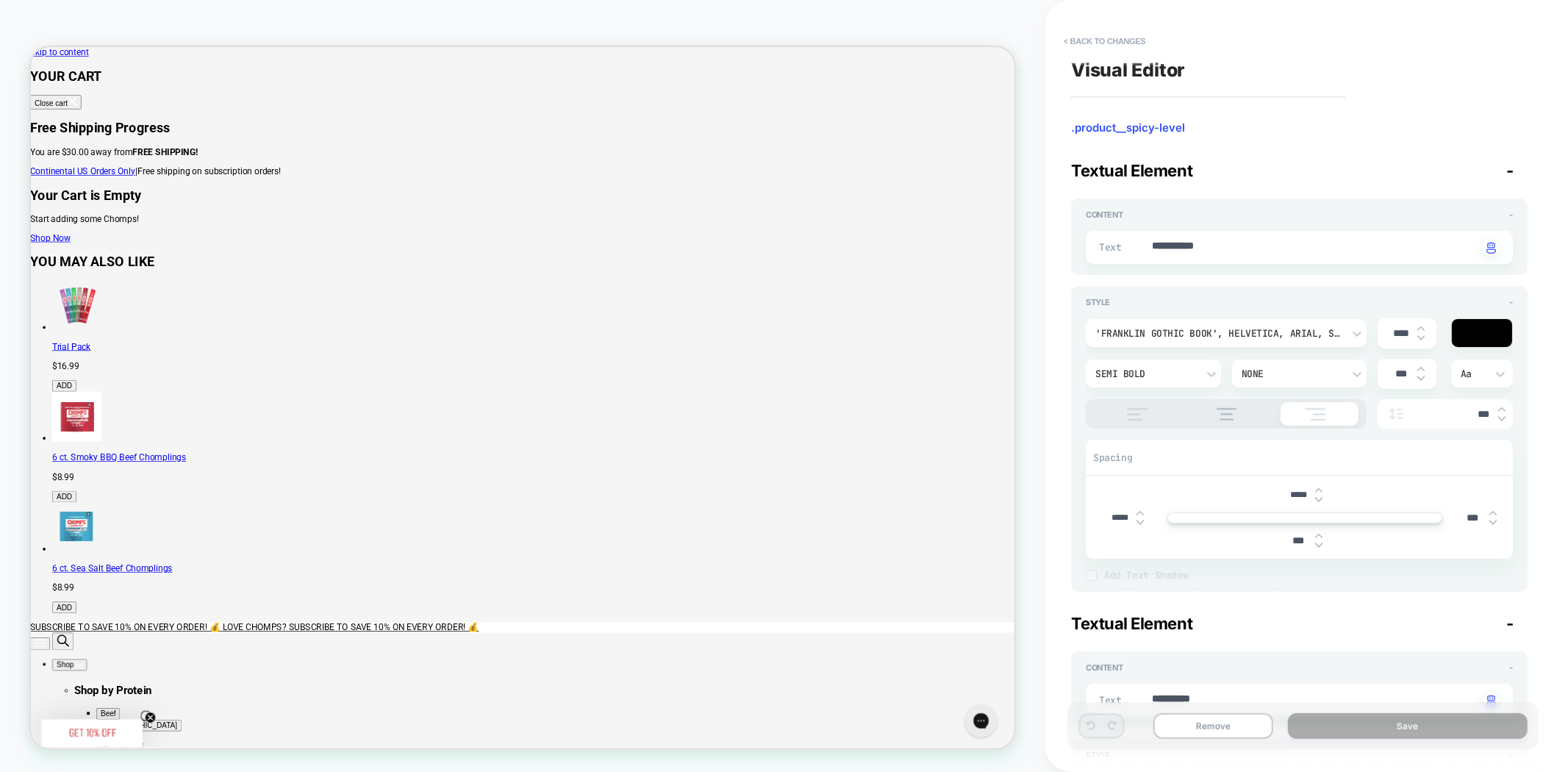
scroll to position [0, 378]
click at [1297, 492] on input "*****" at bounding box center [1298, 495] width 33 height 11
type textarea "*"
type input "***"
type textarea "*"
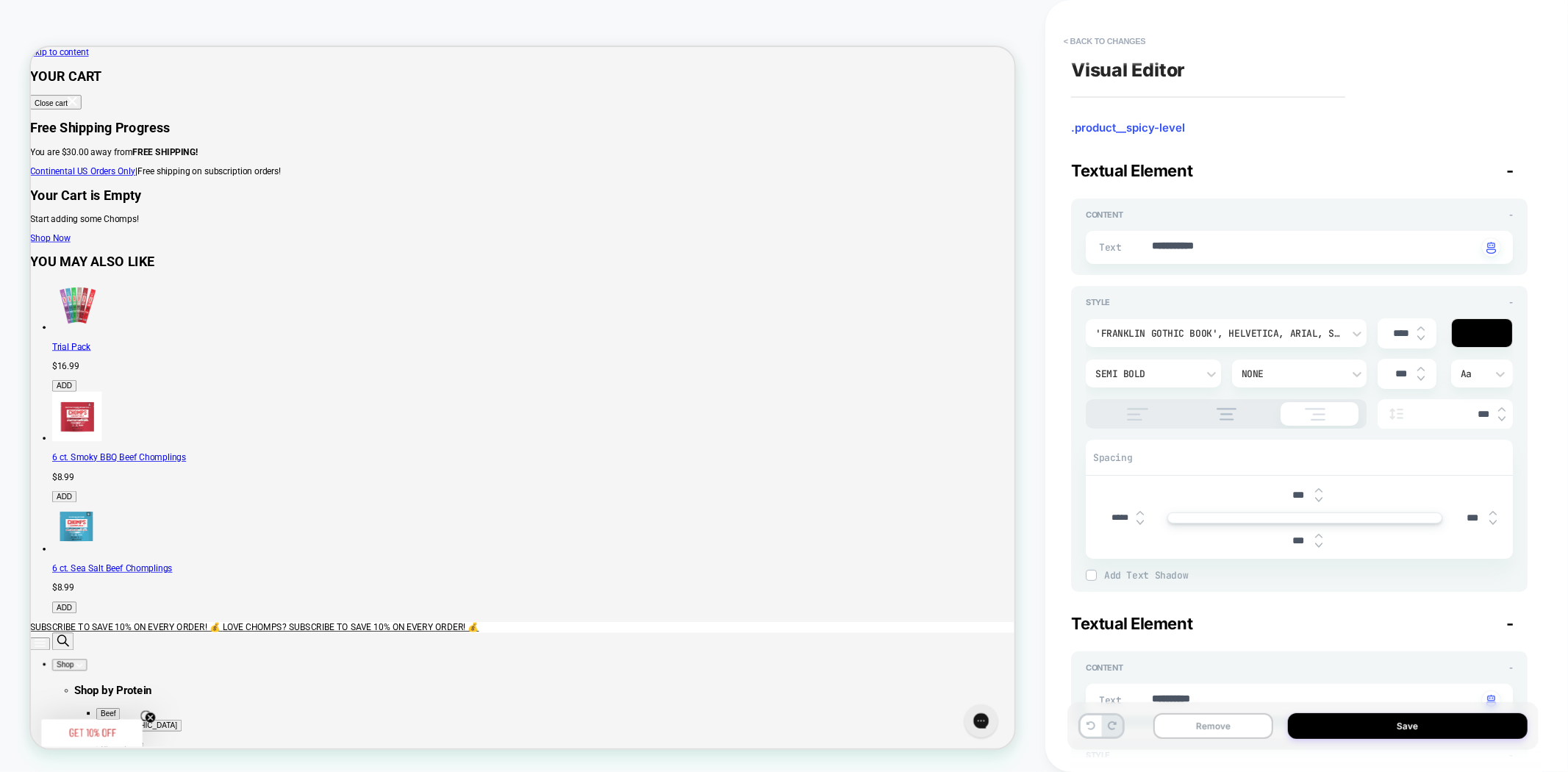
type input "***"
type textarea "*"
type input "****"
type textarea "*"
type input "****"
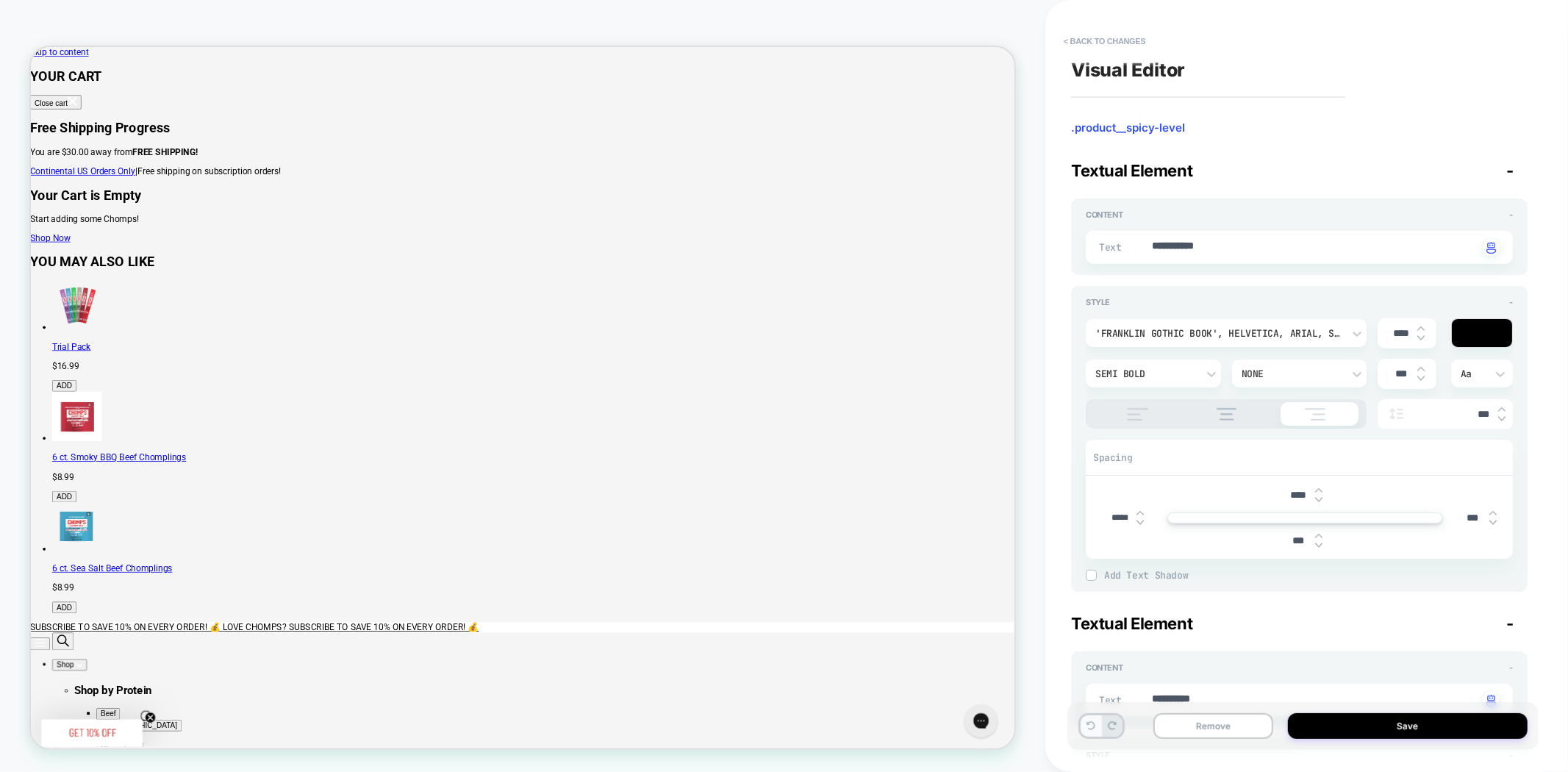
click at [1090, 725] on icon at bounding box center [1090, 726] width 9 height 9
type textarea "*"
type input "***"
click at [1090, 725] on icon at bounding box center [1090, 726] width 9 height 9
type textarea "*"
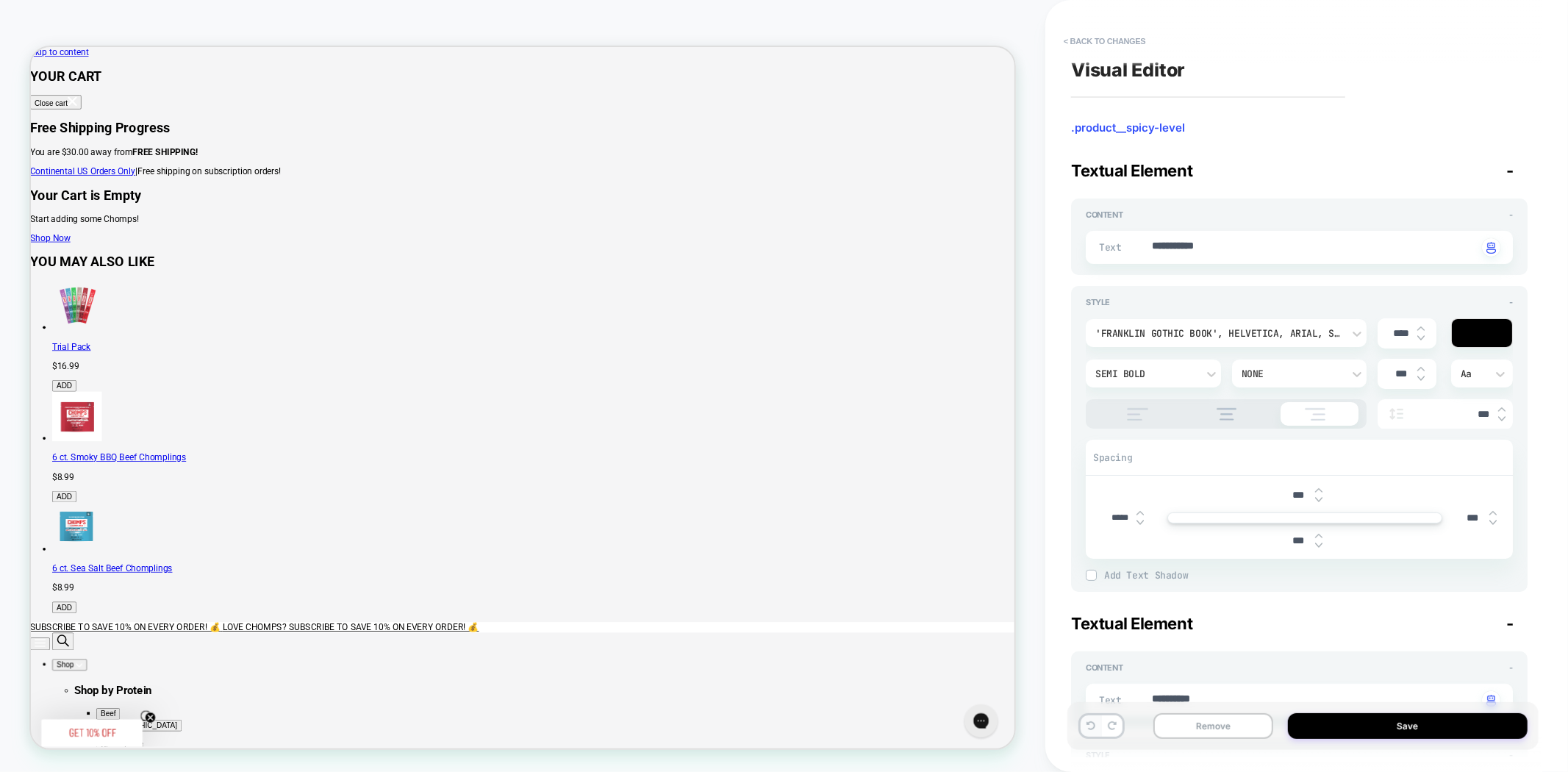
type input "*****"
type textarea "*"
click at [1097, 38] on button "< Back to changes" at bounding box center [1104, 41] width 97 height 24
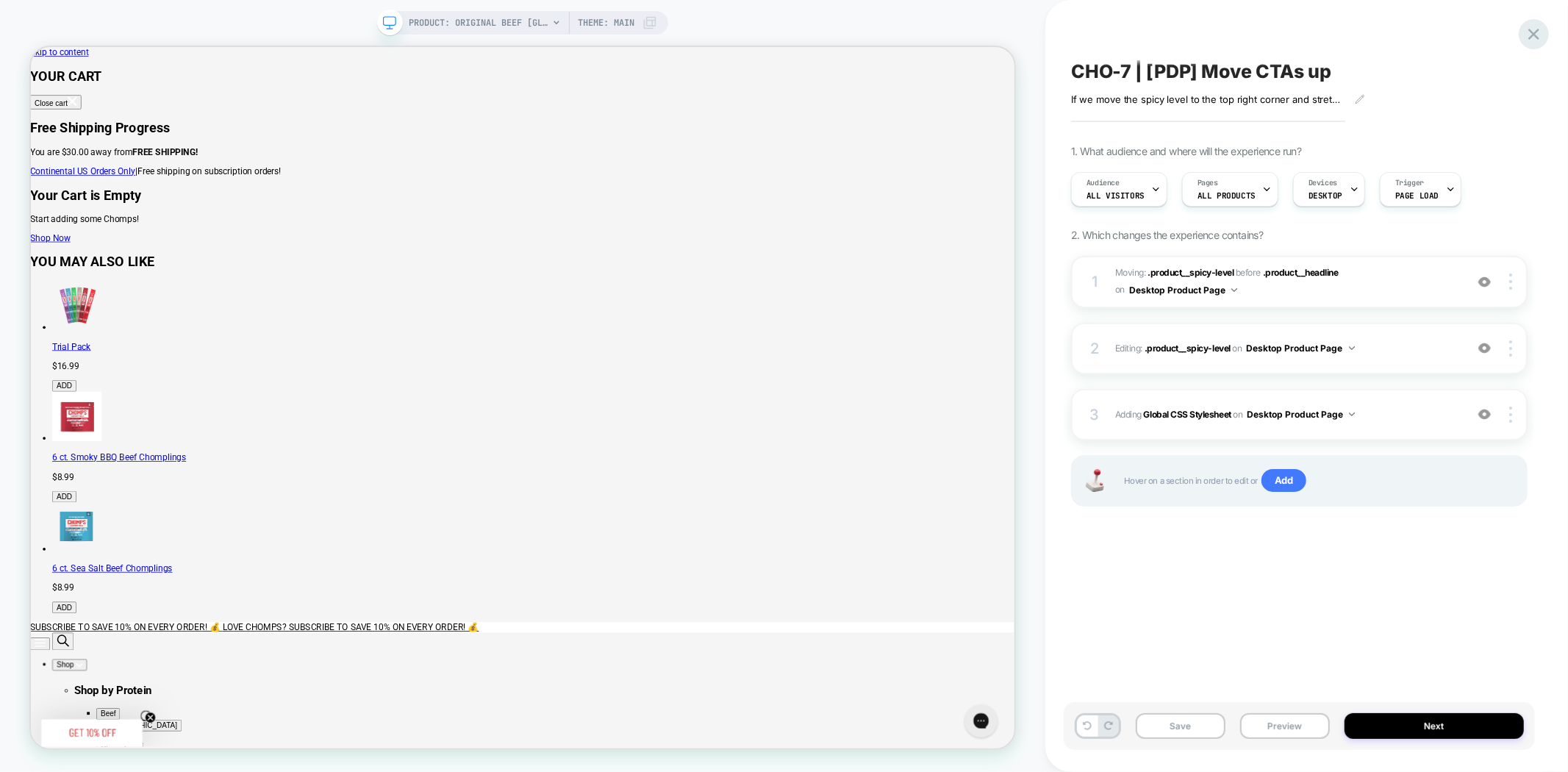
click at [1537, 31] on icon at bounding box center [1534, 34] width 11 height 11
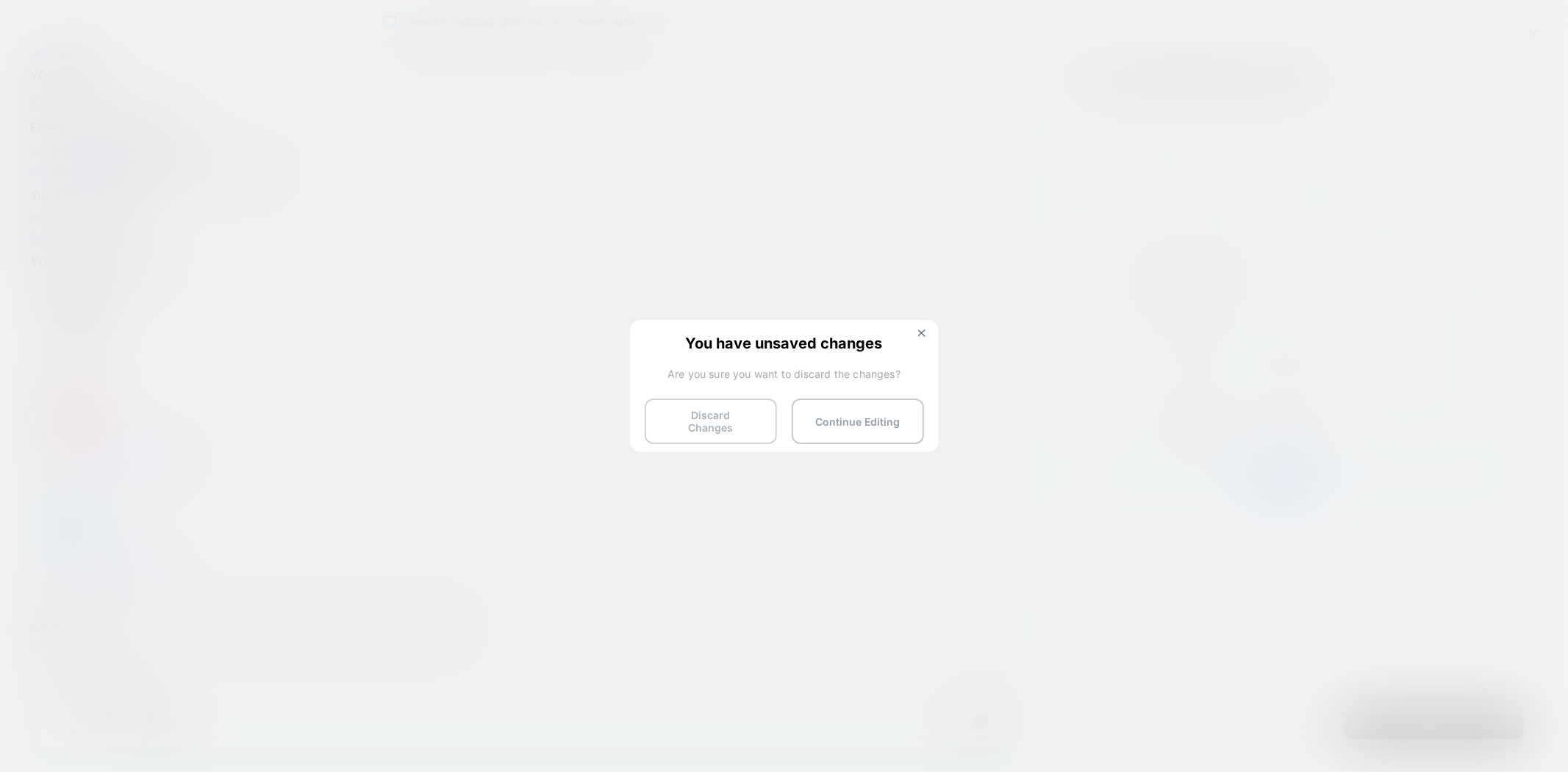
click at [728, 417] on button "Discard Changes" at bounding box center [711, 421] width 133 height 46
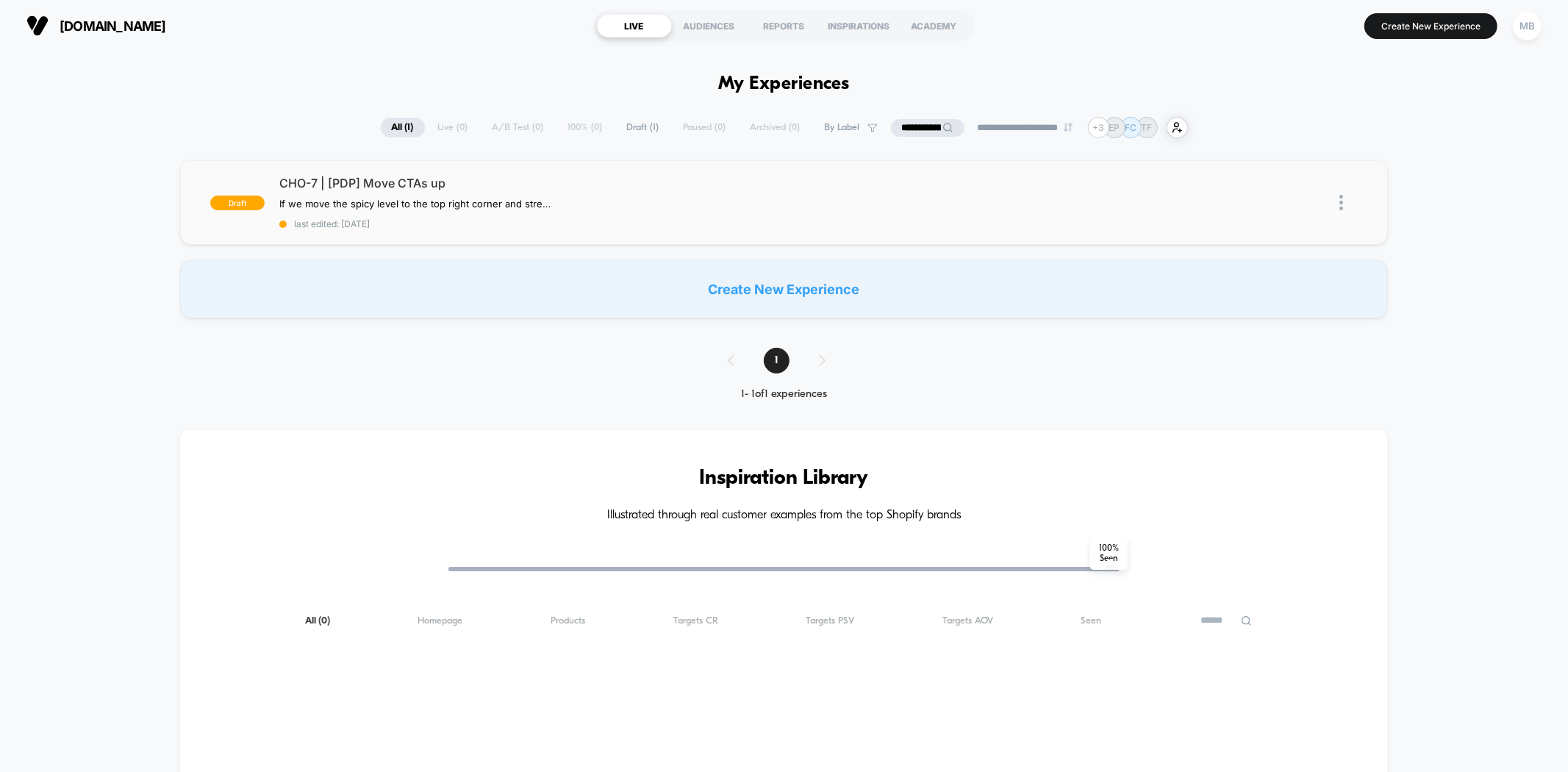
click at [712, 216] on div "CHO-7 | [PDP] Move CTAs up If we move the spicy level to the top right corner a…" at bounding box center [531, 202] width 503 height 54
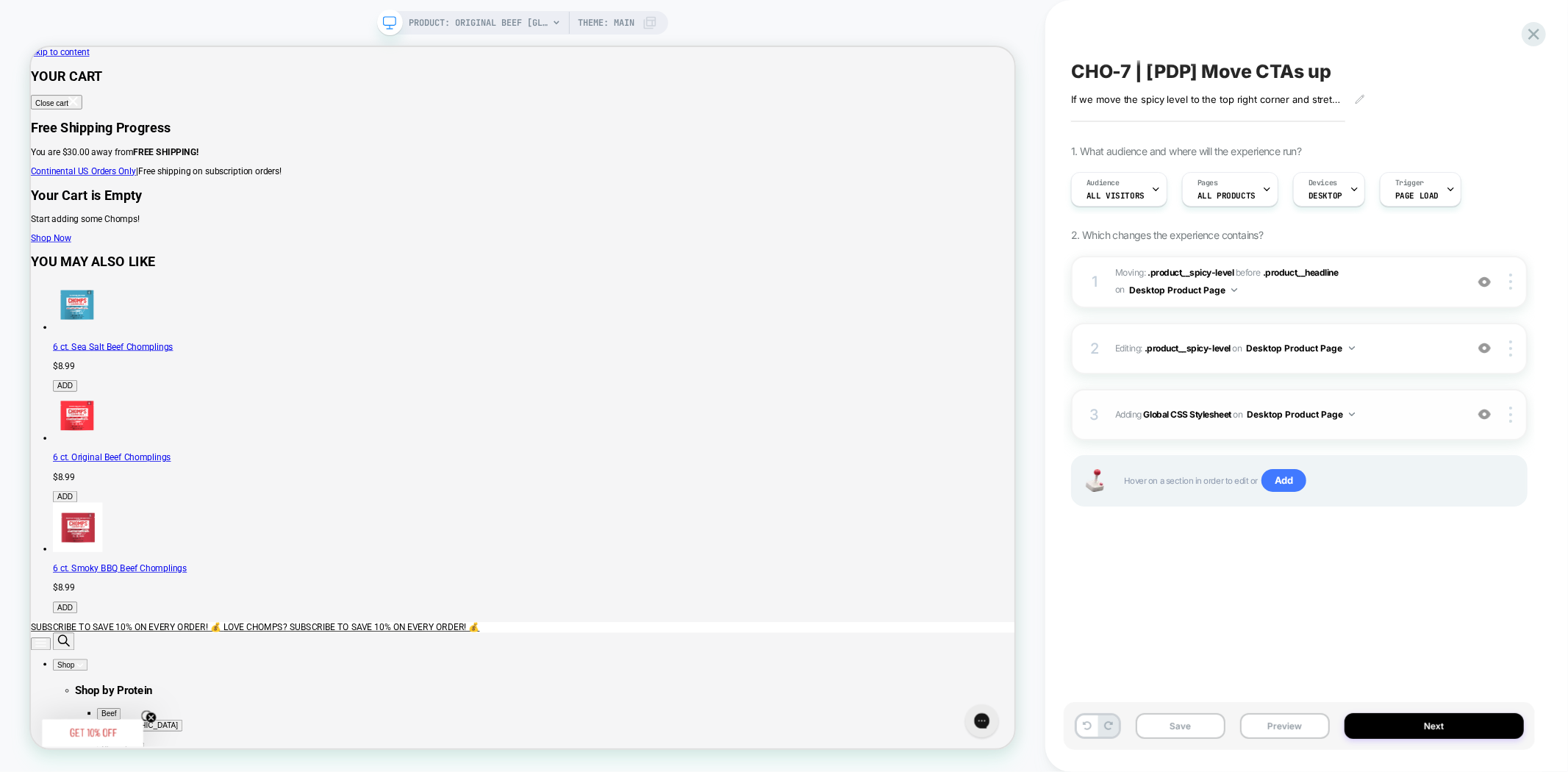
click at [1188, 406] on span "Adding Global CSS Stylesheet on Desktop Product Page" at bounding box center [1285, 414] width 342 height 18
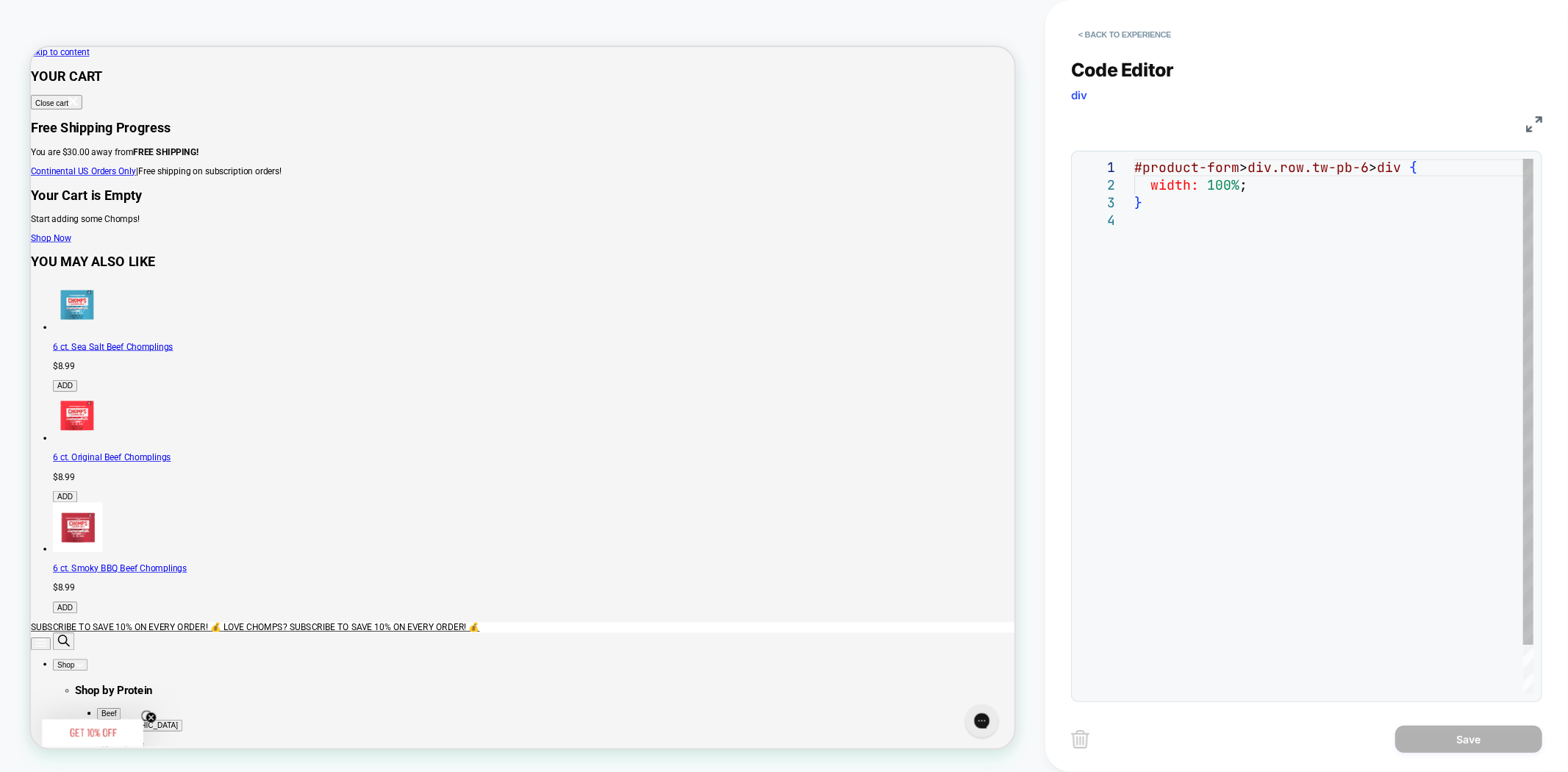
click at [1202, 230] on div "#product-form > div.row.tw-pb-6 > div { width: 100% ; }" at bounding box center [1333, 451] width 399 height 587
click at [1301, 224] on div "#product-form > div.row.tw-pb-6 > div { width: 100% ; } .product__headline" at bounding box center [1333, 451] width 399 height 587
click at [1298, 214] on div "#product-form > div.row.tw-pb-6 > div { width: 100% ; } .product__headline" at bounding box center [1333, 451] width 399 height 587
click at [1276, 223] on div "#product-form > div.row.tw-pb-6 > div { width: 100% ; } .product__headline" at bounding box center [1333, 451] width 399 height 587
click at [1294, 223] on div "#product-form > div.row.tw-pb-6 > div { width: 100% ; } .product__headline" at bounding box center [1333, 451] width 399 height 587
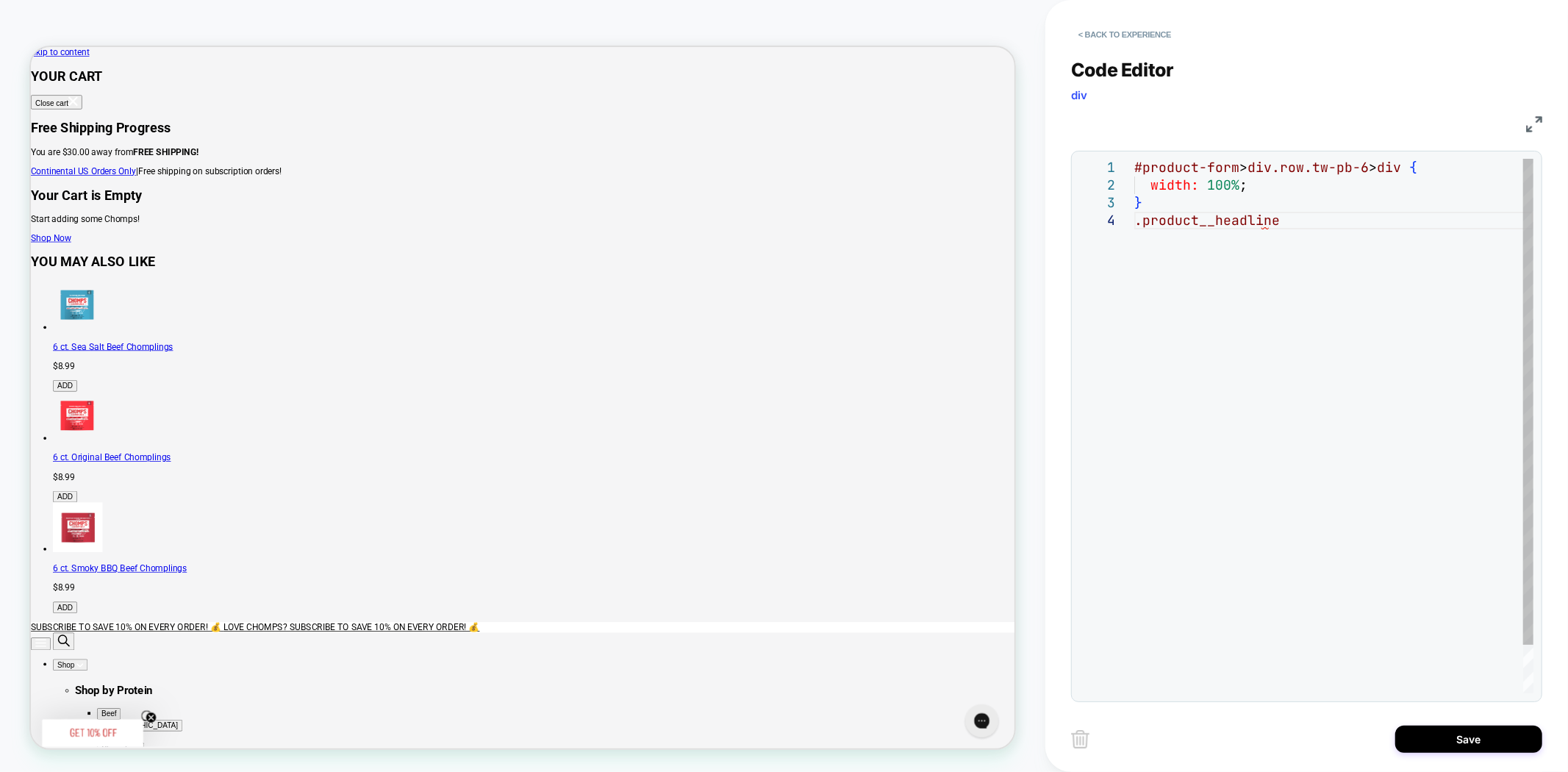
click at [1282, 222] on div "#product-form > div.row.tw-pb-6 > div { width: 100% ; } .product__headline" at bounding box center [1333, 451] width 399 height 587
click at [1231, 222] on div "#product-form > div.row.tw-pb-6 > div { width: 100% ; } .product__headline" at bounding box center [1333, 451] width 399 height 587
click at [1265, 221] on div "#product-form > div.row.tw-pb-6 > div { width: 100% ; } .product__headline" at bounding box center [1333, 451] width 399 height 587
click at [1284, 222] on div "#product-form > div.row.tw-pb-6 > div { width: 100% ; } .product__headline" at bounding box center [1333, 451] width 399 height 587
click at [1281, 224] on div "#product-form > div.row.tw-pb-6 > div { width: 100% ; } .product__headline" at bounding box center [1333, 451] width 399 height 587
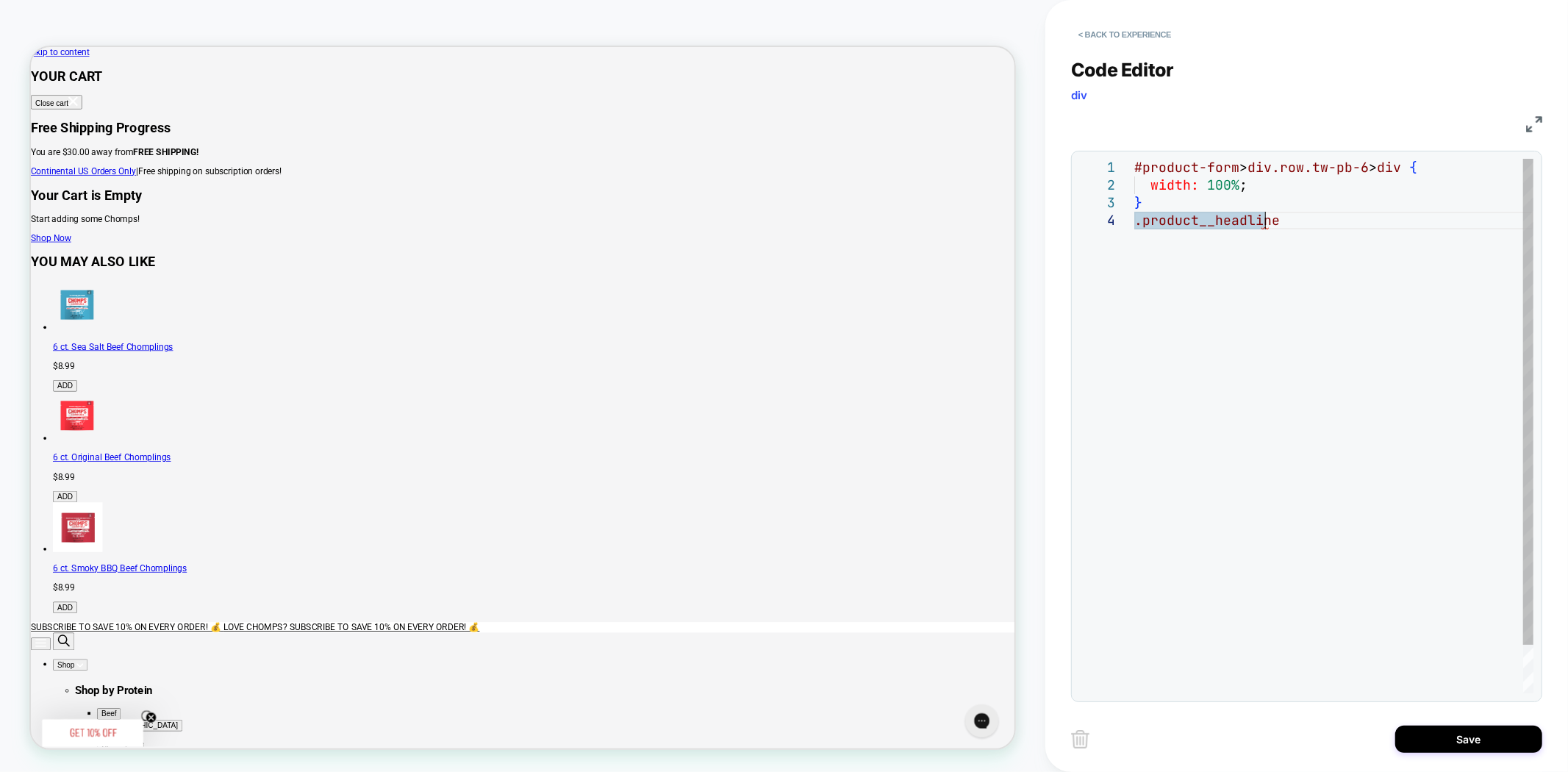
click at [1246, 326] on div "#product-form > div.row.tw-pb-6 > div { width: 100% ; } .product__headline" at bounding box center [1333, 451] width 399 height 587
click at [1213, 358] on div "#product-form > div.row.tw-pb-6 > div { width: 100% ; } .product__headline" at bounding box center [1333, 451] width 399 height 587
click at [1207, 371] on div "#product-form > div.row.tw-pb-6 > div { width: 100% ; } .product__headline" at bounding box center [1333, 451] width 399 height 587
click at [1300, 267] on div "#product-form > div.row.tw-pb-6 > div { width: 100% ; } .product__headline" at bounding box center [1333, 451] width 399 height 587
click at [1346, 228] on div "#product-form > div.row.tw-pb-6 > div { width: 100% ; } .product__headline" at bounding box center [1333, 451] width 399 height 587
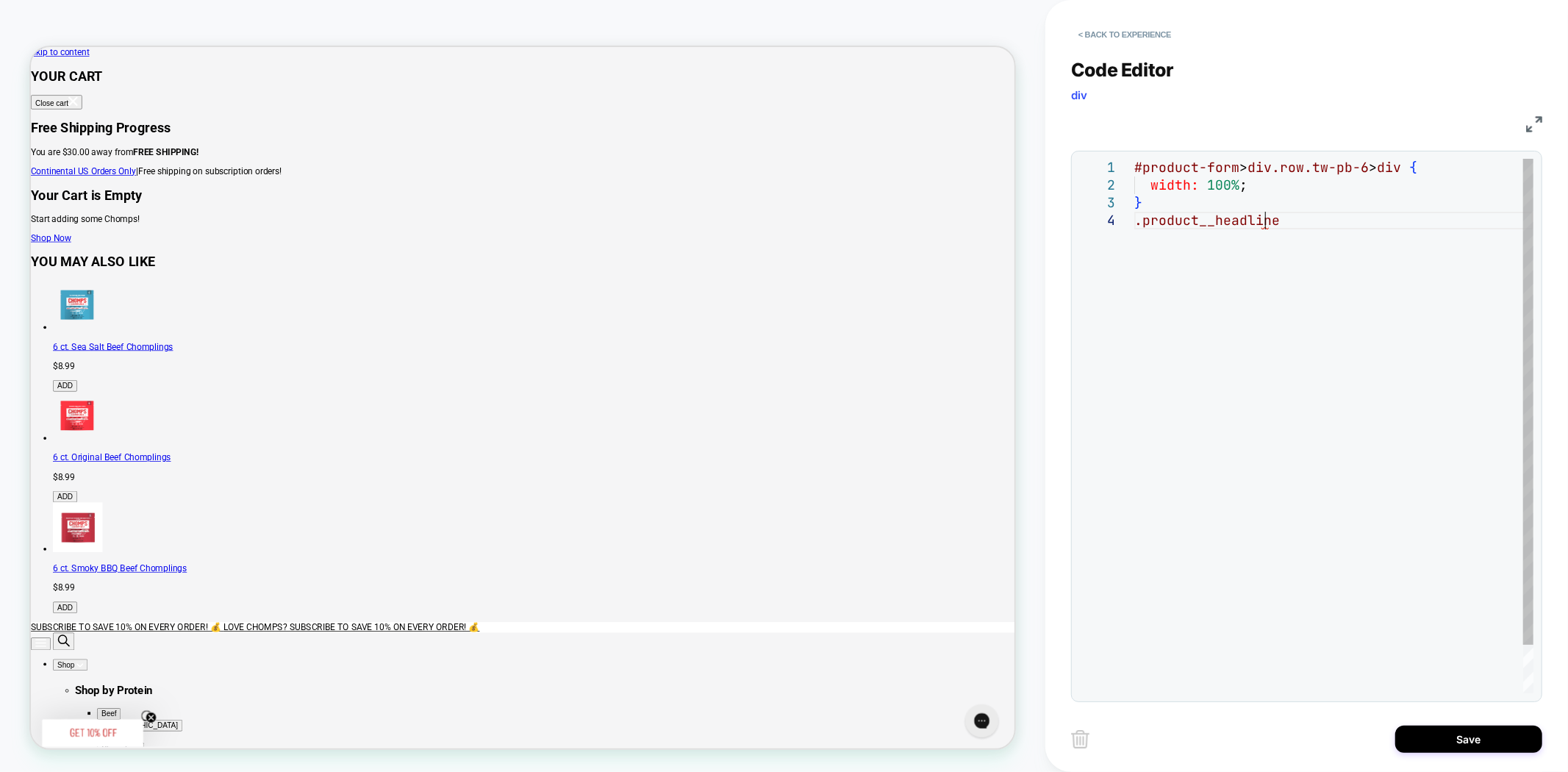
click at [1306, 223] on div "#product-form > div.row.tw-pb-6 > div { width: 100% ; } .product__headline" at bounding box center [1333, 451] width 399 height 587
click at [1287, 225] on div "#product-form > div.row.tw-pb-6 > div { width: 100% ; } .product__headline" at bounding box center [1333, 451] width 399 height 587
drag, startPoint x: 1284, startPoint y: 224, endPoint x: 1140, endPoint y: 222, distance: 144.0
click at [1140, 222] on div "#product-form > div.row.tw-pb-6 > div { width: 100% ; } .product__headline" at bounding box center [1333, 451] width 399 height 587
click at [1206, 278] on div "#product-form > div.row.tw-pb-6 > div { width: 100% ; } .product__headline { ma…" at bounding box center [1333, 469] width 399 height 623
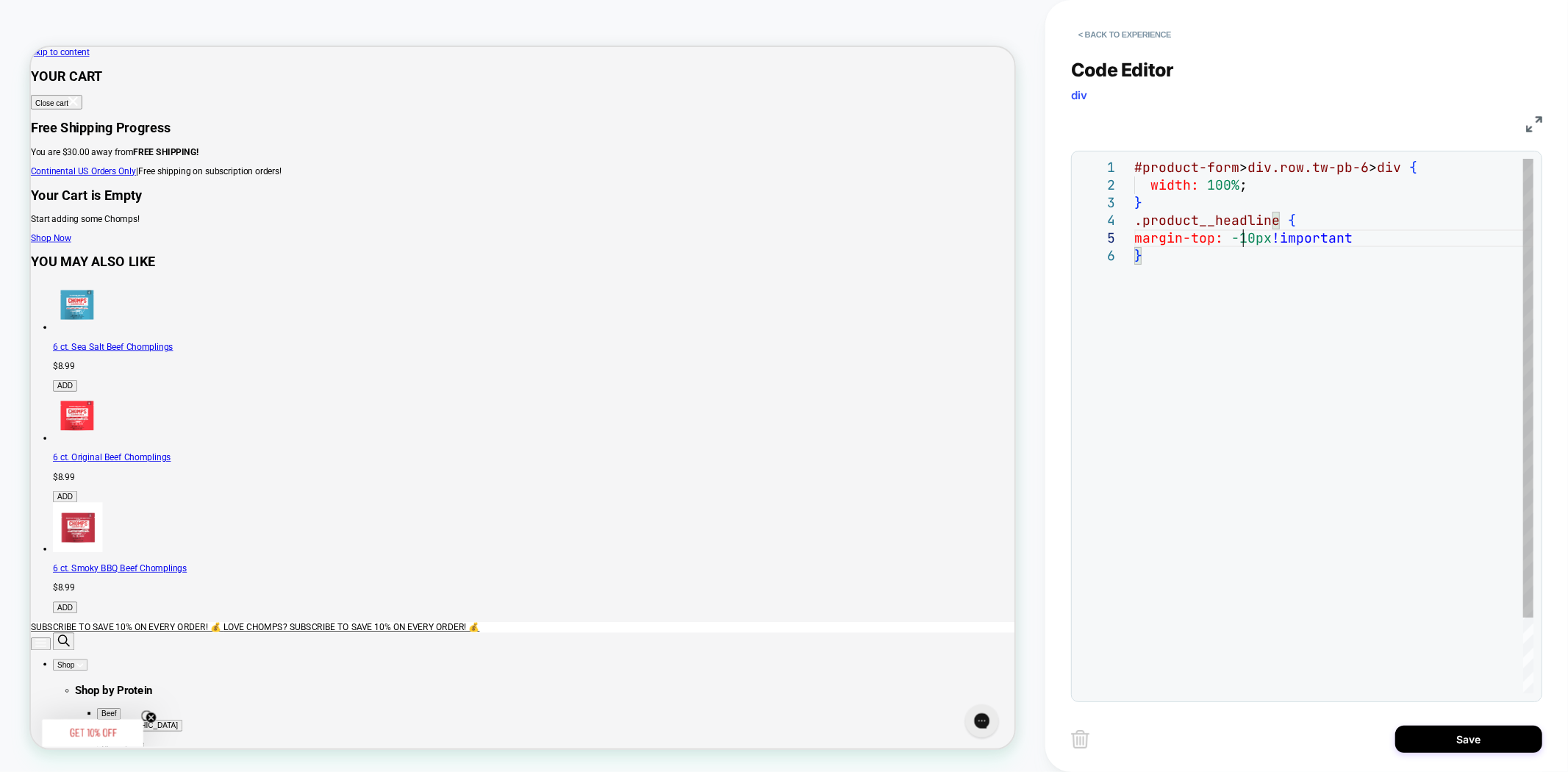
click at [1251, 238] on div "#product-form > div.row.tw-pb-6 > div { width: 100% ; } .product__headline { ma…" at bounding box center [1333, 469] width 399 height 623
click at [1254, 238] on div "#product-form > div.row.tw-pb-6 > div { width: 100% ; } .product__headline { ma…" at bounding box center [1333, 469] width 399 height 623
click at [1259, 240] on div "#product-form > div.row.tw-pb-6 > div { width: 100% ; } .product__headline { ma…" at bounding box center [1333, 469] width 399 height 623
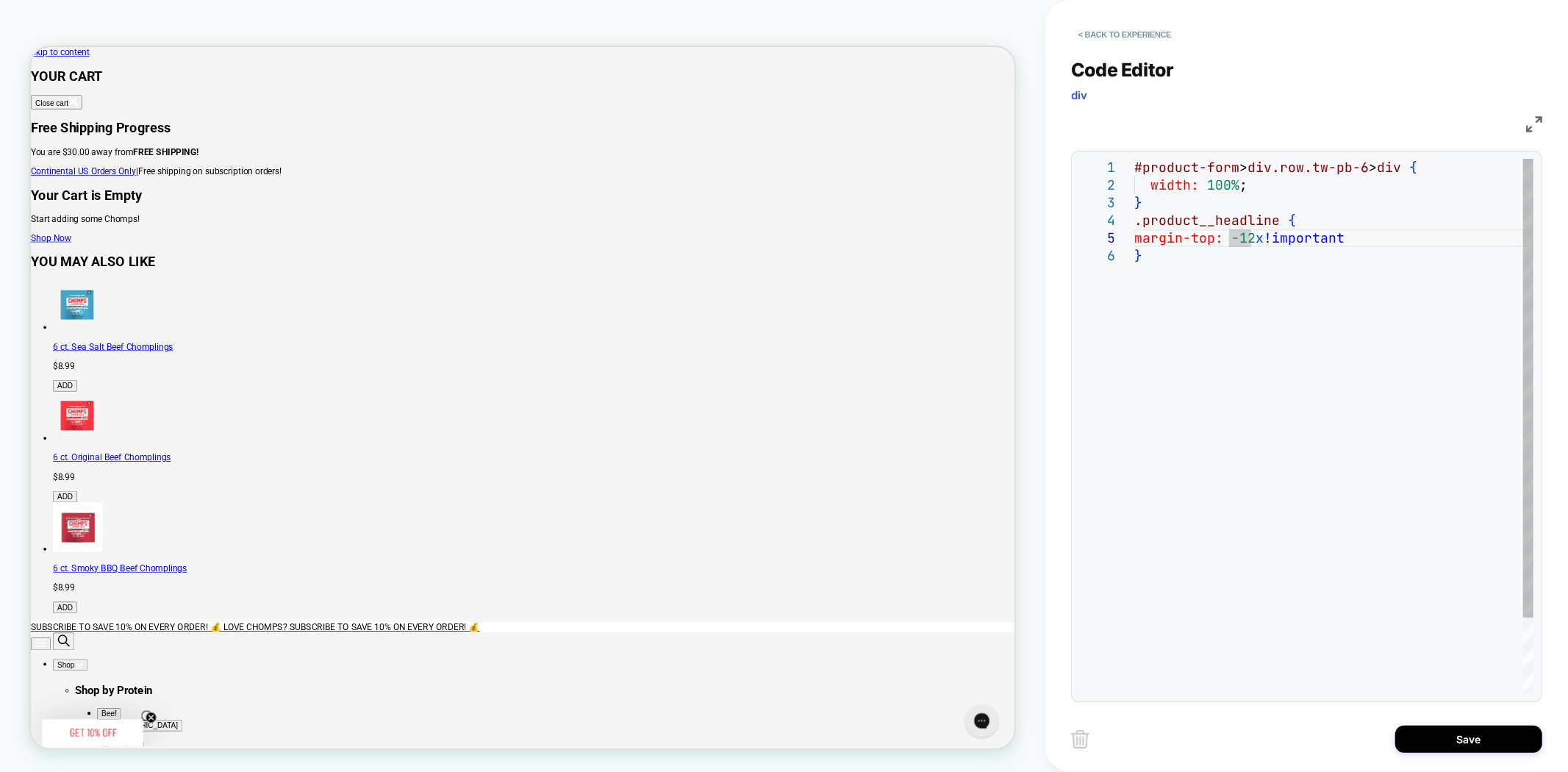
click at [1196, 277] on div "#product-form > div.row.tw-pb-6 > div { width: 100% ; } .product__headline { ma…" at bounding box center [1333, 469] width 399 height 623
drag, startPoint x: 1170, startPoint y: 257, endPoint x: 1108, endPoint y: 224, distance: 70.2
click at [1134, 224] on div "#product-form > div.row.tw-pb-6 > div { width: 100% ; } .product__headline { ma…" at bounding box center [1333, 469] width 399 height 623
click at [1171, 335] on div "#product-form > div.row.tw-pb-6 > div { width: 100% ; } .product__headline { ma…" at bounding box center [1333, 469] width 399 height 623
click at [1135, 264] on div "**********" at bounding box center [1305, 426] width 454 height 535
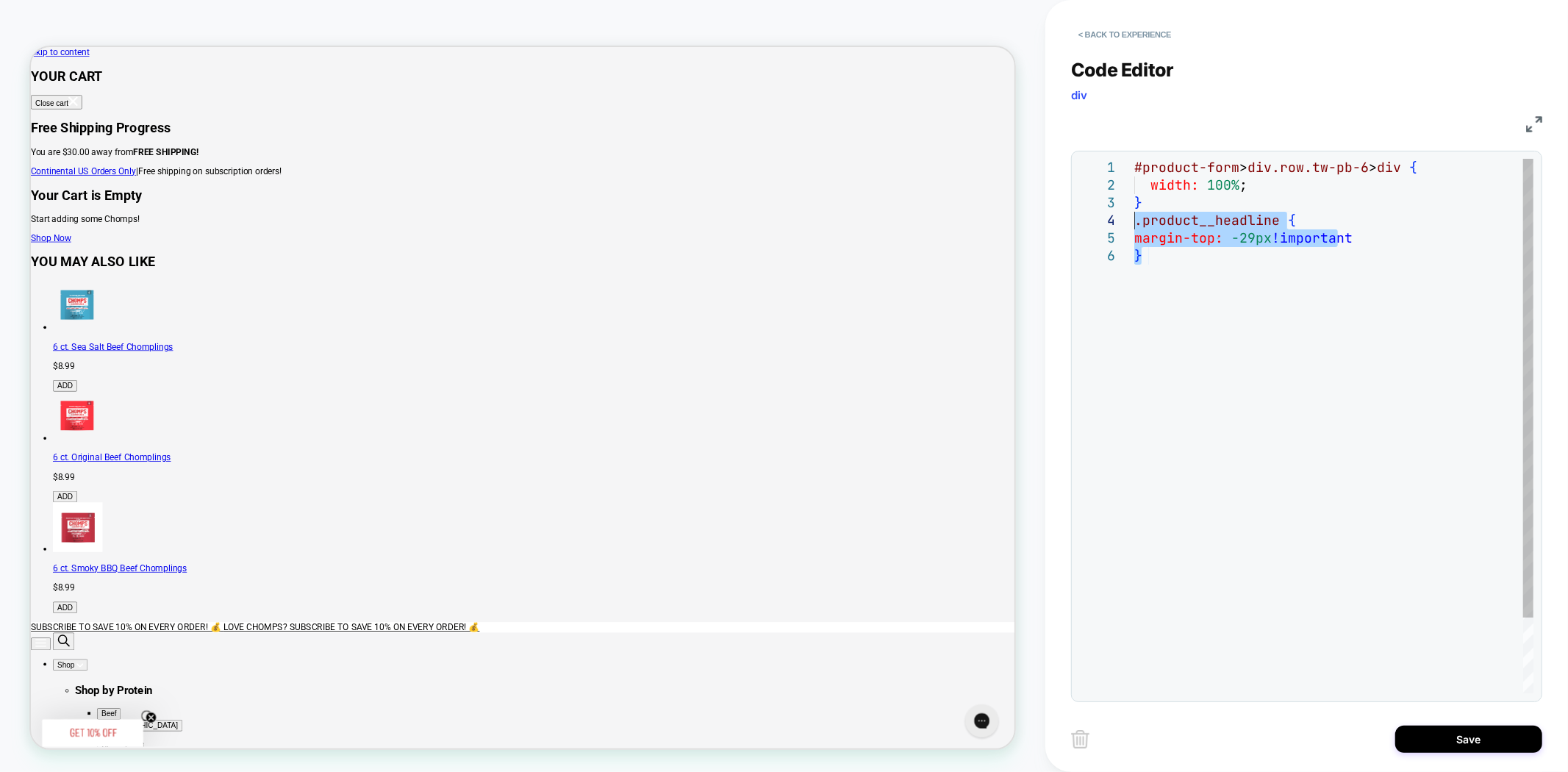
drag, startPoint x: 1163, startPoint y: 260, endPoint x: 1110, endPoint y: 226, distance: 63.0
click at [1134, 226] on div "#product-form > div.row.tw-pb-6 > div { width: 100% ; } .product__headline { ma…" at bounding box center [1333, 469] width 399 height 623
type textarea "**********"
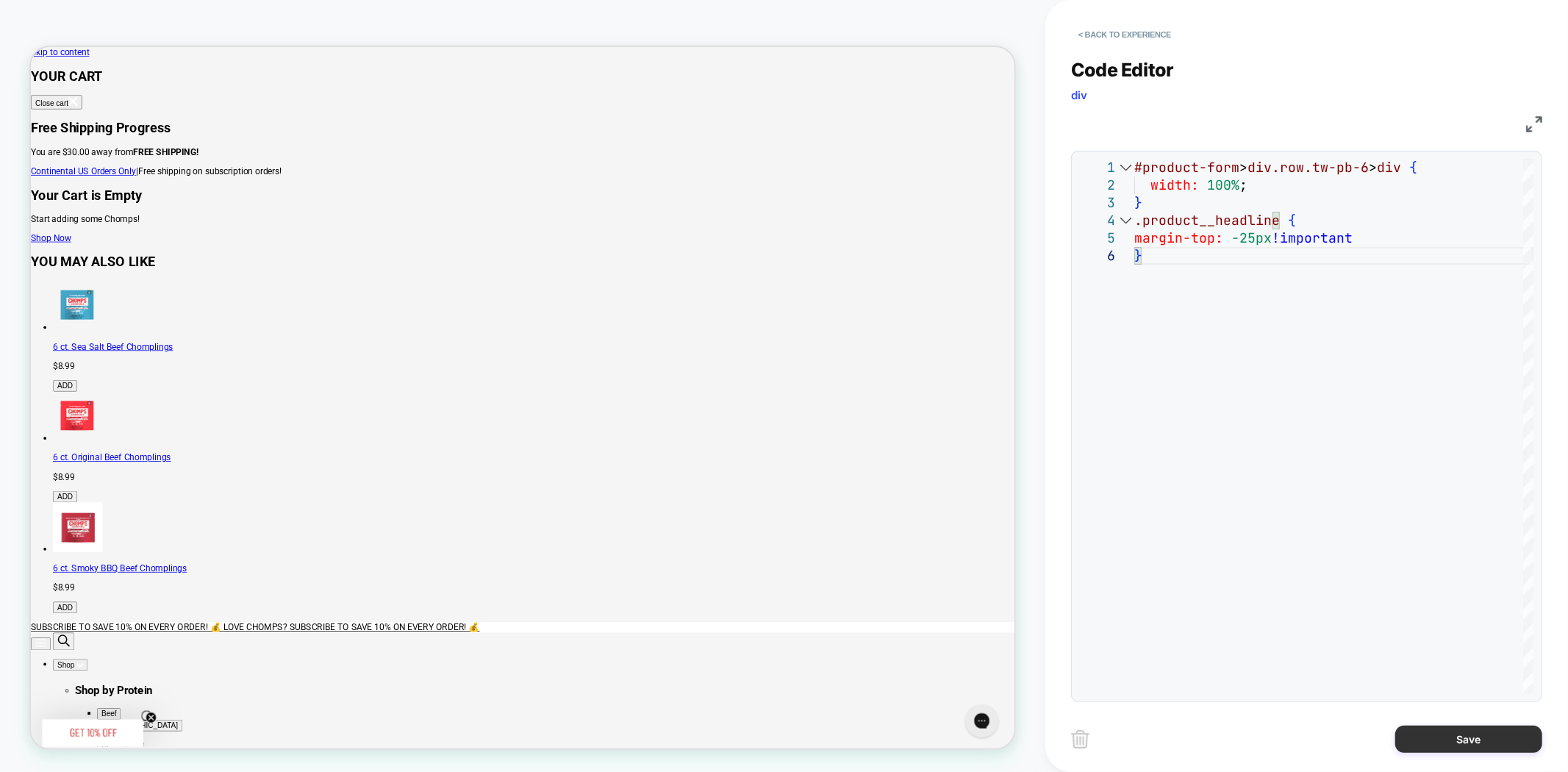
click at [1476, 735] on button "Save" at bounding box center [1468, 739] width 147 height 28
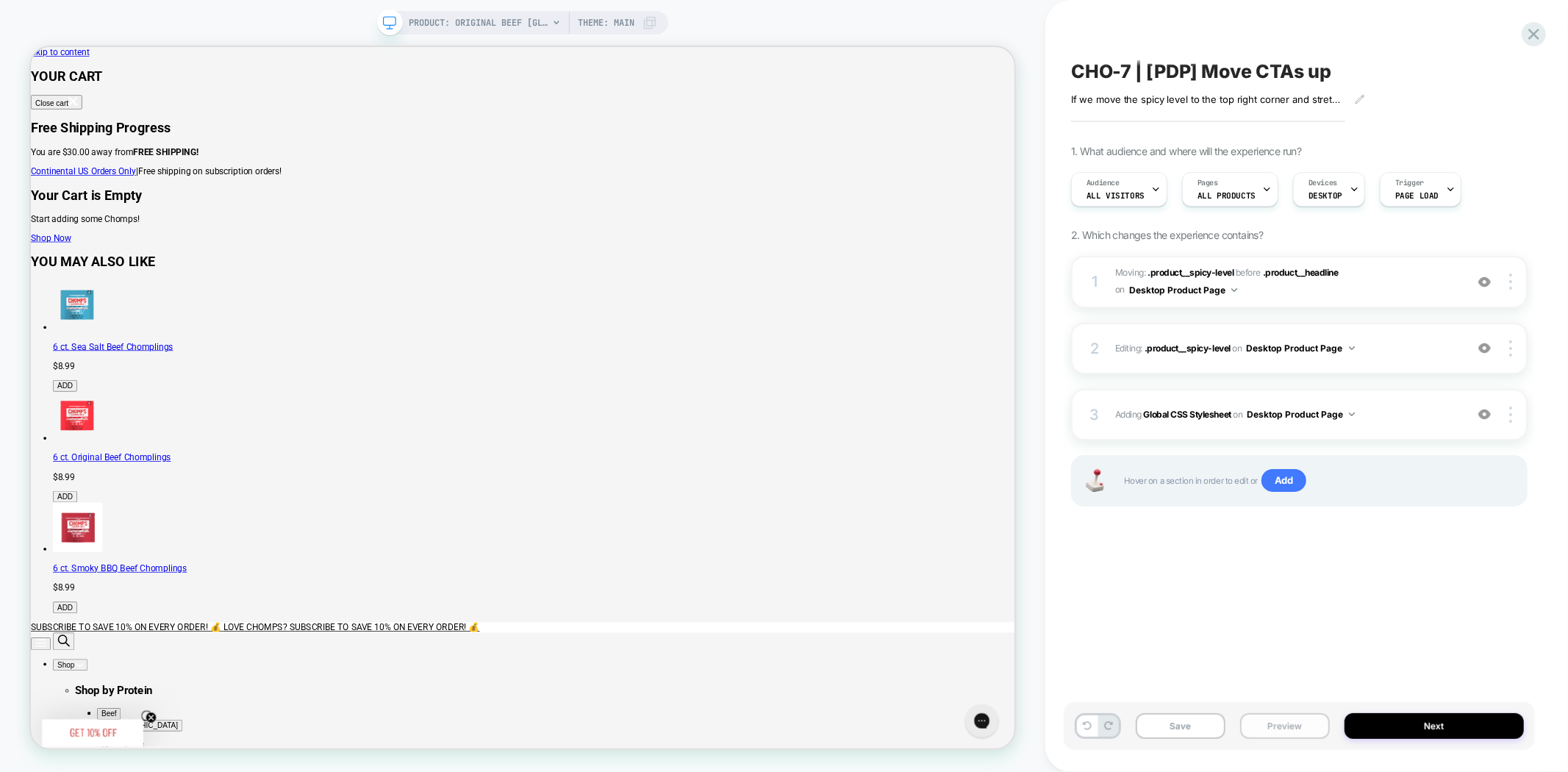
click at [1279, 730] on button "Preview" at bounding box center [1285, 726] width 90 height 26
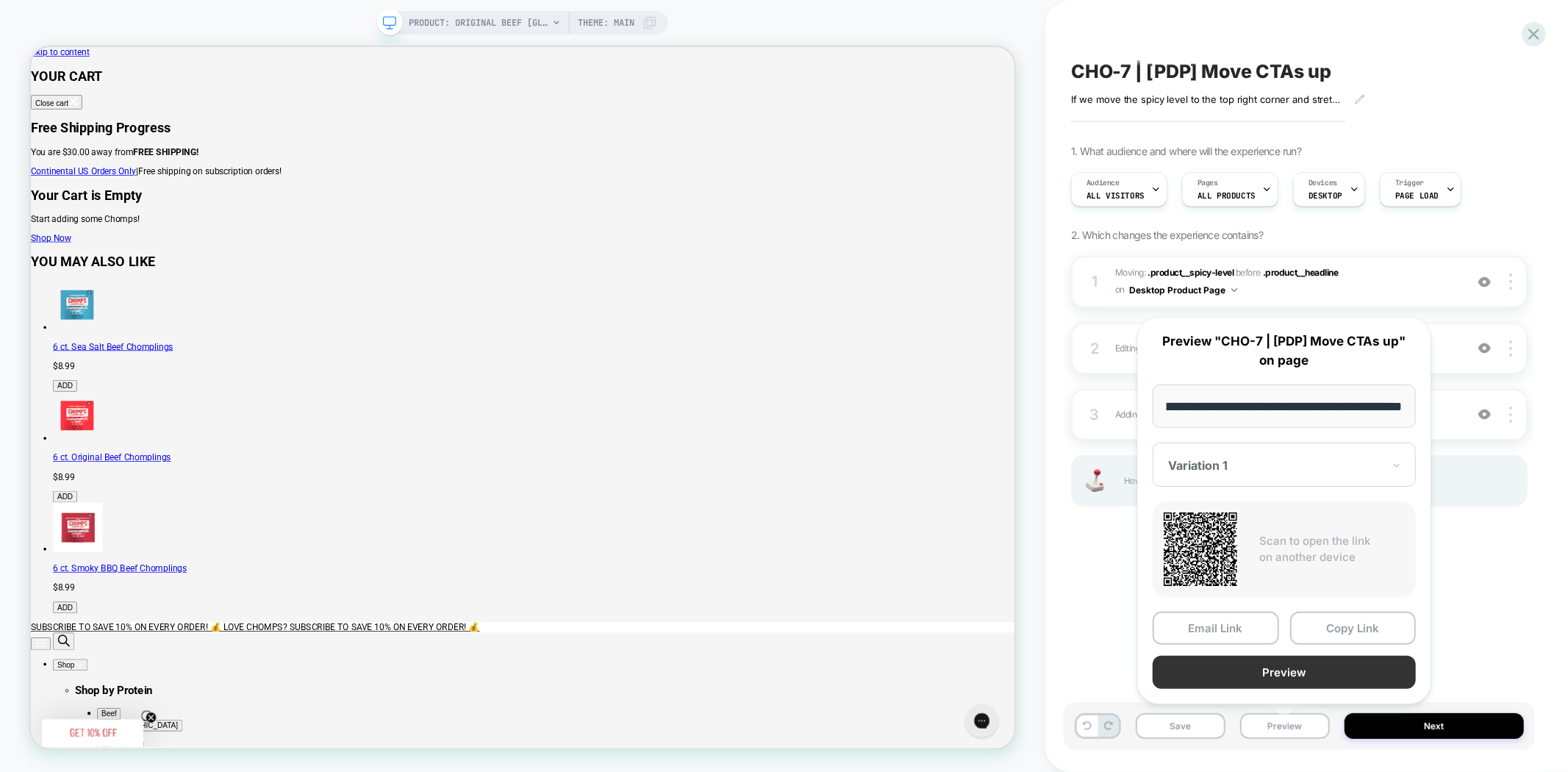
scroll to position [0, 0]
click at [1320, 674] on button "Preview" at bounding box center [1285, 672] width 264 height 33
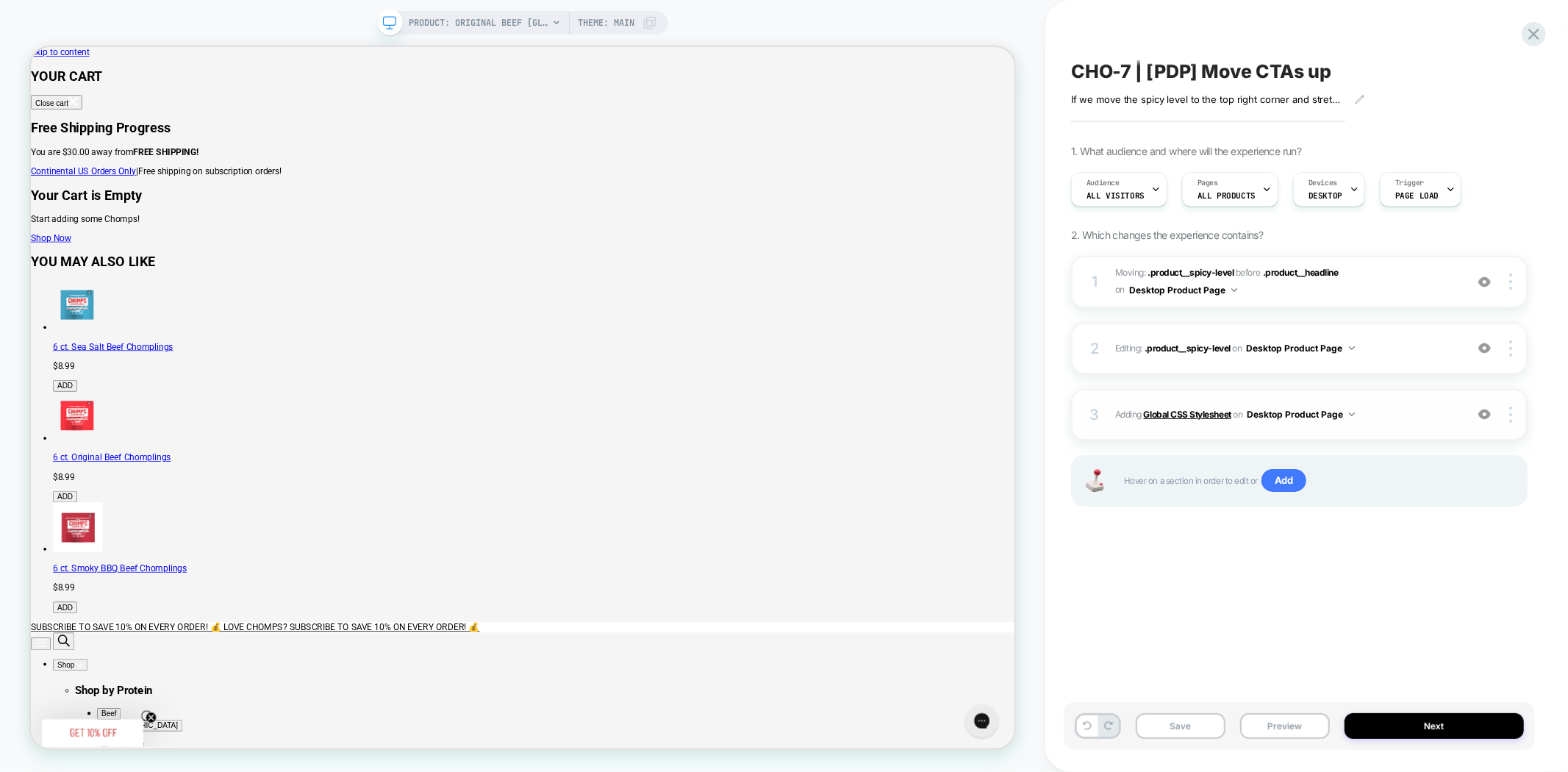
click at [1173, 414] on b "Global CSS Stylesheet" at bounding box center [1187, 414] width 87 height 11
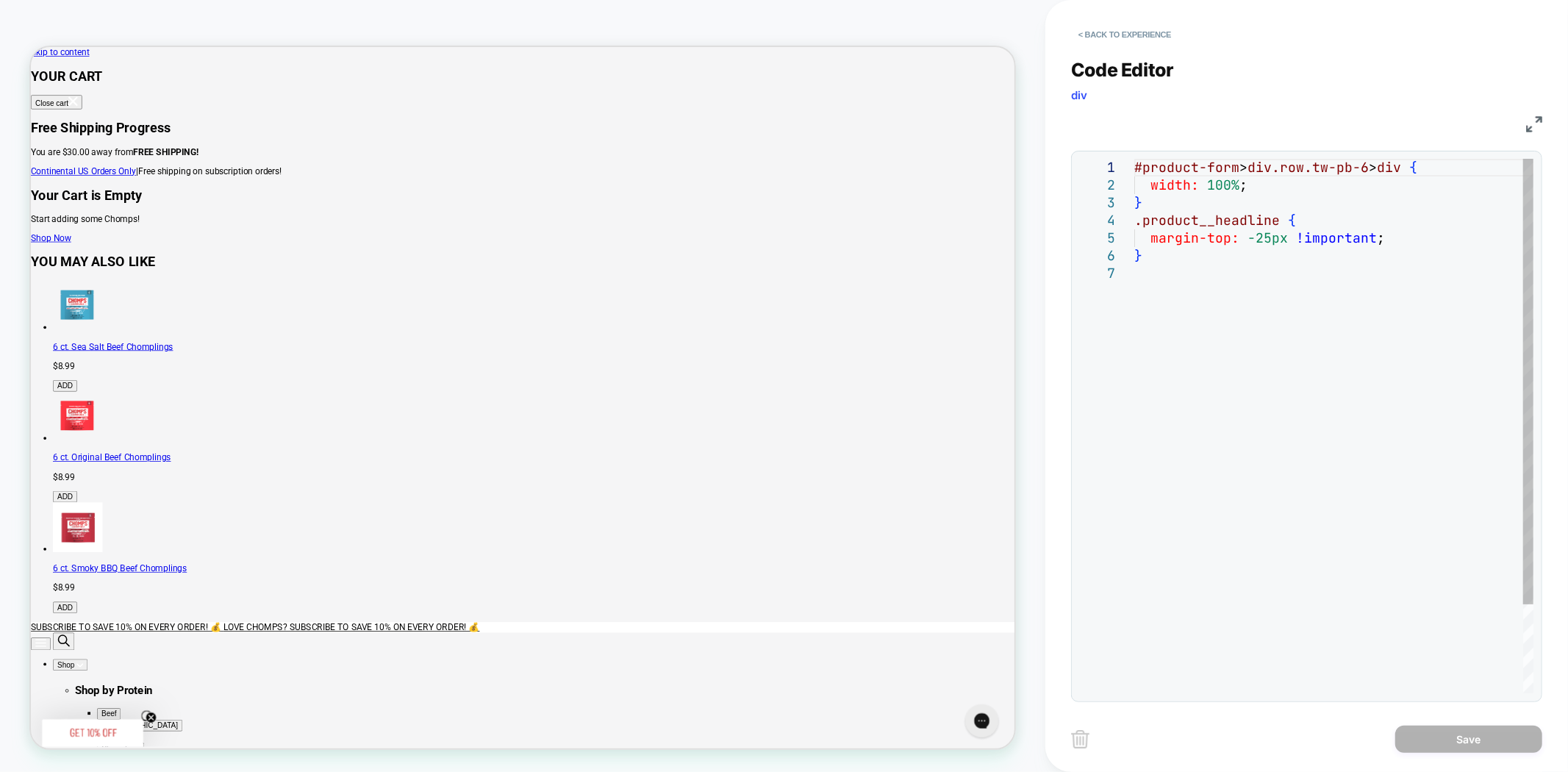
click at [1213, 273] on div "#product-form > div.row.tw-pb-6 > div { width: 100% ; } .product__headline { ma…" at bounding box center [1333, 478] width 399 height 640
drag, startPoint x: 1178, startPoint y: 268, endPoint x: 1122, endPoint y: 219, distance: 74.4
click at [1134, 219] on div "#product-form > div.row.tw-pb-6 > div { width: 100% ; } .product__headline { ma…" at bounding box center [1333, 478] width 399 height 640
click at [1177, 295] on div "#product-form > div.row.tw-pb-6 > div { width: 100% ; } .product__headline { ma…" at bounding box center [1333, 478] width 399 height 640
drag, startPoint x: 1158, startPoint y: 284, endPoint x: 1129, endPoint y: 222, distance: 68.4
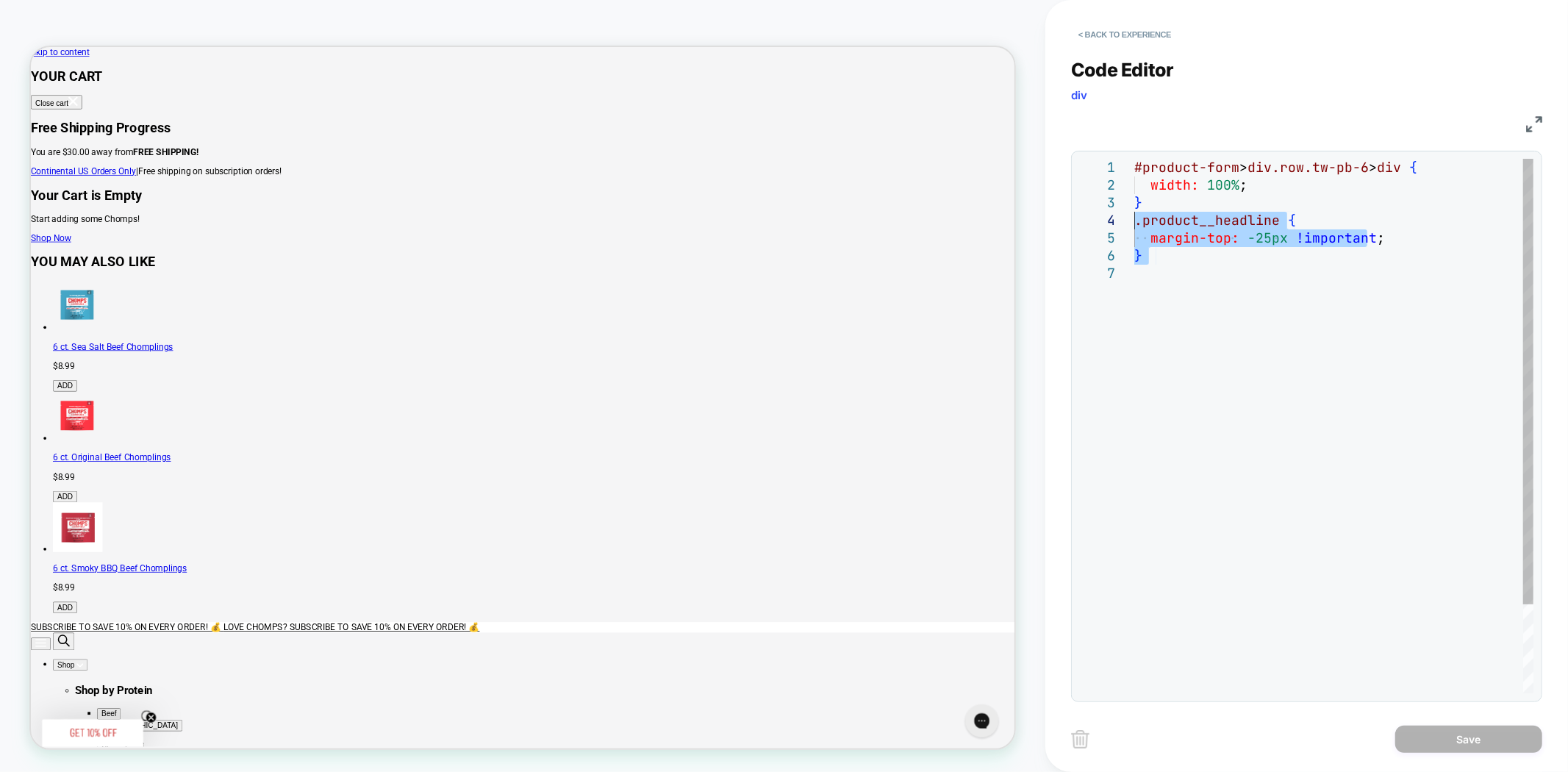
click at [1134, 222] on div "#product-form > div.row.tw-pb-6 > div { width: 100% ; } .product__headline { ma…" at bounding box center [1333, 478] width 399 height 640
click at [1261, 395] on div "#product-form > div.row.tw-pb-6 > div { width: 100% ; } .product__headline { ma…" at bounding box center [1333, 478] width 399 height 640
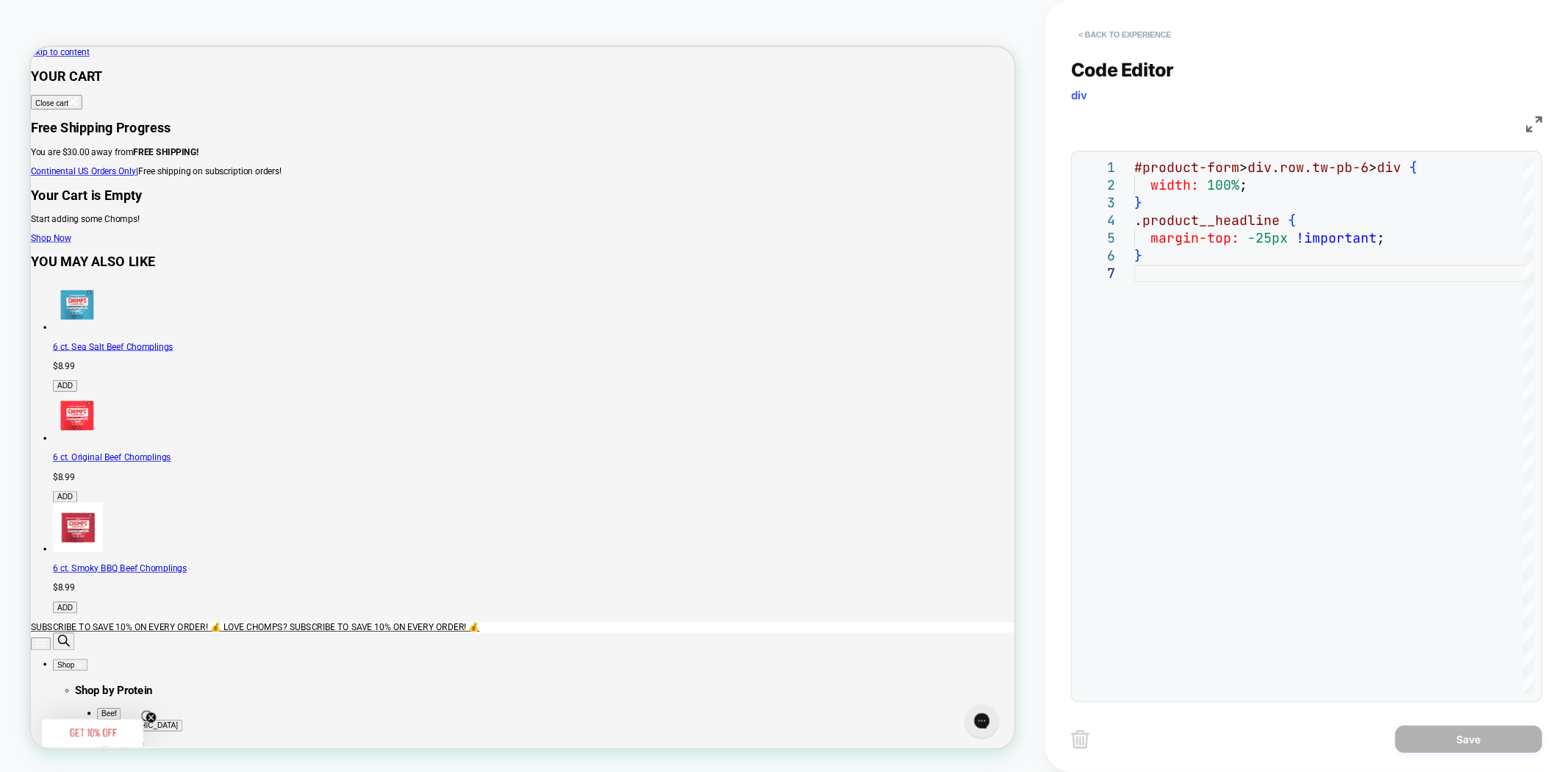
click at [1104, 38] on button "< Back to experience" at bounding box center [1124, 34] width 107 height 24
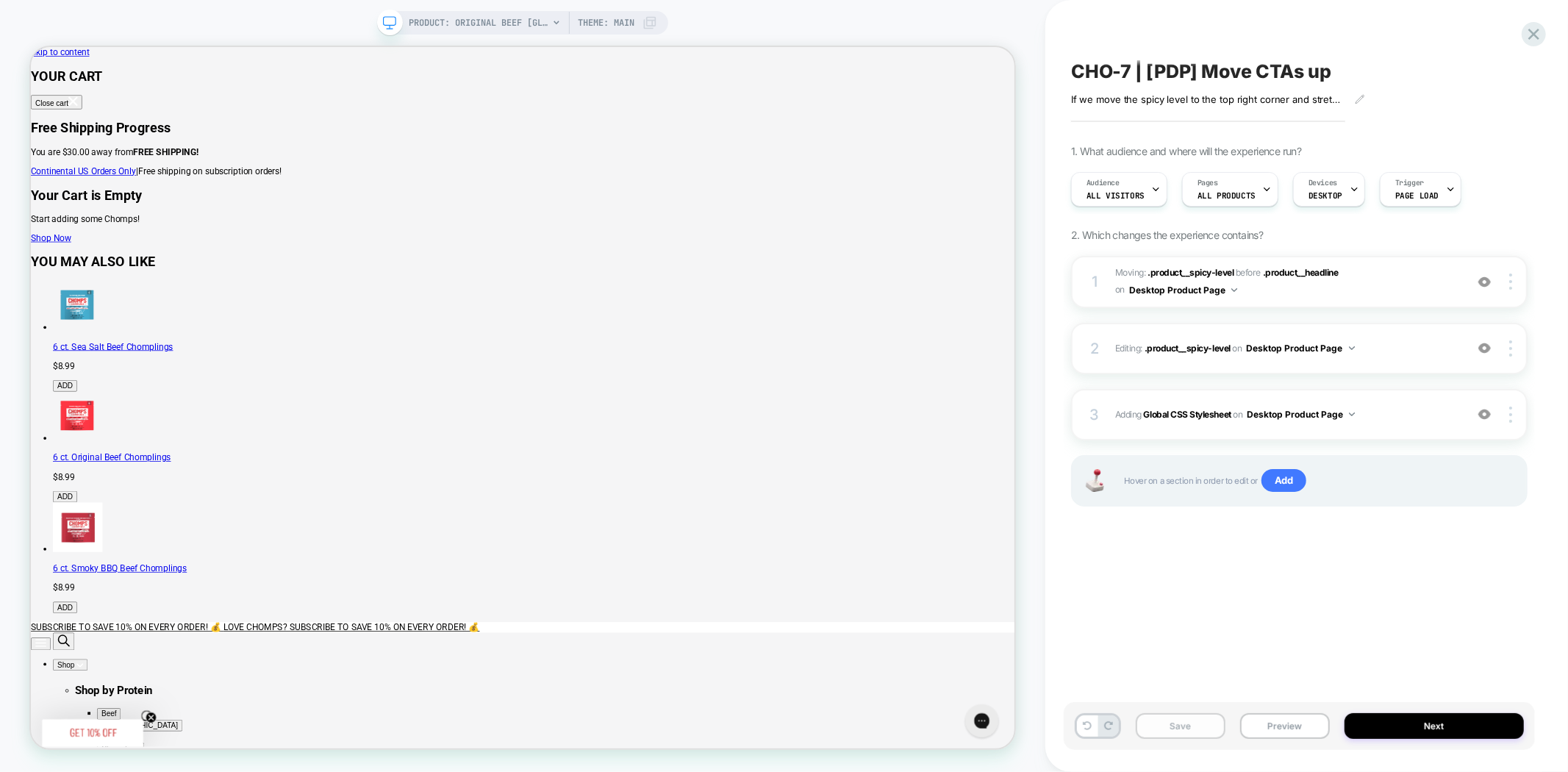
click at [1179, 735] on button "Save" at bounding box center [1180, 726] width 90 height 26
click at [1213, 63] on span "CHO-7 | [PDP] Move CTAs up" at bounding box center [1201, 71] width 260 height 22
click at [1192, 64] on textarea "**********" at bounding box center [1243, 71] width 343 height 22
click at [1294, 725] on button "Preview" at bounding box center [1285, 726] width 90 height 26
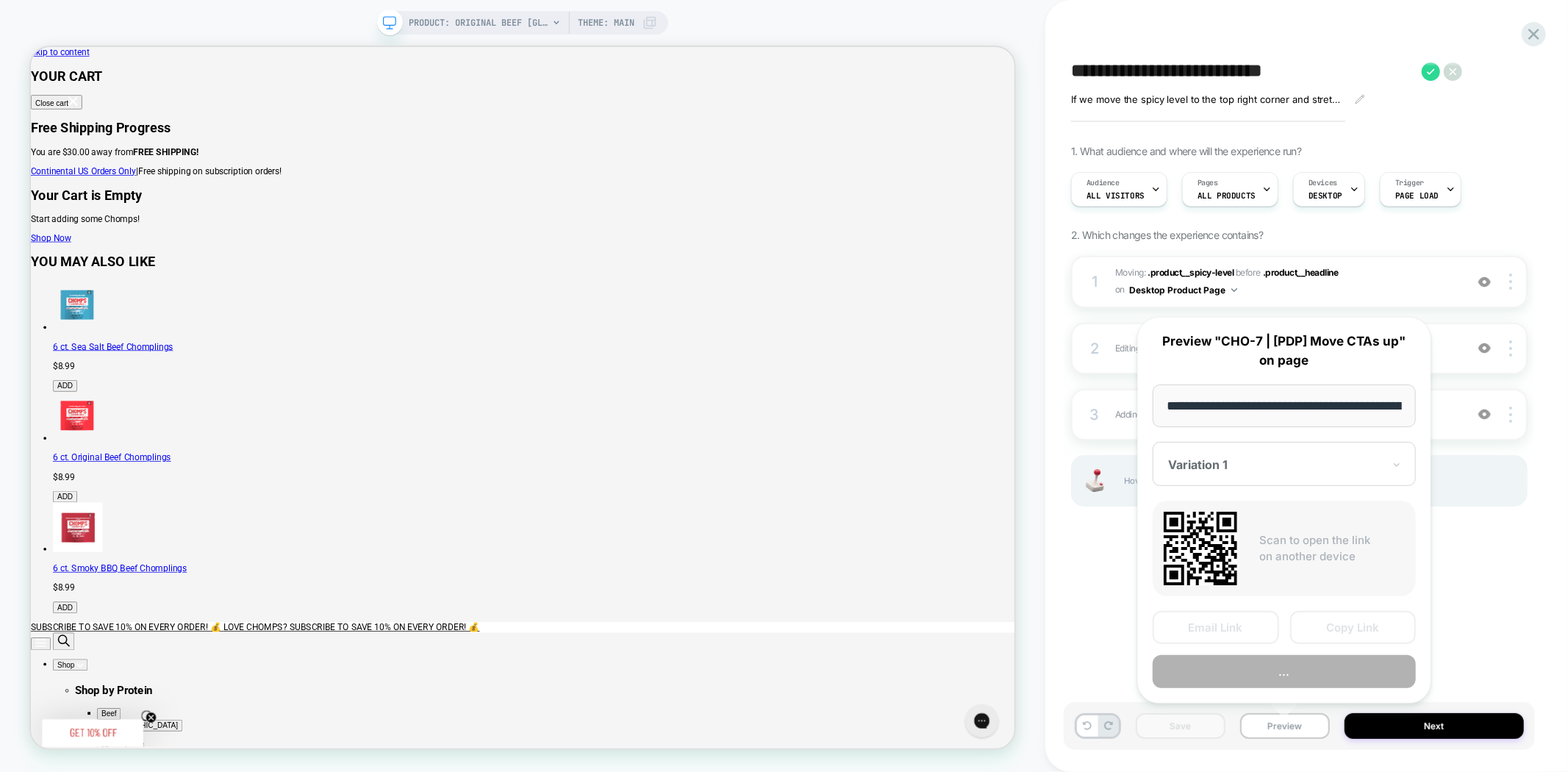
scroll to position [0, 302]
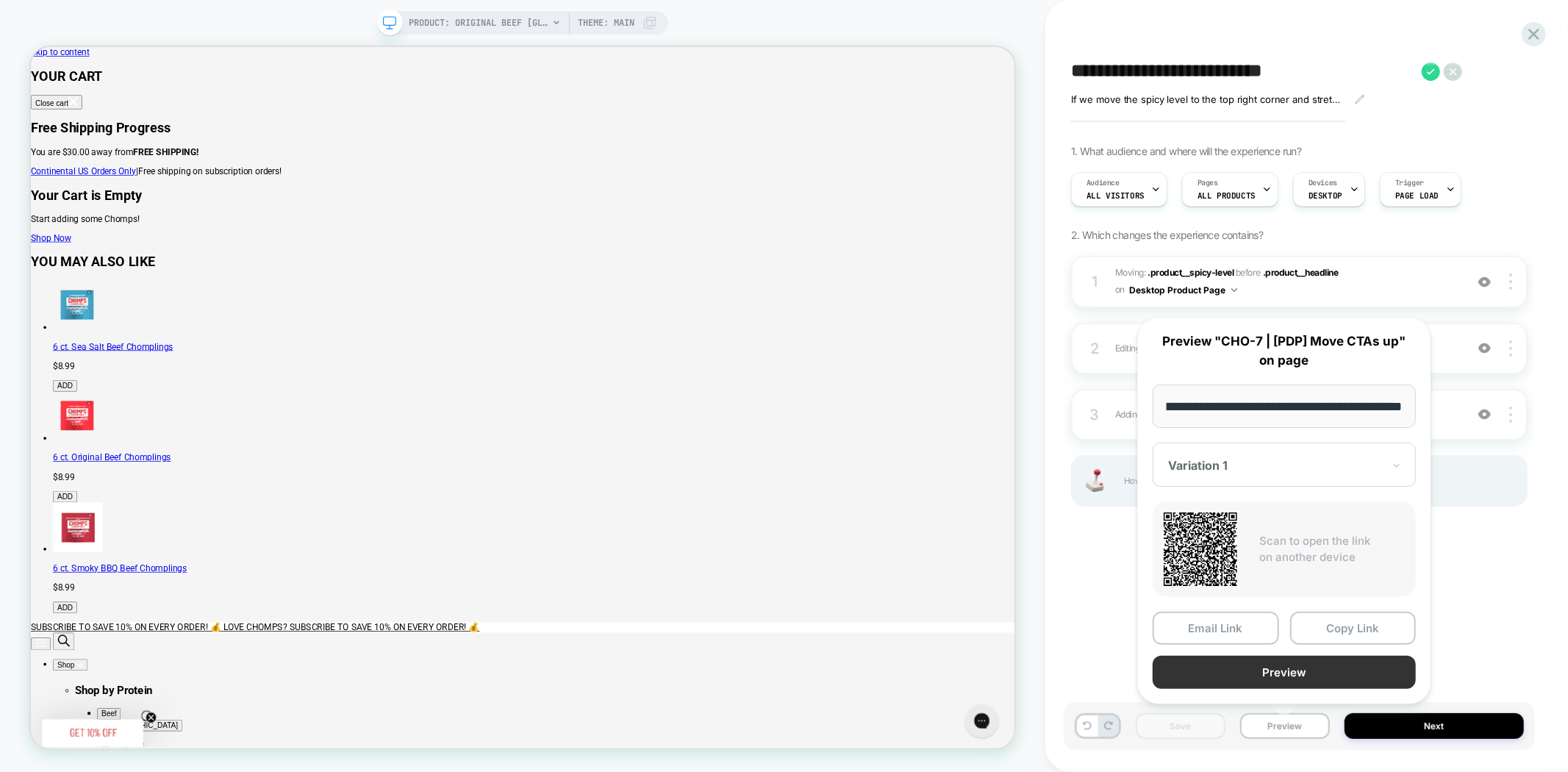
click at [1350, 666] on button "Preview" at bounding box center [1285, 672] width 264 height 33
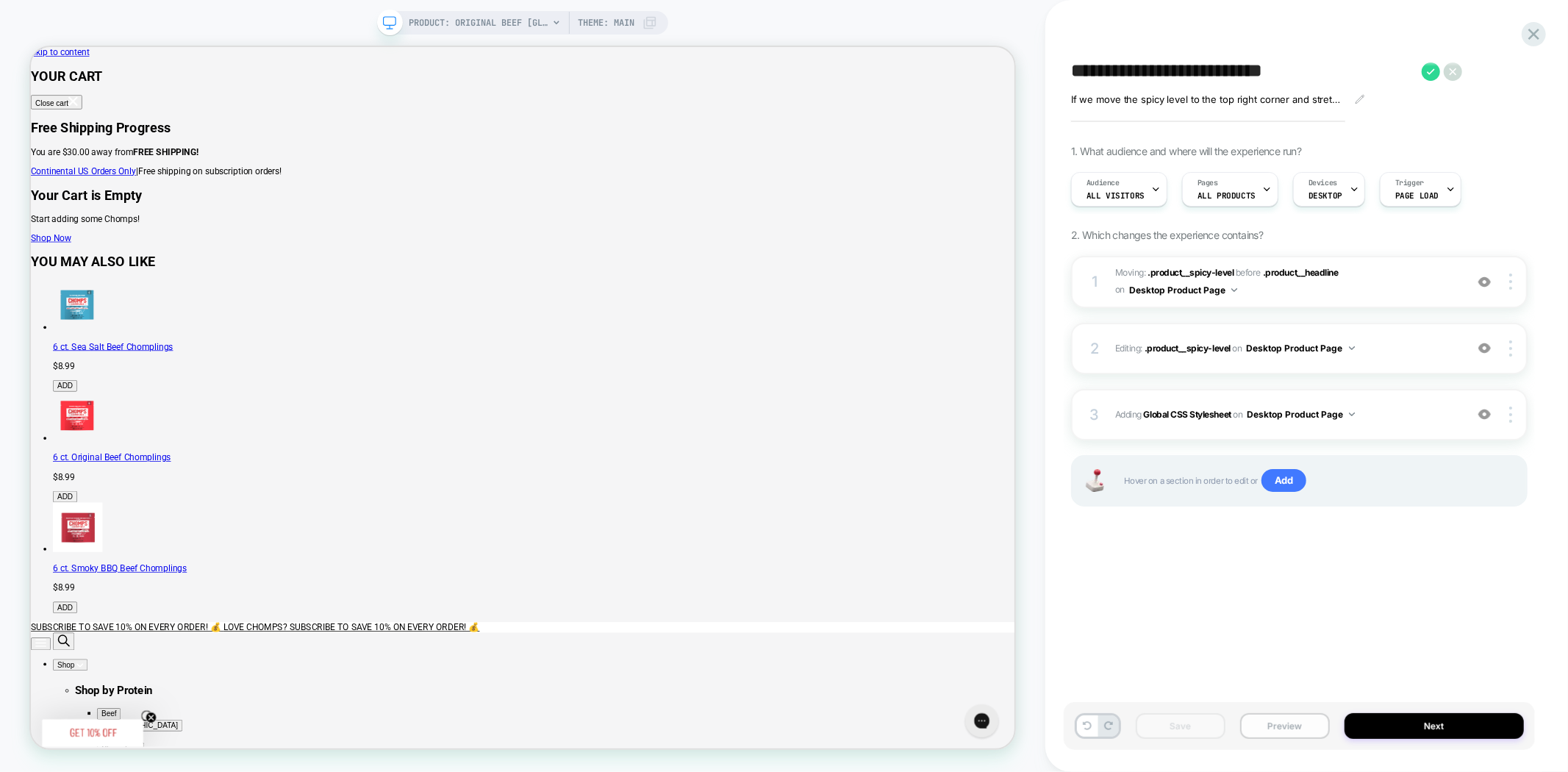
click at [1286, 723] on button "Preview" at bounding box center [1285, 726] width 90 height 26
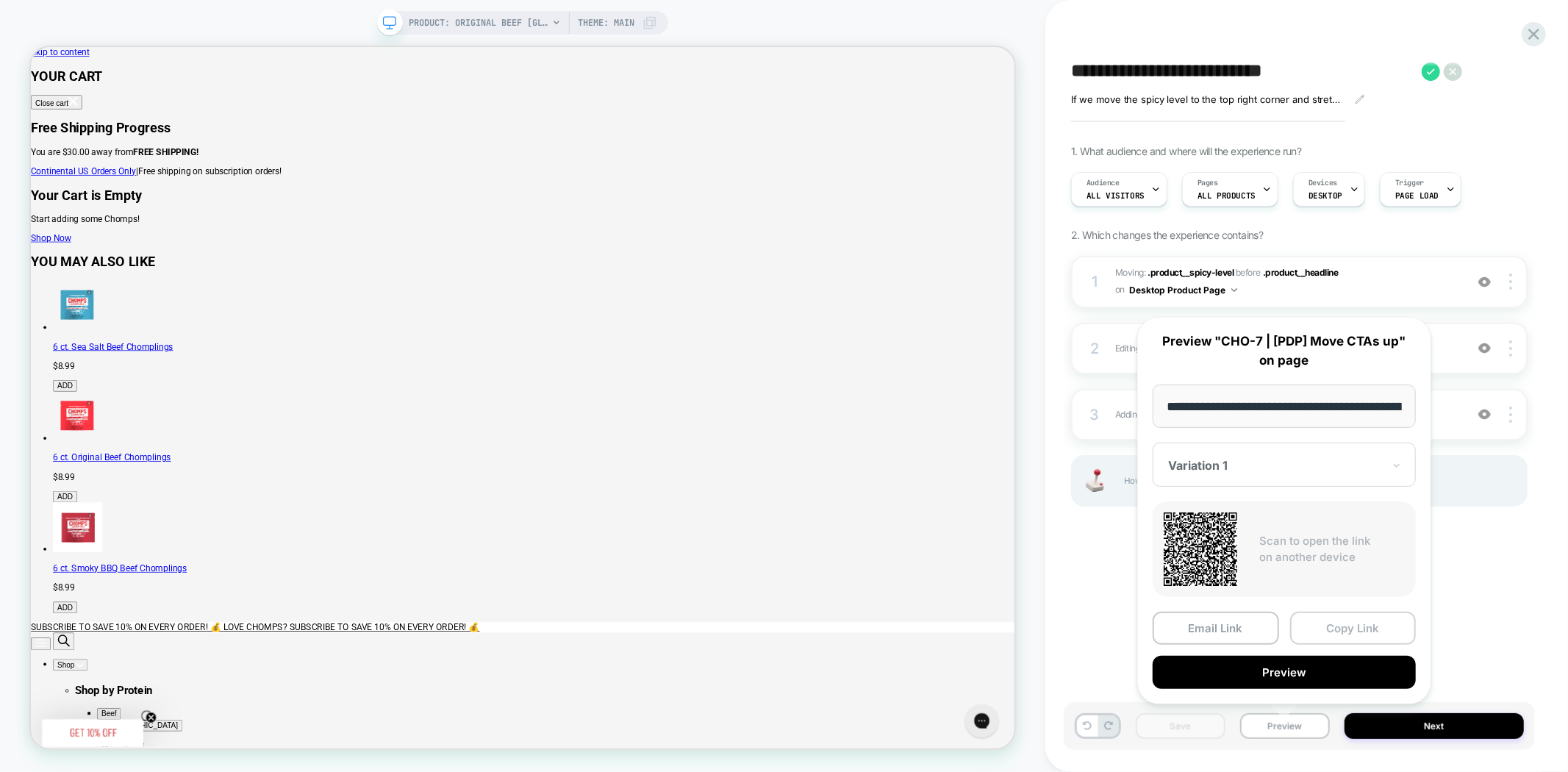
click at [1365, 627] on button "Copy Link" at bounding box center [1353, 628] width 126 height 33
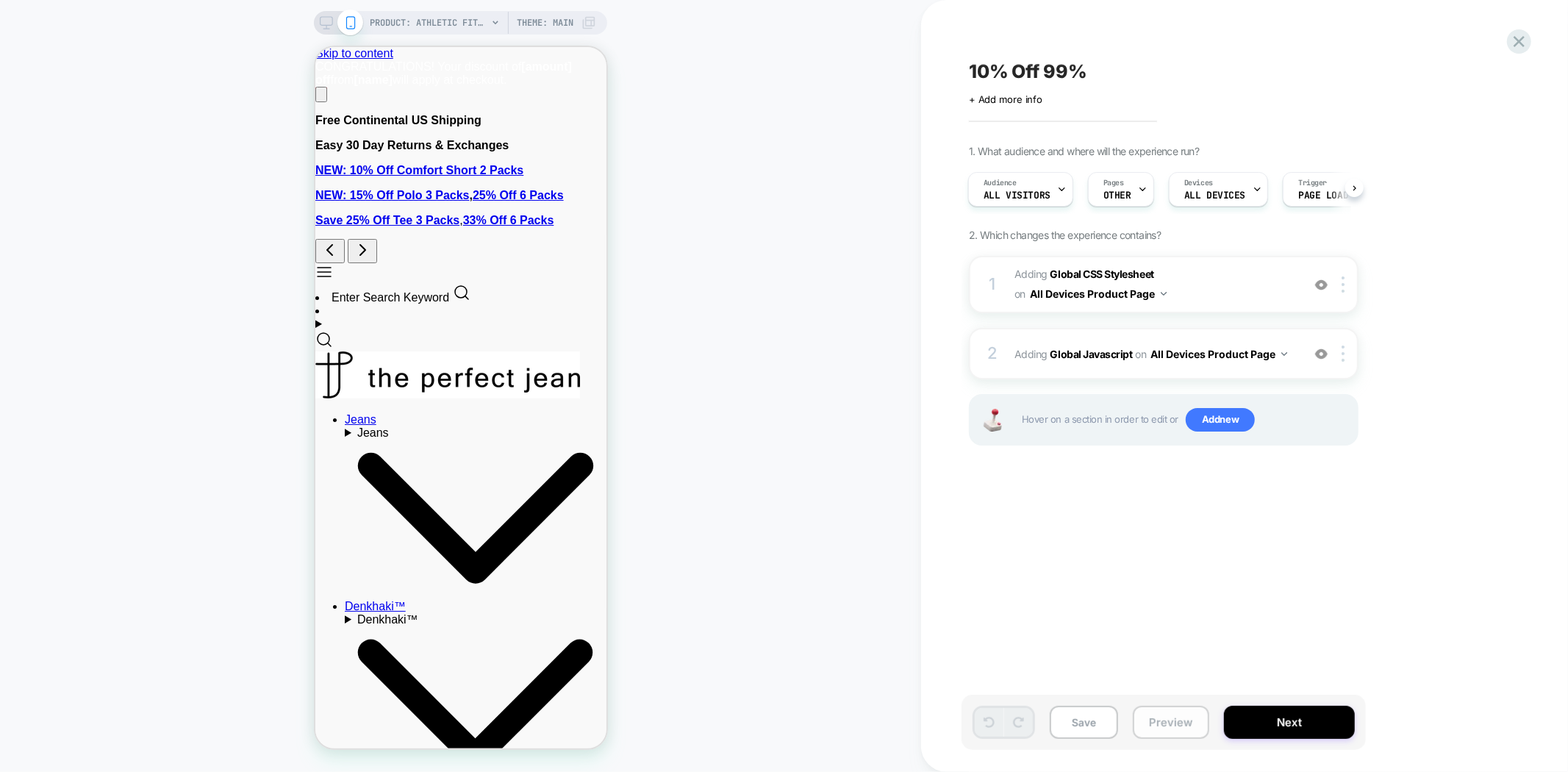
click at [1162, 725] on button "Preview" at bounding box center [1171, 722] width 77 height 33
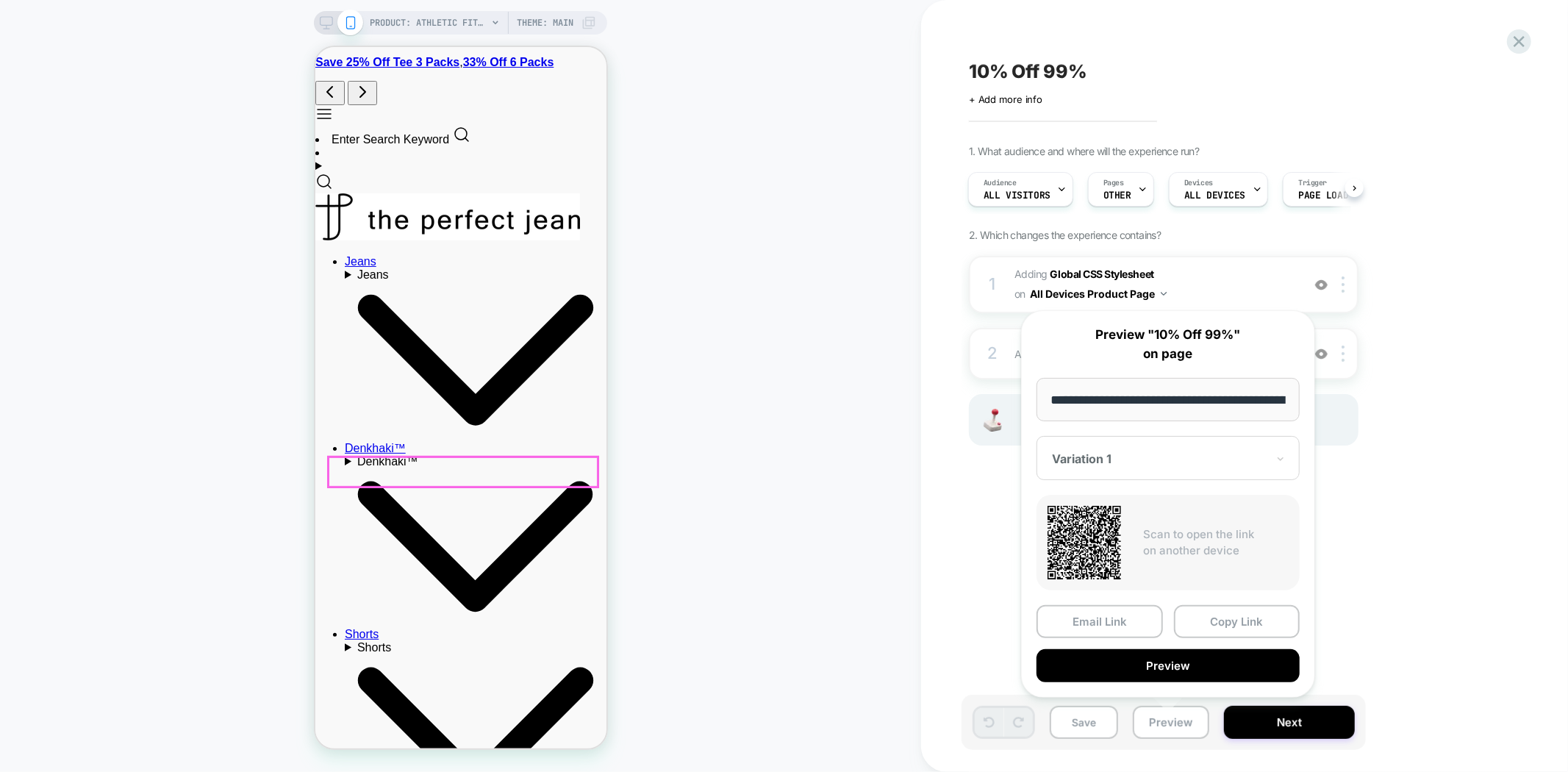
scroll to position [163, 0]
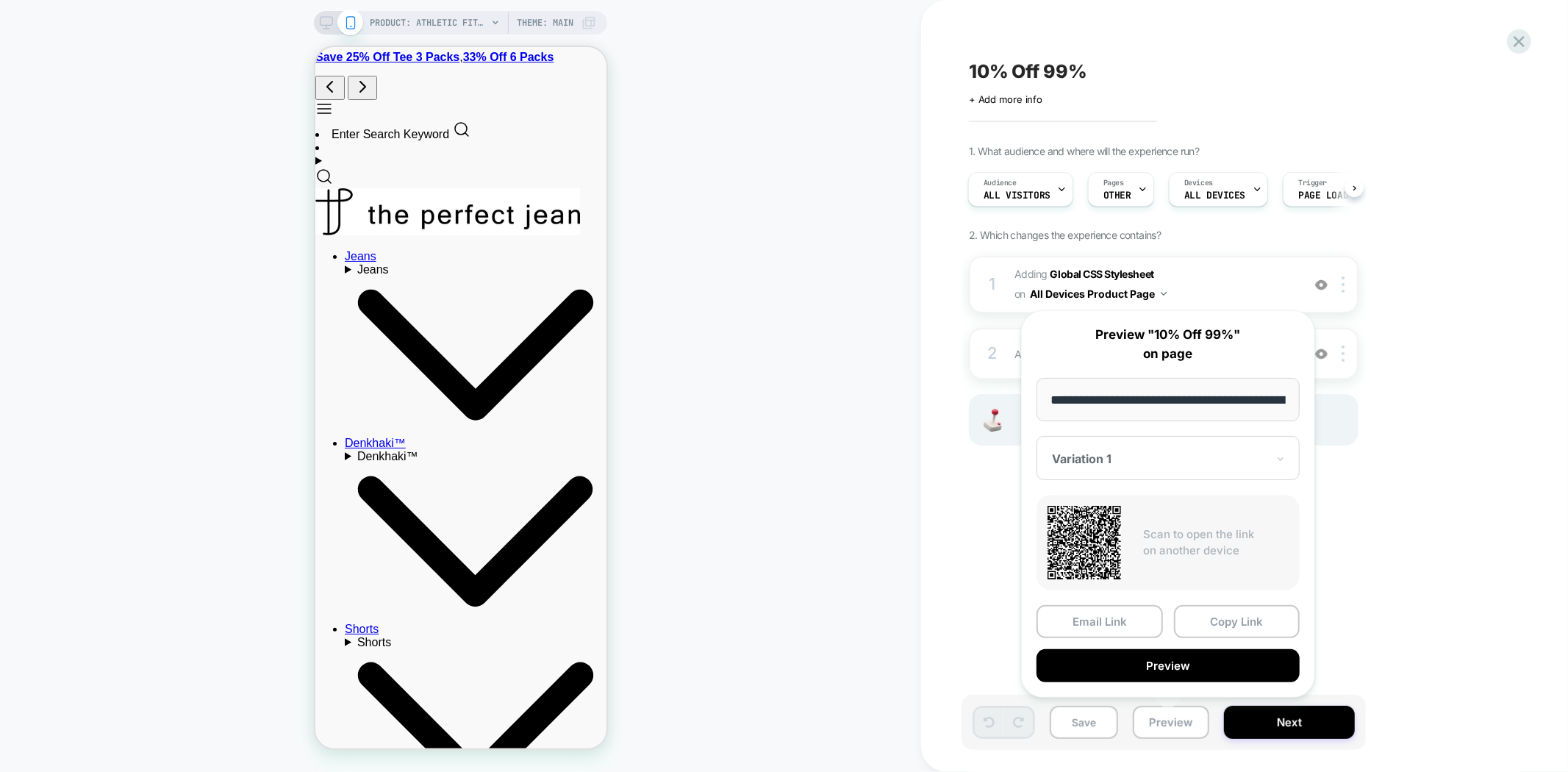
click at [1240, 611] on button "Copy Link" at bounding box center [1236, 621] width 126 height 33
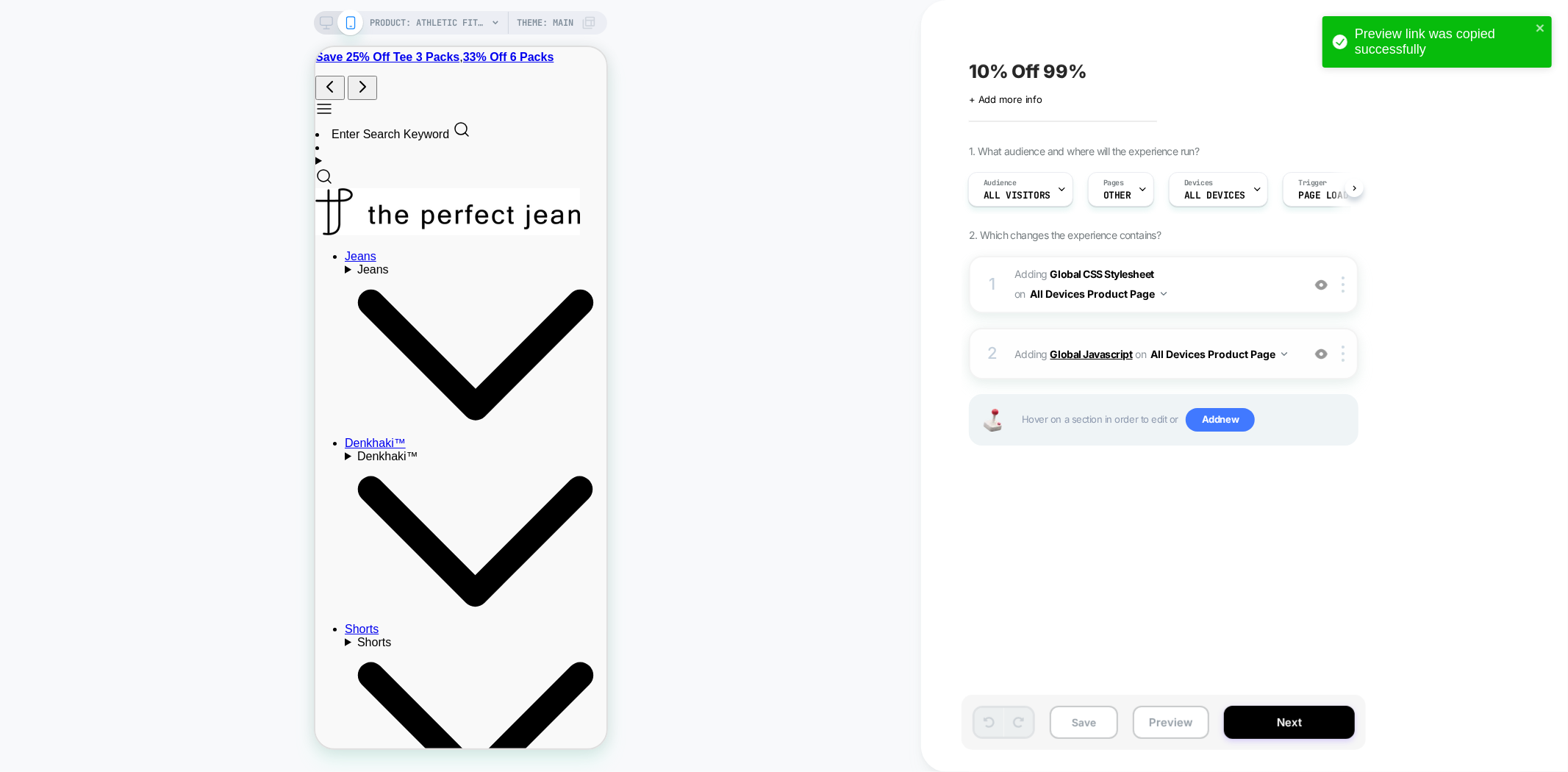
click at [1071, 348] on b "Global Javascript" at bounding box center [1091, 354] width 82 height 12
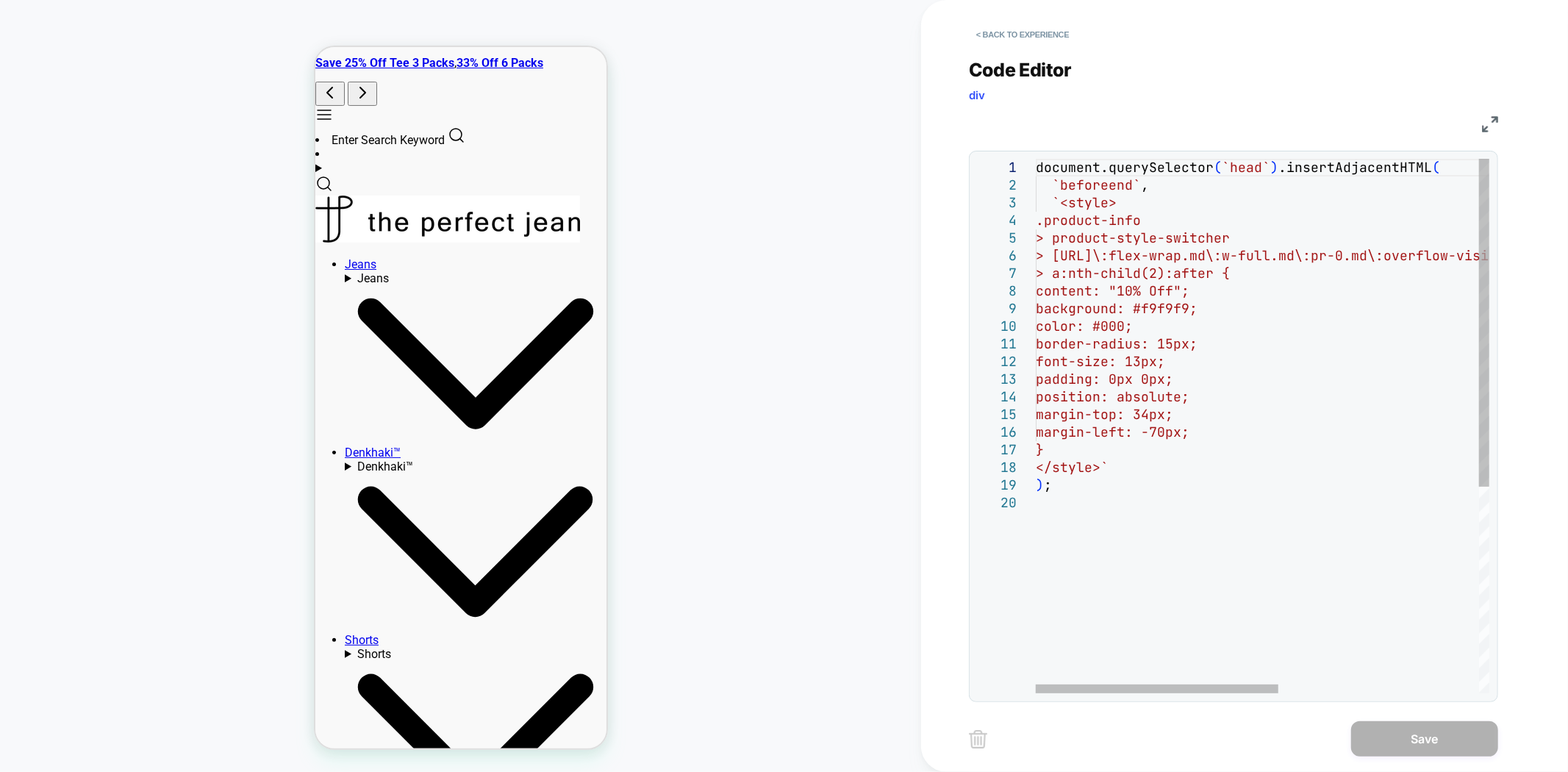
type textarea "**********"
click at [1114, 532] on div "document.querySelector ( `head` ) .insertAdjacentHTML ( `beforeend` , `<style> …" at bounding box center [1449, 593] width 828 height 870
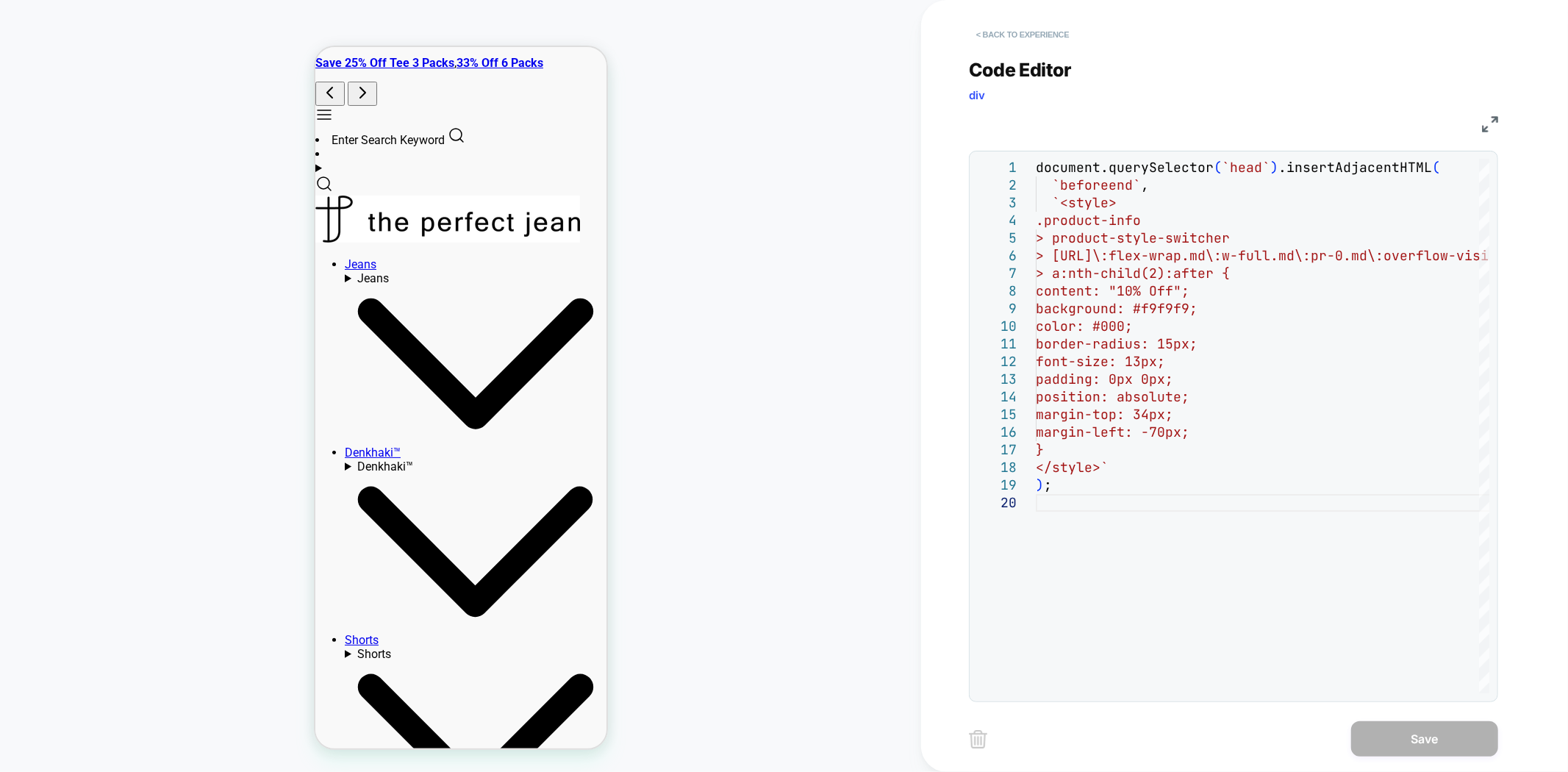
click at [1042, 34] on button "< Back to experience" at bounding box center [1022, 34] width 107 height 24
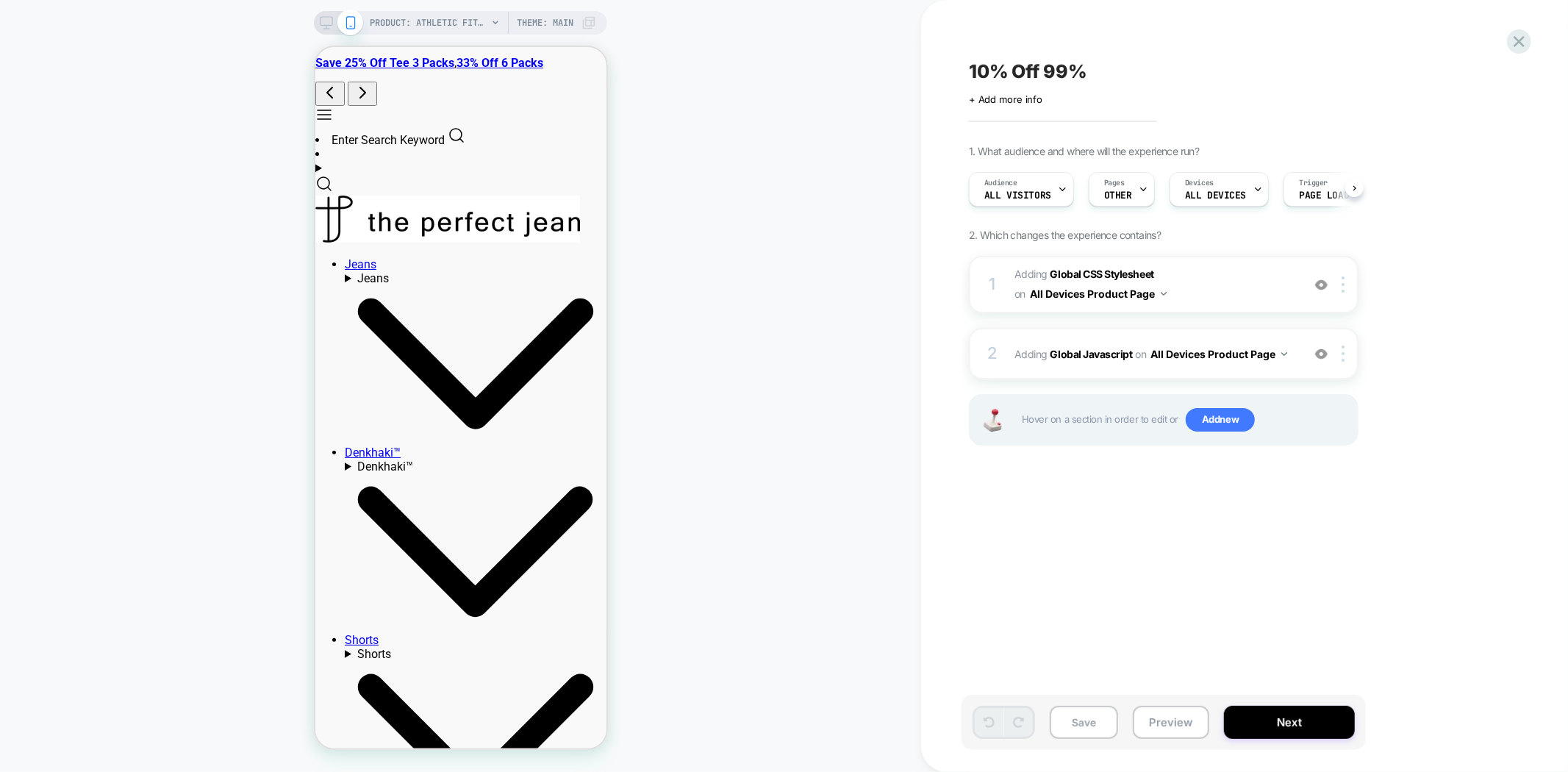
scroll to position [0, 1]
click at [1071, 268] on b "Global CSS Stylesheet" at bounding box center [1102, 273] width 103 height 12
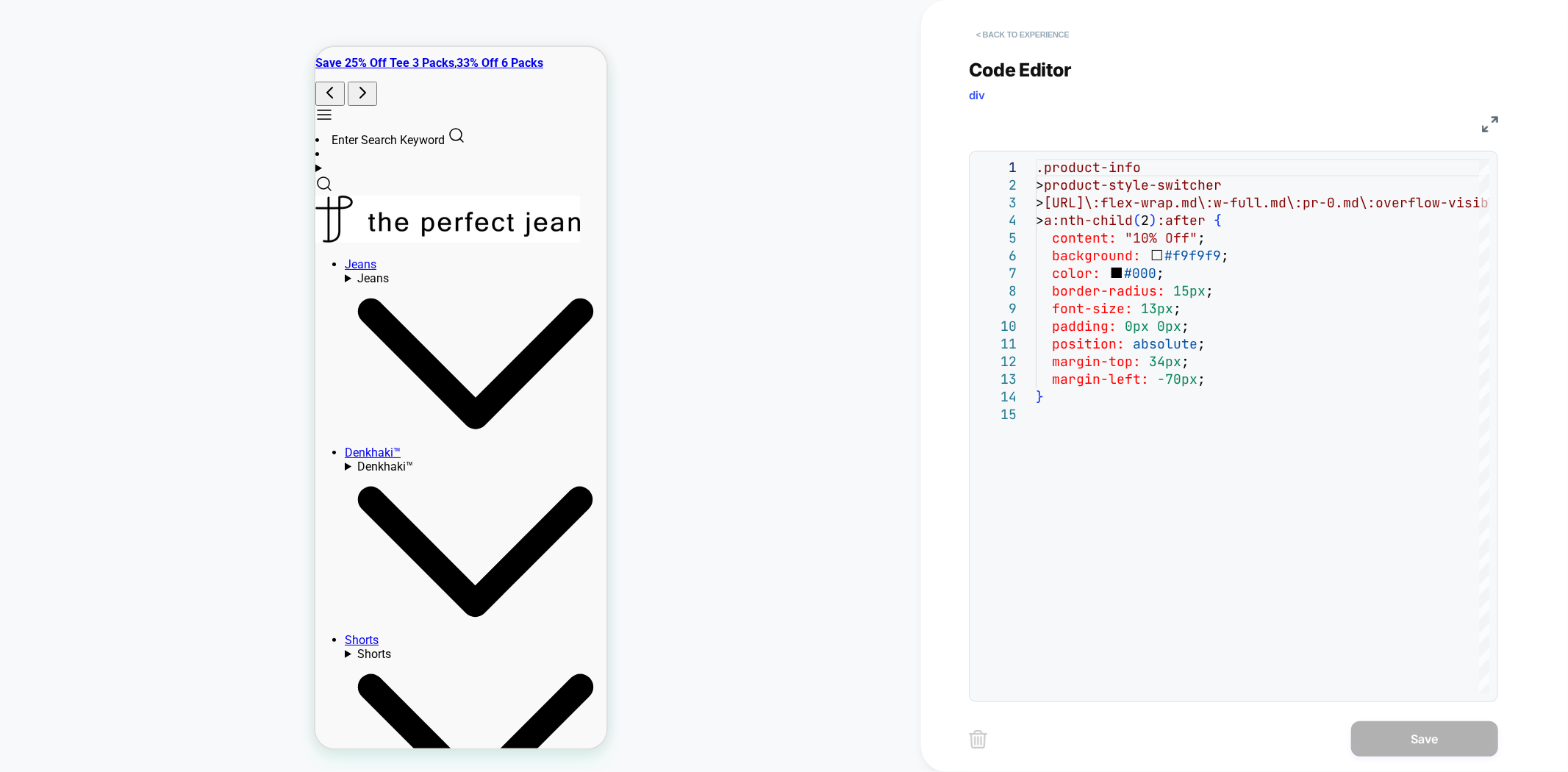
click at [1016, 37] on button "< Back to experience" at bounding box center [1022, 34] width 107 height 24
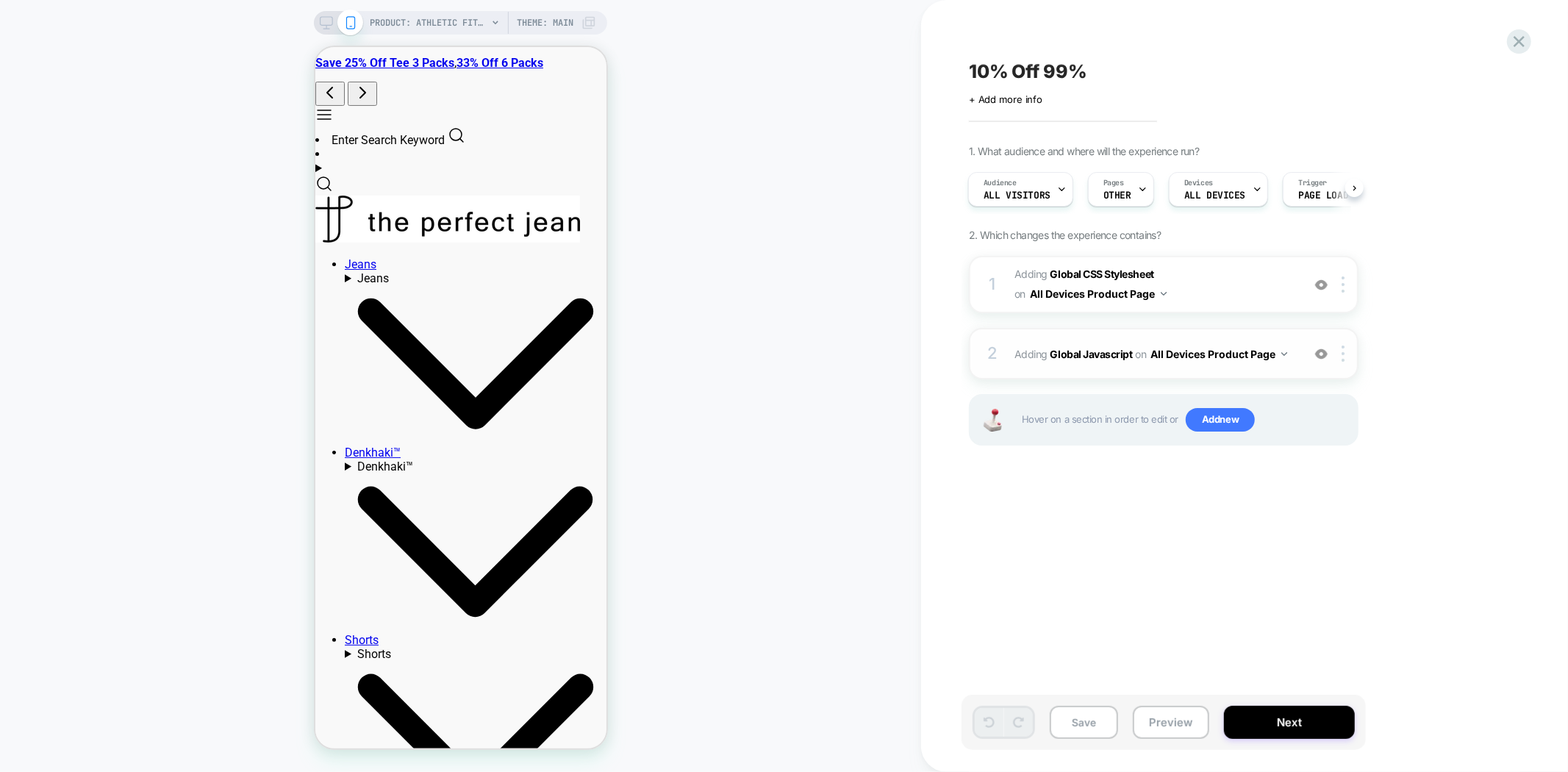
click at [1059, 358] on span "Adding Global Javascript on All Devices Product Page" at bounding box center [1154, 354] width 280 height 21
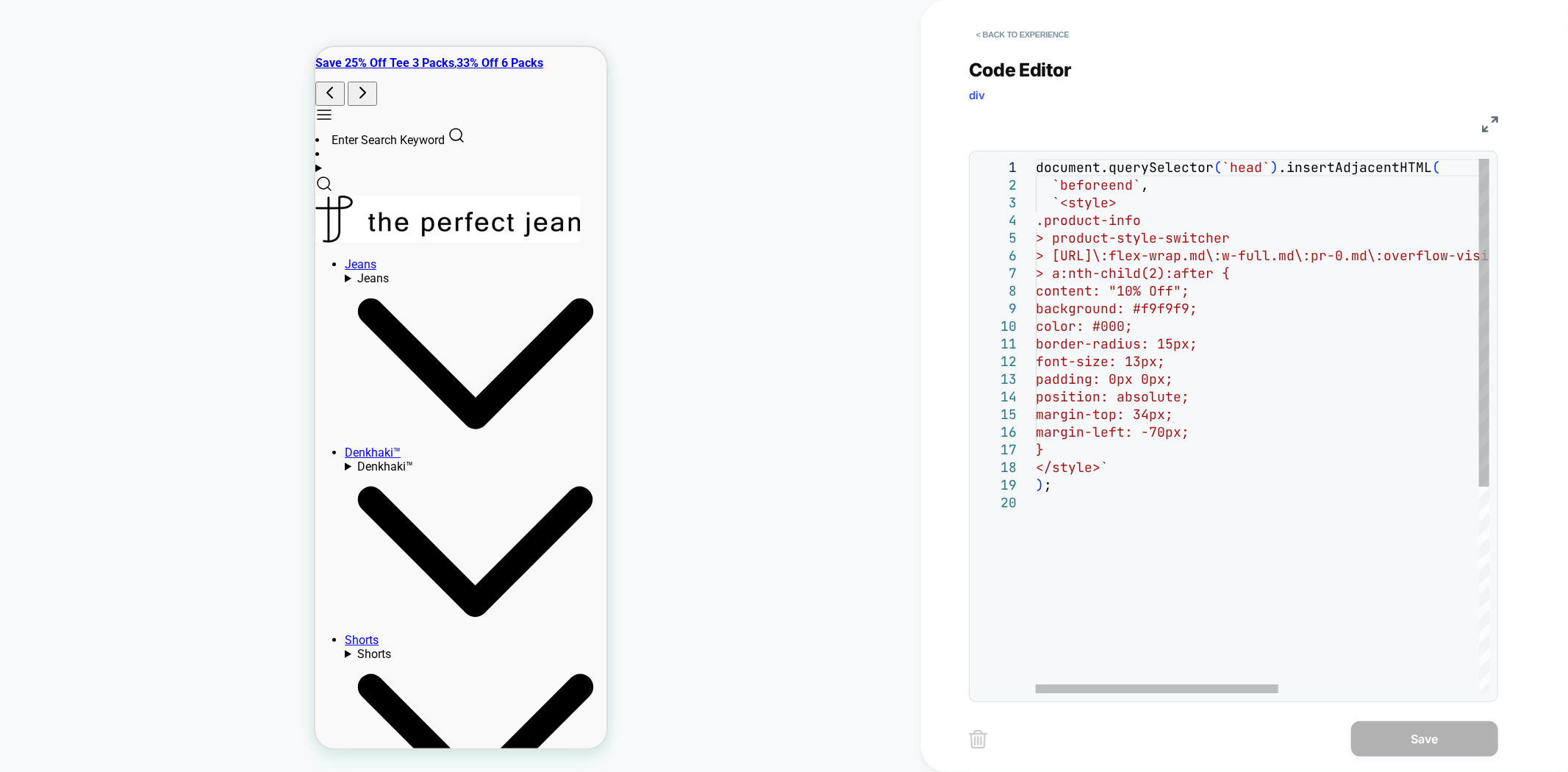
click at [1159, 498] on div "document.querySelector ( `head` ) .insertAdjacentHTML ( `beforeend` , `<style> …" at bounding box center [1449, 593] width 828 height 870
type textarea "**********"
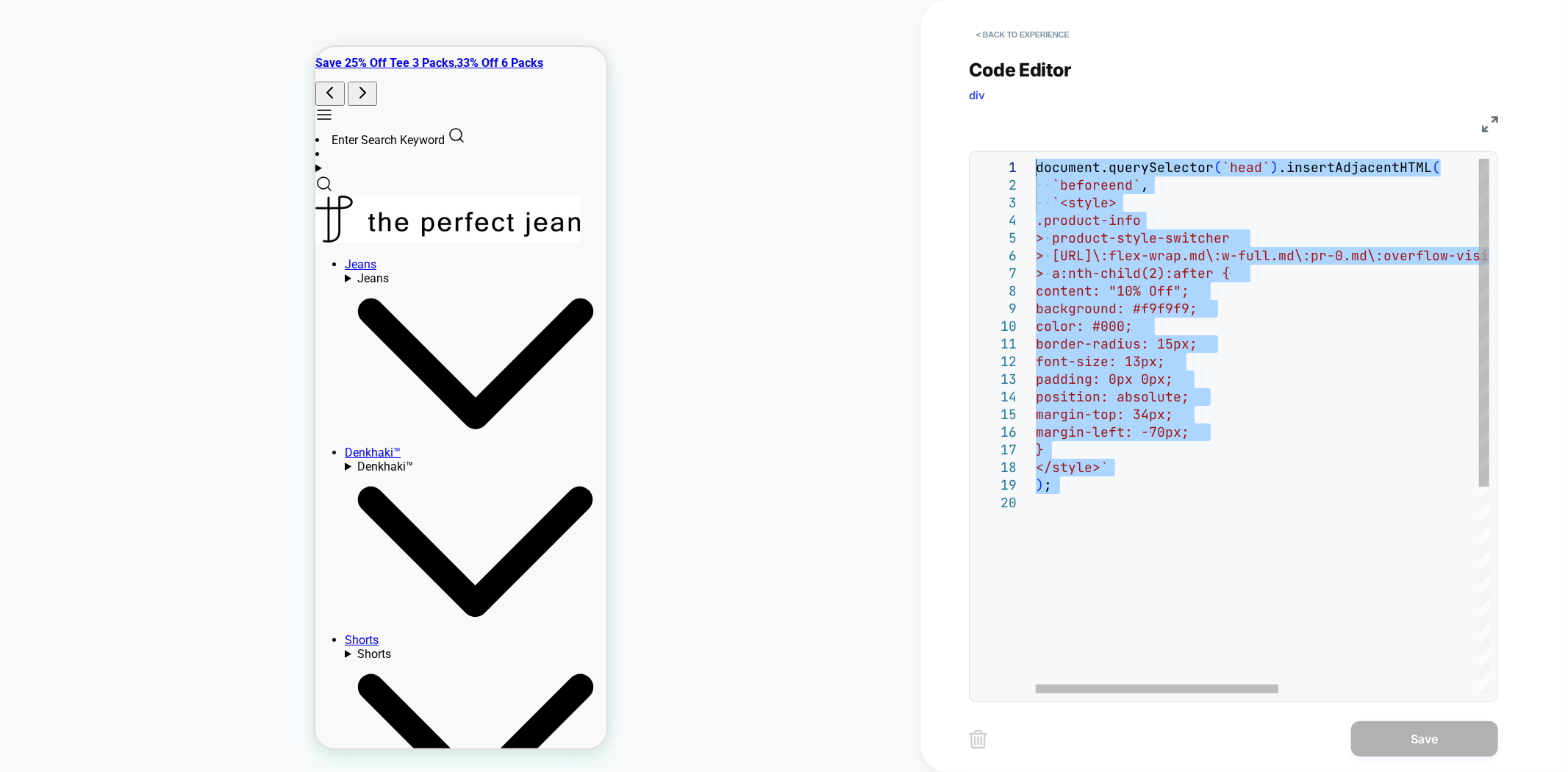
drag, startPoint x: 1112, startPoint y: 532, endPoint x: 952, endPoint y: 23, distance: 533.6
click at [1035, 158] on div "document.querySelector ( `head` ) .insertAdjacentHTML ( `beforeend` , `<style> …" at bounding box center [1449, 593] width 828 height 870
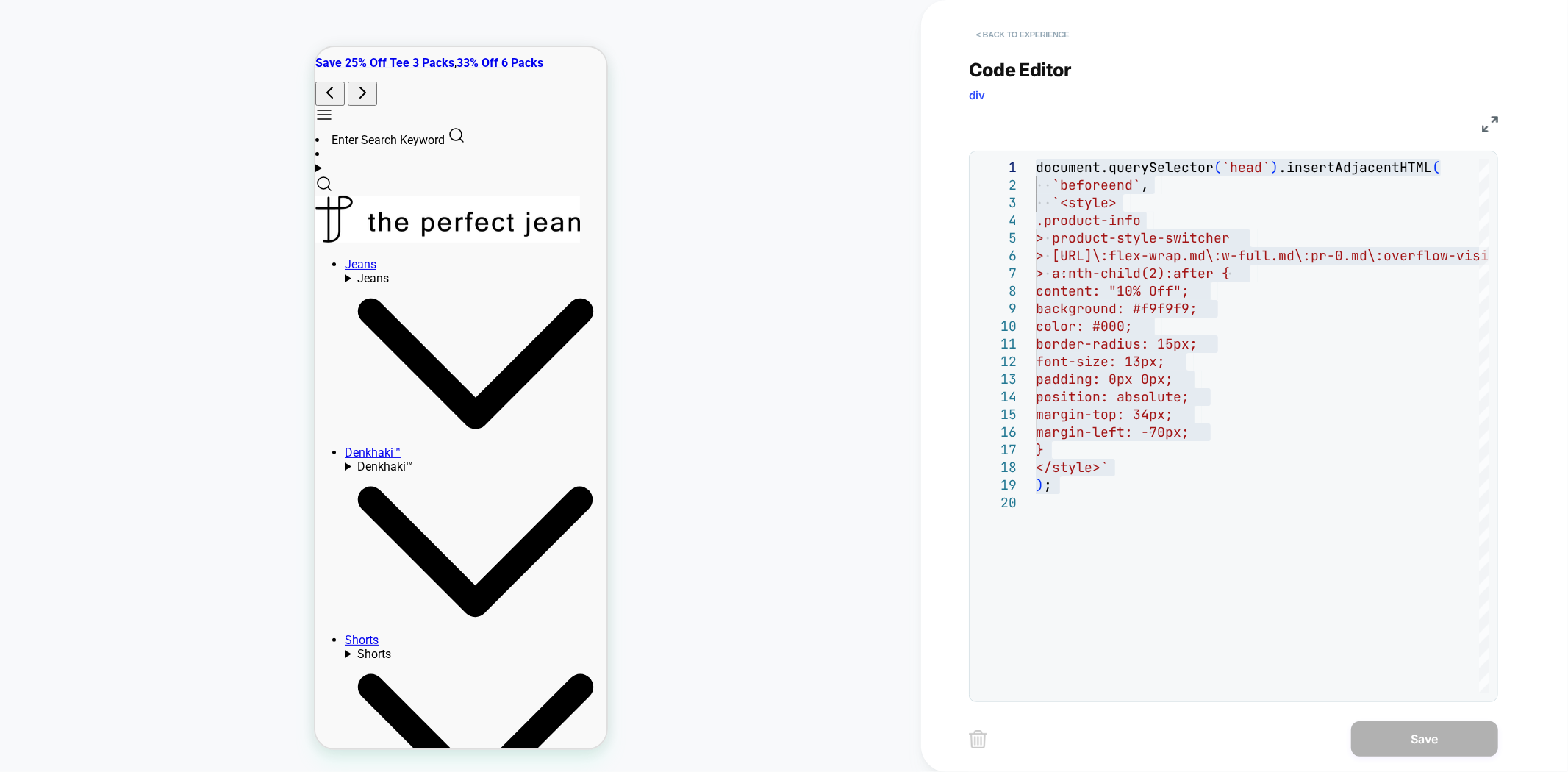
click at [1040, 29] on button "< Back to experience" at bounding box center [1022, 34] width 107 height 24
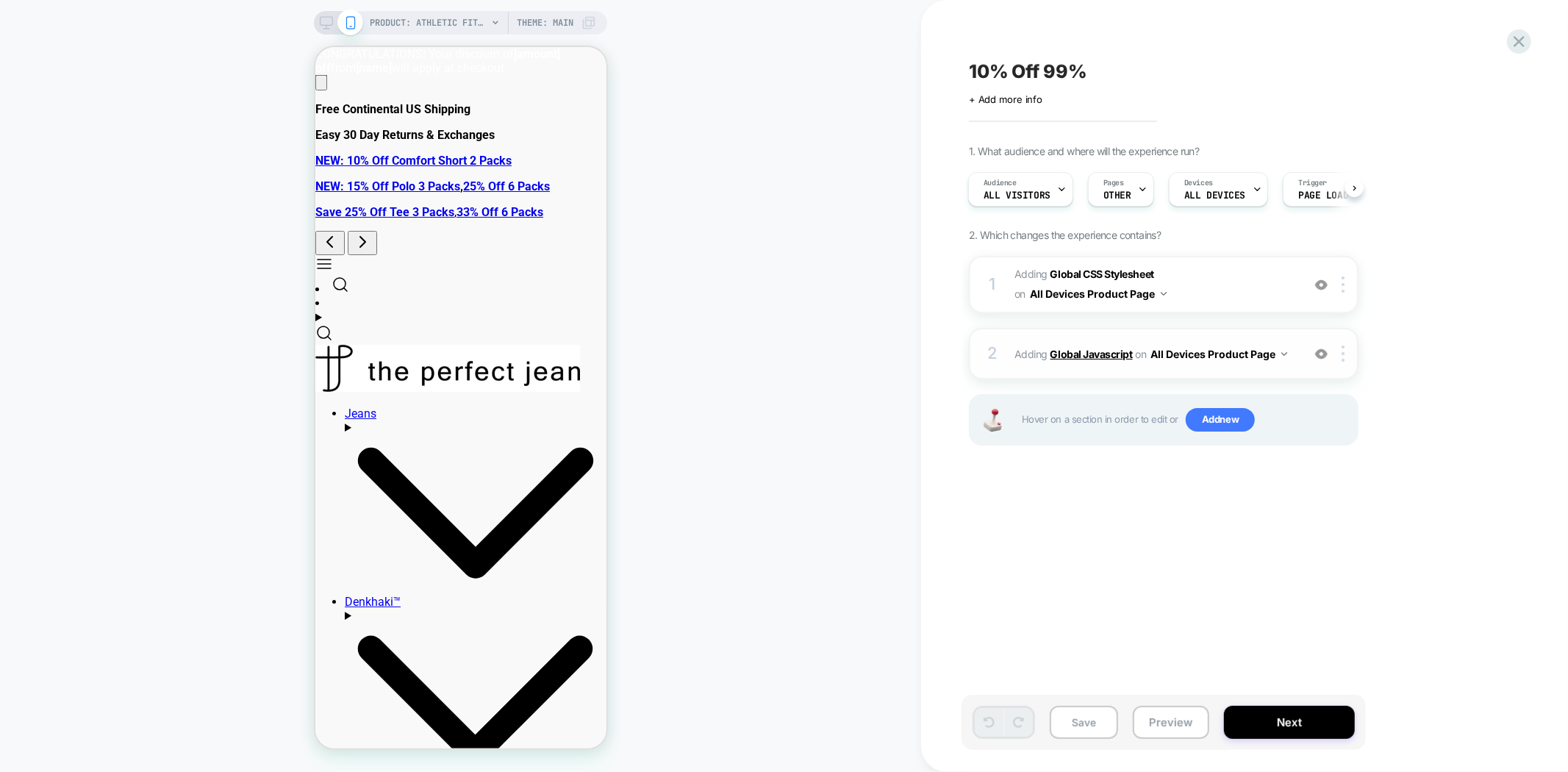
click at [1078, 348] on b "Global Javascript" at bounding box center [1091, 354] width 82 height 12
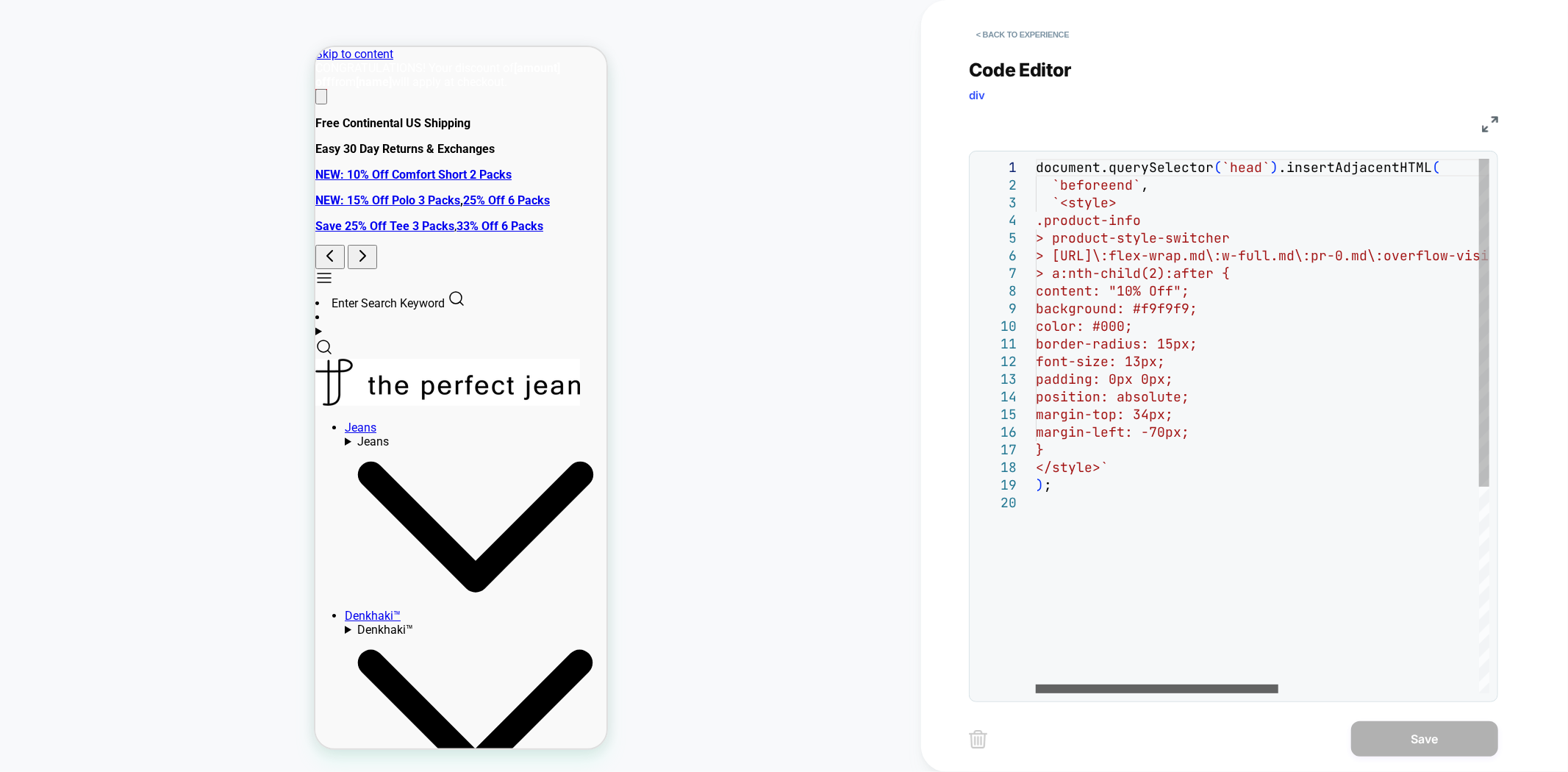
click at [1135, 685] on div at bounding box center [1157, 689] width 243 height 9
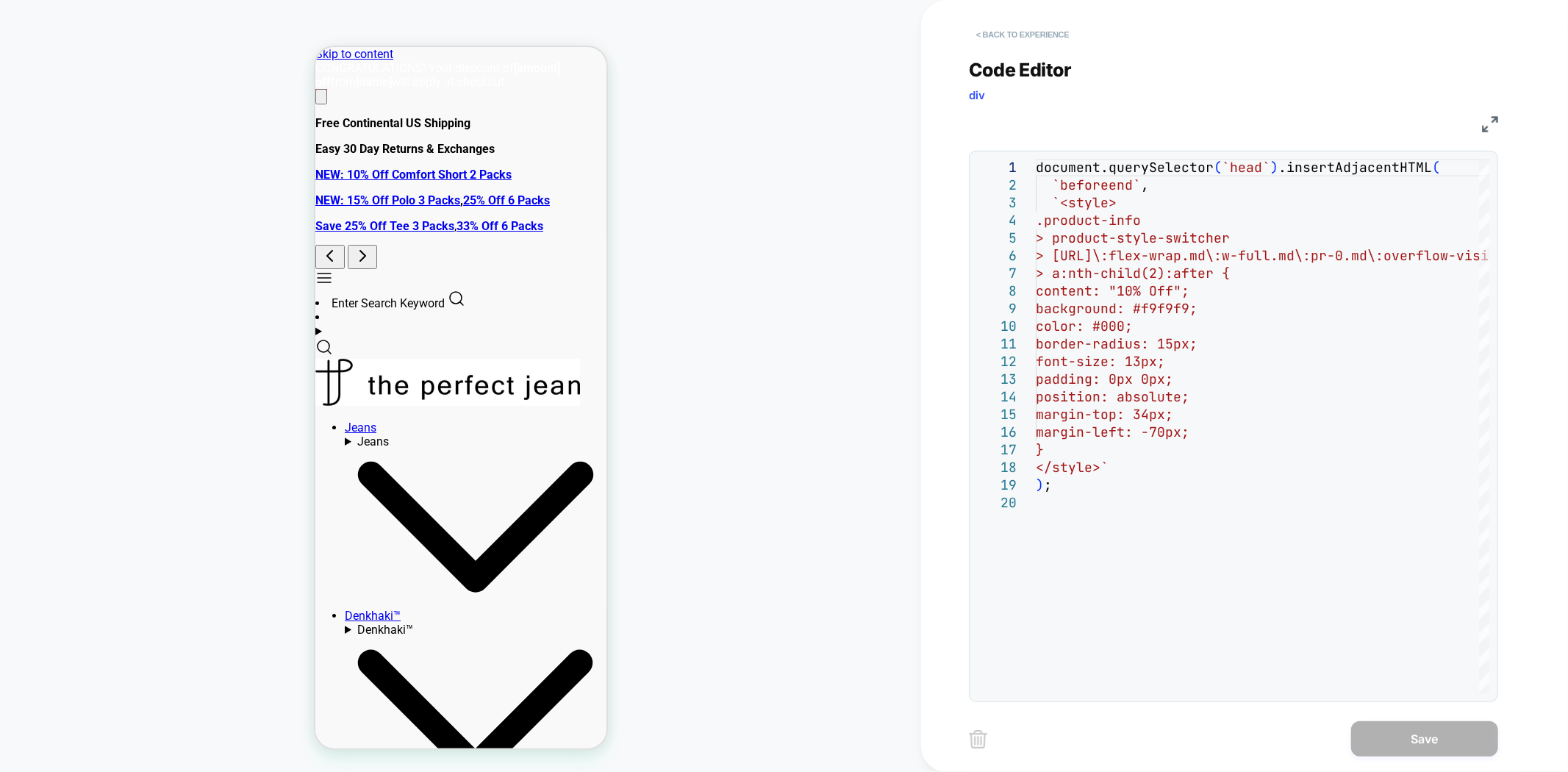
click at [996, 33] on button "< Back to experience" at bounding box center [1022, 34] width 107 height 24
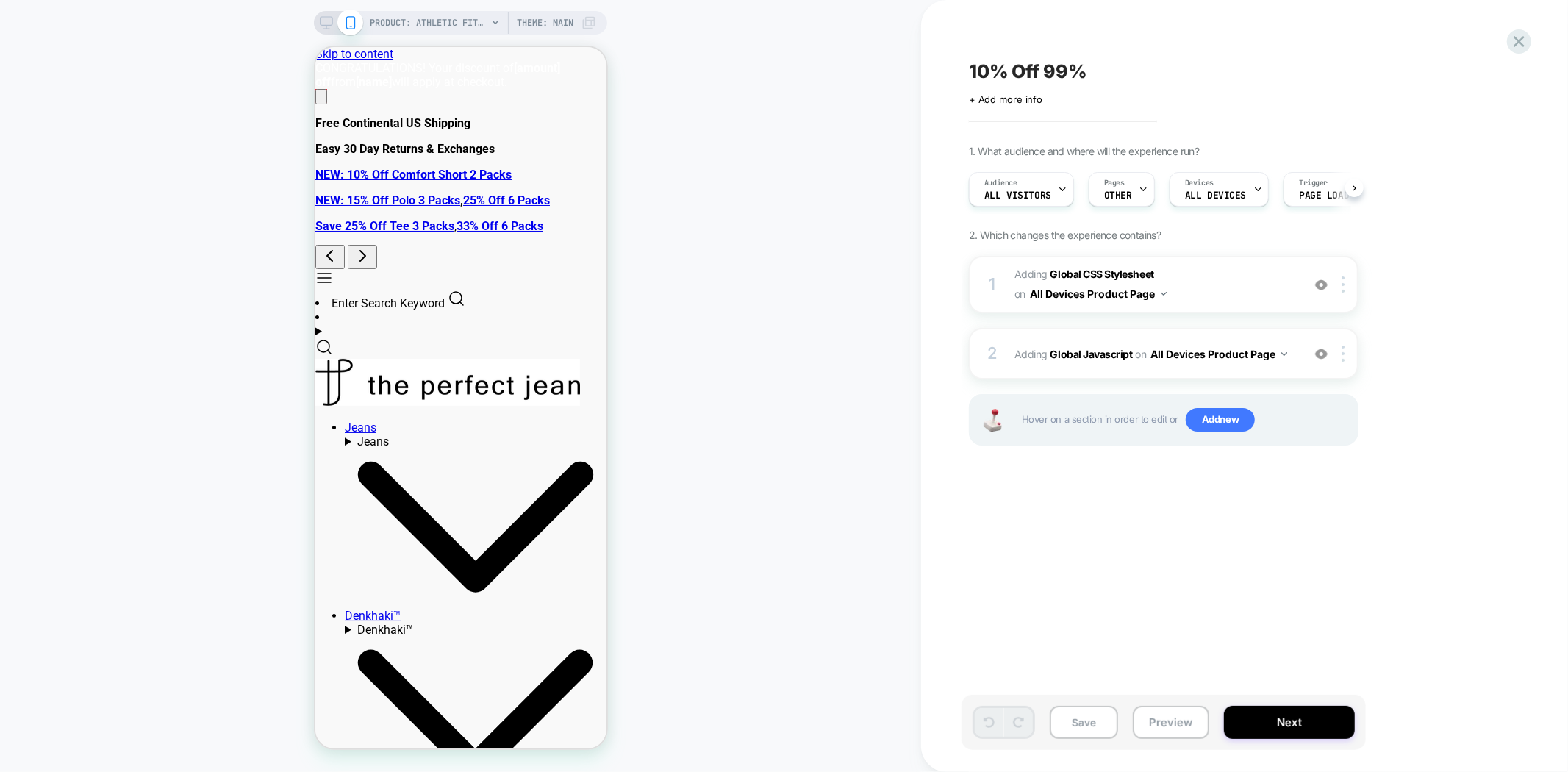
scroll to position [0, 1]
click at [1166, 728] on button "Preview" at bounding box center [1171, 722] width 77 height 33
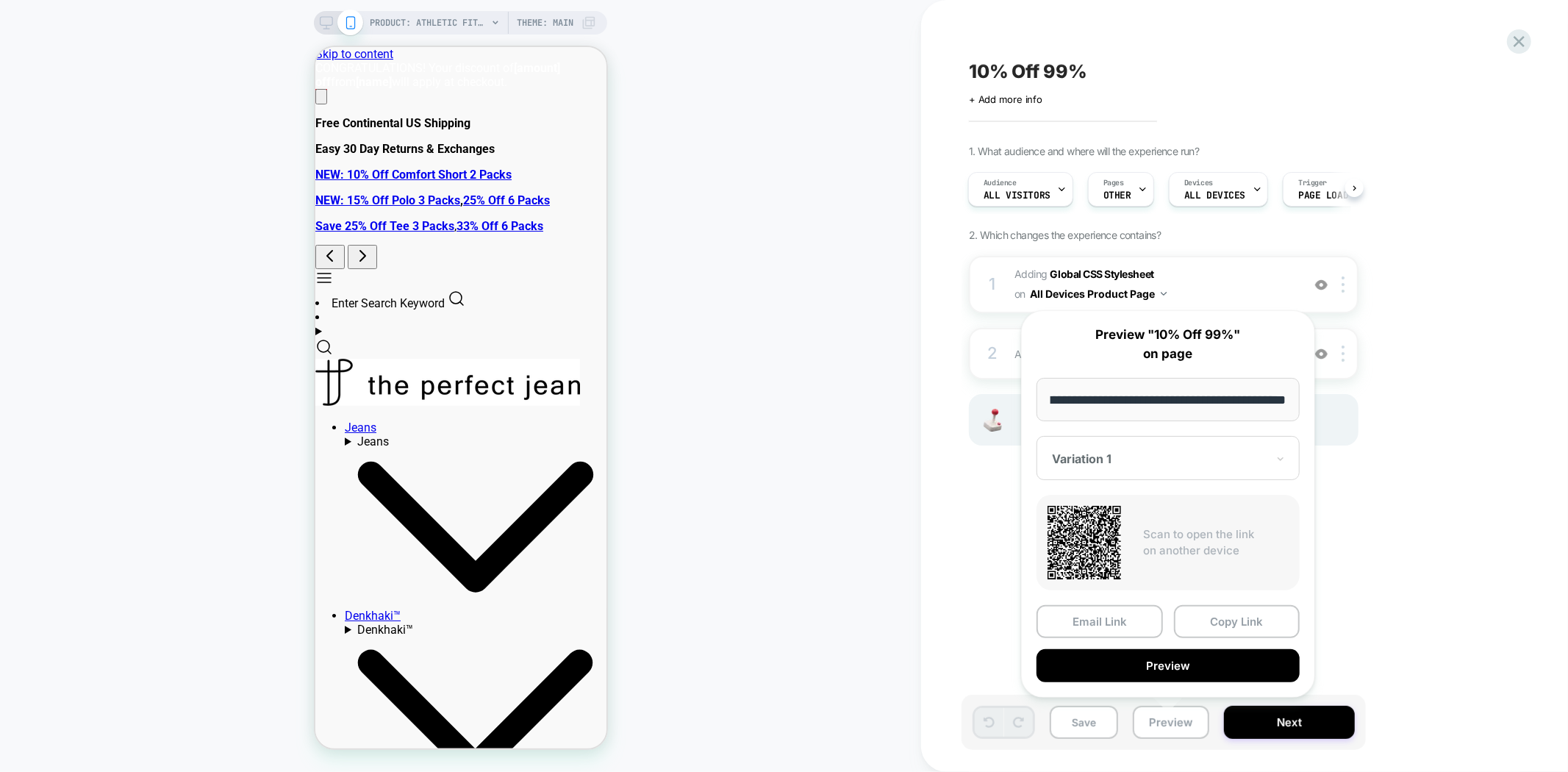
scroll to position [0, 0]
click at [830, 612] on div "PRODUCT: Athletic Fit / Denkhaki™ (Light Khaki) PRODUCT: Athletic Fit / Denkhak…" at bounding box center [460, 386] width 921 height 743
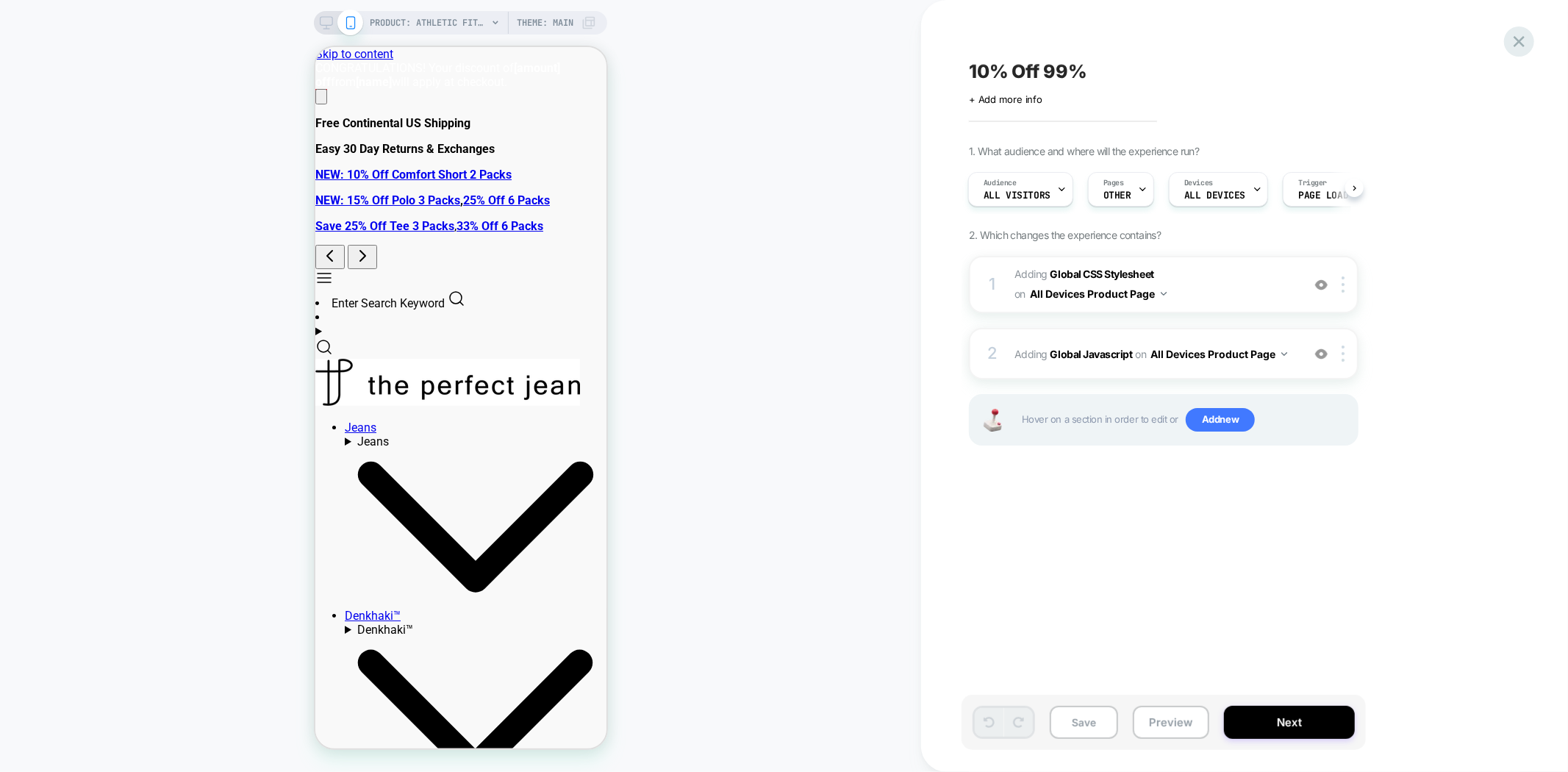
click at [1516, 38] on icon at bounding box center [1519, 42] width 11 height 11
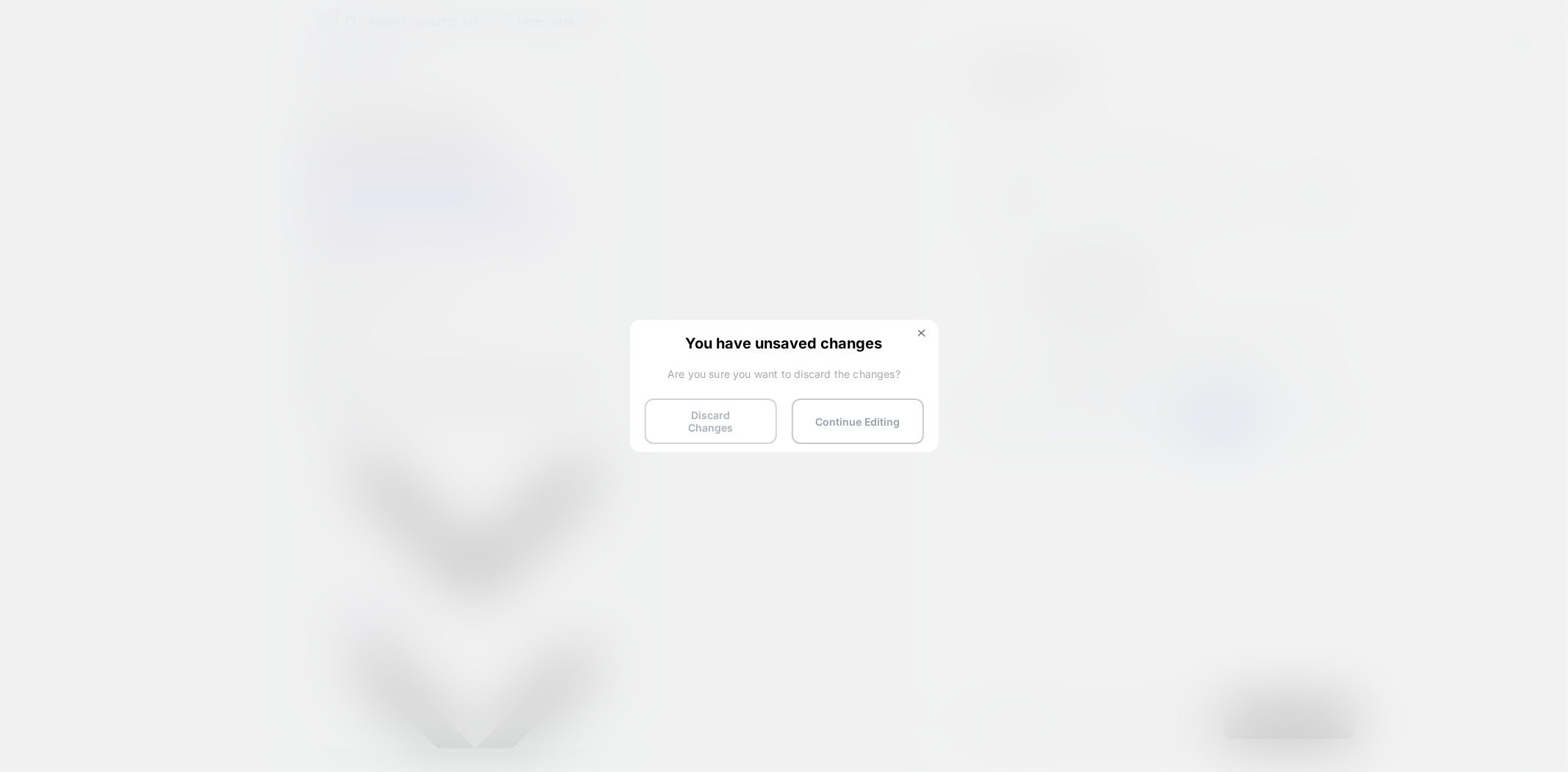
click at [695, 428] on button "Discard Changes" at bounding box center [711, 421] width 133 height 46
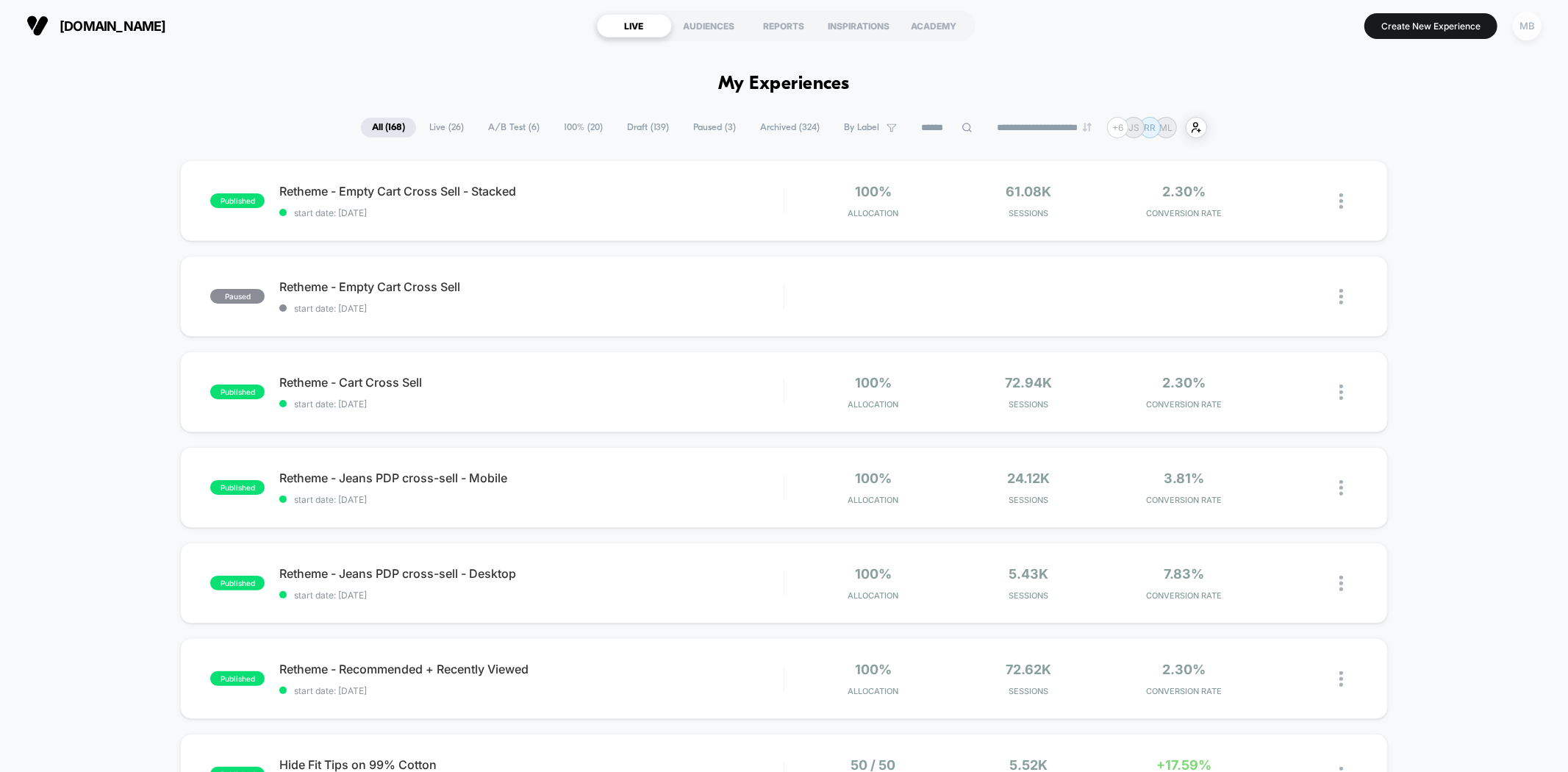
click at [1523, 29] on div "MB" at bounding box center [1527, 26] width 28 height 28
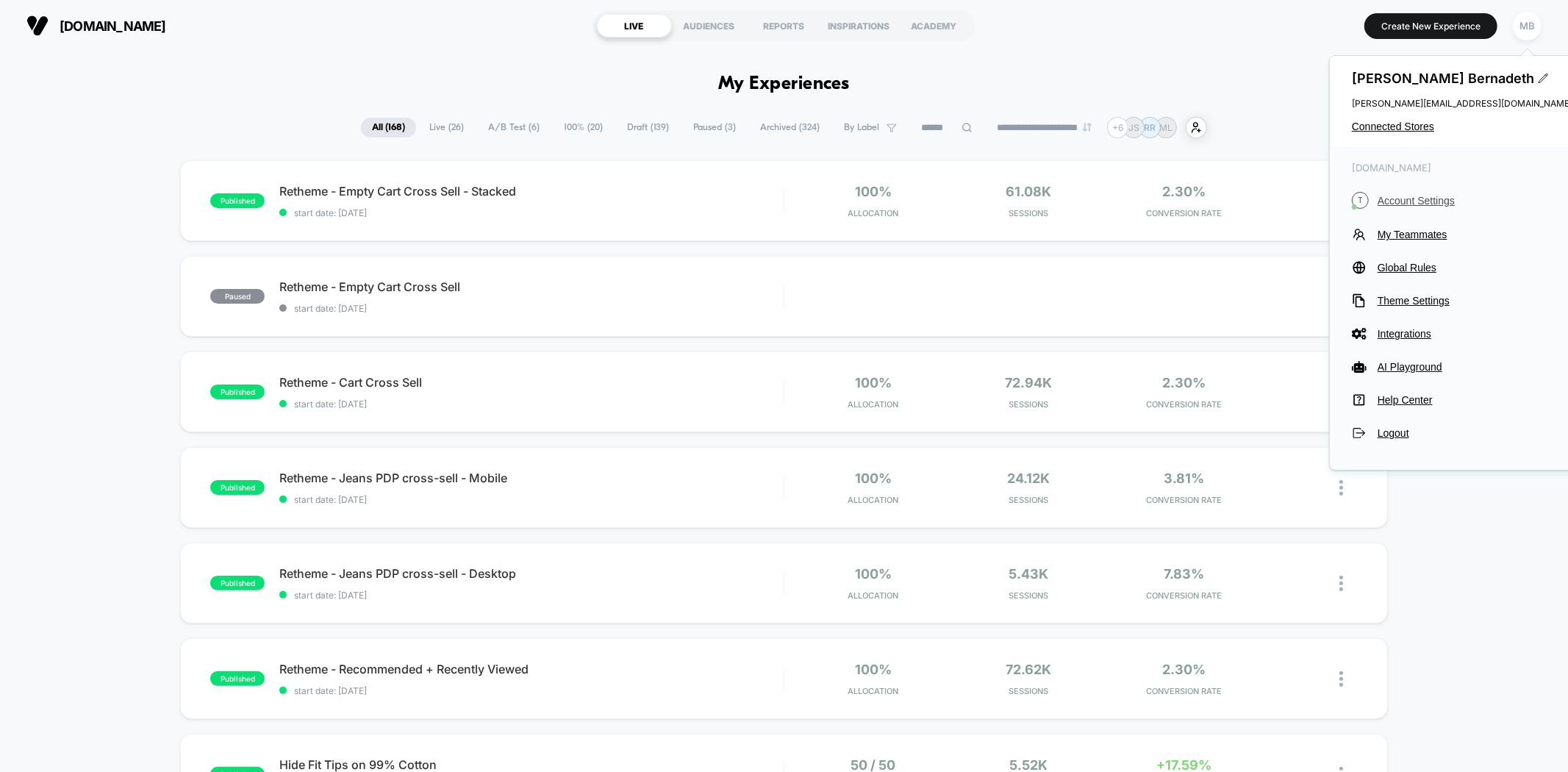
click at [1405, 201] on span "Account Settings" at bounding box center [1474, 200] width 194 height 11
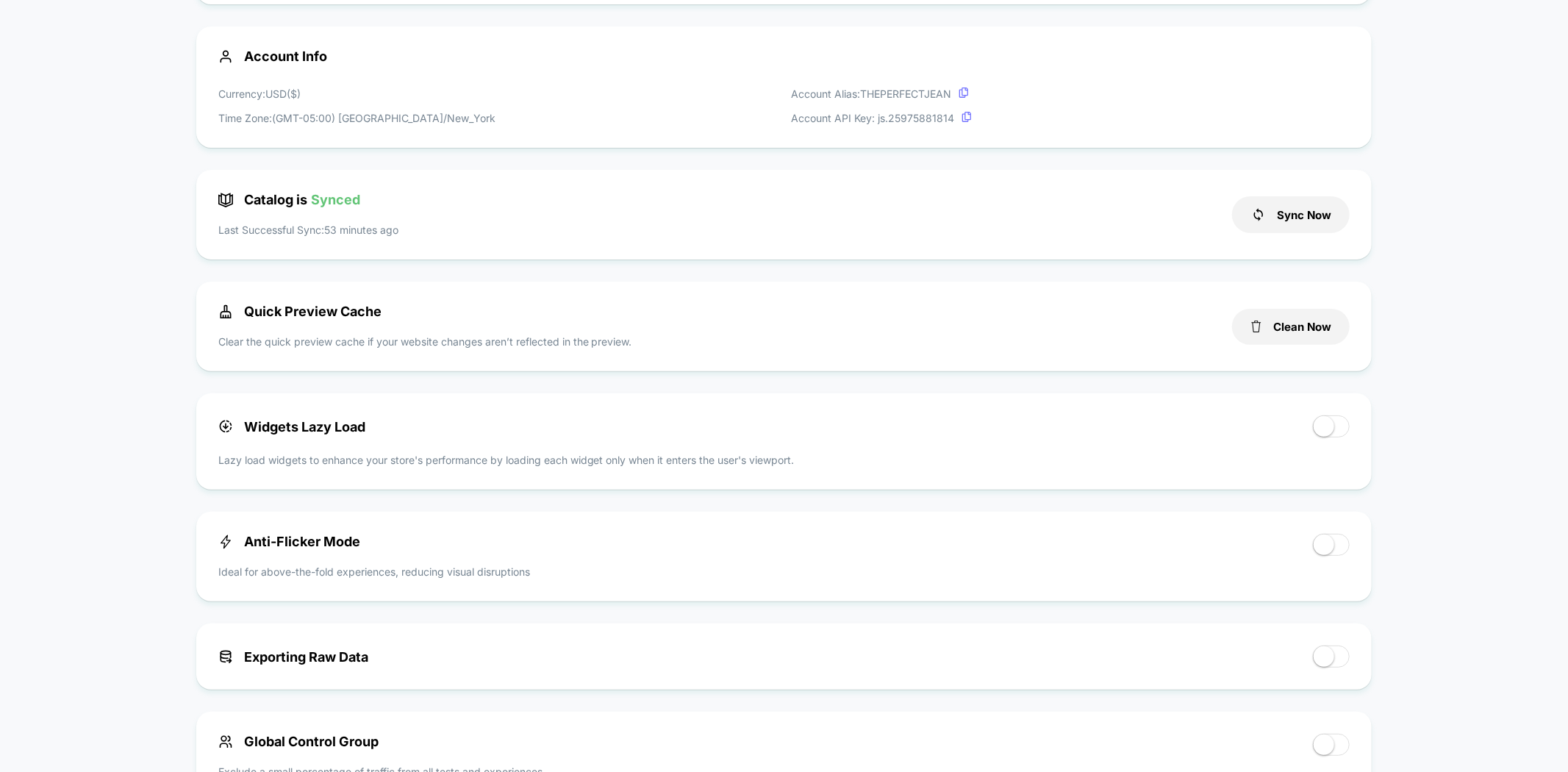
scroll to position [163, 0]
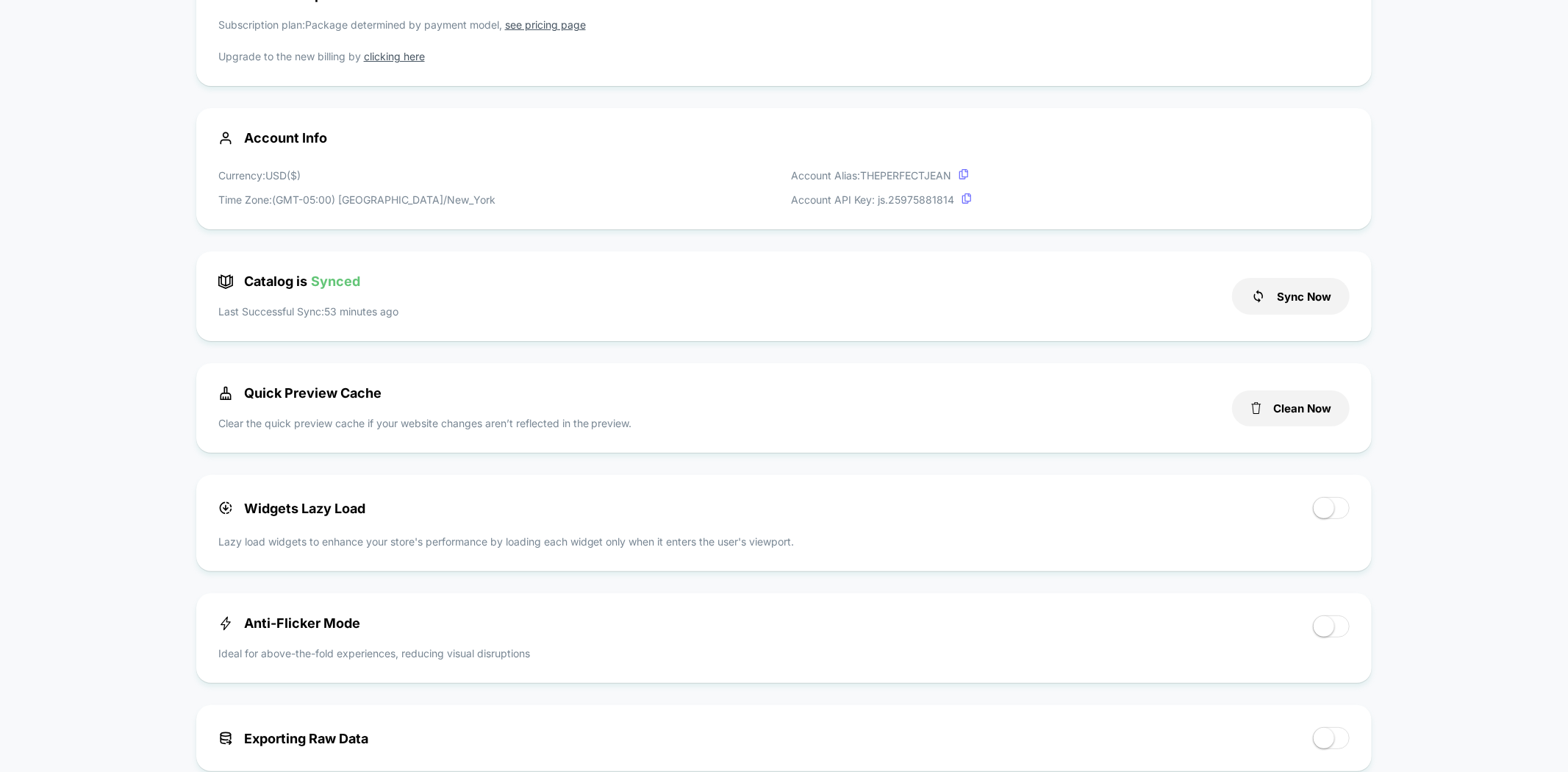
click at [306, 660] on p "Ideal for above-the-fold experiences, reducing visual disruptions" at bounding box center [374, 653] width 312 height 15
drag, startPoint x: 374, startPoint y: 663, endPoint x: 509, endPoint y: 659, distance: 135.1
click at [501, 657] on p "Ideal for above-the-fold experiences, reducing visual disruptions" at bounding box center [374, 653] width 312 height 15
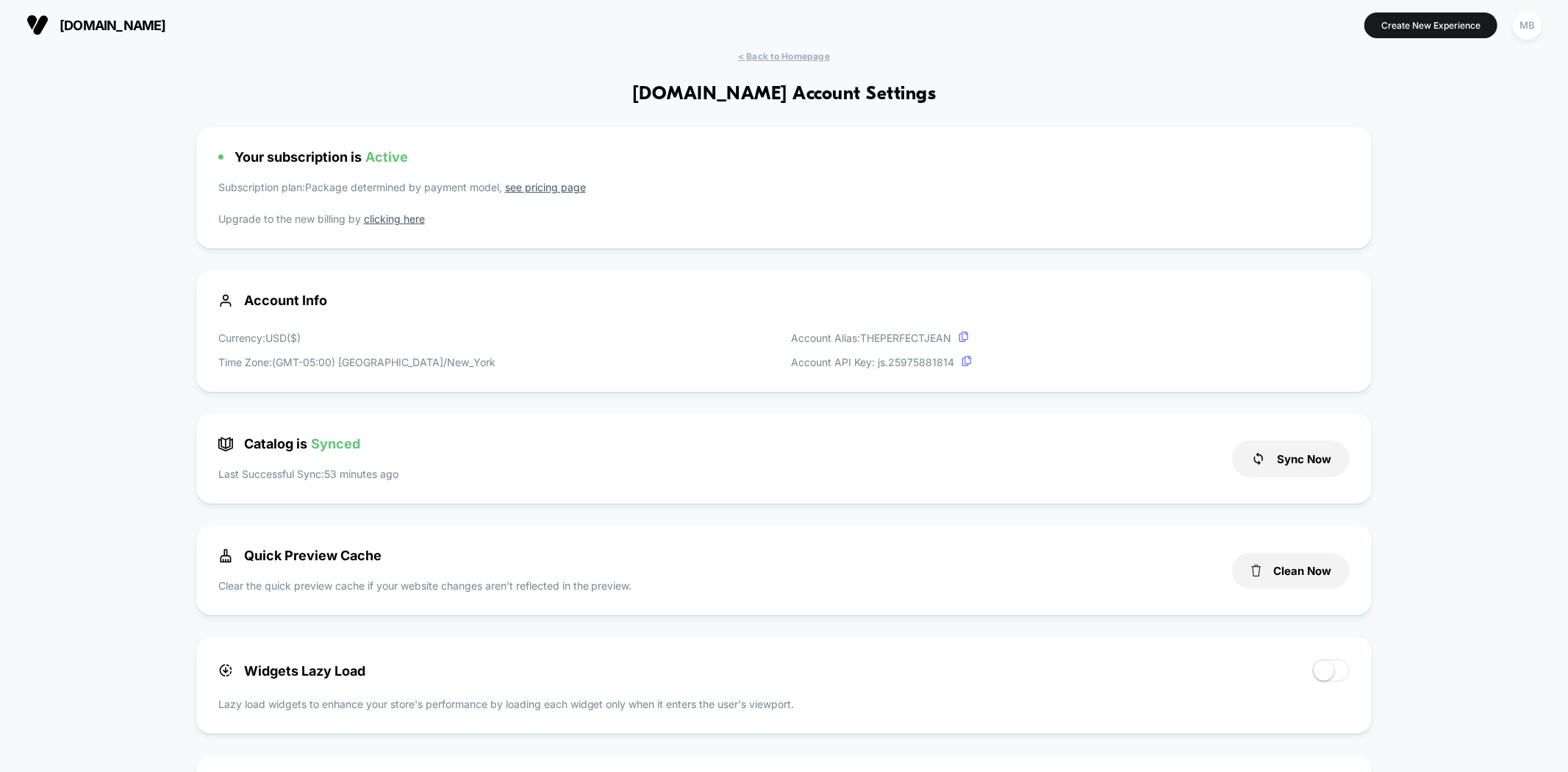
scroll to position [0, 0]
click at [783, 51] on span "< Back to Homepage" at bounding box center [783, 57] width 92 height 11
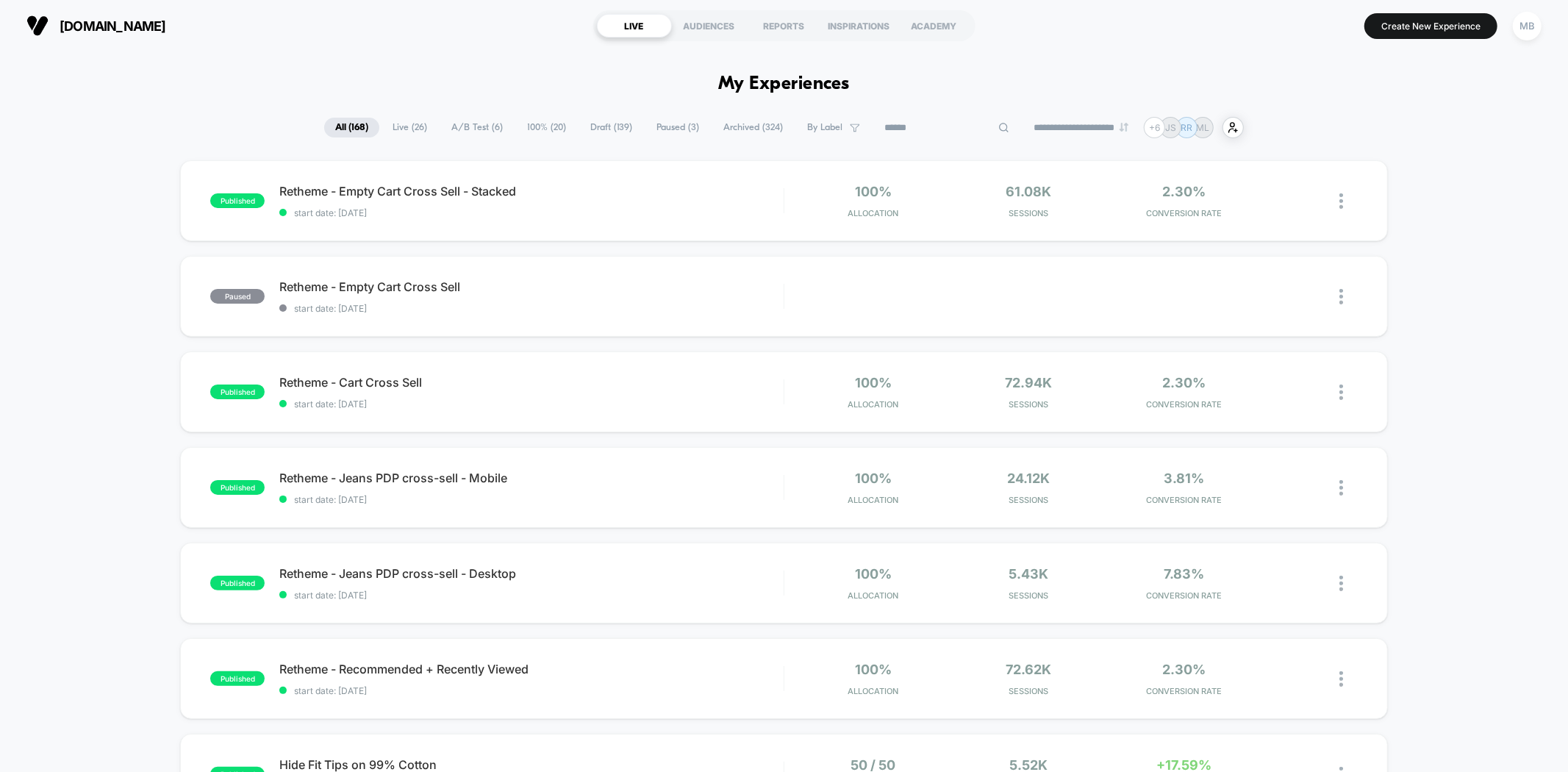
click at [940, 129] on input at bounding box center [946, 128] width 147 height 18
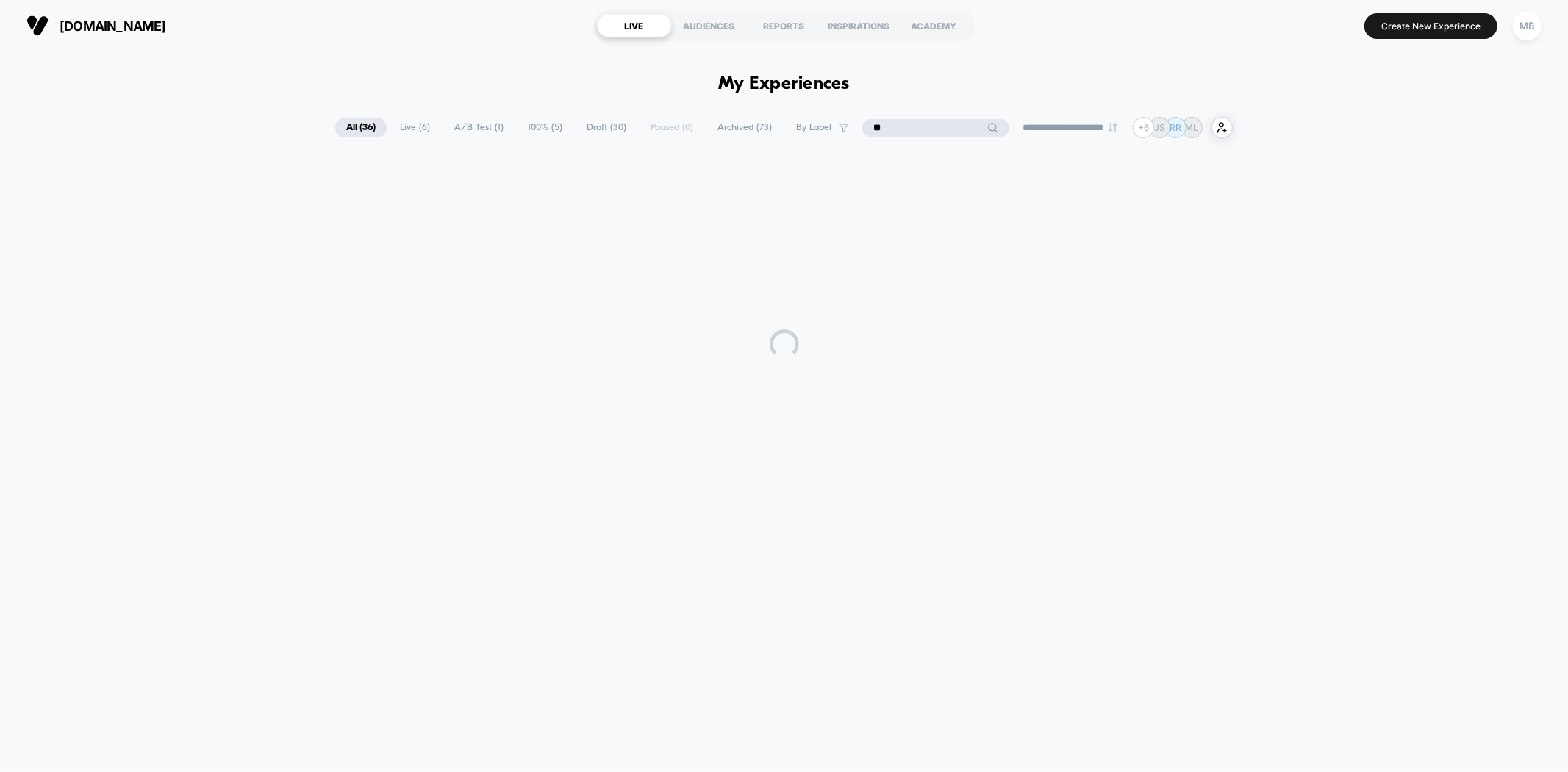
type input "*"
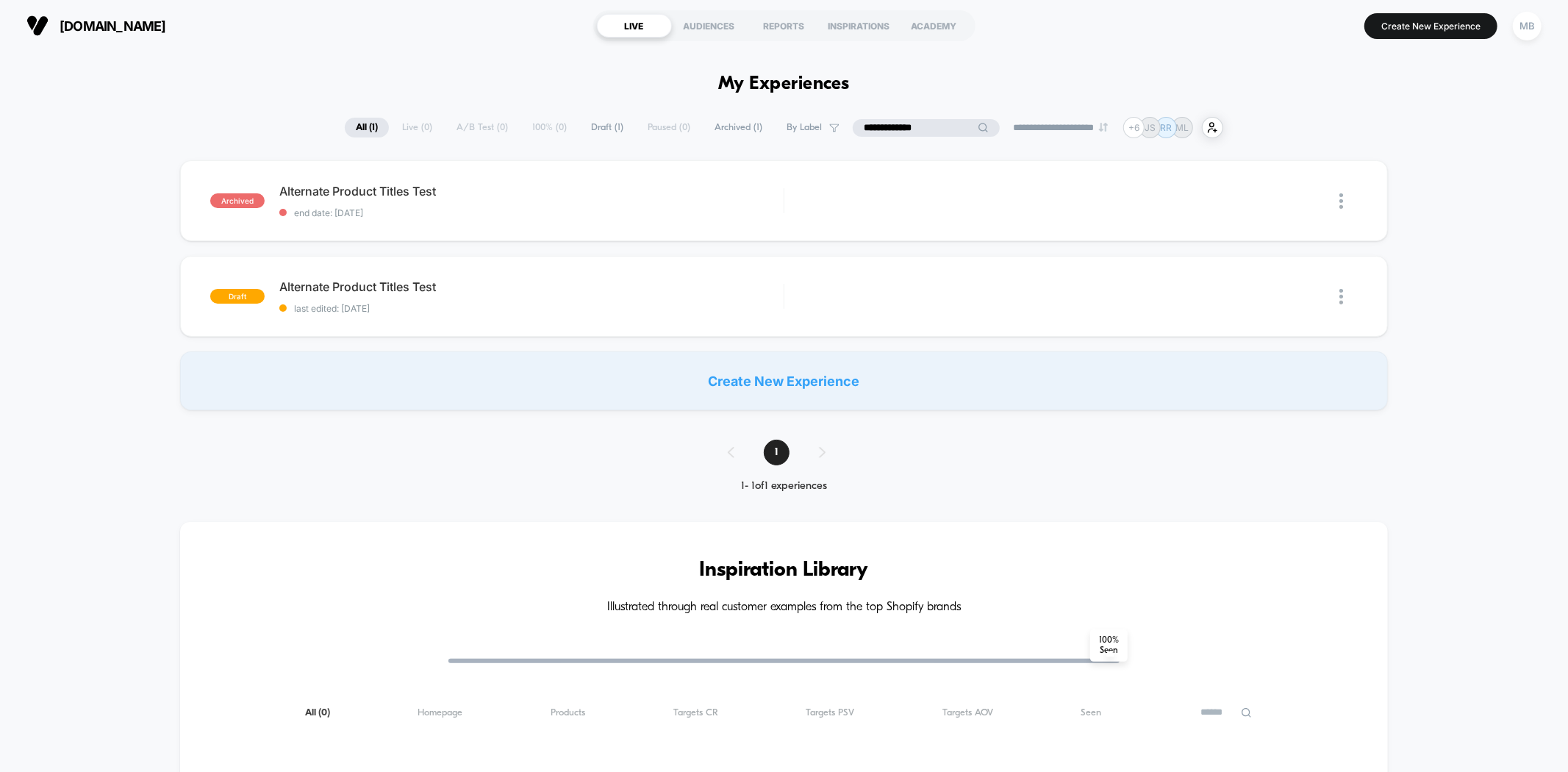
type input "**********"
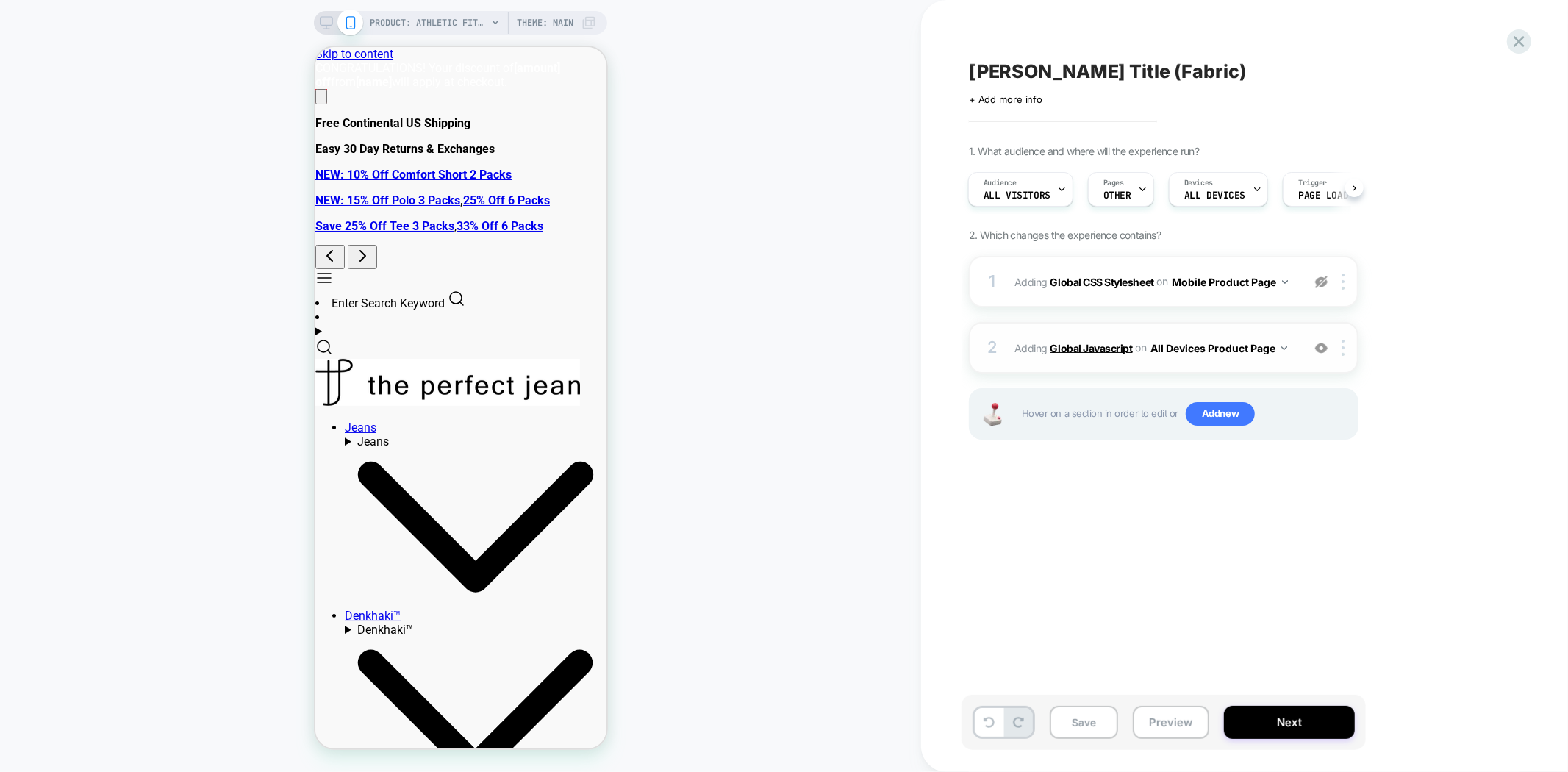
click at [1091, 344] on b "Global Javascript" at bounding box center [1091, 347] width 82 height 12
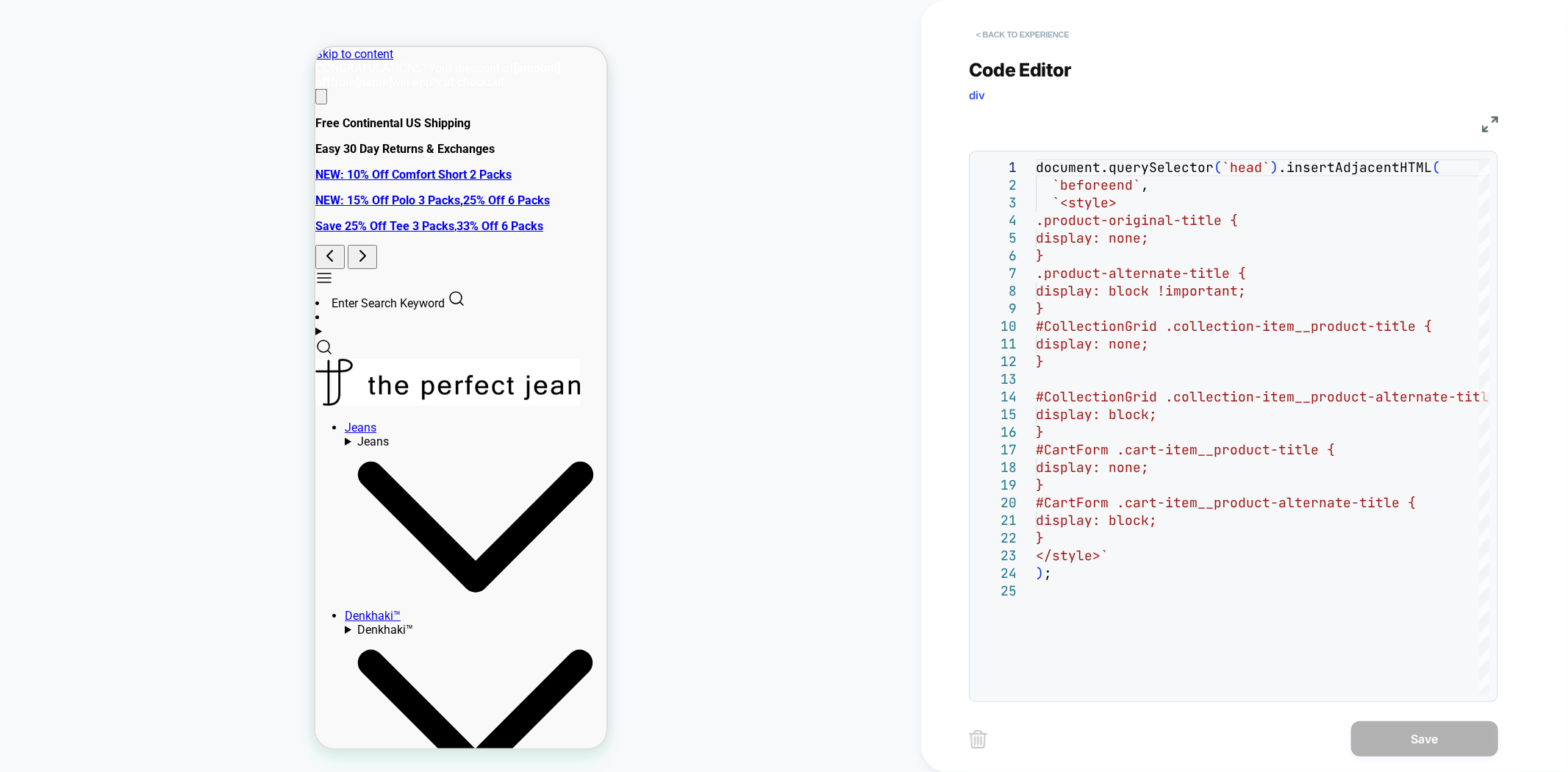
click at [1016, 38] on button "< Back to experience" at bounding box center [1022, 34] width 107 height 24
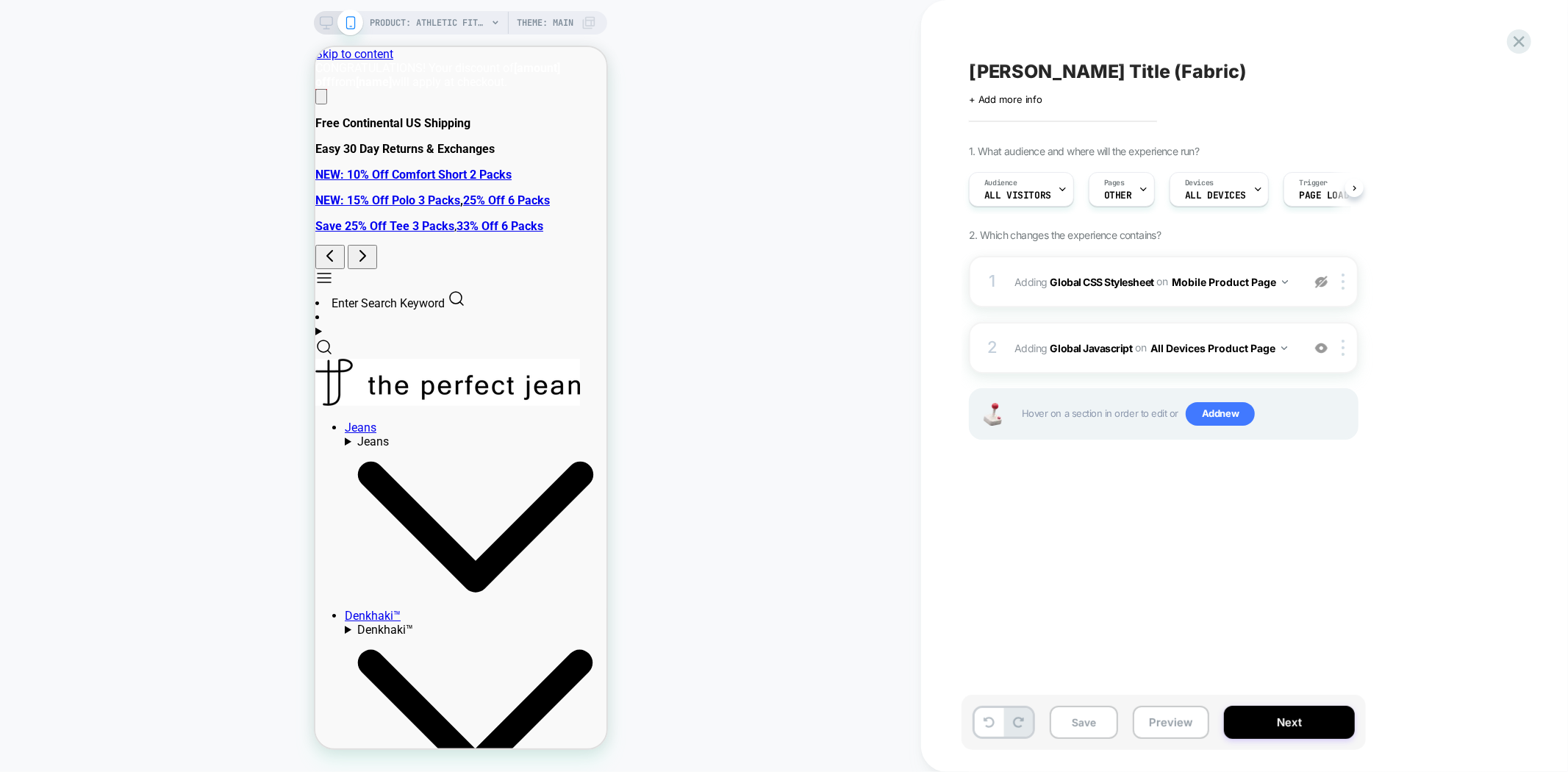
scroll to position [0, 1]
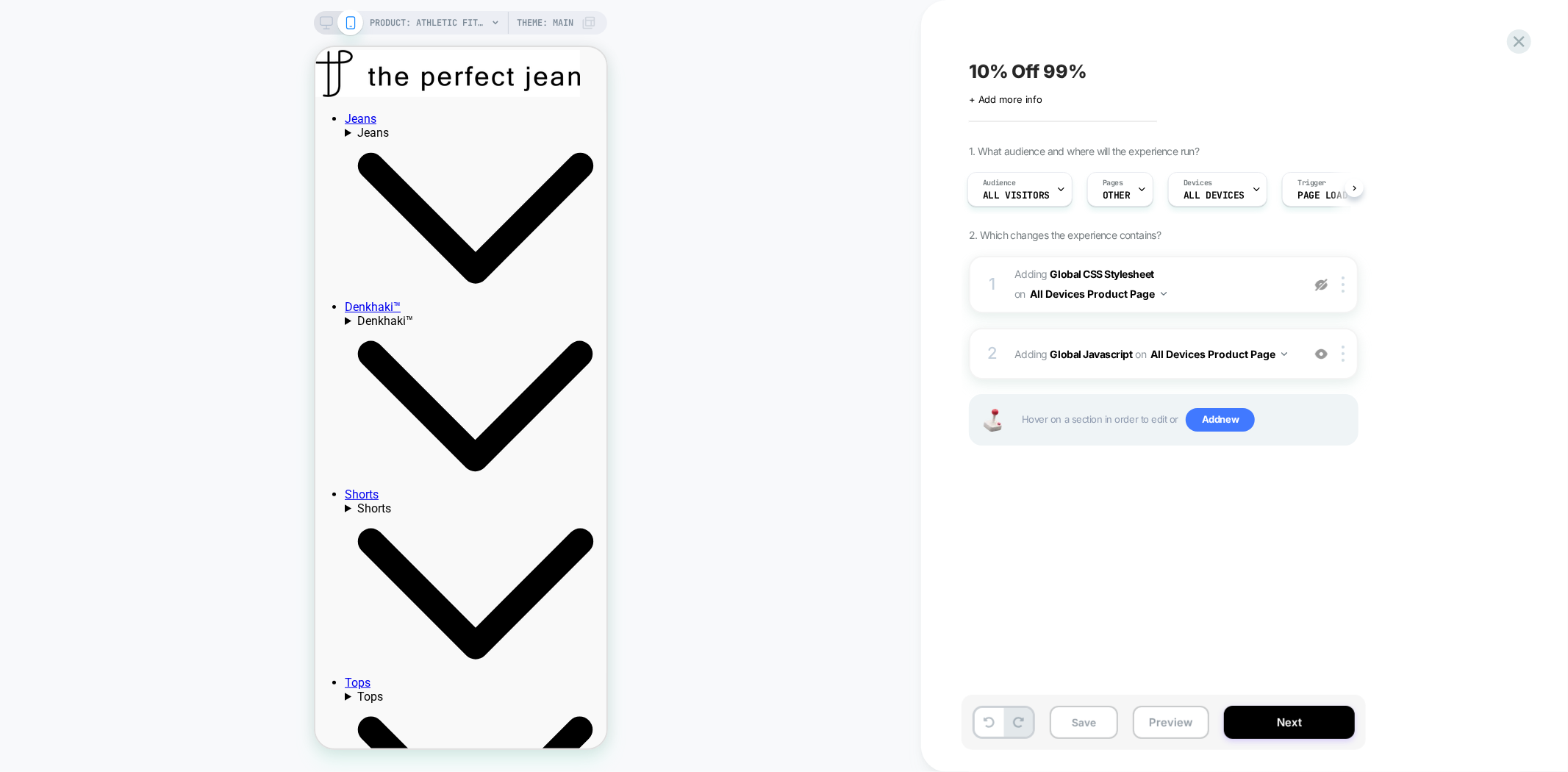
scroll to position [326, 0]
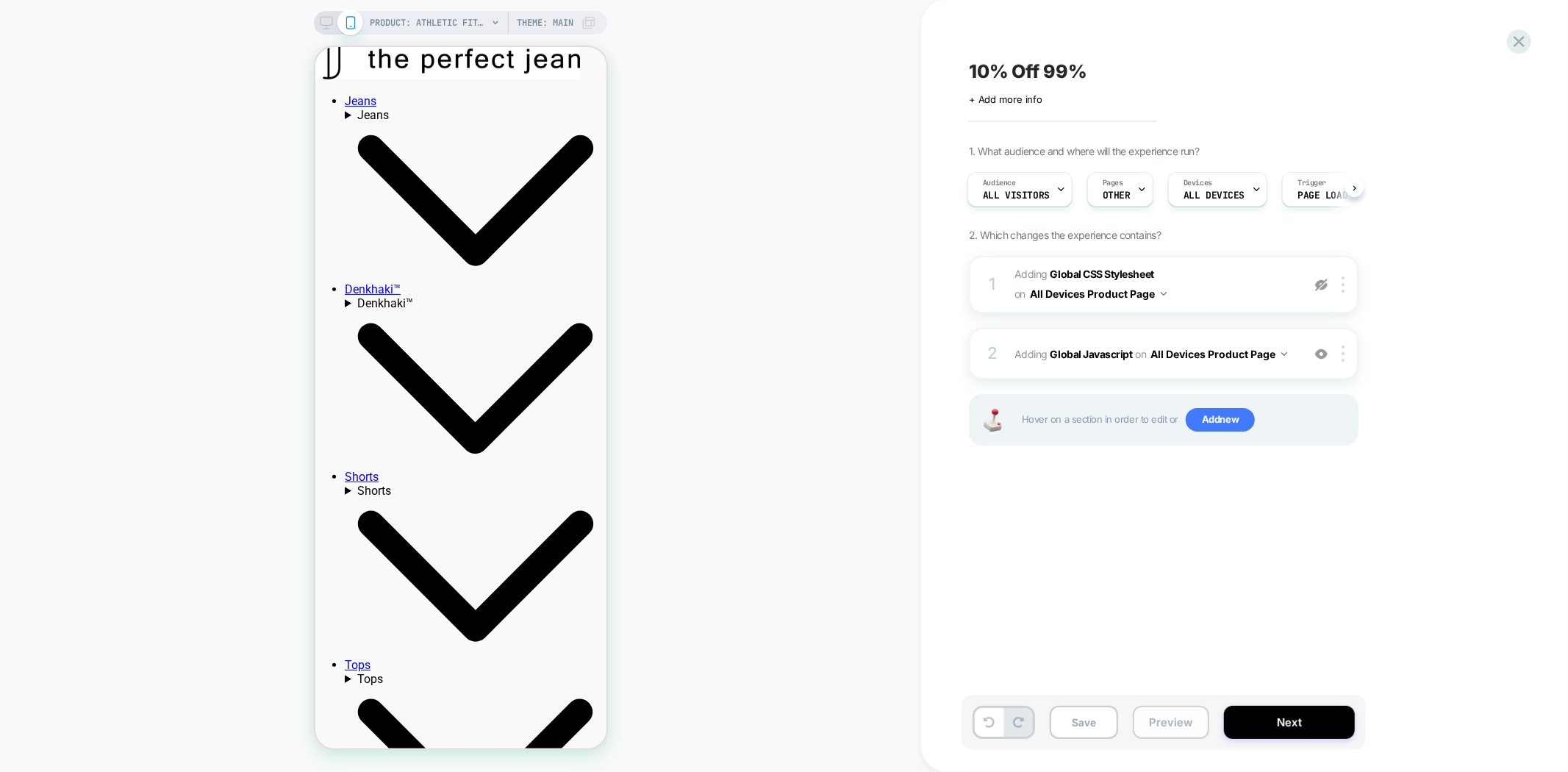
drag, startPoint x: 1151, startPoint y: 715, endPoint x: 1141, endPoint y: 718, distance: 10.4
click at [1152, 715] on button "Preview" at bounding box center [1171, 722] width 77 height 33
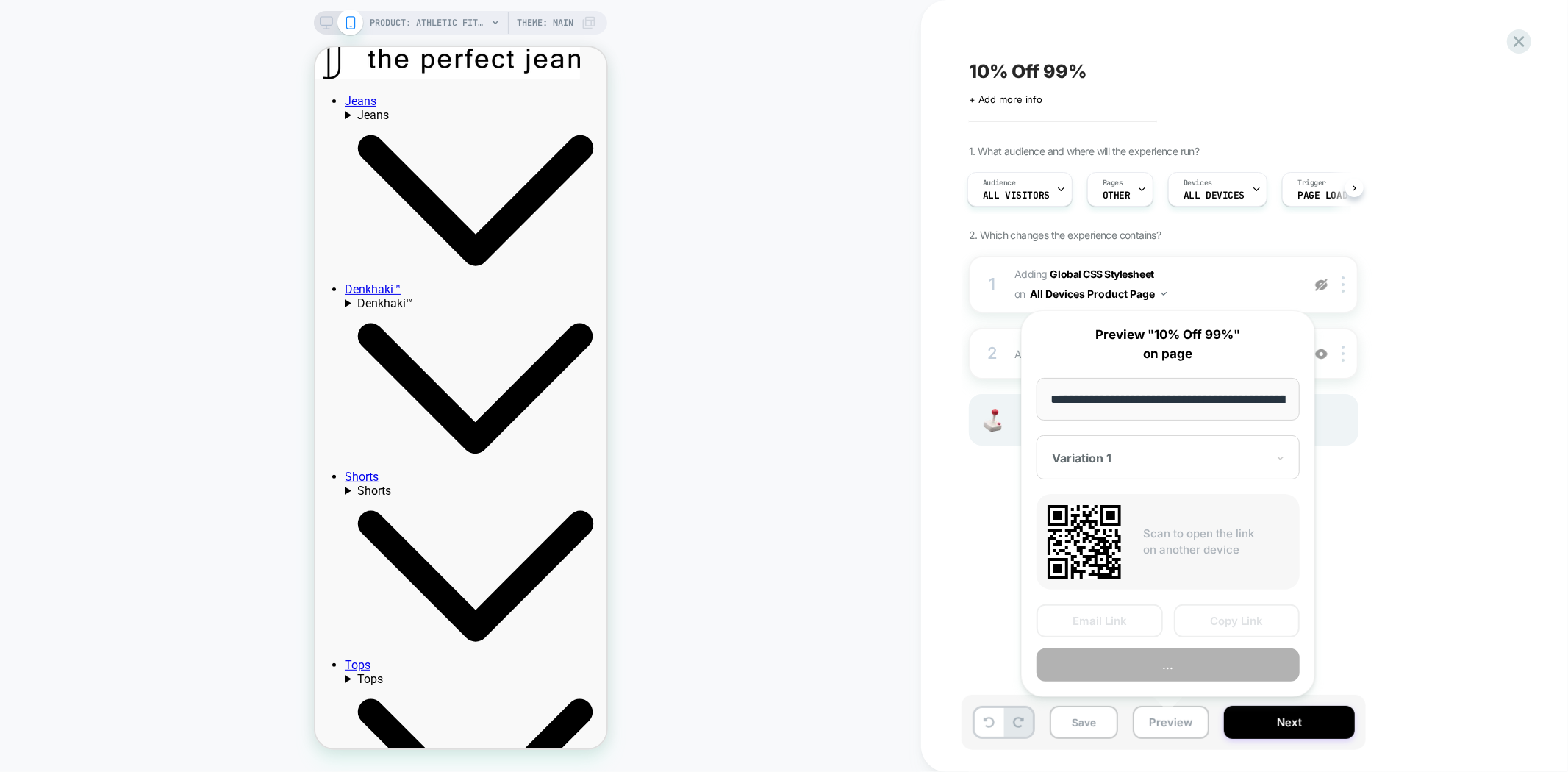
scroll to position [0, 256]
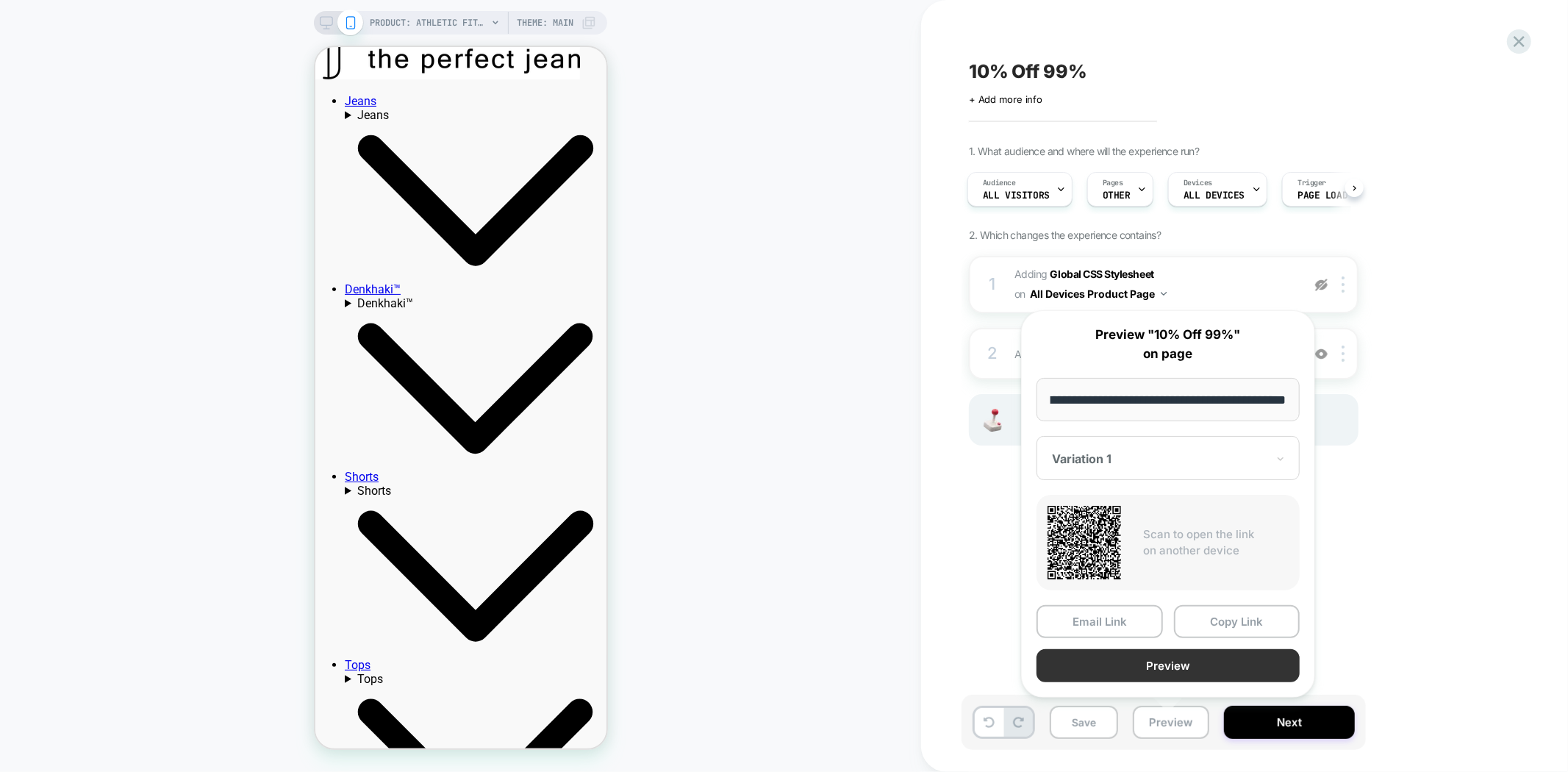
click at [1187, 660] on button "Preview" at bounding box center [1168, 666] width 264 height 33
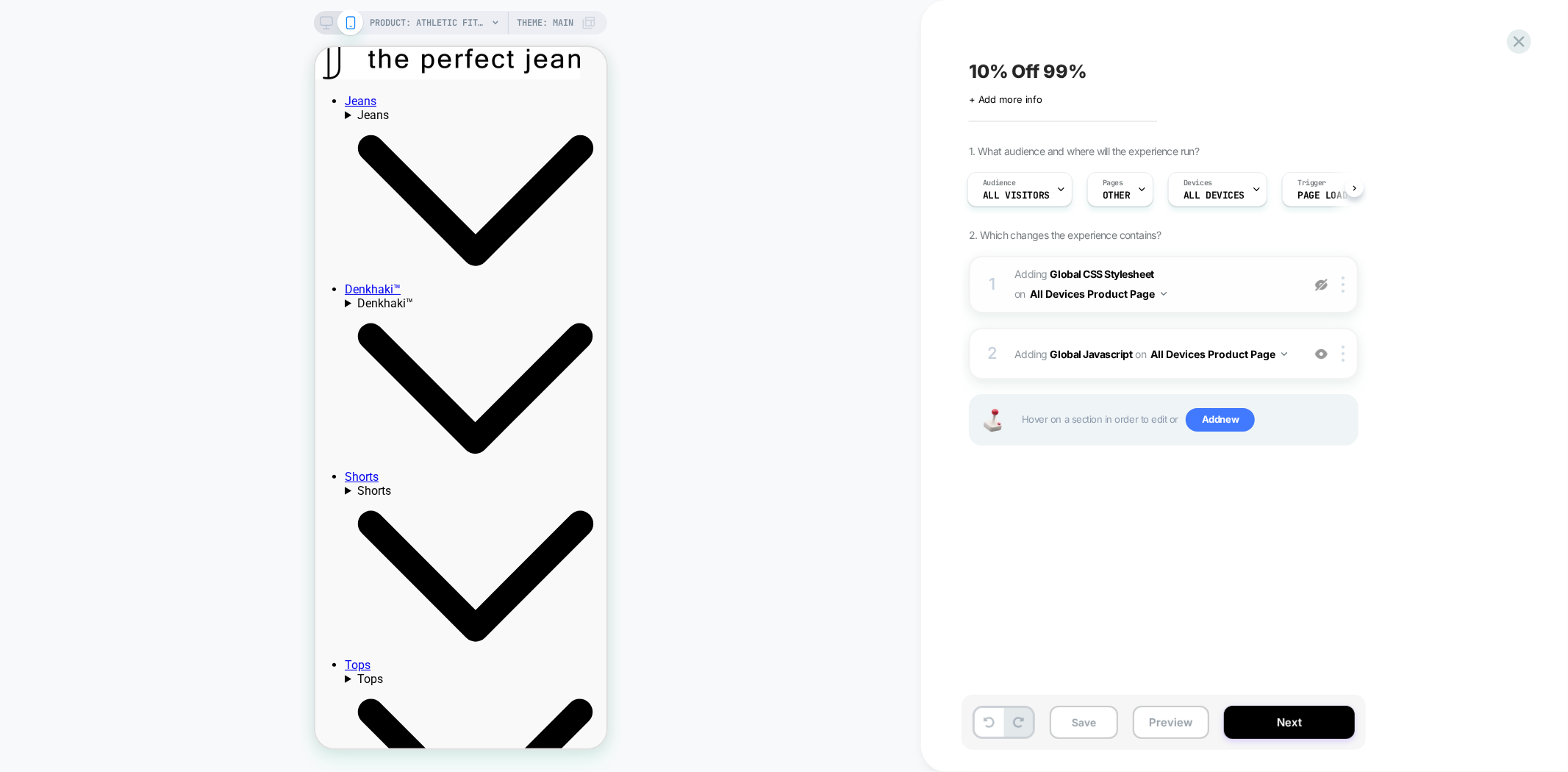
click at [1320, 285] on img at bounding box center [1321, 285] width 12 height 12
click at [1169, 719] on button "Preview" at bounding box center [1171, 722] width 77 height 33
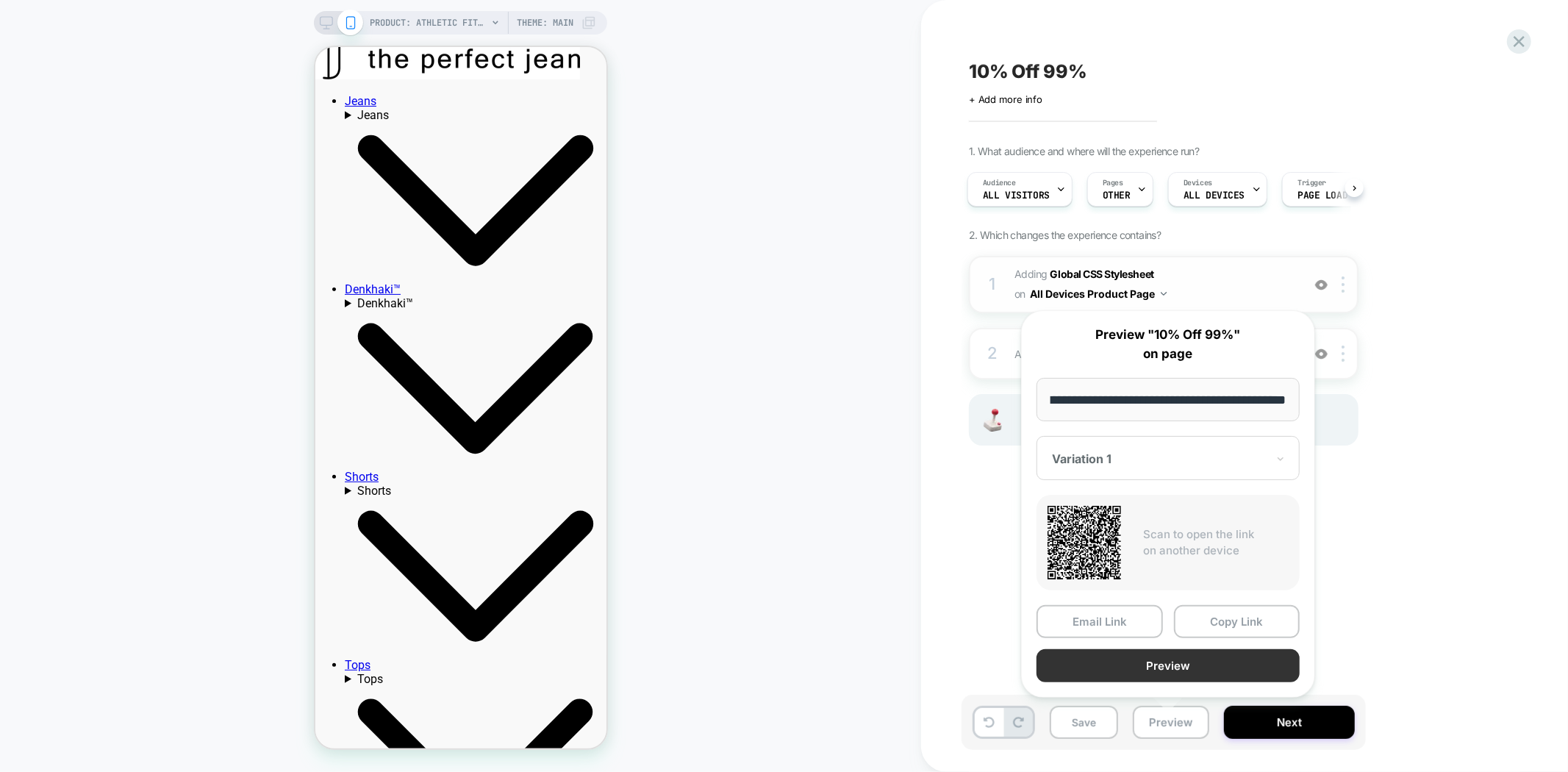
scroll to position [0, 0]
click at [1209, 671] on button "Preview" at bounding box center [1168, 666] width 264 height 33
